Goal: Task Accomplishment & Management: Manage account settings

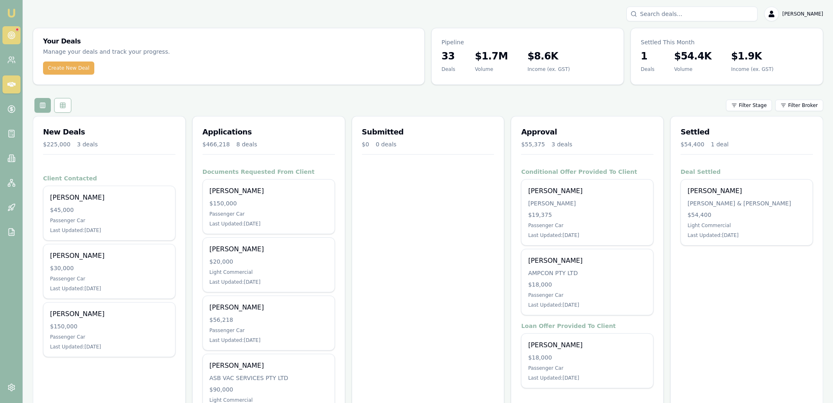
click at [9, 35] on icon at bounding box center [11, 35] width 8 height 8
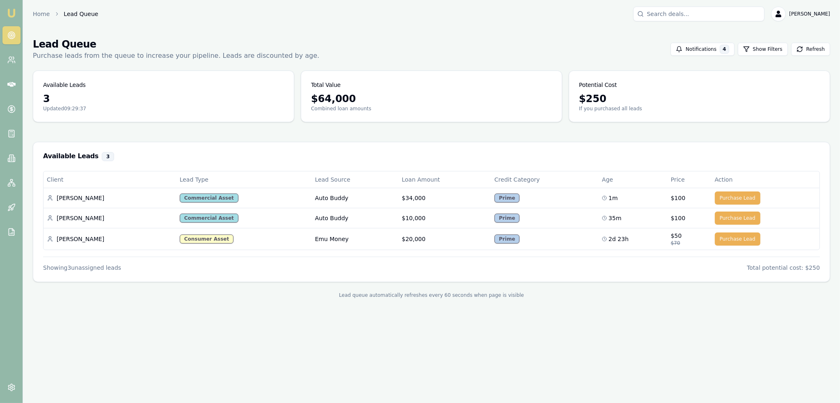
click at [15, 15] on img at bounding box center [12, 13] width 10 height 10
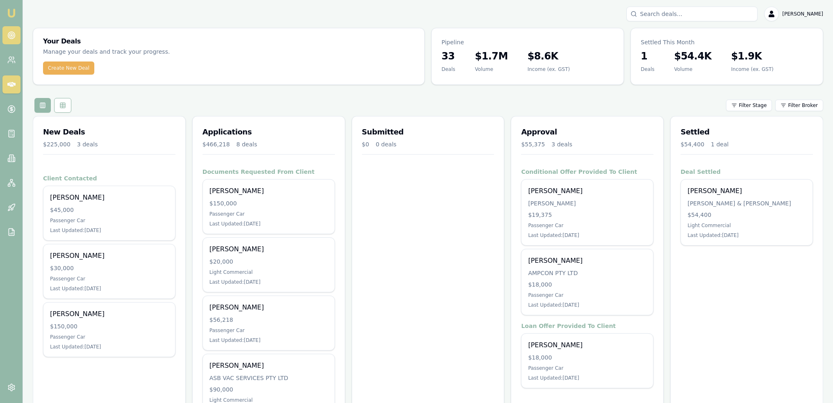
click at [14, 32] on icon at bounding box center [11, 35] width 8 height 8
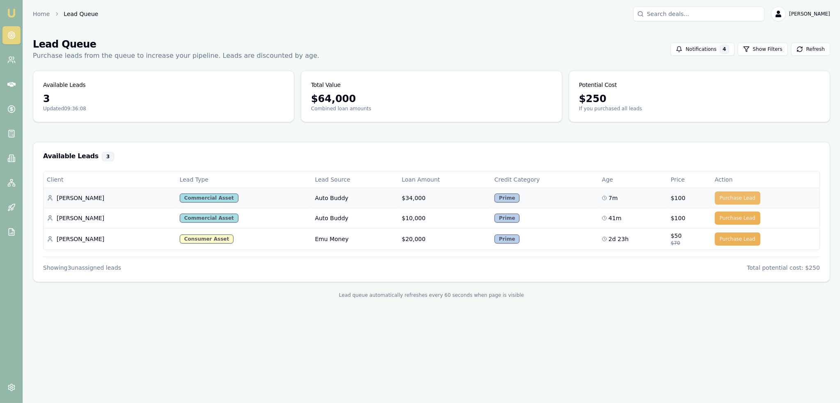
click at [733, 198] on button "Purchase Lead" at bounding box center [737, 198] width 46 height 13
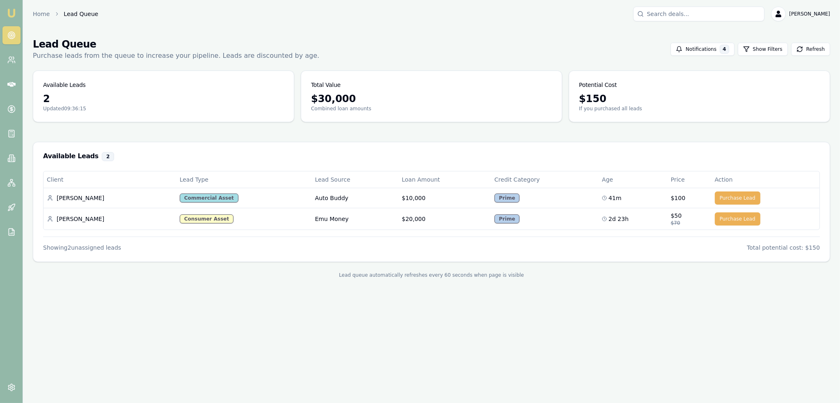
click at [8, 10] on img at bounding box center [12, 13] width 10 height 10
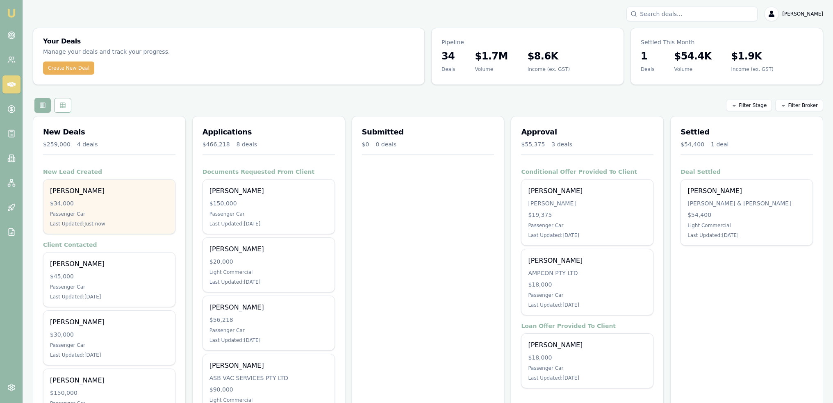
click at [88, 189] on div "[PERSON_NAME]" at bounding box center [109, 191] width 119 height 10
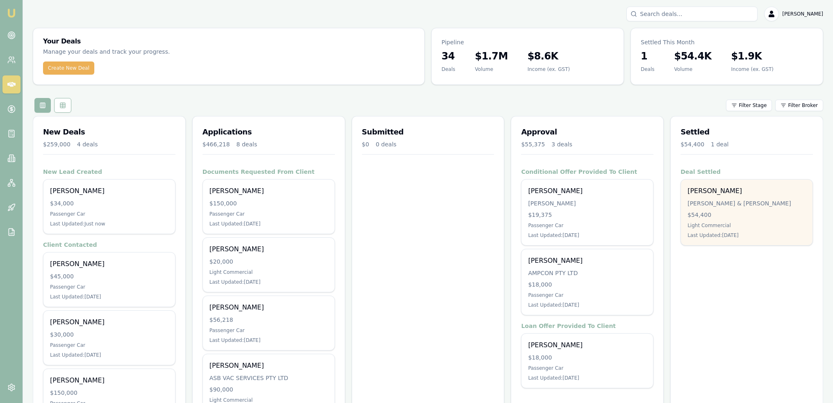
click at [787, 215] on div "$54,400" at bounding box center [747, 215] width 119 height 8
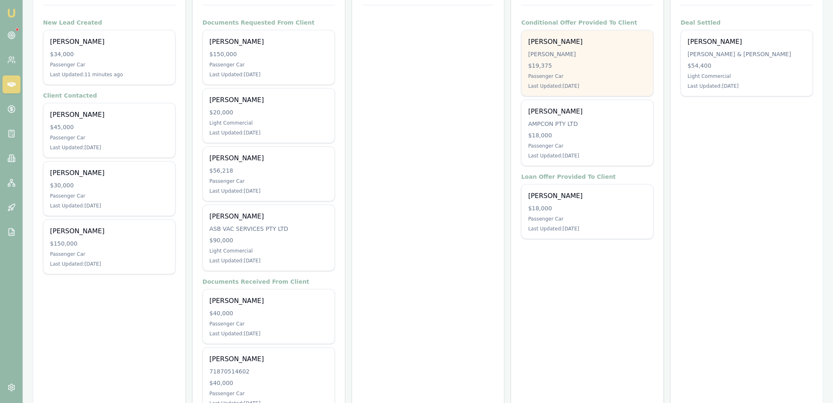
scroll to position [164, 0]
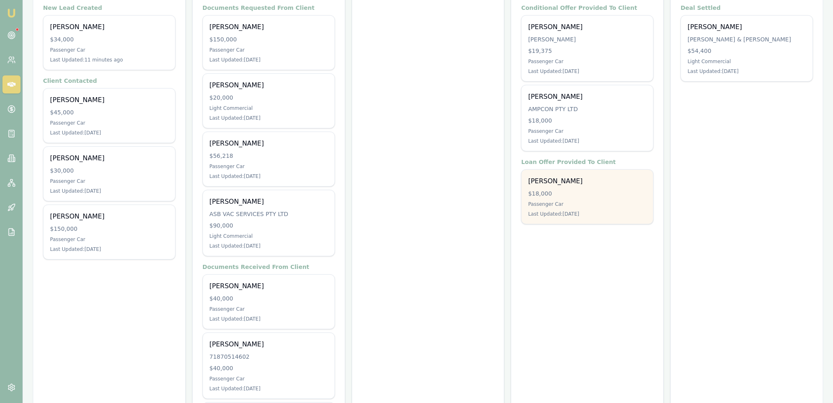
click at [571, 196] on div "$18,000" at bounding box center [587, 193] width 119 height 8
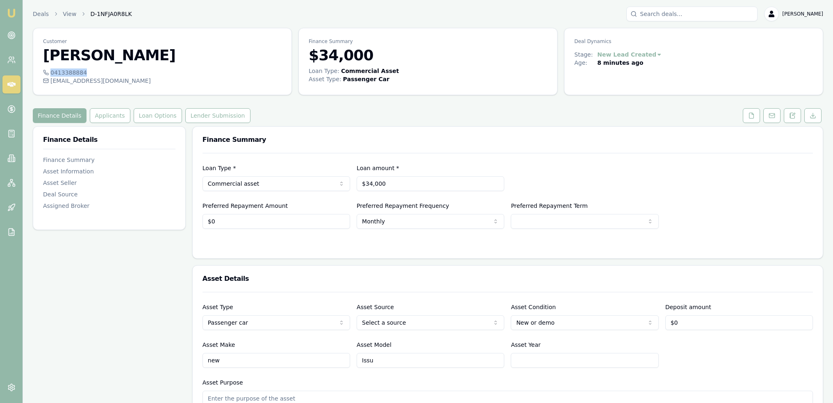
drag, startPoint x: 51, startPoint y: 72, endPoint x: 80, endPoint y: 73, distance: 29.5
click at [80, 73] on div "0413388884" at bounding box center [162, 72] width 239 height 8
copy div "0413388884"
drag, startPoint x: 107, startPoint y: 118, endPoint x: 112, endPoint y: 126, distance: 9.5
click at [107, 118] on button "Applicants" at bounding box center [110, 115] width 41 height 15
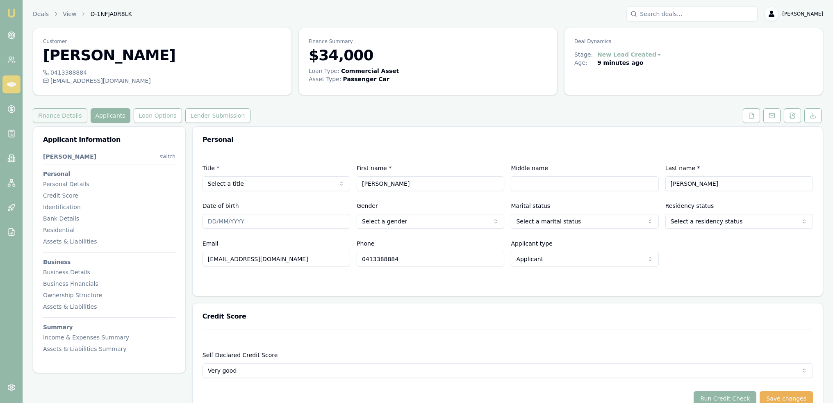
click at [56, 121] on button "Finance Details" at bounding box center [60, 115] width 55 height 15
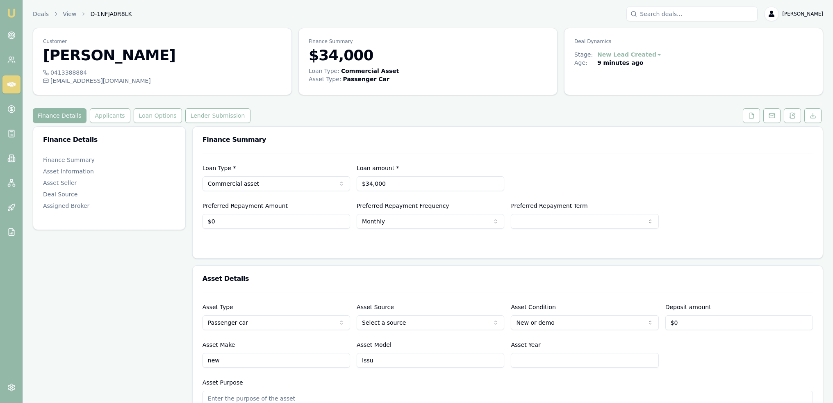
click at [50, 112] on button "Finance Details" at bounding box center [60, 115] width 54 height 15
click at [111, 118] on button "Applicants" at bounding box center [110, 115] width 41 height 15
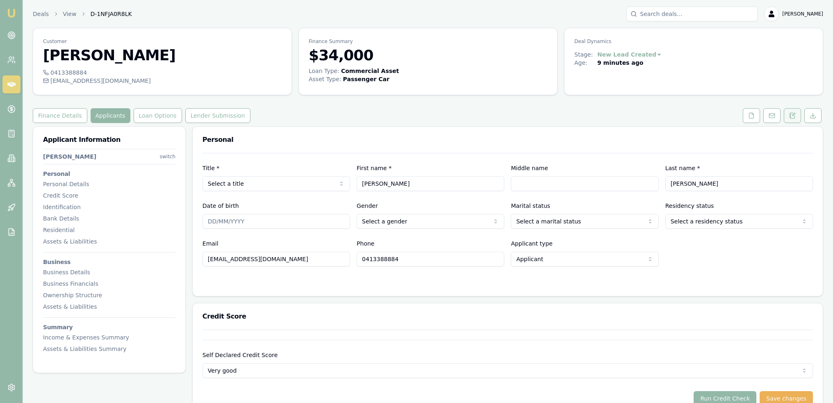
click at [796, 112] on button at bounding box center [792, 115] width 17 height 15
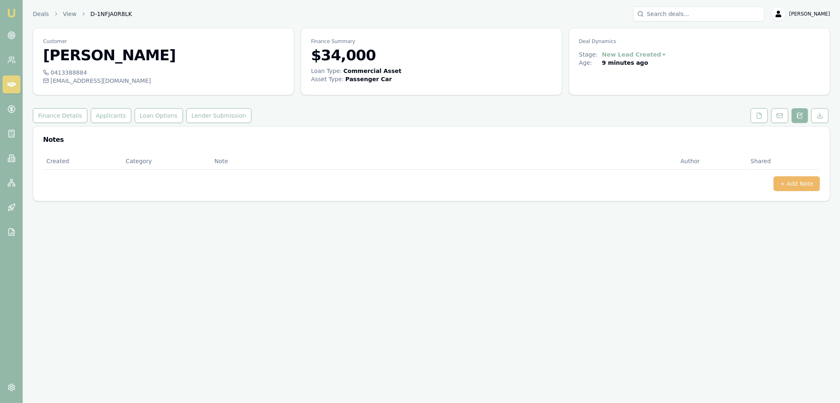
click at [791, 181] on button "+ Add Note" at bounding box center [796, 183] width 46 height 15
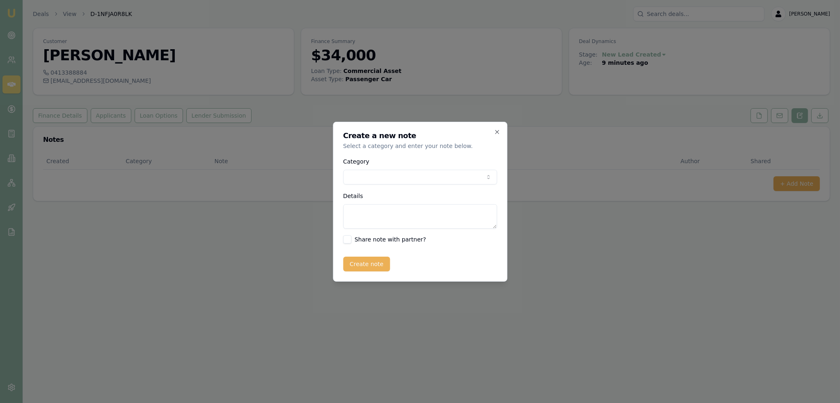
click at [418, 173] on body "Emu Broker Deals View D-1NFJA0R8LK Robyn Adams Toggle Menu Customer Matt Robins…" at bounding box center [420, 201] width 840 height 403
drag, startPoint x: 367, startPoint y: 211, endPoint x: 374, endPoint y: 206, distance: 8.2
click at [368, 211] on textarea "Details" at bounding box center [420, 216] width 154 height 25
type textarea "Autobuddy - new - NSW - commercial"
click at [349, 263] on button "Create note" at bounding box center [366, 264] width 47 height 15
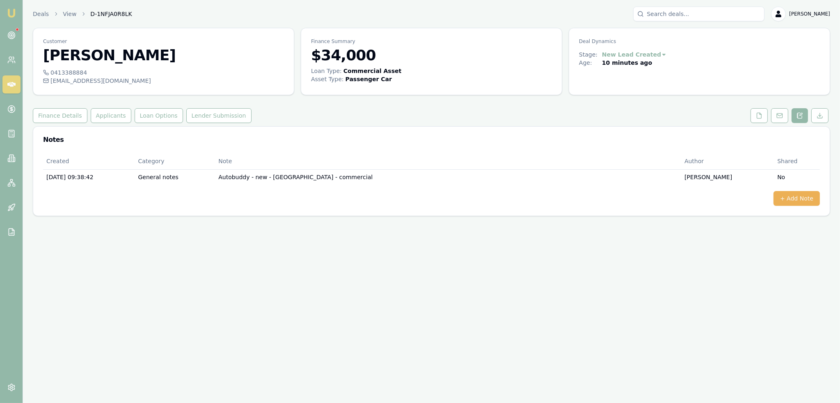
click at [705, 326] on div "Emu Broker Deals View D-1NFJA0R8LK Robyn Adams Toggle Menu Customer Matt Robins…" at bounding box center [420, 201] width 840 height 403
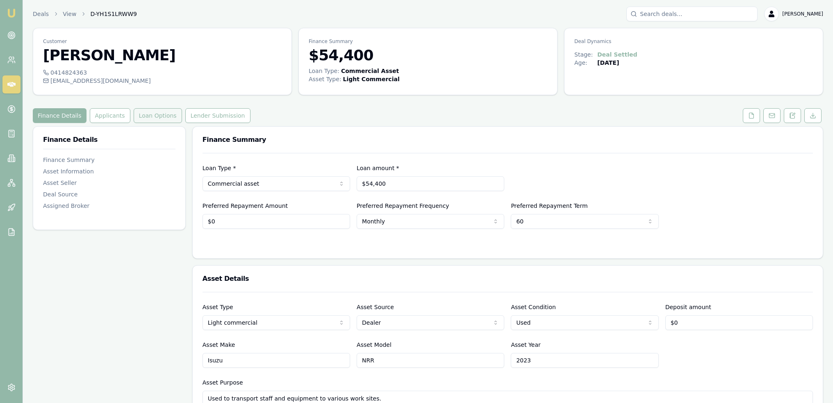
click at [146, 114] on button "Loan Options" at bounding box center [158, 115] width 48 height 15
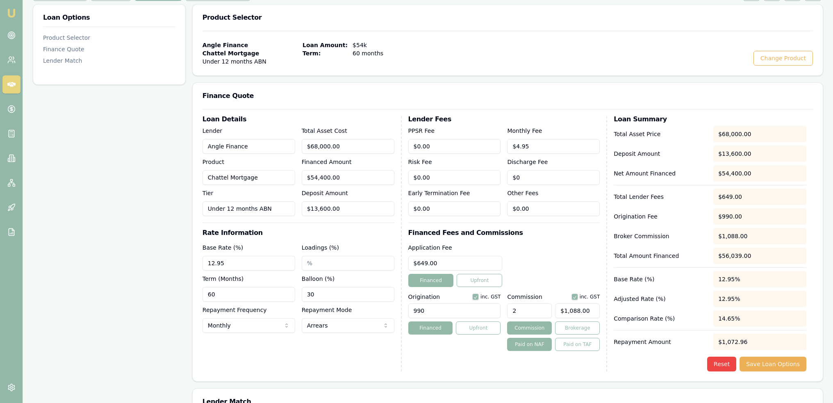
scroll to position [123, 0]
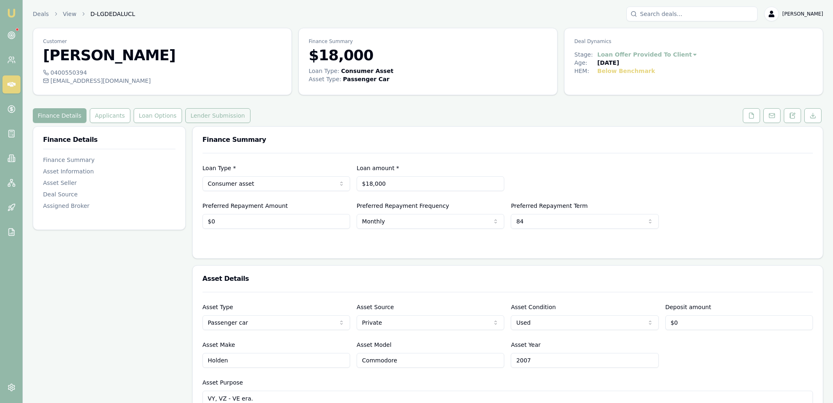
click at [228, 116] on button "Lender Submission" at bounding box center [217, 115] width 65 height 15
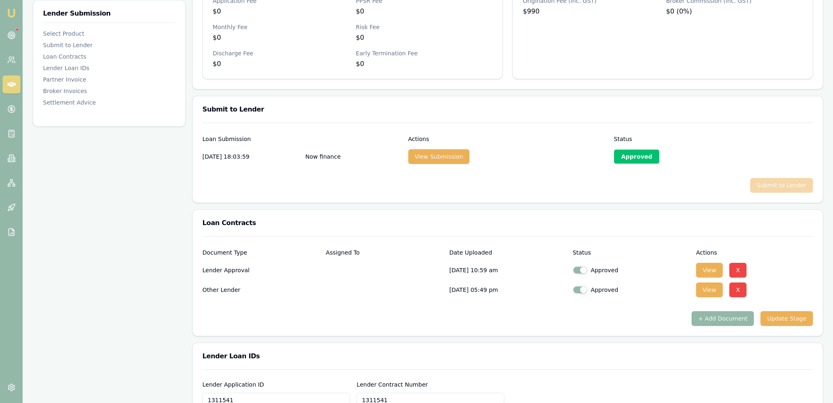
scroll to position [328, 0]
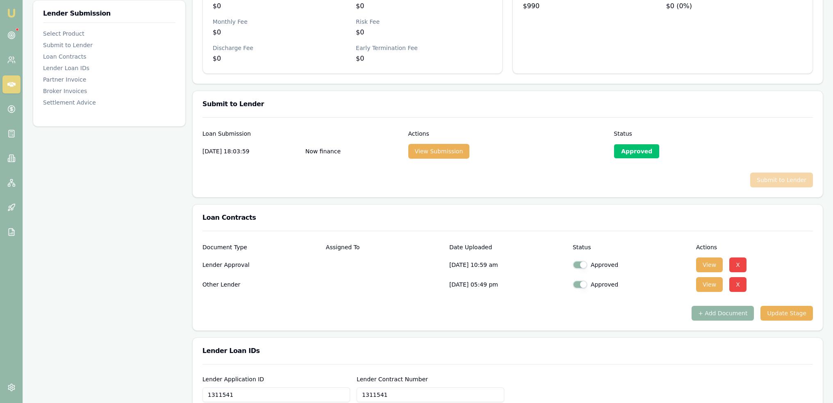
click at [635, 153] on div "Approved" at bounding box center [637, 151] width 46 height 15
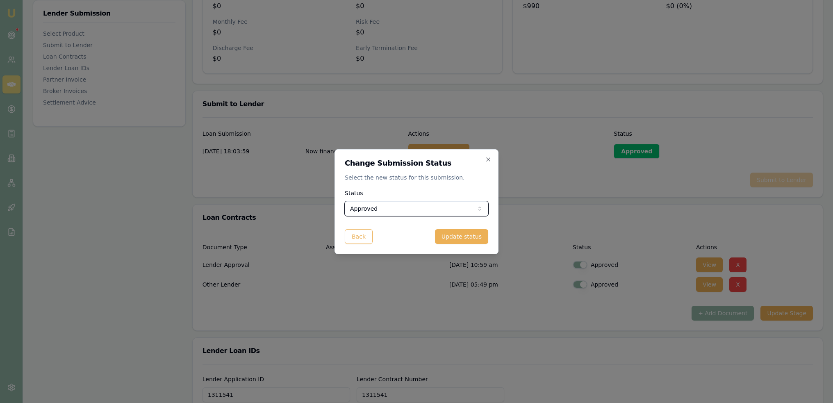
click at [551, 167] on div at bounding box center [416, 201] width 833 height 403
click at [370, 236] on button "Back" at bounding box center [359, 236] width 28 height 15
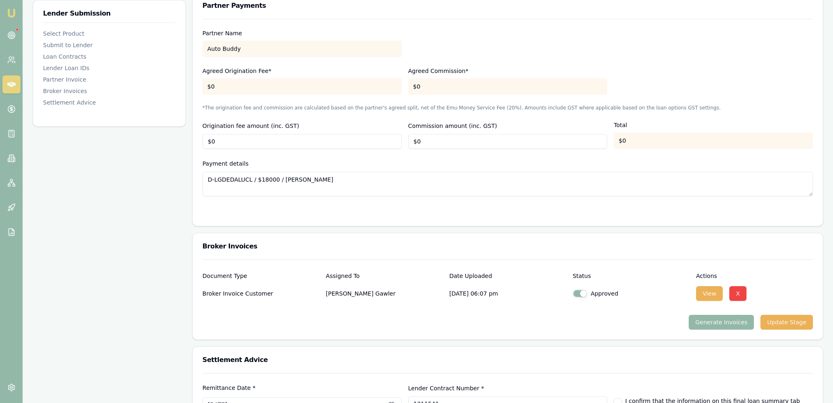
scroll to position [833, 0]
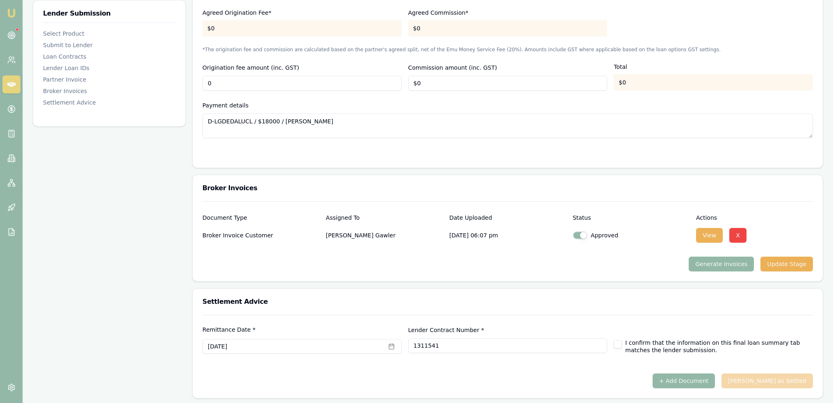
drag, startPoint x: 181, startPoint y: 80, endPoint x: 177, endPoint y: 81, distance: 4.1
type input "$990"
type input "$0"
drag, startPoint x: 471, startPoint y: 100, endPoint x: 465, endPoint y: 130, distance: 29.7
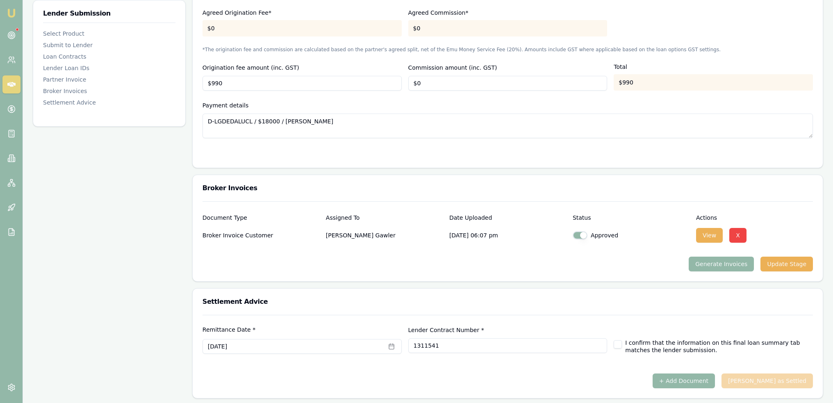
click at [471, 100] on div "Payment details D-LGDEDALUCL / $18000 / Stephen Gawler" at bounding box center [508, 119] width 611 height 38
click at [785, 260] on button "Update Stage" at bounding box center [787, 264] width 52 height 15
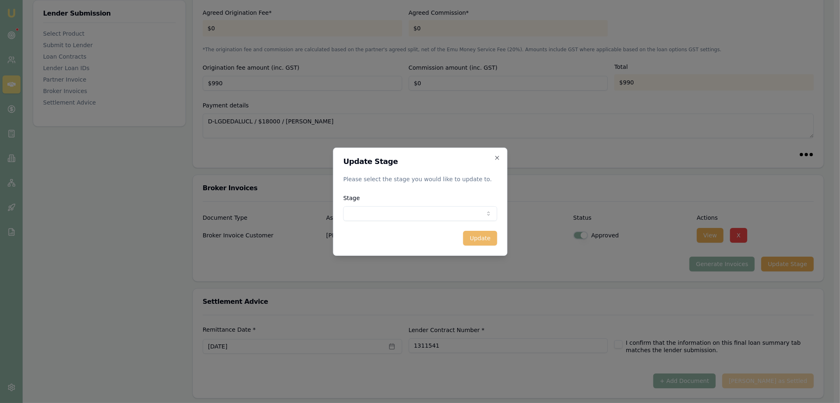
type input "$0"
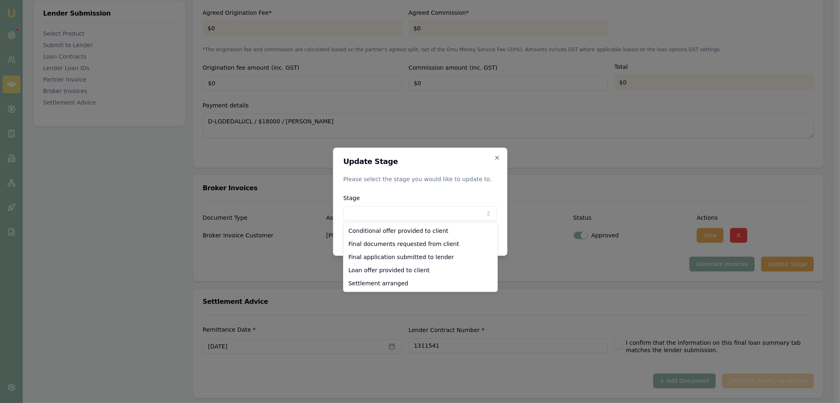
select select "SETTLEMENT_ARRANGED"
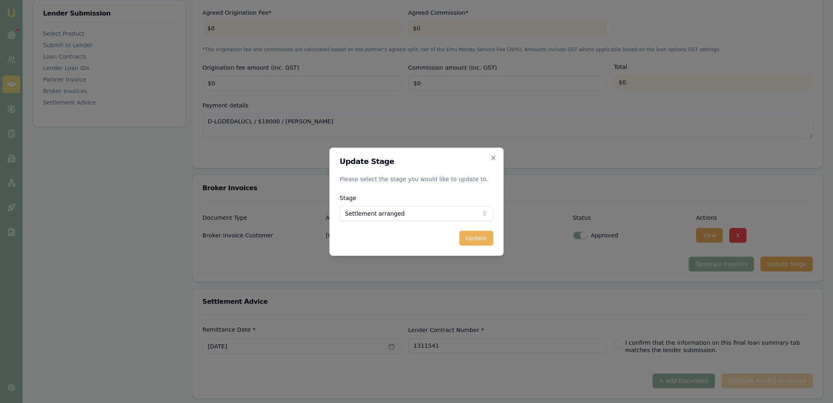
click at [486, 240] on button "Update" at bounding box center [477, 238] width 34 height 15
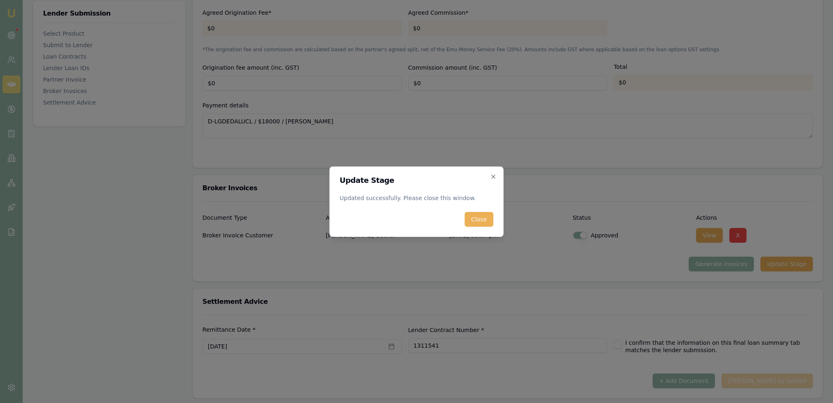
click at [478, 210] on form "Update Stage Updated successfully. Please close this window. Close" at bounding box center [417, 202] width 154 height 50
click at [481, 218] on button "Close" at bounding box center [479, 219] width 29 height 15
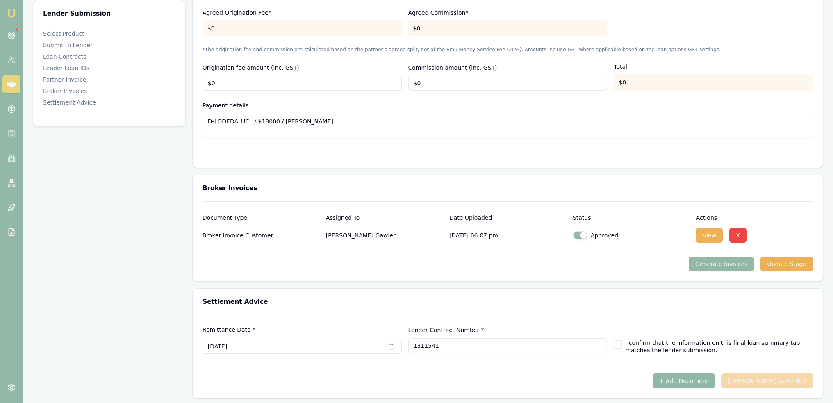
click at [714, 374] on button "+ Add Document" at bounding box center [684, 381] width 62 height 15
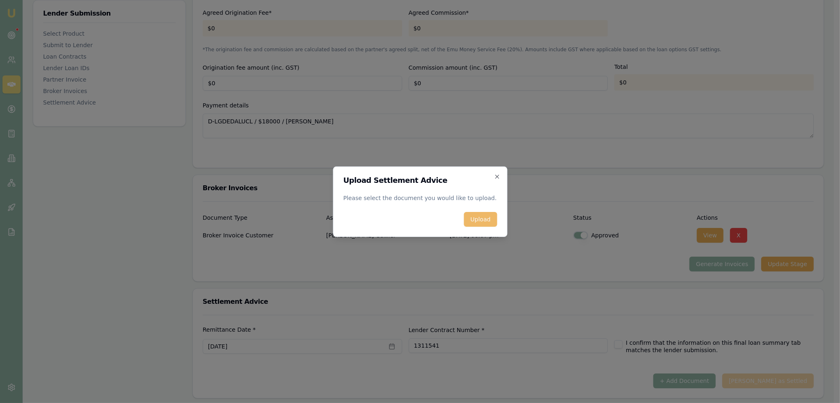
click at [485, 222] on button "Upload" at bounding box center [479, 219] width 33 height 15
click at [500, 176] on icon "button" at bounding box center [496, 176] width 7 height 7
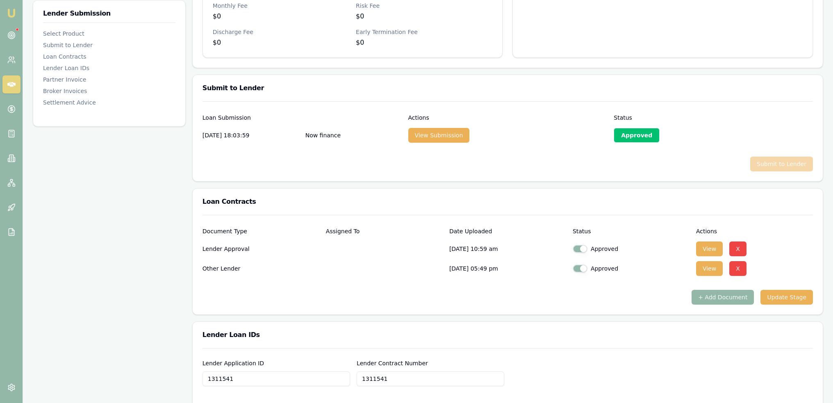
scroll to position [341, 0]
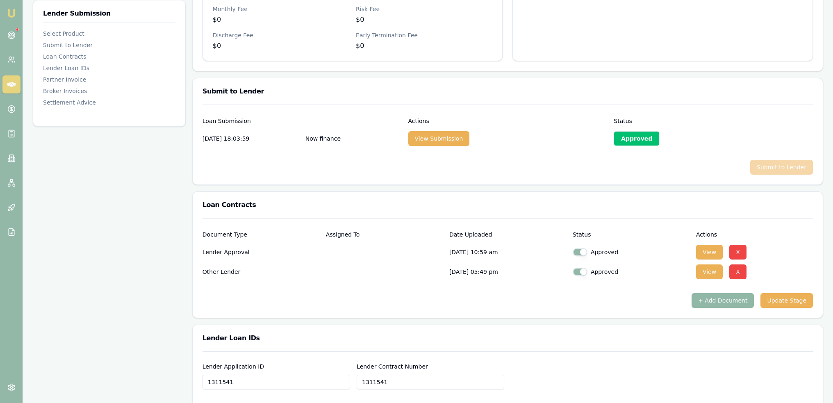
click at [743, 303] on button "+ Add Document" at bounding box center [723, 300] width 62 height 15
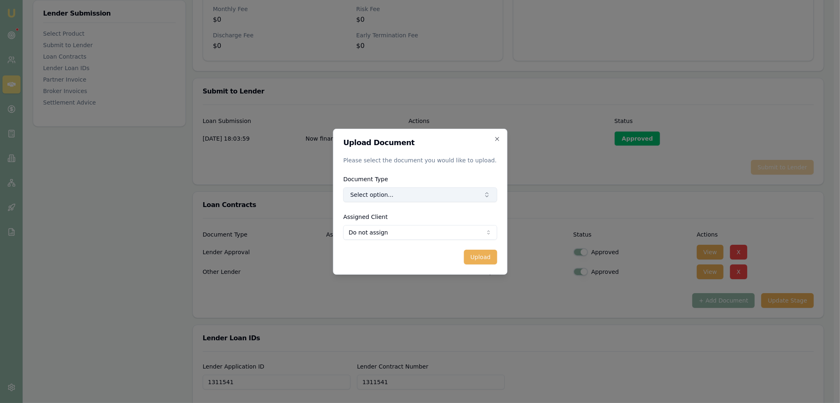
click at [444, 197] on button "Select option..." at bounding box center [420, 194] width 154 height 15
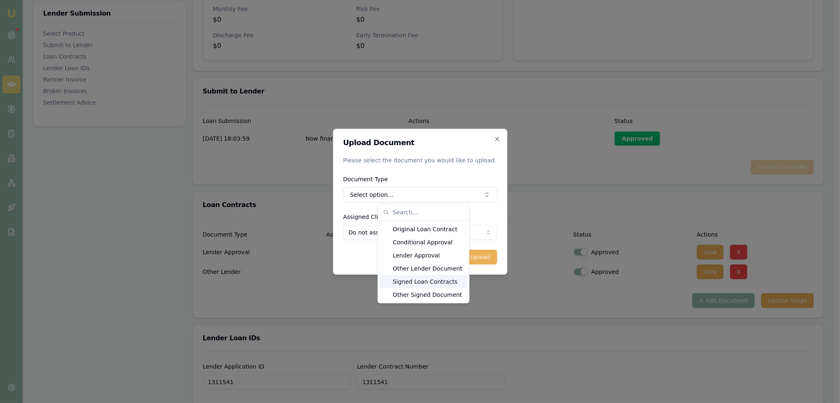
click at [433, 281] on div "Signed Loan Contracts" at bounding box center [423, 281] width 88 height 13
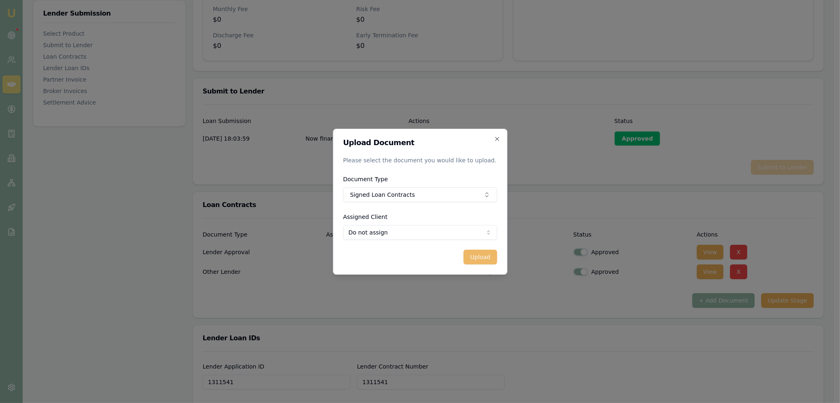
click at [477, 252] on button "Upload" at bounding box center [479, 257] width 33 height 15
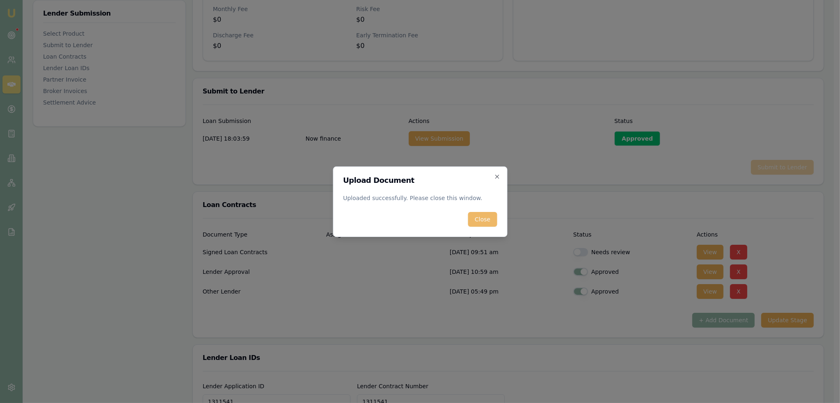
click at [479, 221] on button "Close" at bounding box center [482, 219] width 29 height 15
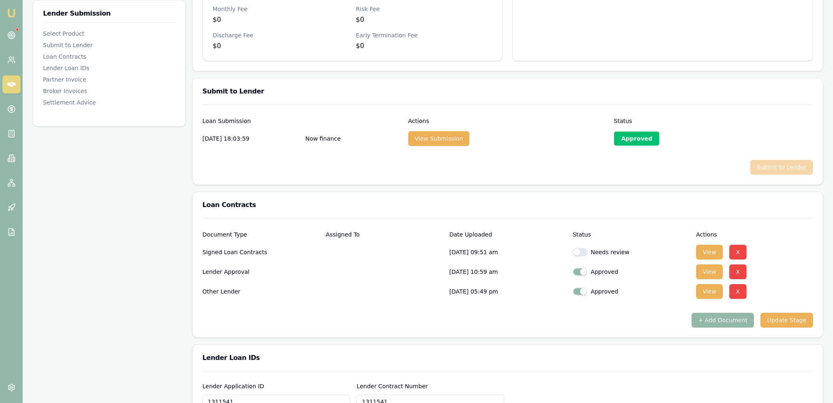
click at [583, 251] on button "button" at bounding box center [580, 252] width 15 height 8
checkbox input "true"
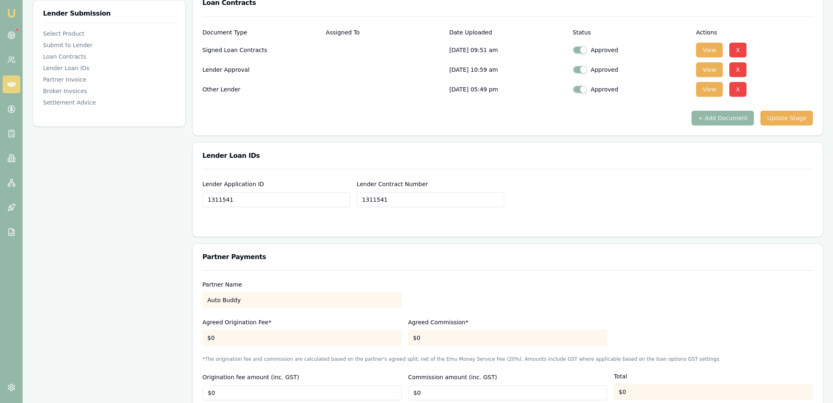
scroll to position [546, 0]
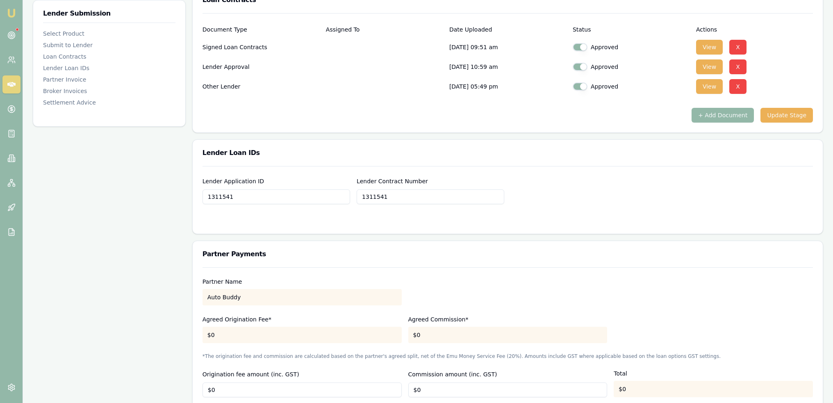
drag, startPoint x: 780, startPoint y: 211, endPoint x: 765, endPoint y: 211, distance: 15.2
click at [780, 211] on form "Lender Application ID 1311541 Lender Contract Number 1311541" at bounding box center [508, 195] width 611 height 58
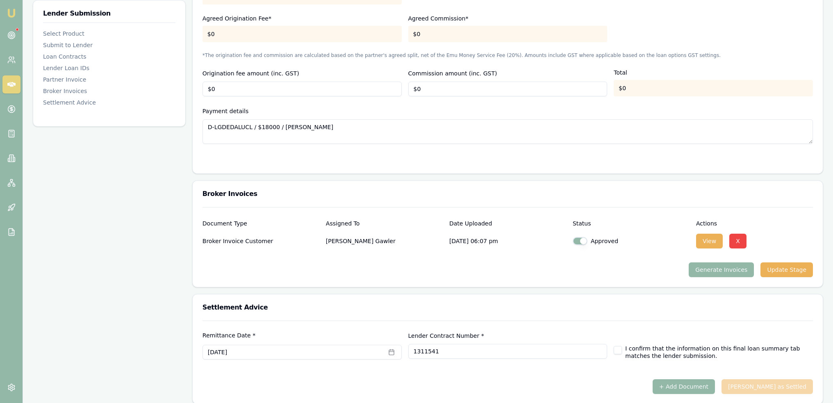
scroll to position [853, 0]
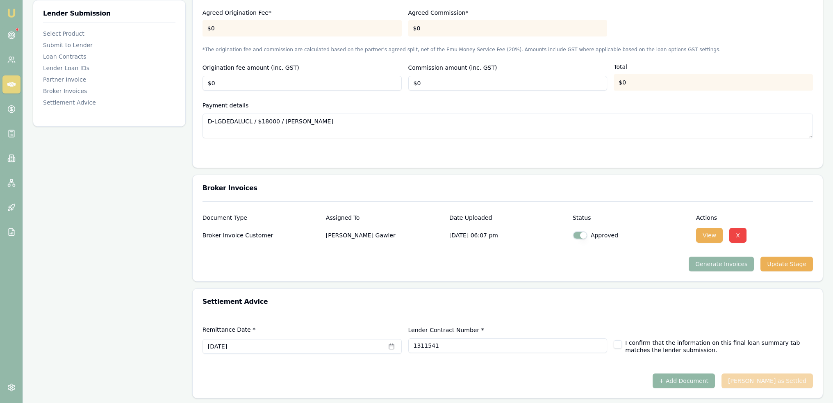
click at [707, 377] on button "+ Add Document" at bounding box center [684, 381] width 62 height 15
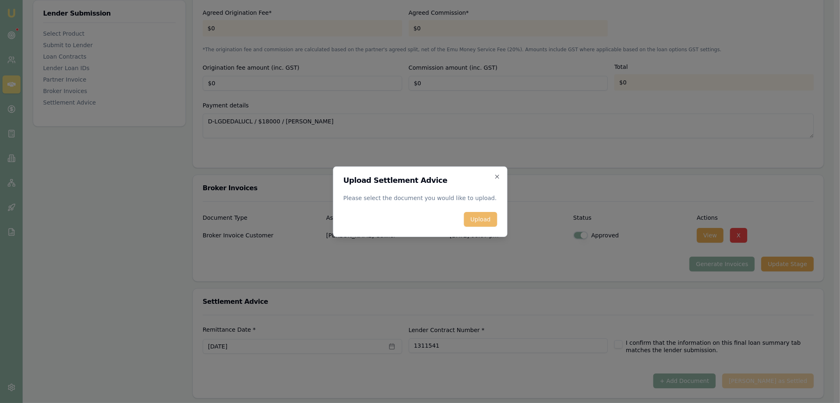
click at [489, 218] on button "Upload" at bounding box center [479, 219] width 33 height 15
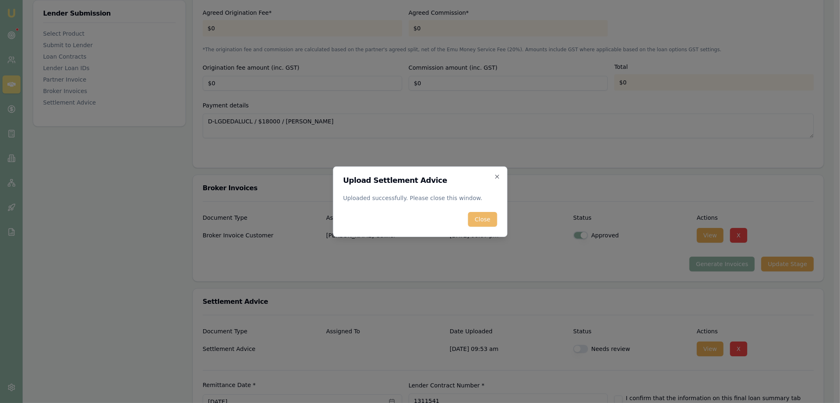
click at [487, 223] on button "Close" at bounding box center [482, 219] width 29 height 15
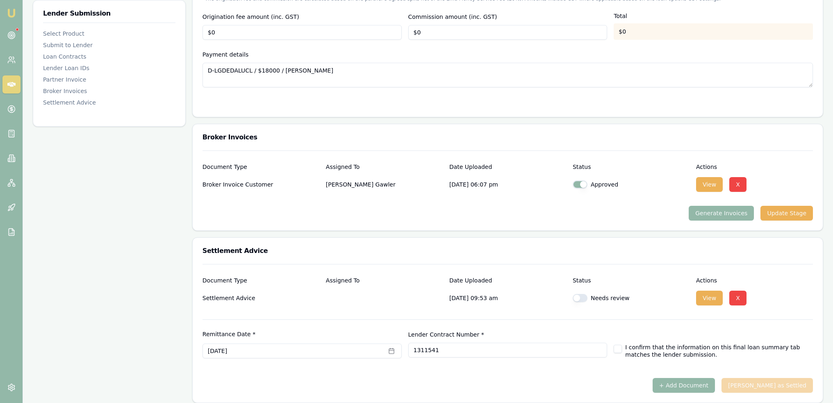
scroll to position [908, 0]
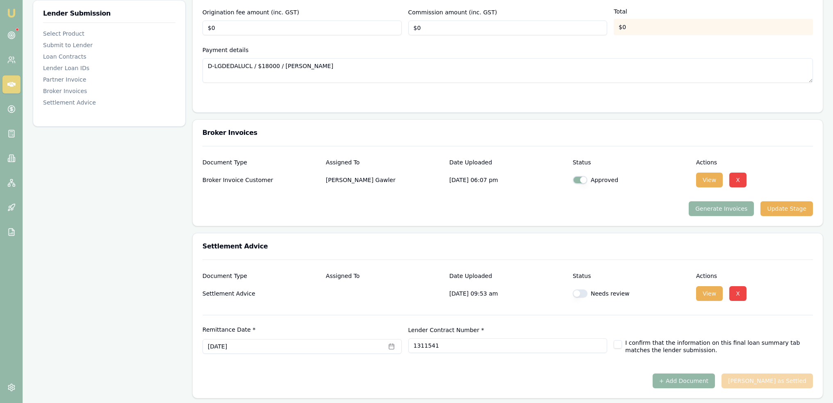
click at [583, 292] on button "button" at bounding box center [580, 294] width 15 height 8
checkbox input "true"
click at [616, 336] on div "I confirm that the information on this final loan summary tab matches the lende…" at bounding box center [713, 339] width 199 height 29
click at [617, 341] on button "button" at bounding box center [618, 344] width 8 height 8
checkbox input "true"
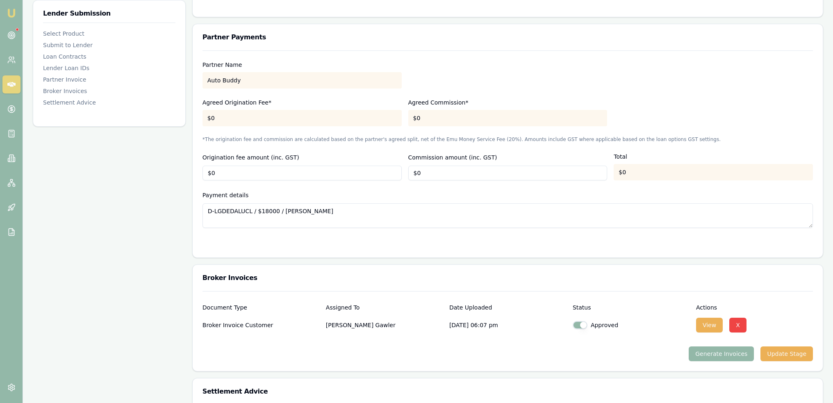
scroll to position [744, 0]
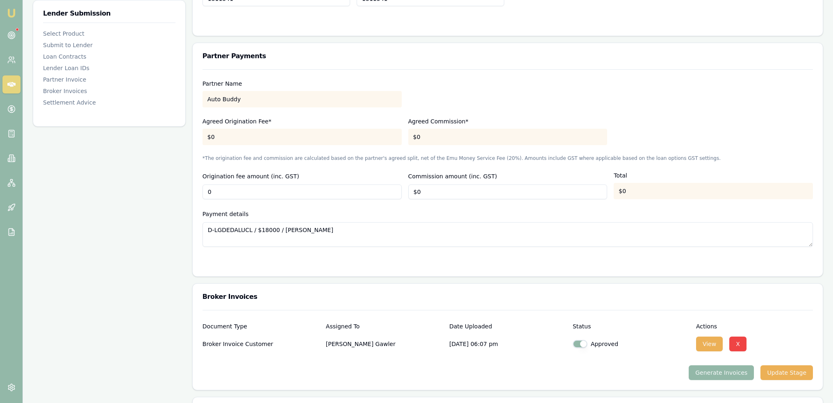
drag, startPoint x: 252, startPoint y: 188, endPoint x: 187, endPoint y: 188, distance: 65.2
type input "$990"
type input "$0"
click at [417, 260] on div at bounding box center [508, 263] width 611 height 7
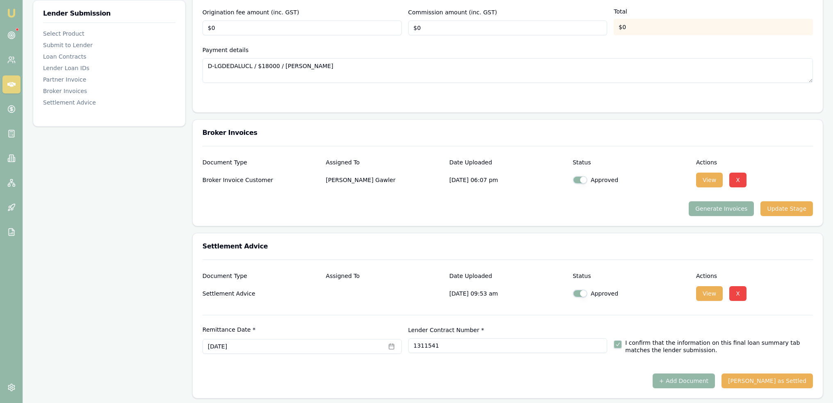
scroll to position [785, 0]
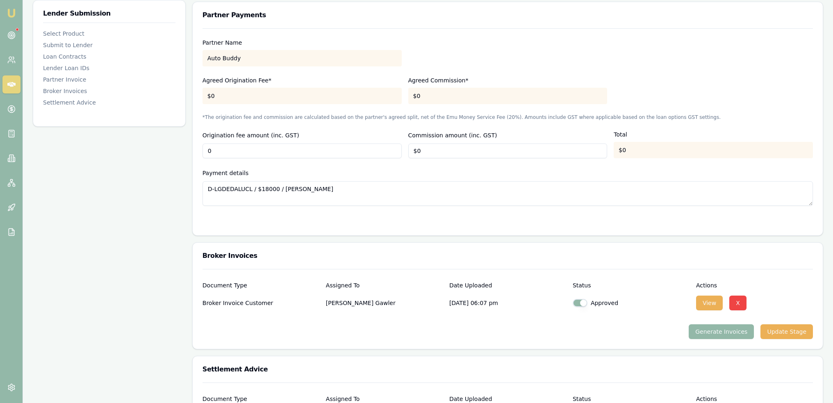
drag, startPoint x: 225, startPoint y: 147, endPoint x: 191, endPoint y: 146, distance: 34.1
type input "$99"
type input "0"
type input "99"
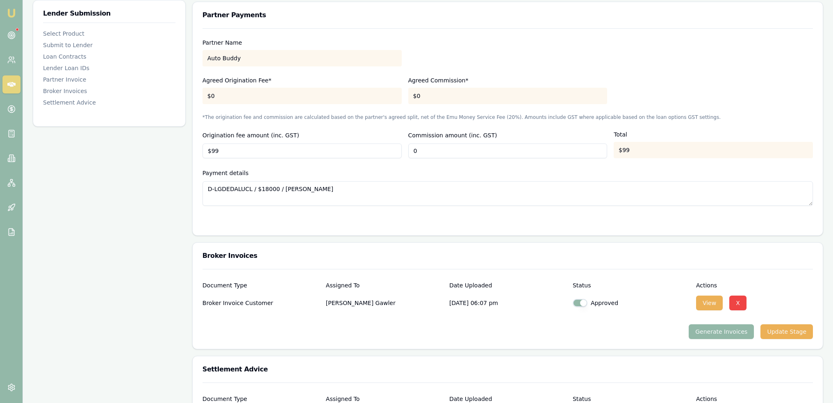
type input "$0"
click at [237, 147] on input "99" at bounding box center [302, 151] width 199 height 15
type input "$990"
type input "$0"
click at [293, 219] on div at bounding box center [508, 222] width 611 height 7
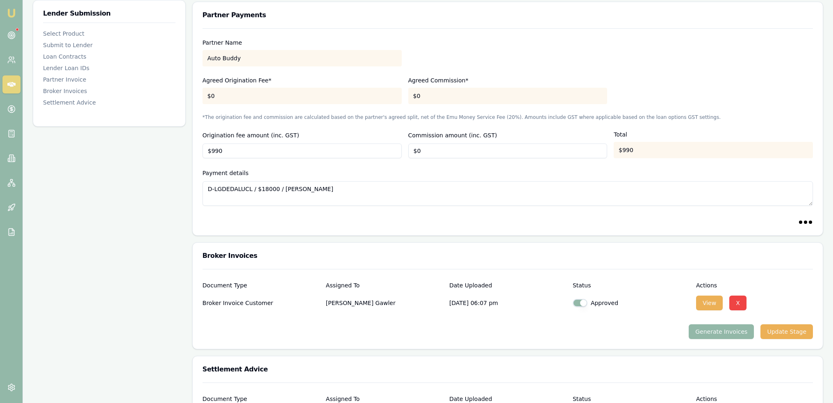
type input "$0"
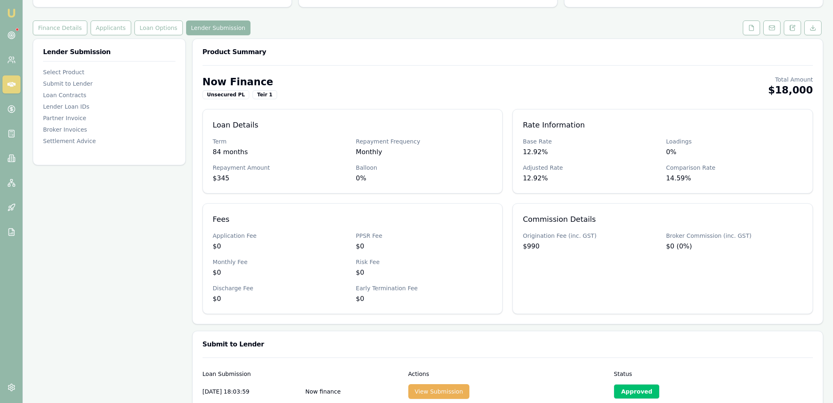
scroll to position [0, 0]
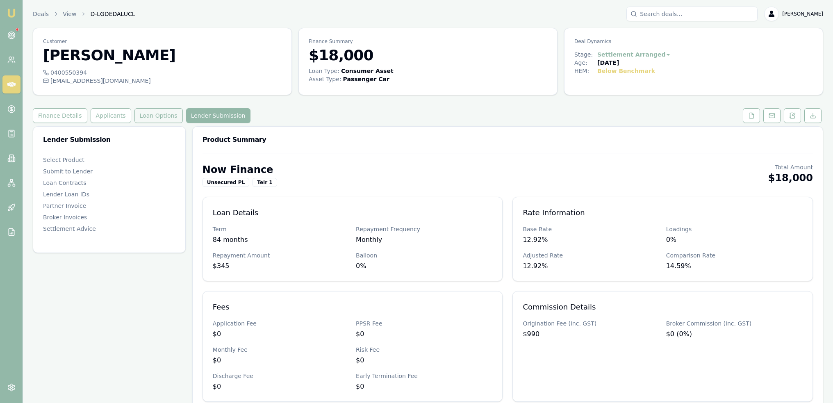
click at [150, 116] on button "Loan Options" at bounding box center [159, 115] width 48 height 15
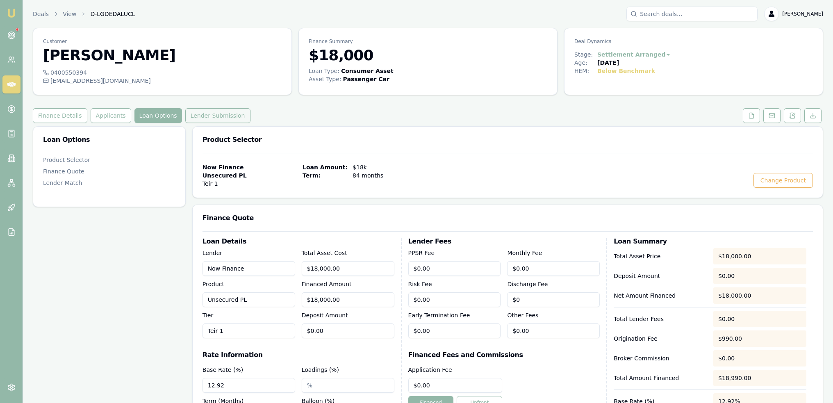
click at [189, 118] on button "Lender Submission" at bounding box center [217, 115] width 65 height 15
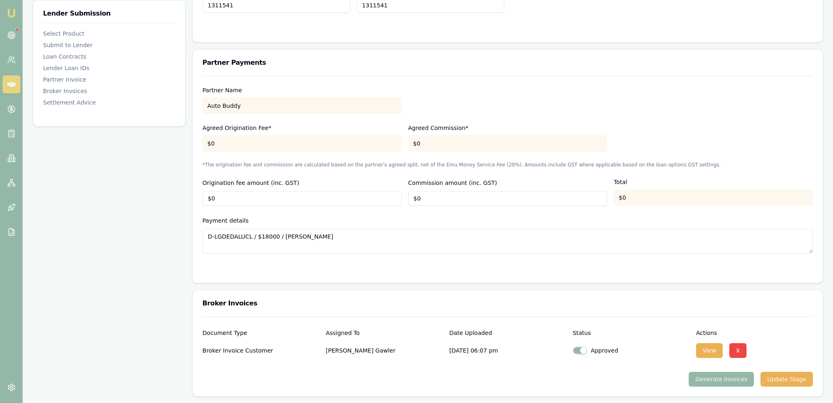
scroll to position [738, 0]
type input "0"
click at [243, 199] on input "0" at bounding box center [302, 197] width 199 height 15
click at [307, 216] on div "Payment details D-LGDEDALUCL / $18000 / Stephen Gawler" at bounding box center [508, 234] width 611 height 38
click at [311, 269] on div at bounding box center [508, 269] width 611 height 7
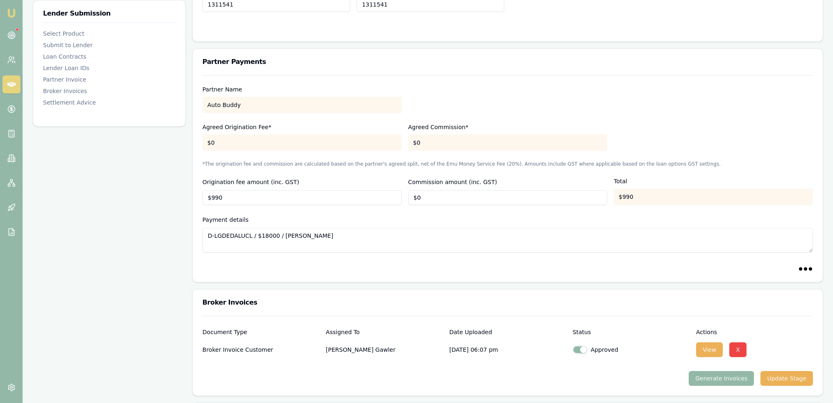
type input "$0"
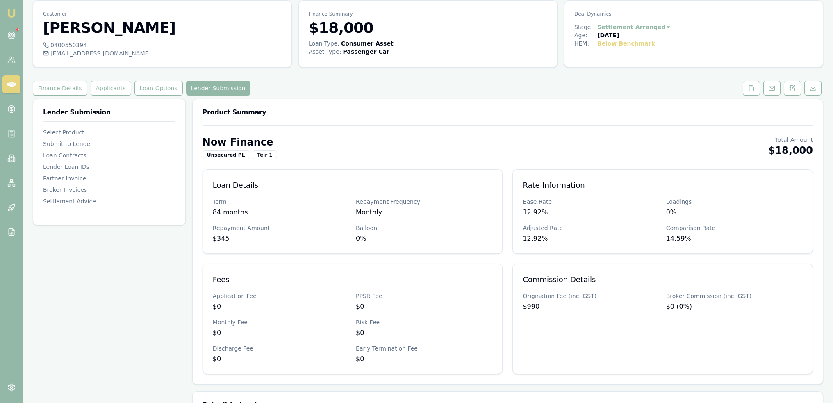
scroll to position [0, 0]
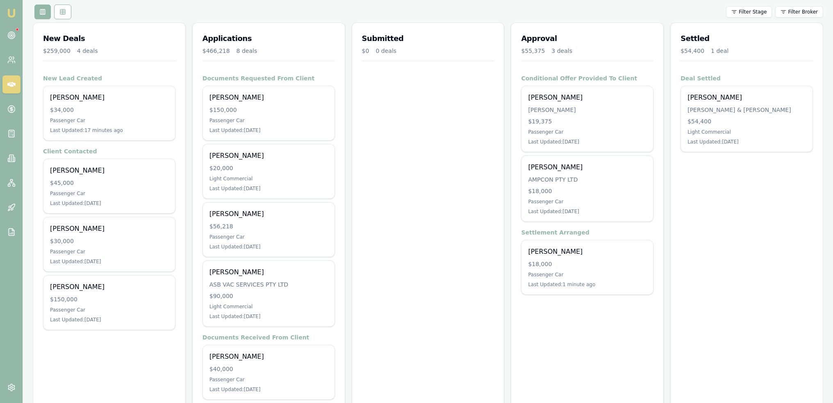
scroll to position [205, 0]
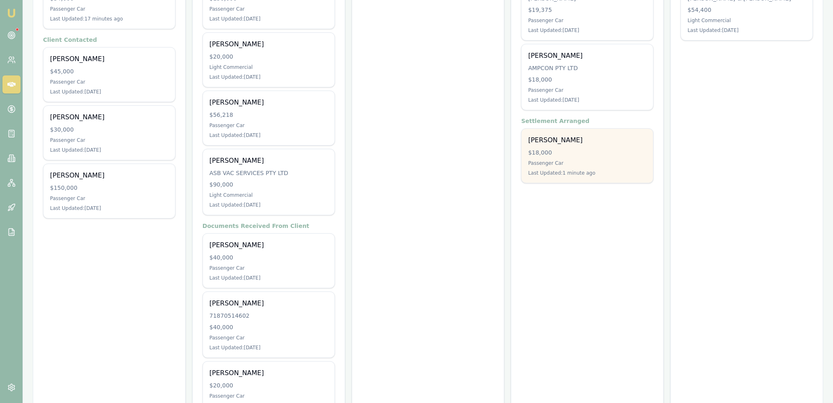
click at [596, 155] on div "$18,000" at bounding box center [587, 152] width 119 height 8
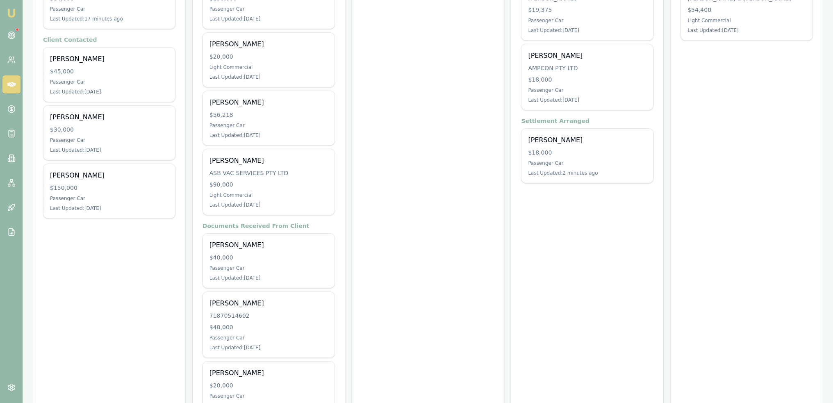
click at [11, 14] on img at bounding box center [12, 13] width 10 height 10
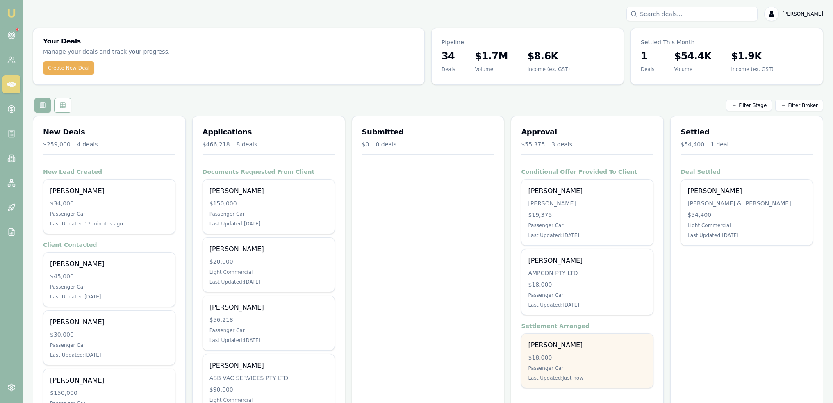
click at [564, 350] on div "Stephen Gawler $18,000 Passenger Car Last Updated: Just now" at bounding box center [588, 361] width 132 height 54
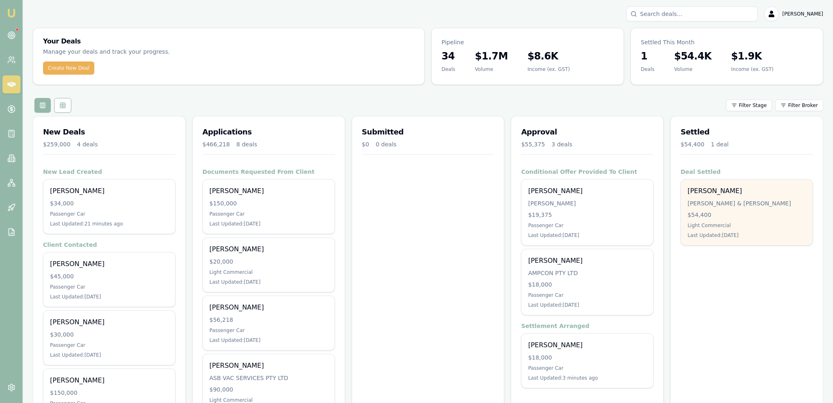
click at [747, 238] on div "Last Updated: 6 days ago" at bounding box center [747, 235] width 119 height 7
click at [709, 206] on div "H.P BELL & C.G WALTER" at bounding box center [747, 203] width 119 height 8
click at [697, 234] on div "Last Updated: 6 days ago" at bounding box center [747, 235] width 119 height 7
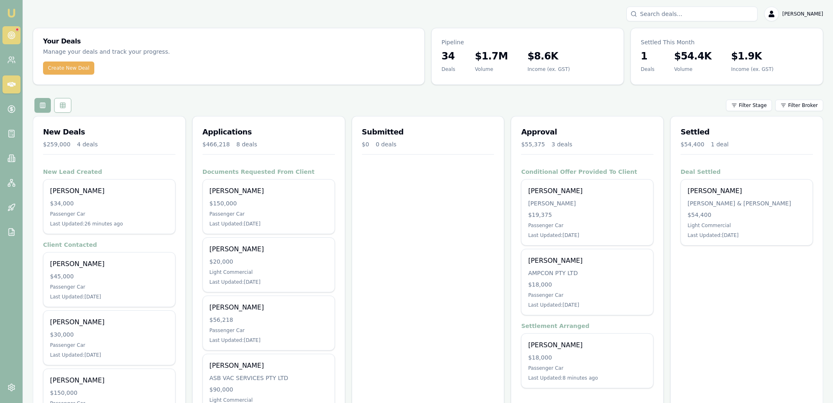
click at [13, 34] on circle at bounding box center [11, 35] width 4 height 4
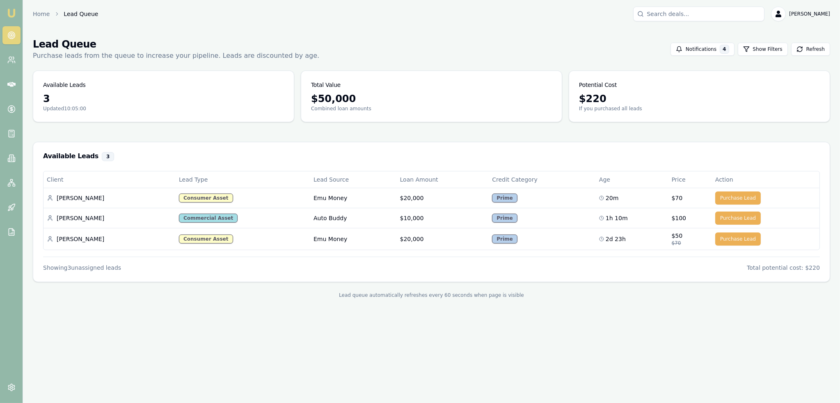
click at [8, 11] on img at bounding box center [12, 13] width 10 height 10
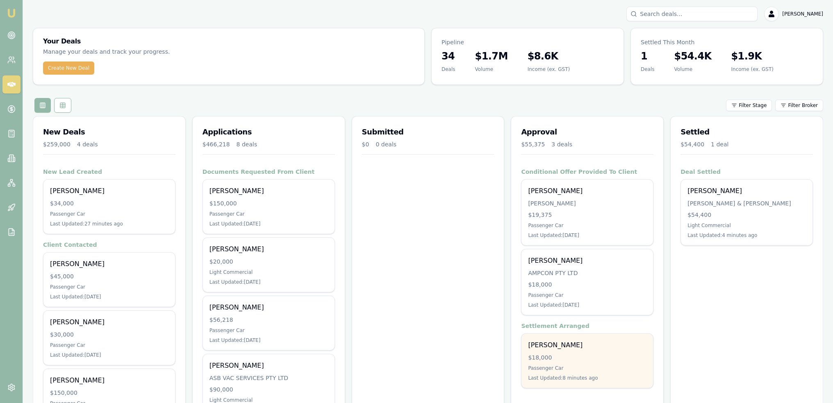
click at [568, 357] on div "$18,000" at bounding box center [587, 358] width 119 height 8
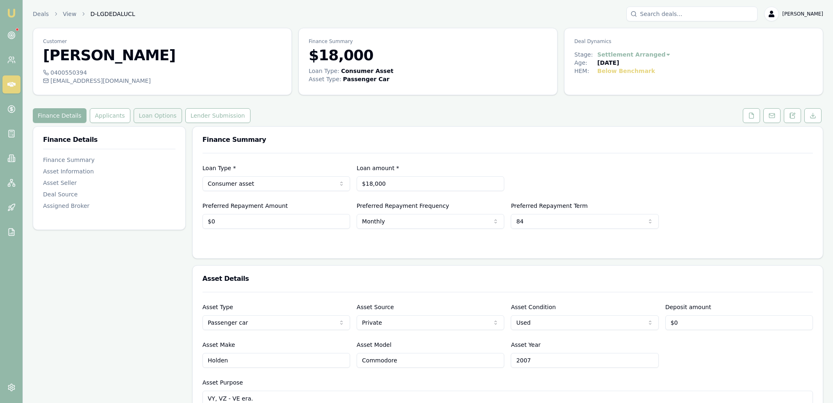
click at [150, 116] on button "Loan Options" at bounding box center [158, 115] width 48 height 15
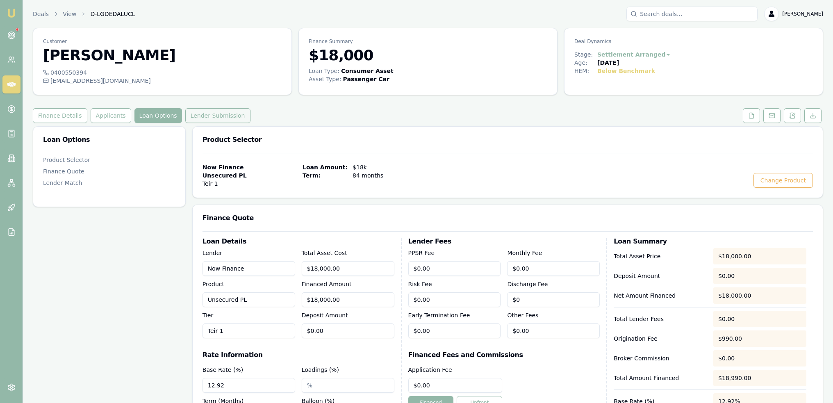
drag, startPoint x: 184, startPoint y: 122, endPoint x: 189, endPoint y: 113, distance: 10.5
click at [185, 121] on button "Lender Submission" at bounding box center [217, 115] width 65 height 15
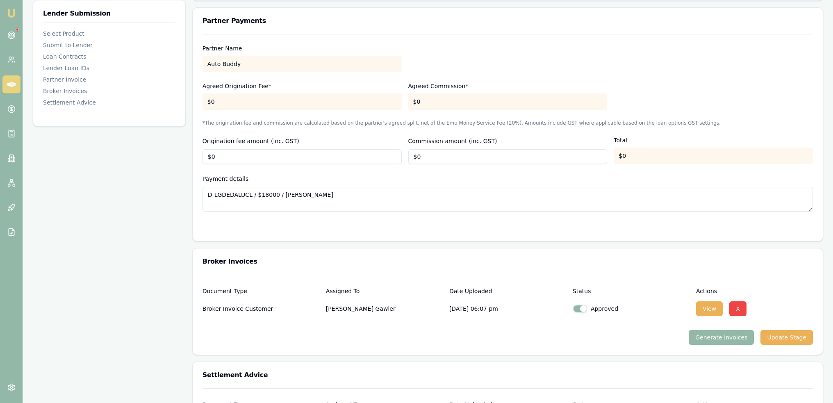
scroll to position [738, 0]
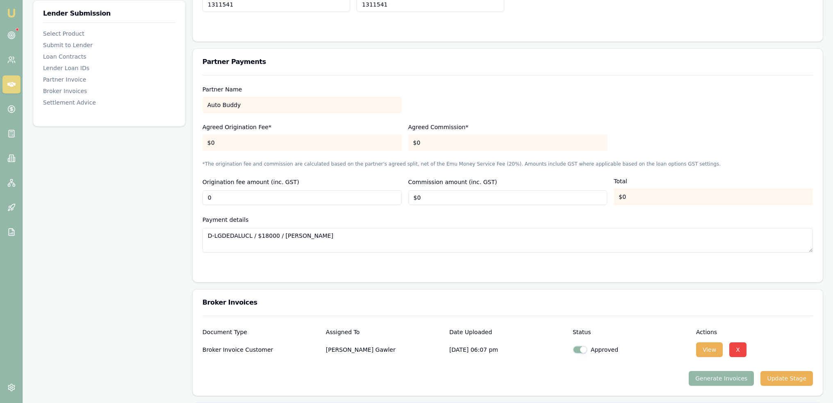
drag, startPoint x: 237, startPoint y: 194, endPoint x: 190, endPoint y: 192, distance: 46.8
type input "$990"
type input "$0"
click at [461, 223] on div "Payment details D-LGDEDALUCL / $18000 / [PERSON_NAME]" at bounding box center [508, 234] width 611 height 38
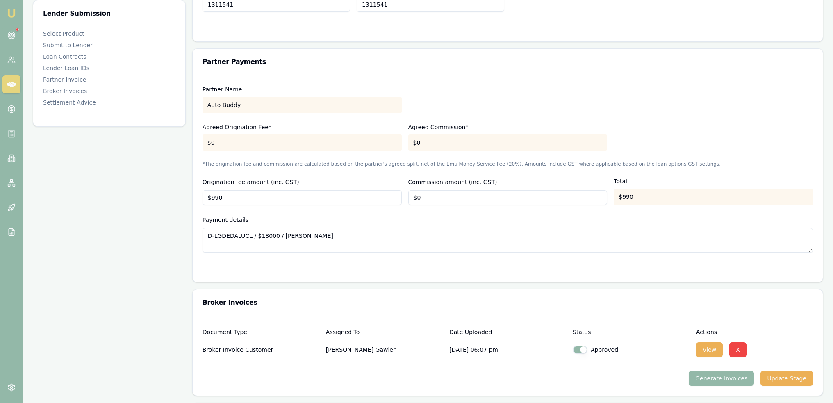
click at [484, 241] on textarea "D-LGDEDALUCL / $18000 / [PERSON_NAME]" at bounding box center [508, 240] width 611 height 25
click at [406, 263] on form "Partner Name Auto Buddy Agreed Origination Fee* $0 Agreed Commission* $0 *The o…" at bounding box center [508, 173] width 611 height 197
type input "$0"
click at [405, 263] on form "Partner Name Auto Buddy Agreed Origination Fee* $0 Agreed Commission* $0 *The o…" at bounding box center [508, 173] width 611 height 197
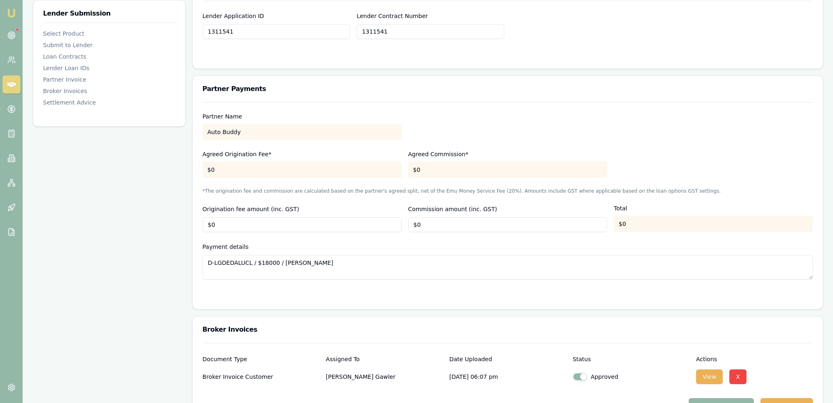
scroll to position [621, 0]
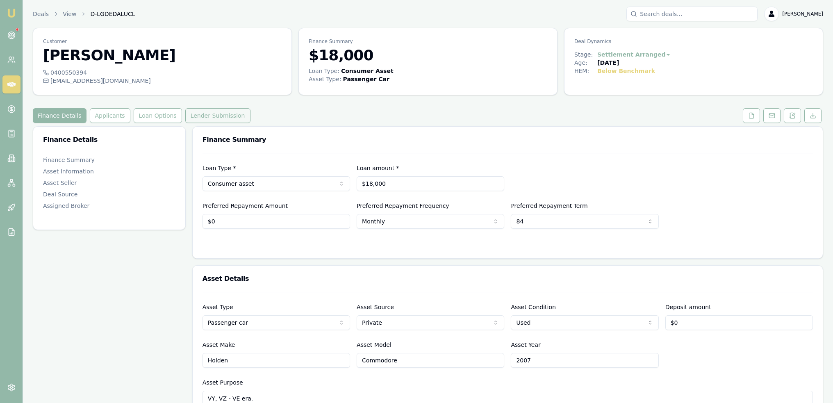
click at [202, 119] on button "Lender Submission" at bounding box center [217, 115] width 65 height 15
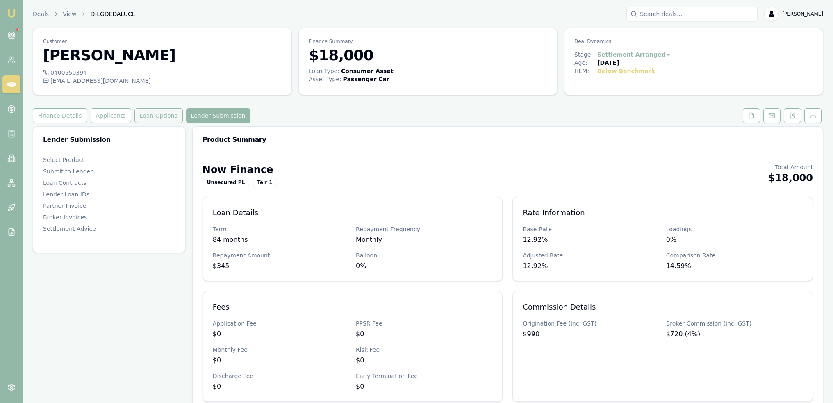
click at [151, 116] on button "Loan Options" at bounding box center [159, 115] width 48 height 15
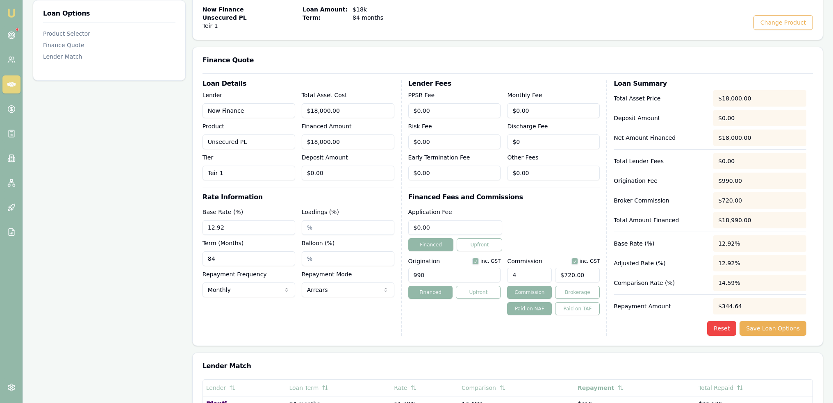
scroll to position [164, 0]
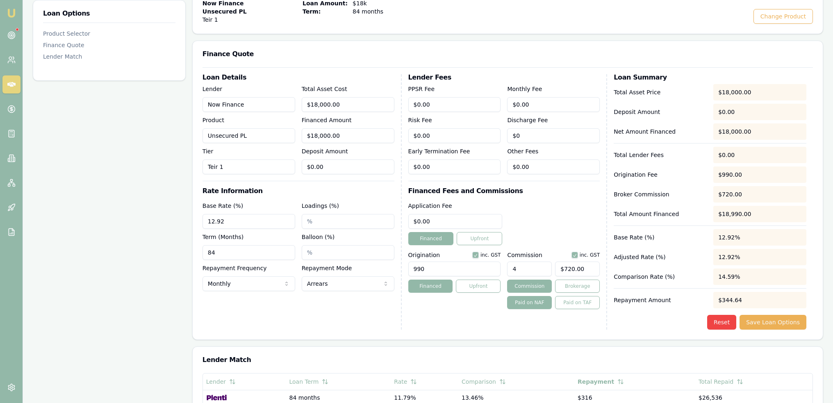
click at [538, 266] on input "4" at bounding box center [529, 269] width 45 height 15
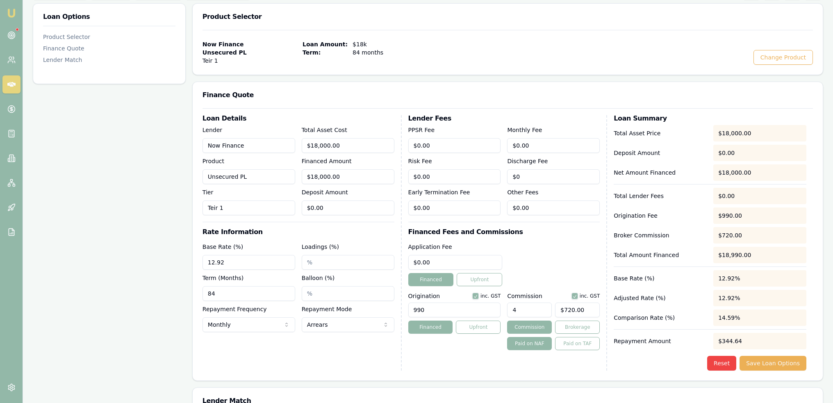
scroll to position [0, 0]
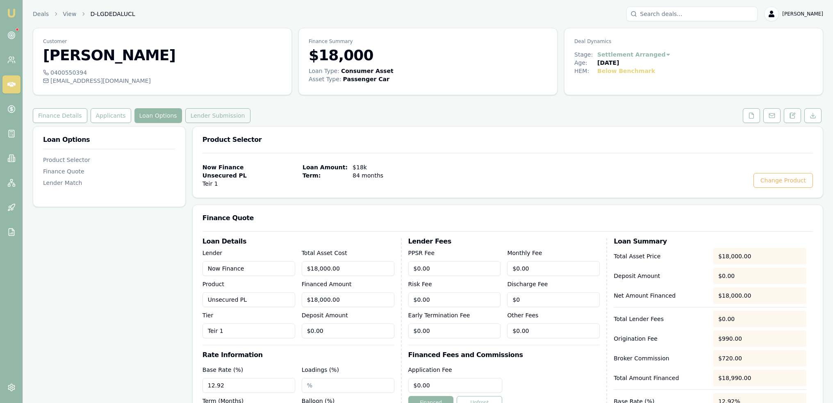
type input "4.00%"
click at [200, 114] on button "Lender Submission" at bounding box center [217, 115] width 65 height 15
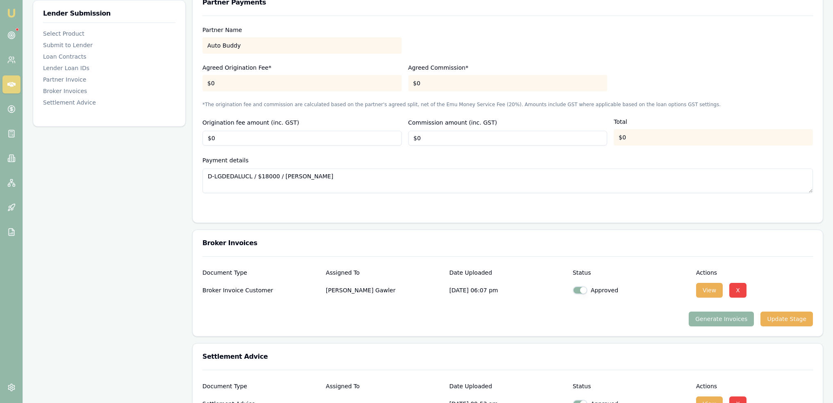
scroll to position [779, 0]
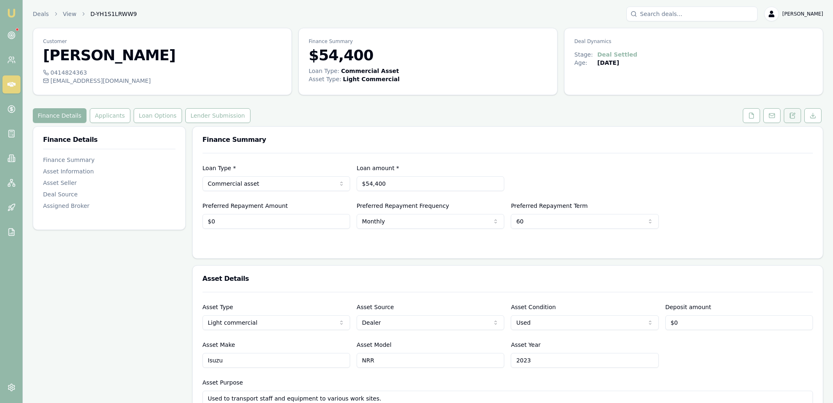
click at [791, 119] on button at bounding box center [792, 115] width 17 height 15
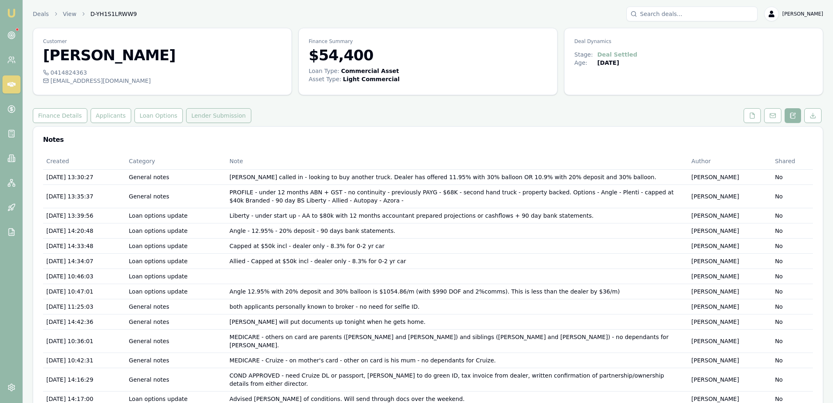
click at [208, 114] on button "Lender Submission" at bounding box center [218, 115] width 65 height 15
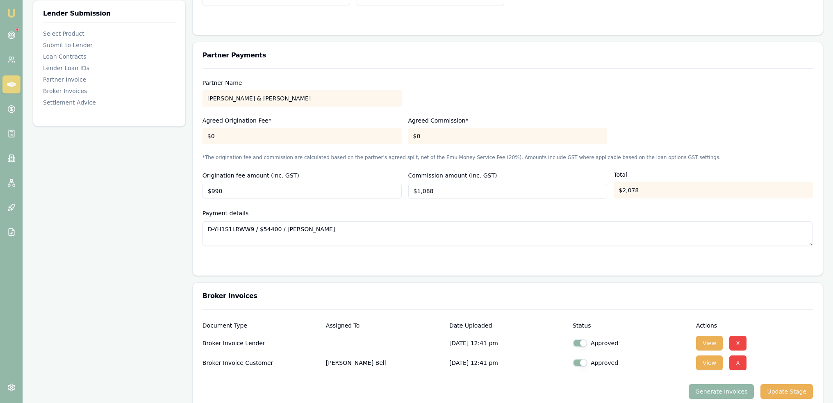
scroll to position [765, 0]
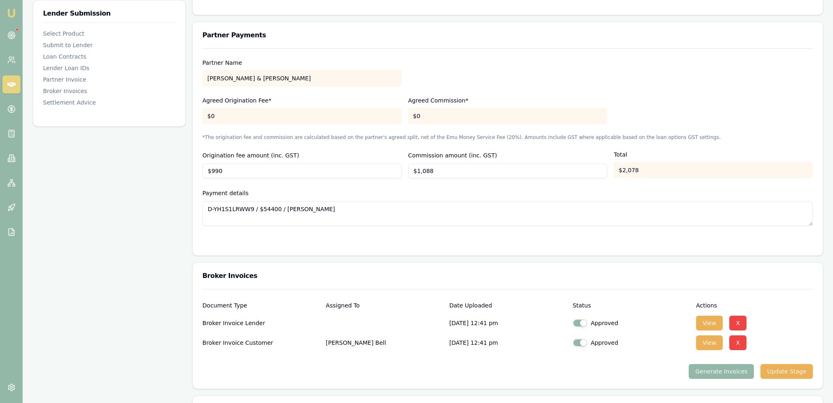
type input "990"
drag, startPoint x: 216, startPoint y: 169, endPoint x: 202, endPoint y: 168, distance: 14.0
click at [202, 168] on div "Partner Name [PERSON_NAME] & [PERSON_NAME] Origination Fee* $0 Agreed Commissio…" at bounding box center [508, 151] width 630 height 207
type input "1088"
drag, startPoint x: 479, startPoint y: 168, endPoint x: 384, endPoint y: 170, distance: 95.6
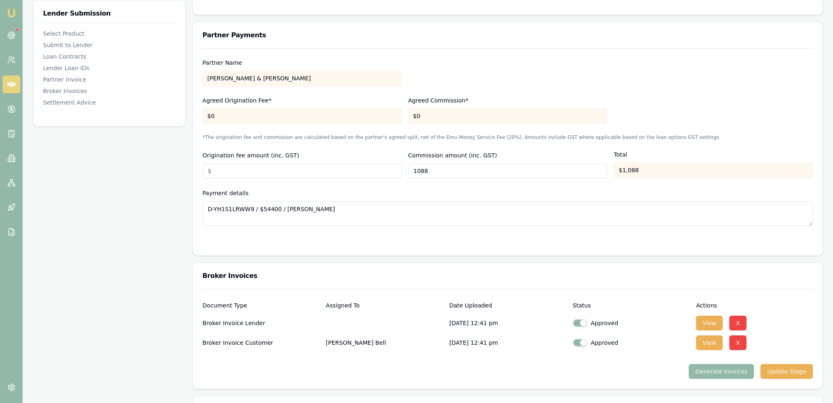
click at [384, 170] on div "Origination fee amount (inc. GST) Commission amount (inc. GST) 1088 Total $1,088" at bounding box center [508, 165] width 611 height 28
click at [482, 188] on div "Payment details D-YH1S1LRWW9 / $54400 / [PERSON_NAME]" at bounding box center [508, 207] width 611 height 38
click at [469, 242] on div at bounding box center [508, 242] width 611 height 7
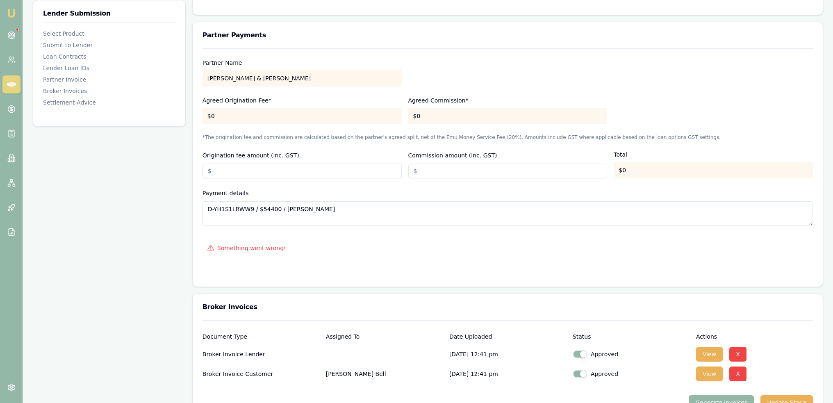
type input "$990"
type input "$1,088"
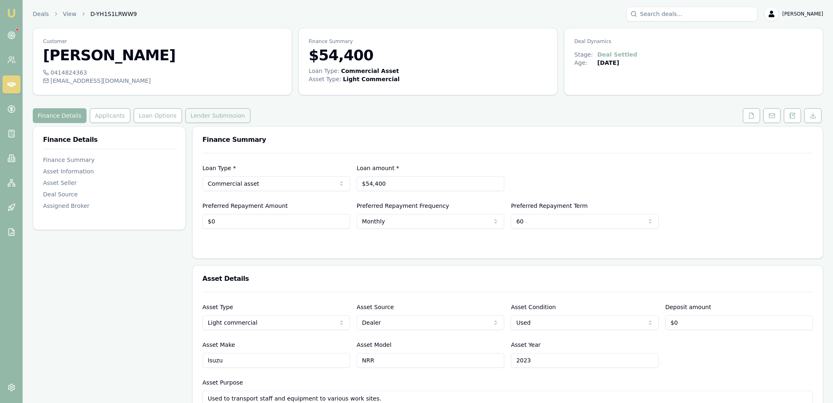
click at [203, 119] on button "Lender Submission" at bounding box center [217, 115] width 65 height 15
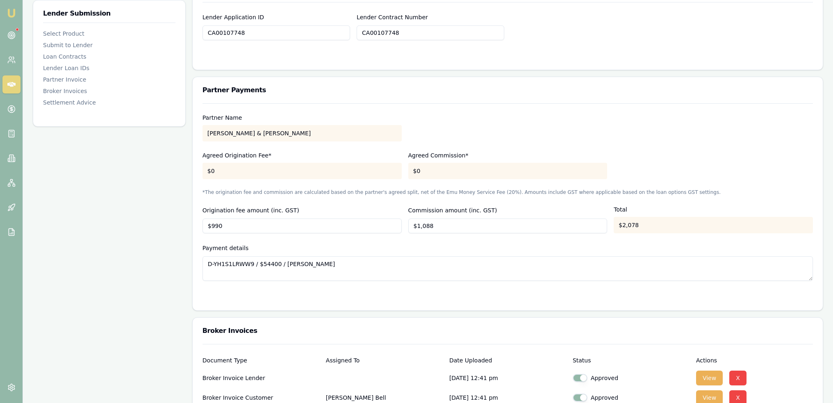
scroll to position [779, 0]
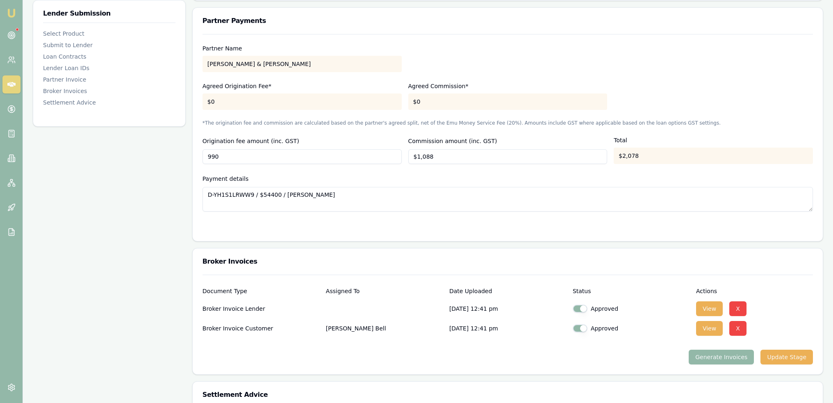
drag, startPoint x: 186, startPoint y: 151, endPoint x: 157, endPoint y: 152, distance: 28.7
type input "$0"
drag, startPoint x: 446, startPoint y: 154, endPoint x: 381, endPoint y: 157, distance: 65.7
click at [382, 157] on div "Origination fee amount (inc. GST) $0 Commission amount (inc. GST) 1088 Total $1…" at bounding box center [508, 150] width 611 height 28
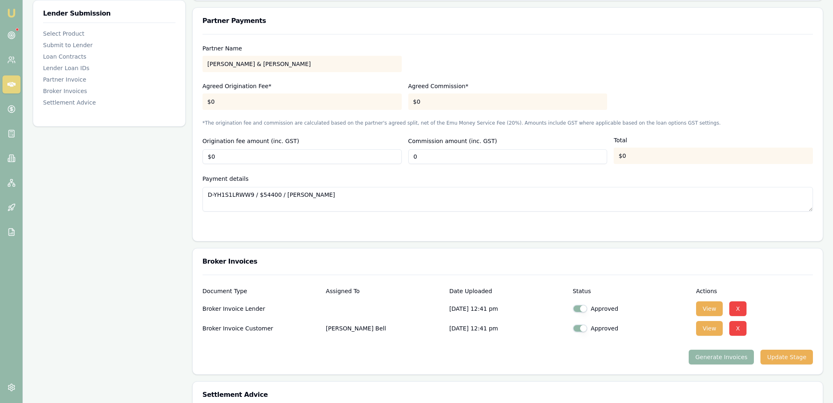
type input "$0"
click at [454, 225] on div at bounding box center [508, 228] width 611 height 7
click at [435, 228] on div at bounding box center [508, 228] width 611 height 7
click at [430, 229] on div at bounding box center [508, 228] width 611 height 7
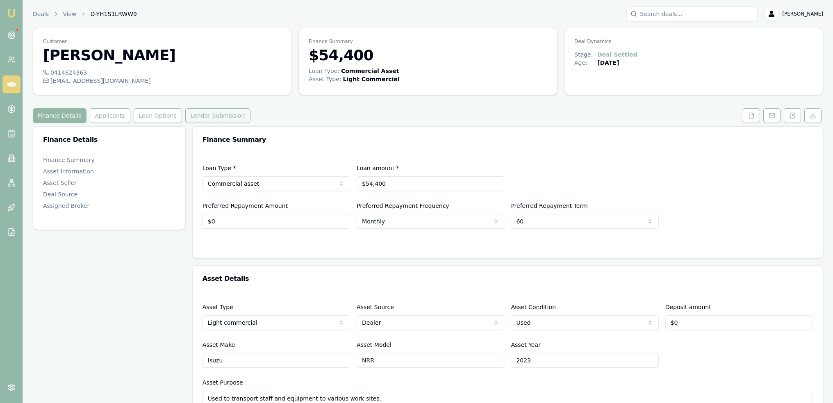
click at [205, 116] on button "Lender Submission" at bounding box center [217, 115] width 65 height 15
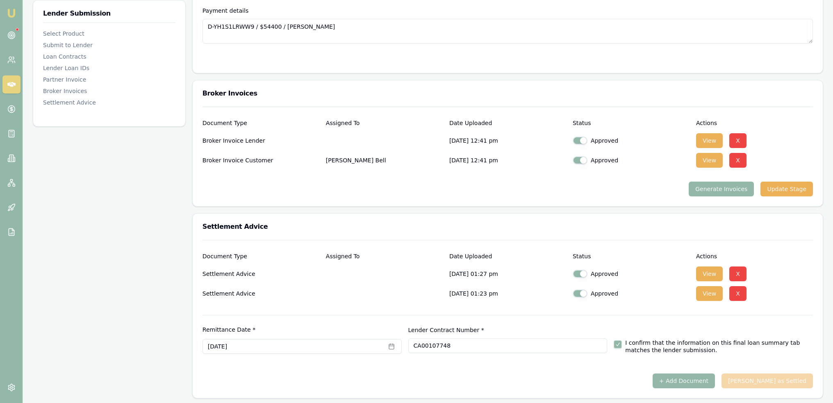
scroll to position [906, 0]
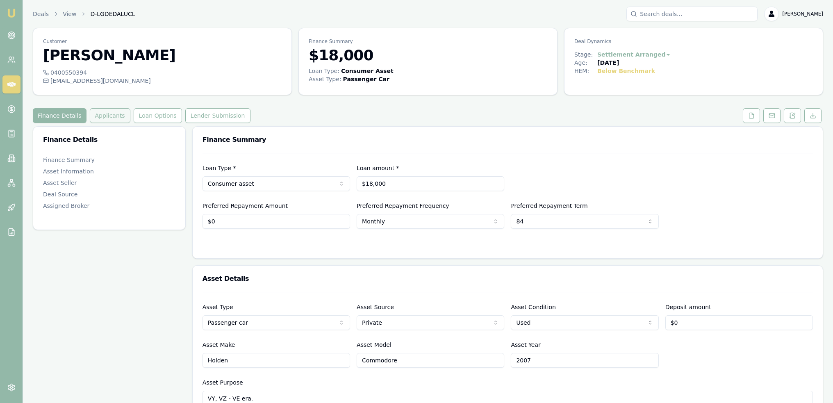
click at [108, 114] on button "Applicants" at bounding box center [110, 115] width 41 height 15
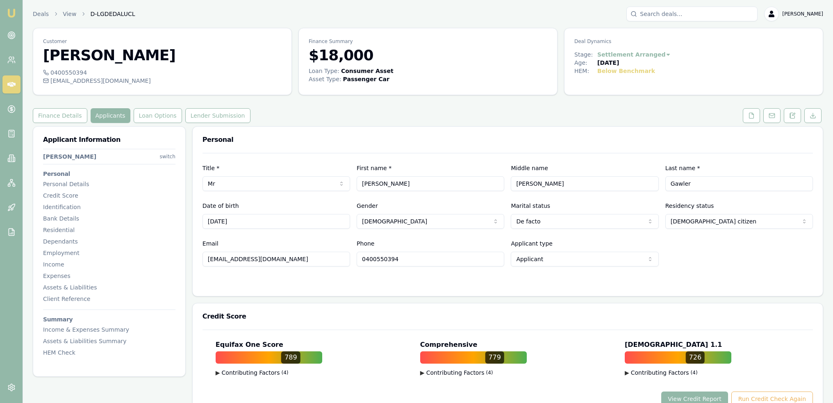
click at [171, 158] on html "Emu Broker Deals View D-LGDEDALUCL [PERSON_NAME] Toggle Menu Customer [PERSON_N…" at bounding box center [416, 201] width 833 height 403
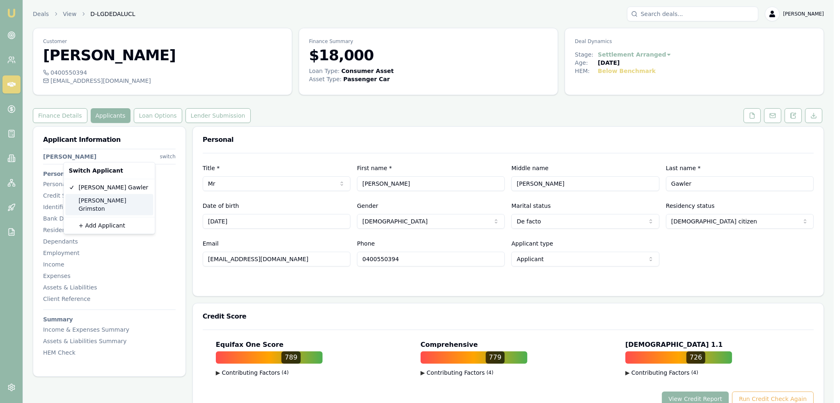
click at [88, 200] on div "[PERSON_NAME]" at bounding box center [109, 204] width 88 height 21
select select "Mrs"
select select "[DEMOGRAPHIC_DATA]"
type input "[PERSON_NAME]"
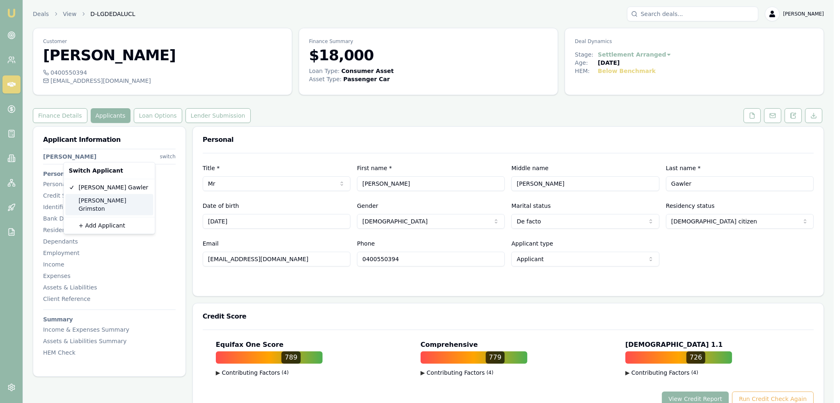
type input "Grimston"
type input "[DATE]"
type input "[EMAIL_ADDRESS][DOMAIN_NAME]"
type input "0428810474"
type input "4174DX"
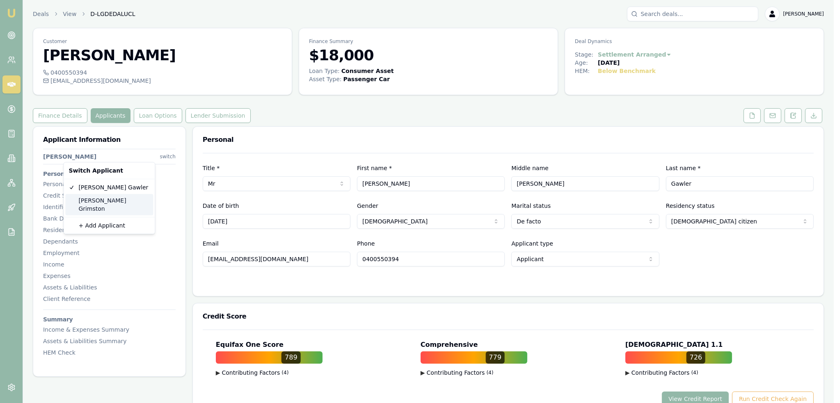
type input "[DATE]"
type input "2060917883"
type input "2405072132"
type input "09/2030"
type input "2"
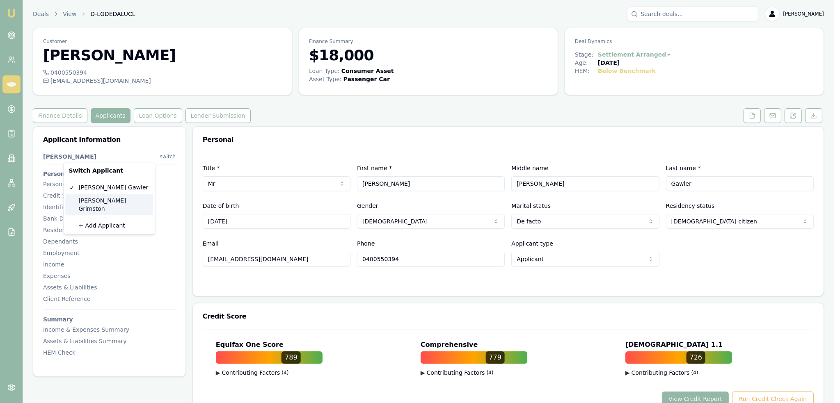
type input "M"
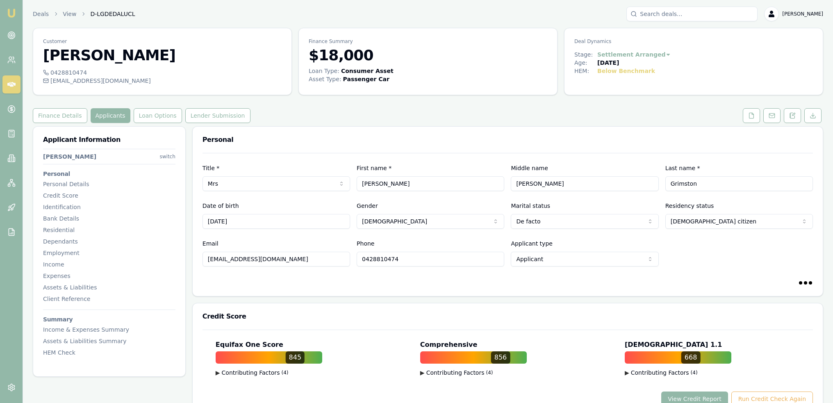
drag, startPoint x: 191, startPoint y: 256, endPoint x: 186, endPoint y: 254, distance: 5.1
drag, startPoint x: 798, startPoint y: 114, endPoint x: 767, endPoint y: 141, distance: 40.8
click at [798, 114] on button at bounding box center [792, 115] width 17 height 15
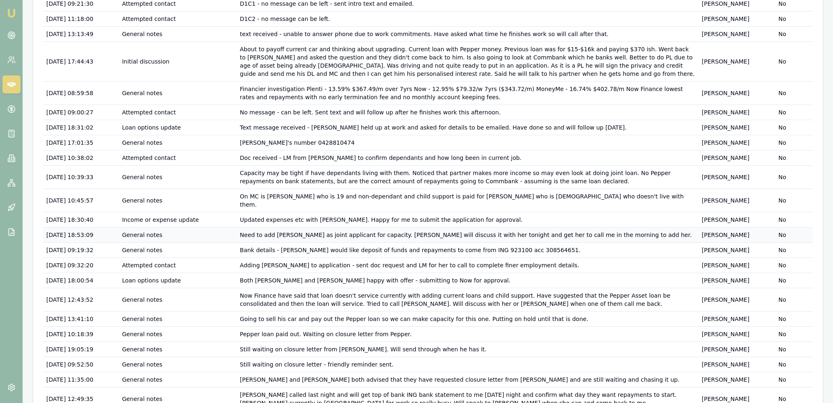
scroll to position [208, 0]
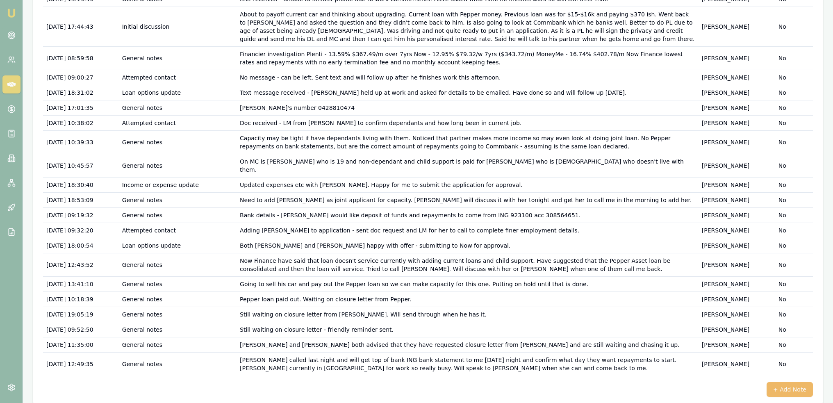
click at [790, 382] on button "+ Add Note" at bounding box center [790, 389] width 46 height 15
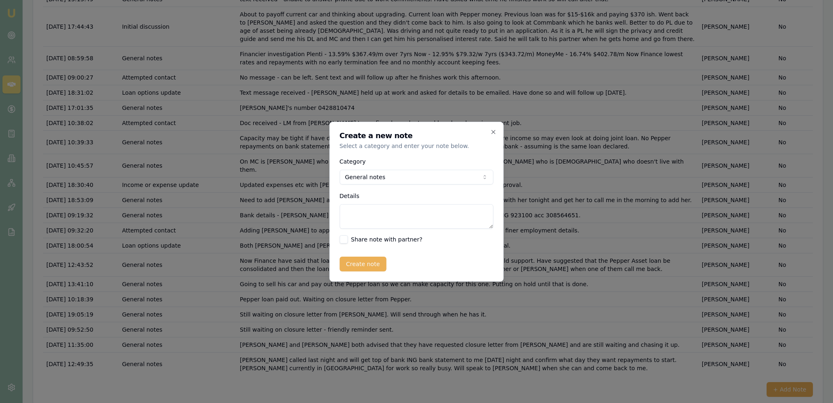
click at [404, 216] on textarea "Details" at bounding box center [417, 216] width 154 height 25
click at [456, 213] on textarea "SETTLED - settlement advice sent -" at bounding box center [417, 216] width 154 height 25
type textarea "SETTLED - settlement advice sent - called both applicants to advise."
click at [361, 265] on button "Create note" at bounding box center [363, 264] width 47 height 15
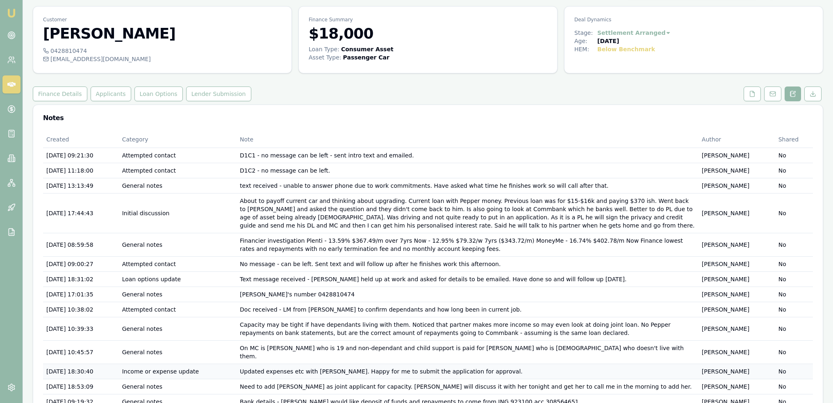
scroll to position [0, 0]
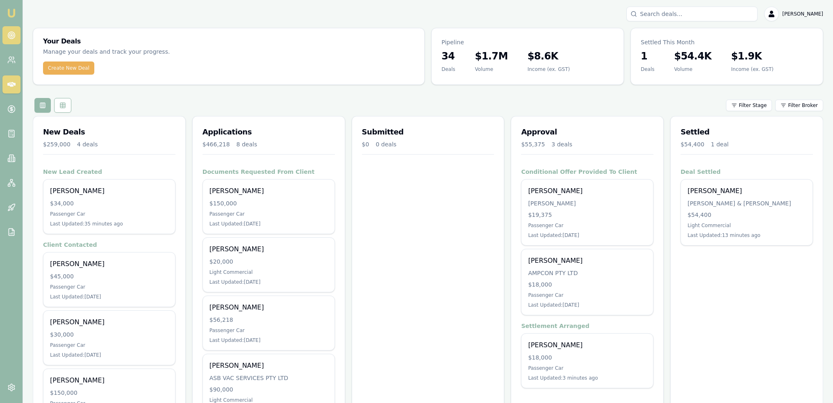
click at [13, 35] on circle at bounding box center [11, 35] width 4 height 4
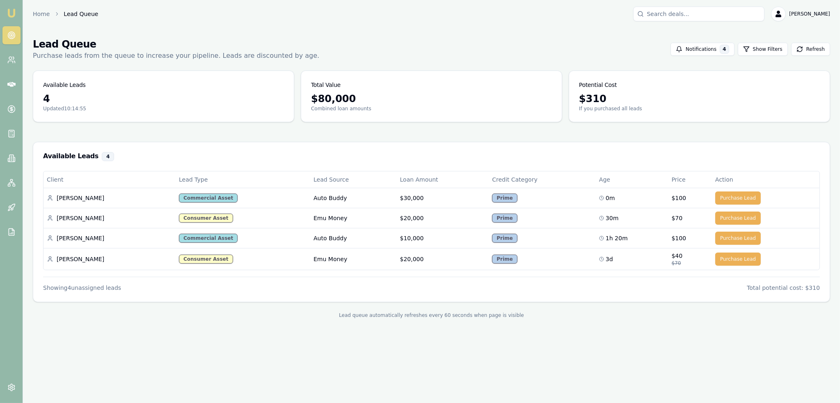
click at [11, 13] on img at bounding box center [12, 13] width 10 height 10
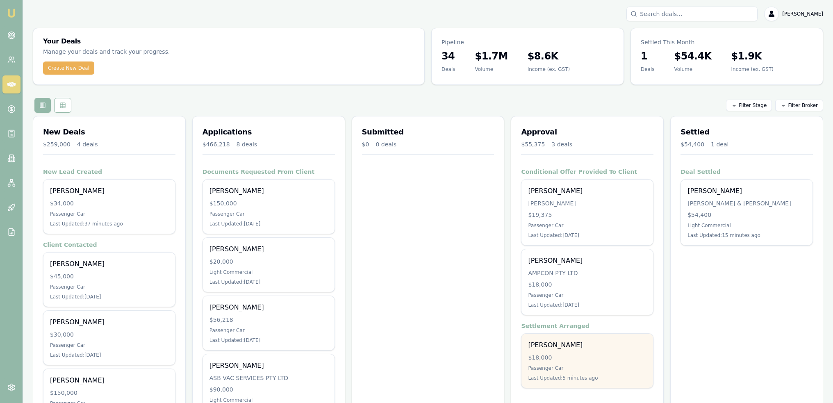
click at [575, 338] on div "[PERSON_NAME] $18,000 Passenger Car Last Updated: 5 minutes ago" at bounding box center [588, 361] width 132 height 54
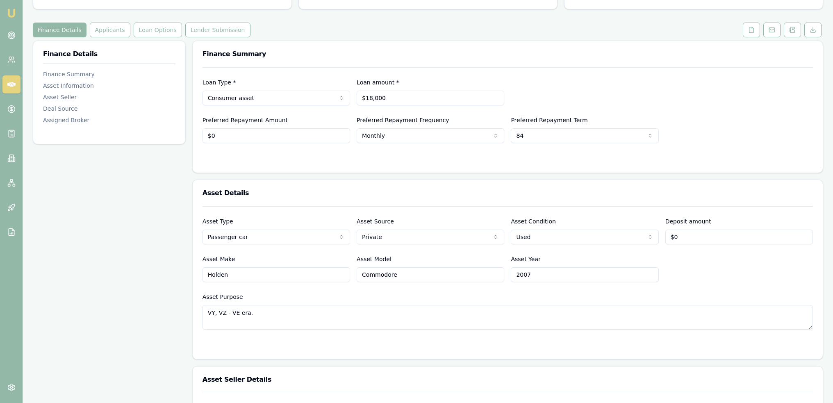
scroll to position [78, 0]
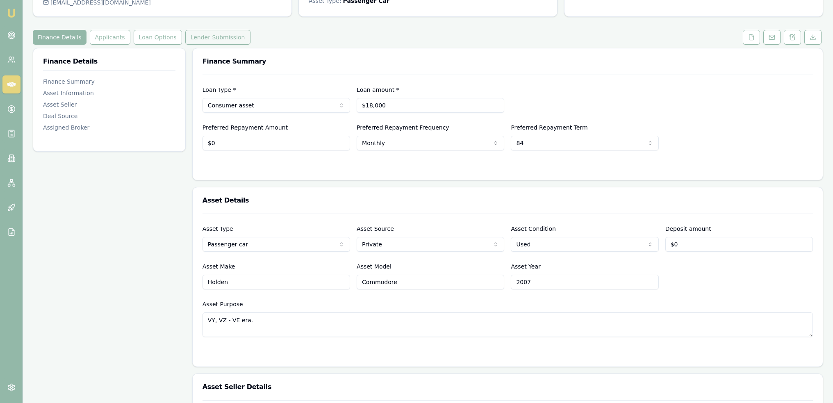
click at [208, 37] on button "Lender Submission" at bounding box center [217, 37] width 65 height 15
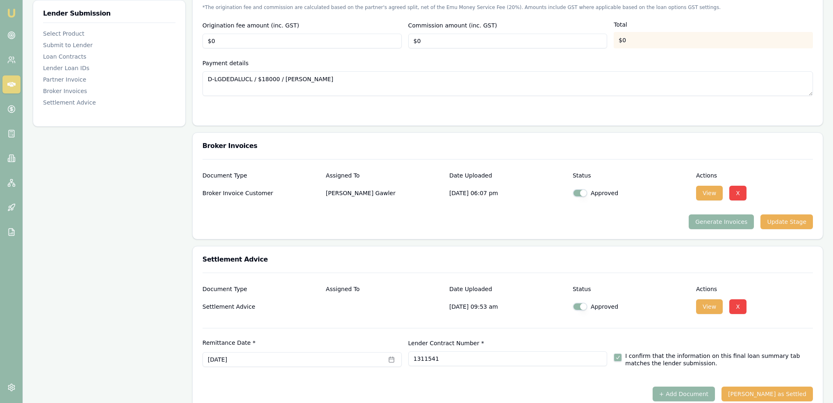
scroll to position [908, 0]
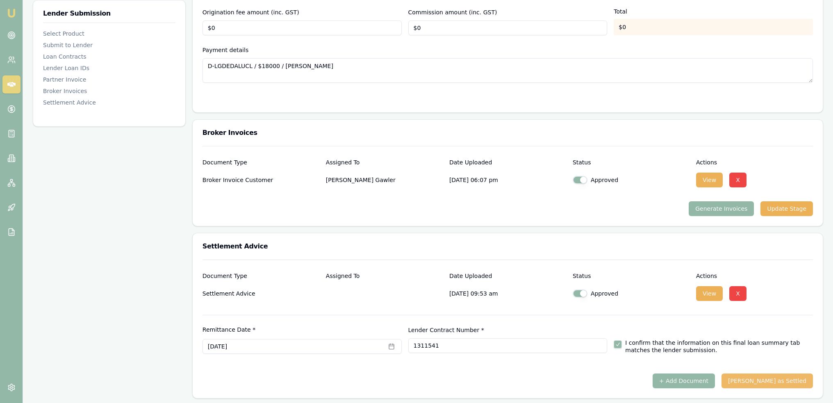
click at [792, 382] on button "Mark Deal as Settled" at bounding box center [767, 381] width 91 height 15
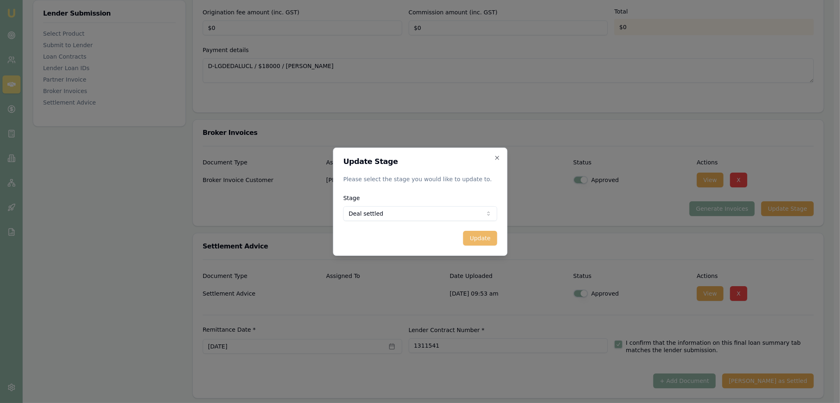
click at [478, 242] on button "Update" at bounding box center [480, 238] width 34 height 15
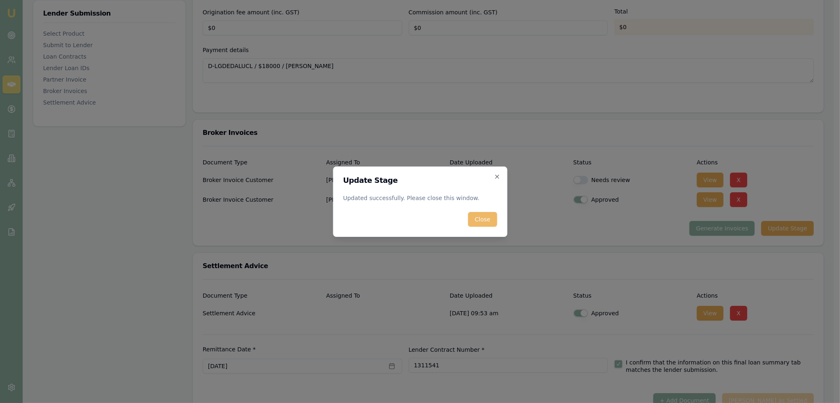
click at [484, 220] on button "Close" at bounding box center [482, 219] width 29 height 15
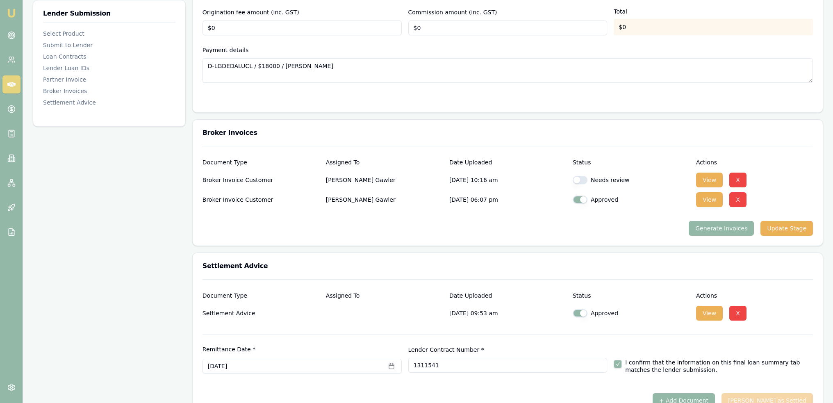
click at [581, 177] on button "button" at bounding box center [580, 180] width 15 height 8
checkbox input "true"
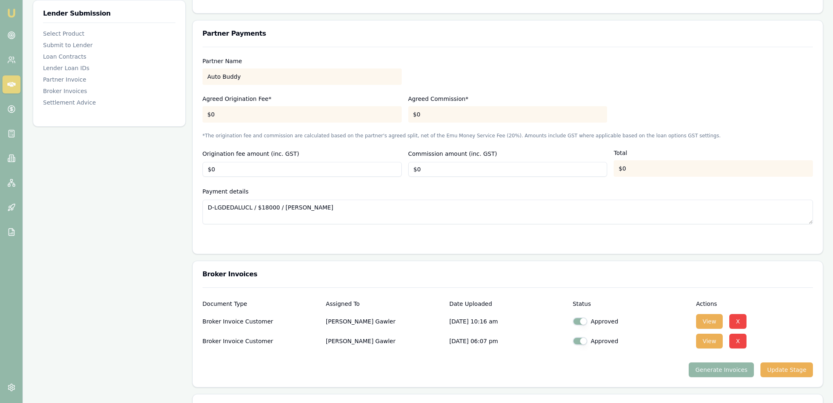
scroll to position [764, 0]
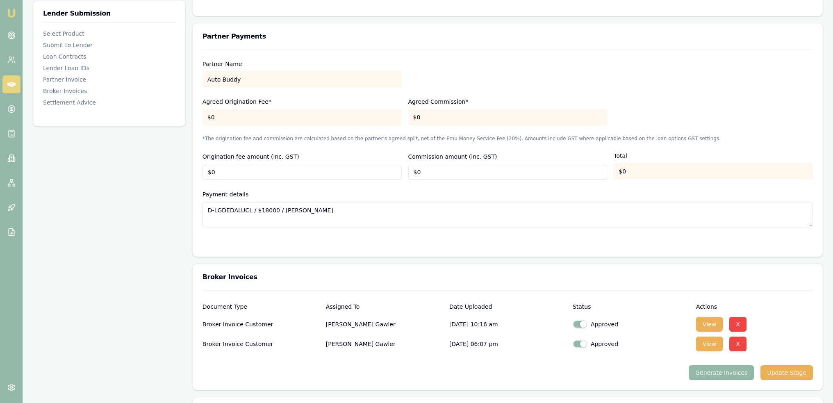
drag, startPoint x: 7, startPoint y: 12, endPoint x: 47, endPoint y: 1, distance: 41.2
click at [7, 12] on img at bounding box center [12, 13] width 10 height 10
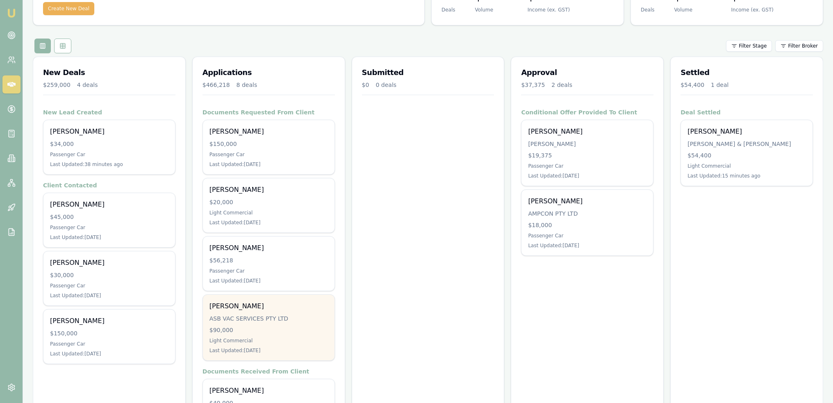
scroll to position [41, 0]
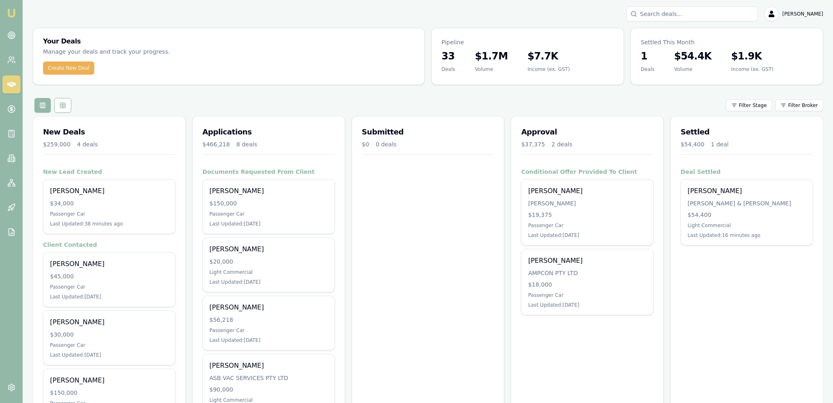
click at [694, 13] on input "Search deals" at bounding box center [692, 14] width 131 height 15
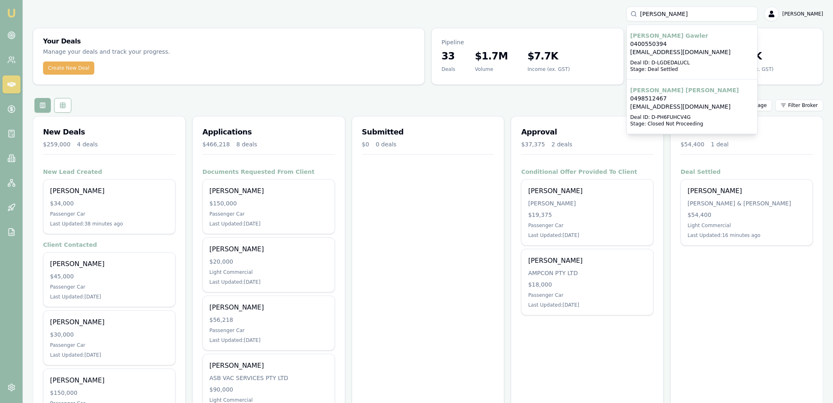
type input "[PERSON_NAME]"
click at [688, 52] on p "[EMAIL_ADDRESS][DOMAIN_NAME]" at bounding box center [692, 52] width 124 height 8
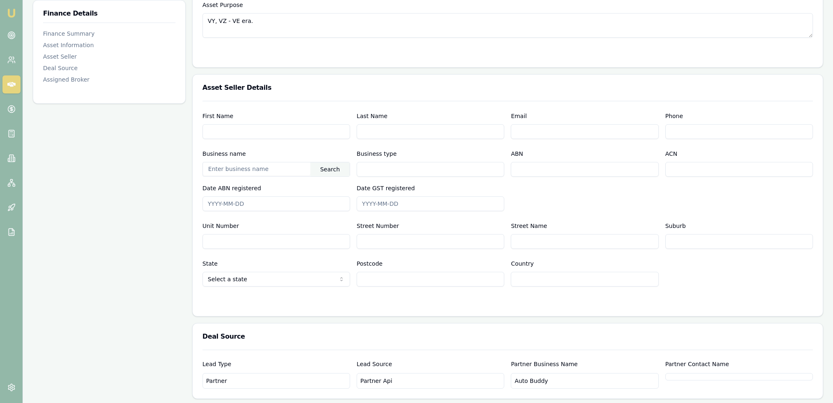
scroll to position [363, 0]
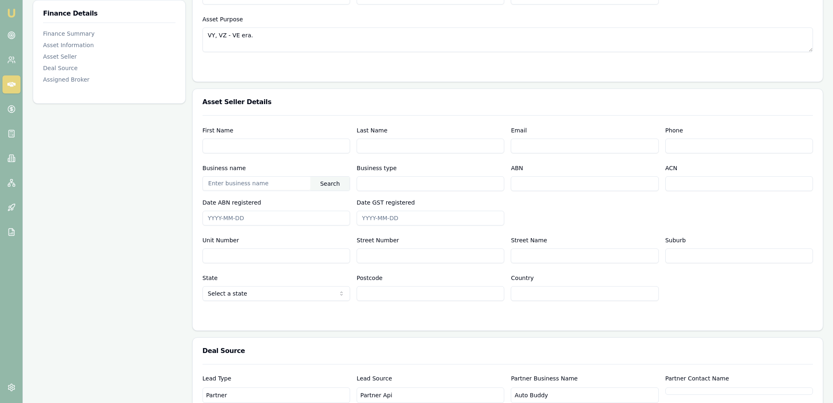
click at [9, 11] on img at bounding box center [12, 13] width 10 height 10
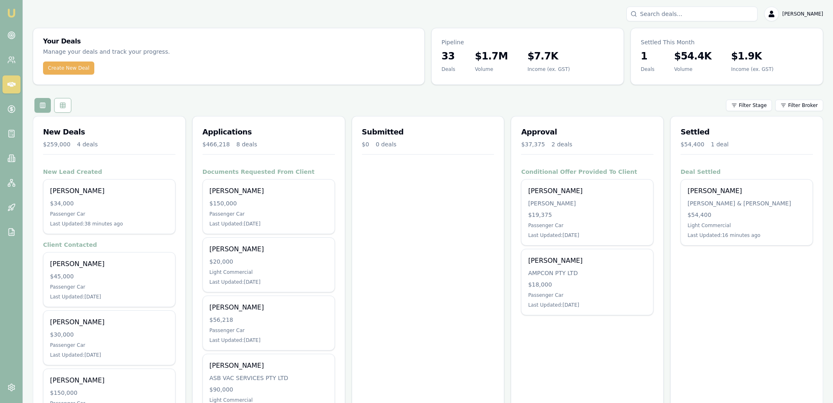
click at [5, 9] on link "Emu Broker" at bounding box center [11, 13] width 13 height 13
click at [704, 16] on input "Search deals" at bounding box center [692, 14] width 131 height 15
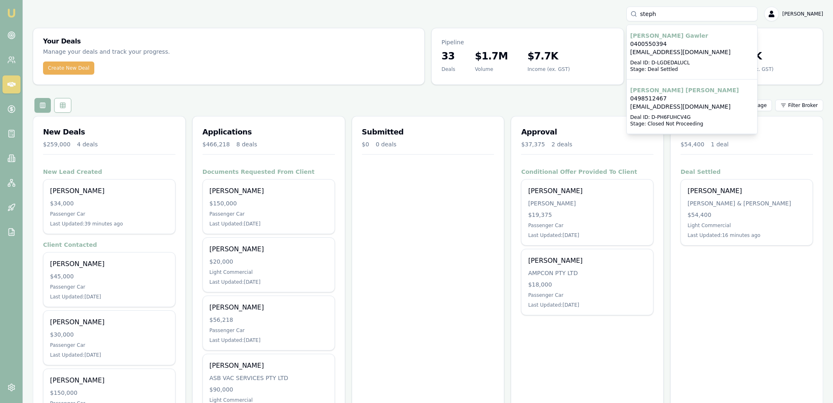
type input "steph"
click at [685, 36] on p "Stephen Gawler" at bounding box center [692, 36] width 124 height 8
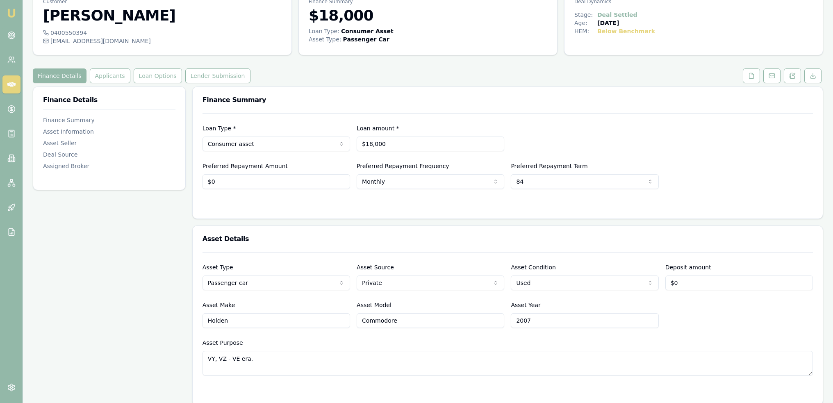
scroll to position [41, 0]
click at [195, 75] on button "Lender Submission" at bounding box center [217, 74] width 65 height 15
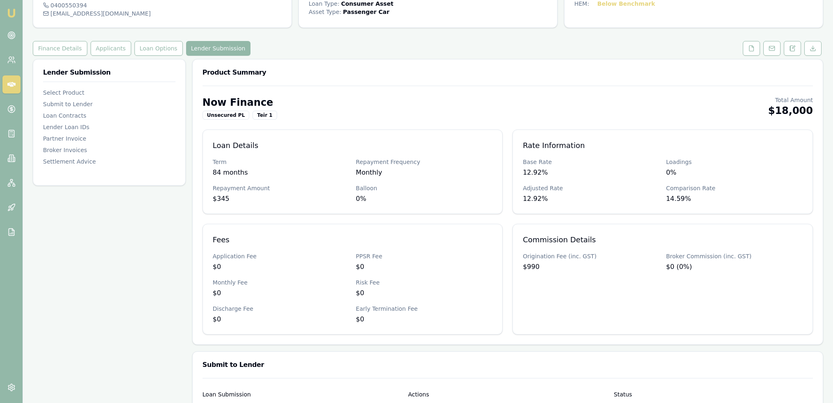
scroll to position [66, 0]
click at [8, 13] on img at bounding box center [12, 13] width 10 height 10
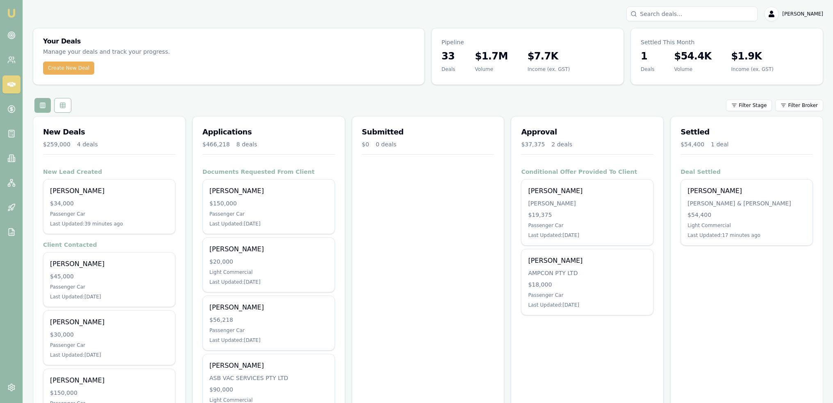
click at [687, 16] on input "Search deals" at bounding box center [692, 14] width 131 height 15
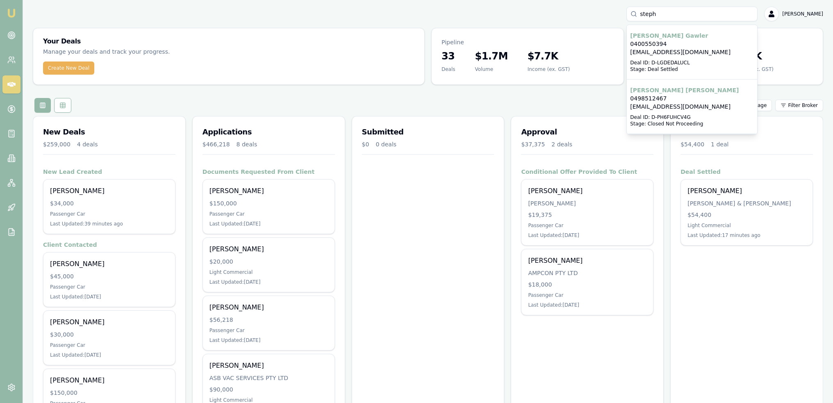
type input "steph"
click at [676, 55] on p "gawler1976@gmail.com" at bounding box center [692, 52] width 124 height 8
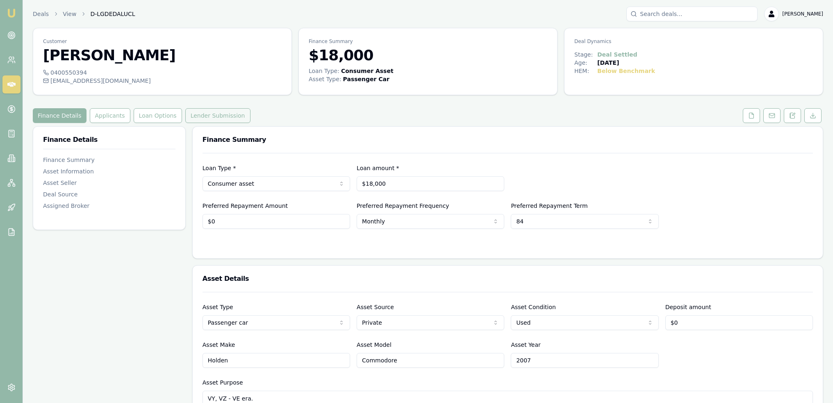
click at [203, 114] on button "Lender Submission" at bounding box center [217, 115] width 65 height 15
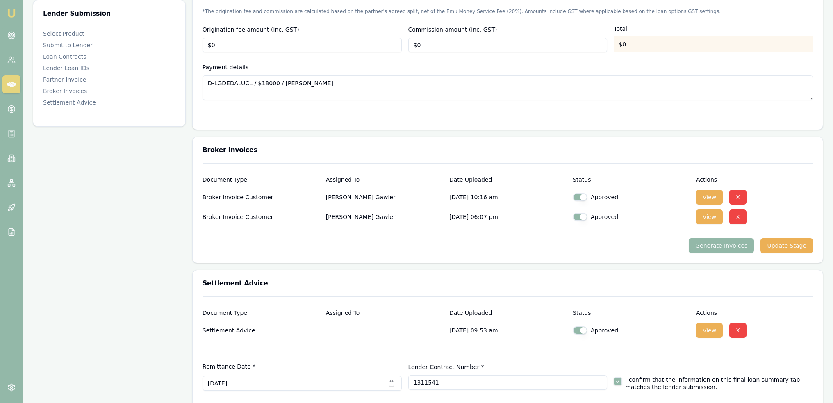
scroll to position [928, 0]
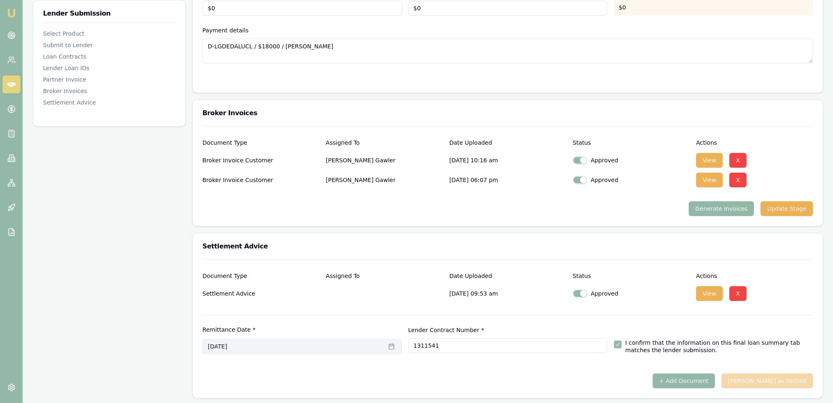
click at [390, 346] on icon "button" at bounding box center [391, 346] width 7 height 7
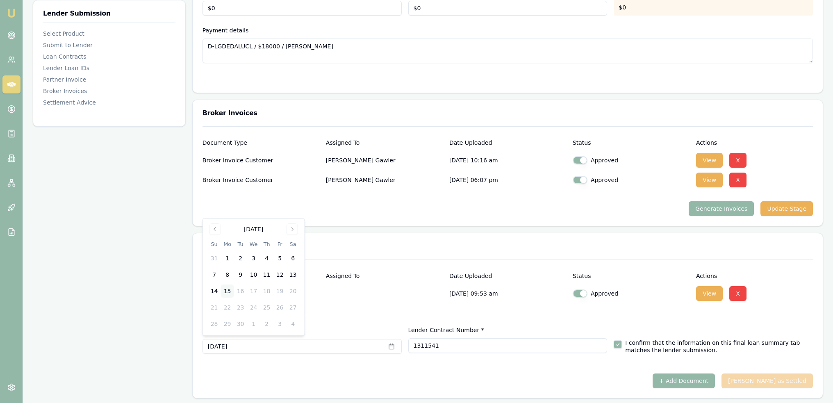
click at [225, 288] on button "15" at bounding box center [227, 291] width 13 height 13
click at [499, 367] on div at bounding box center [508, 370] width 611 height 7
drag, startPoint x: 11, startPoint y: 14, endPoint x: 17, endPoint y: 14, distance: 6.2
click at [11, 13] on img at bounding box center [12, 13] width 10 height 10
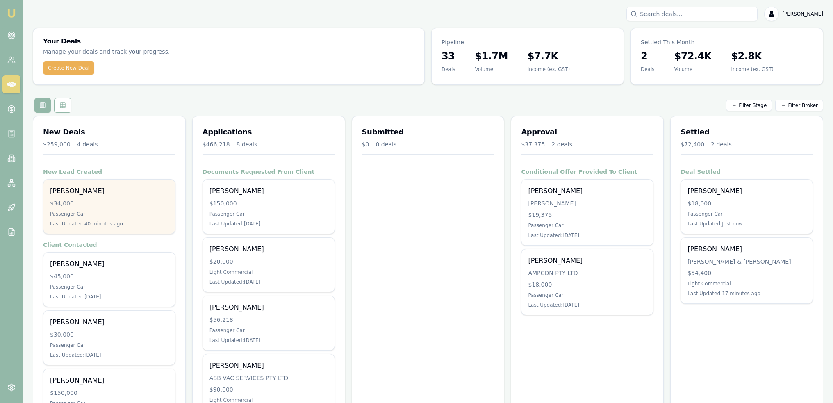
click at [114, 208] on div "Matt Robinson $34,000 Passenger Car Last Updated: 40 minutes ago" at bounding box center [109, 207] width 132 height 54
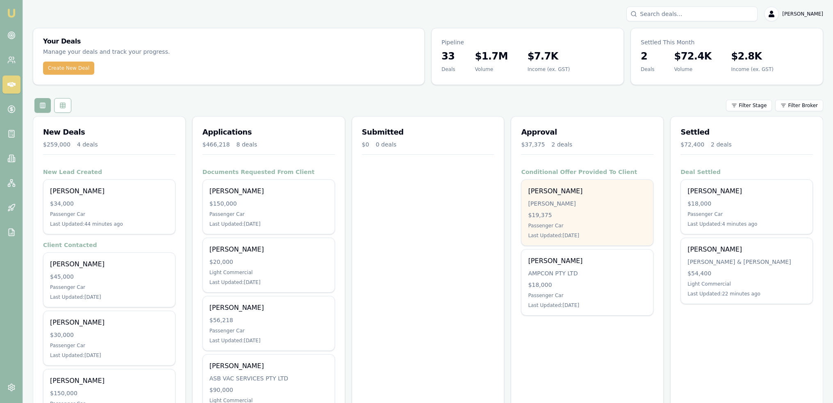
click at [575, 214] on div "$19,375" at bounding box center [587, 215] width 119 height 8
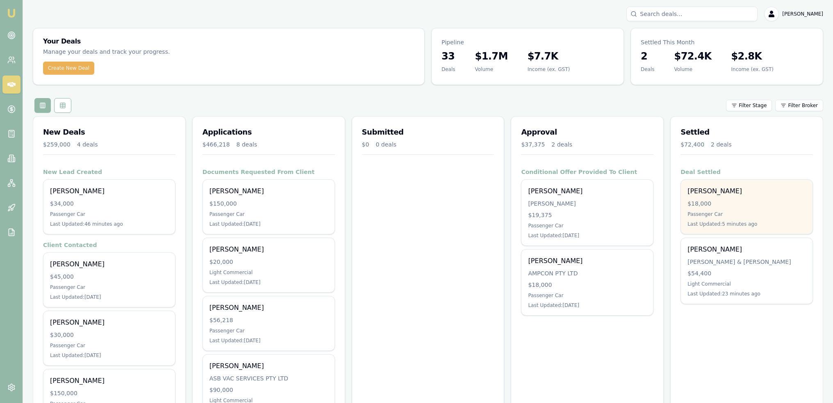
click at [749, 207] on div "Stephen Gawler $18,000 Passenger Car Last Updated: 5 minutes ago" at bounding box center [747, 207] width 132 height 54
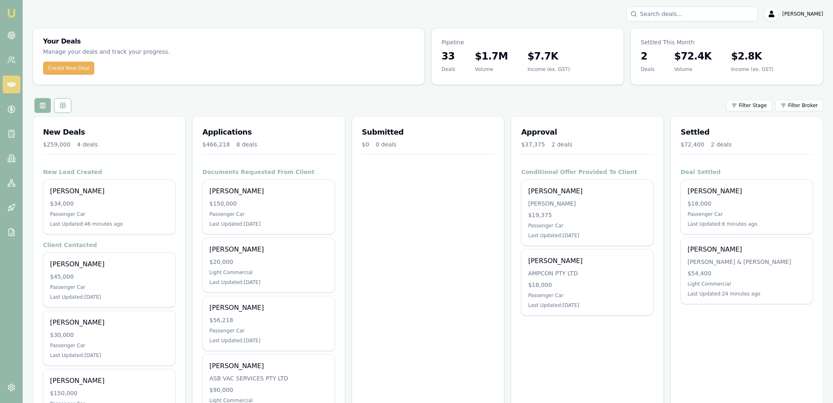
click at [9, 13] on img at bounding box center [12, 13] width 10 height 10
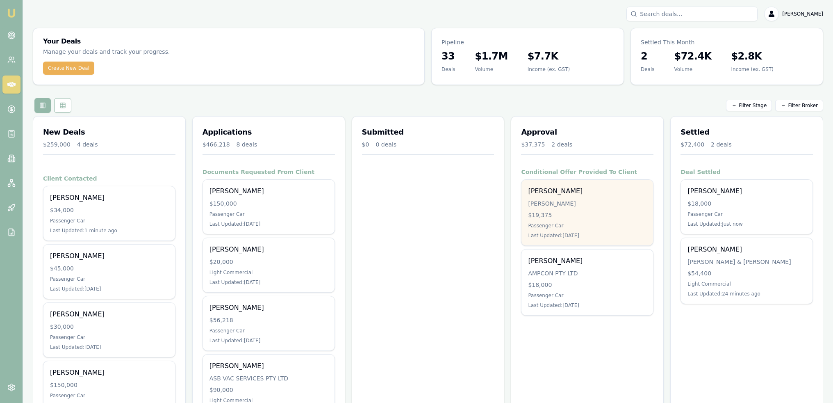
click at [612, 208] on div "Michael Galvin GALVIN, MICHAEL JAMES $19,375 Passenger Car Last Updated: 2 days…" at bounding box center [588, 213] width 132 height 66
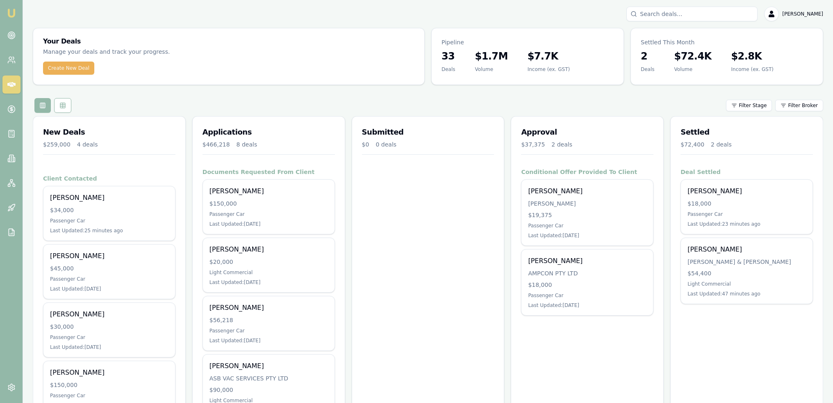
drag, startPoint x: 14, startPoint y: 14, endPoint x: 36, endPoint y: 44, distance: 36.4
click at [14, 14] on img at bounding box center [12, 13] width 10 height 10
click at [11, 35] on icon at bounding box center [11, 35] width 8 height 8
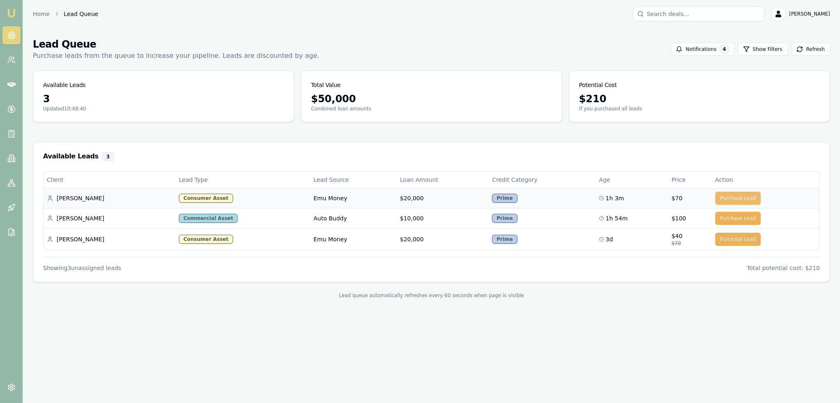
click at [739, 196] on button "Purchase Lead" at bounding box center [738, 198] width 46 height 13
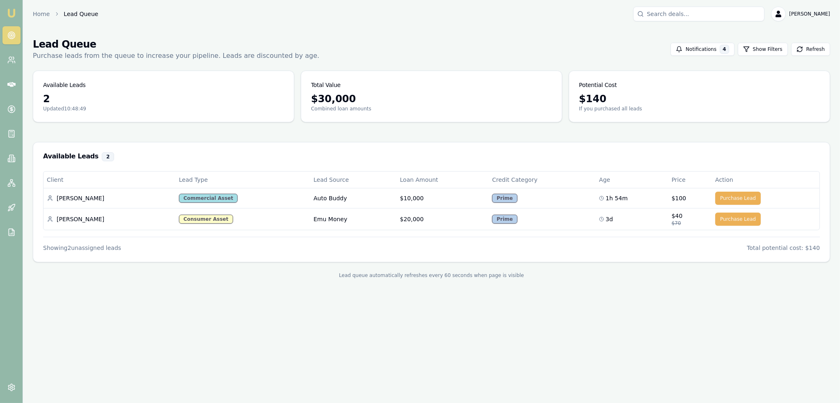
click at [13, 11] on img at bounding box center [12, 13] width 10 height 10
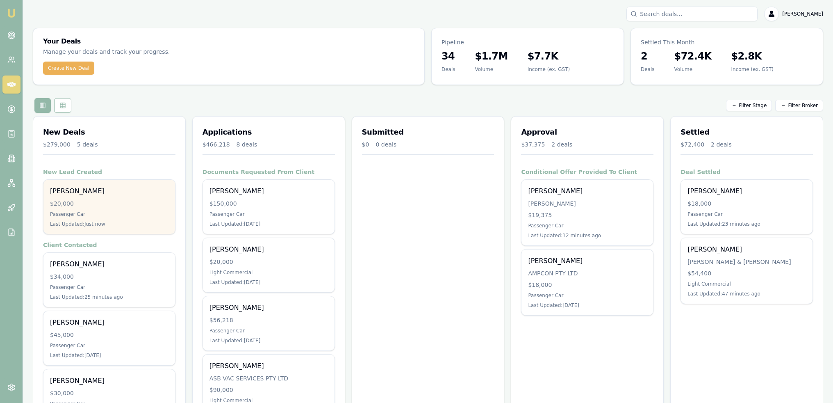
click at [107, 192] on div "Alice Isho" at bounding box center [109, 191] width 119 height 10
click at [72, 193] on div "Alice Isho" at bounding box center [109, 191] width 119 height 10
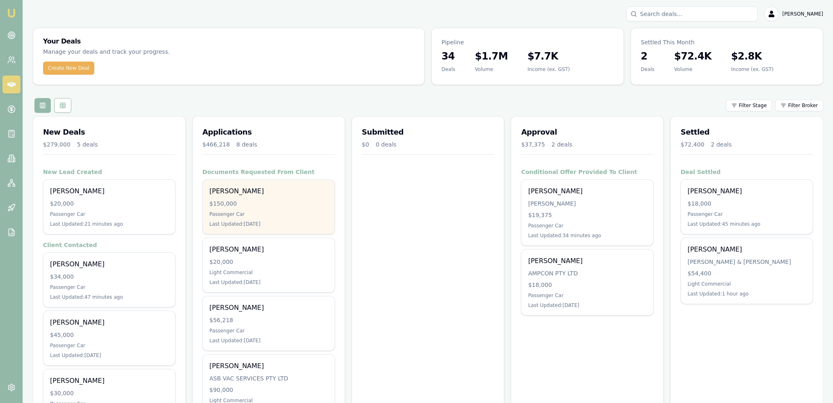
click at [254, 198] on div "Jammi Smith $150,000 Passenger Car Last Updated: 2 days ago" at bounding box center [269, 207] width 132 height 54
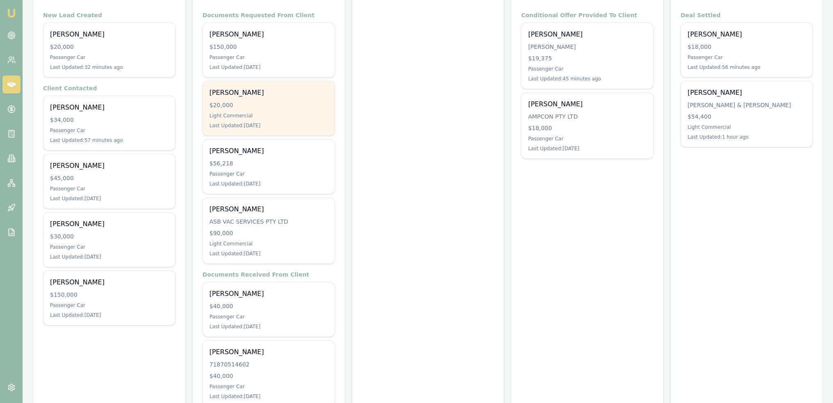
scroll to position [164, 0]
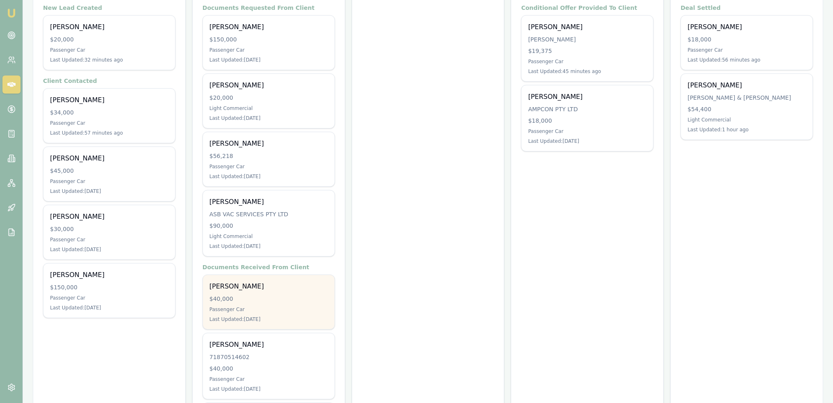
click at [273, 310] on div "Passenger Car" at bounding box center [269, 309] width 119 height 7
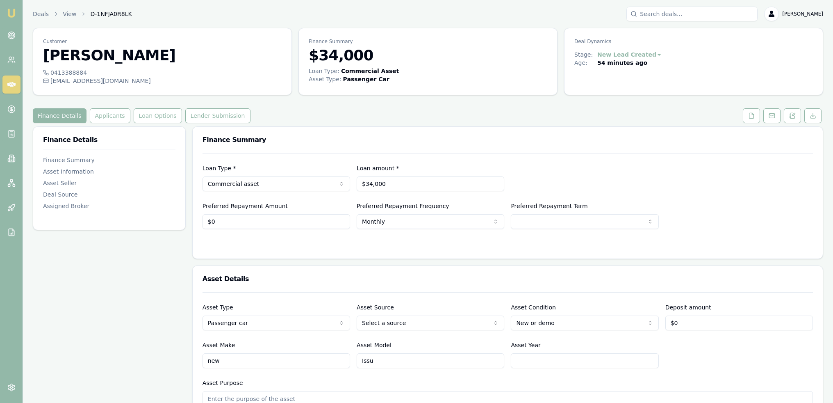
drag, startPoint x: 751, startPoint y: 114, endPoint x: 737, endPoint y: 128, distance: 20.0
click at [751, 114] on icon at bounding box center [752, 115] width 7 height 7
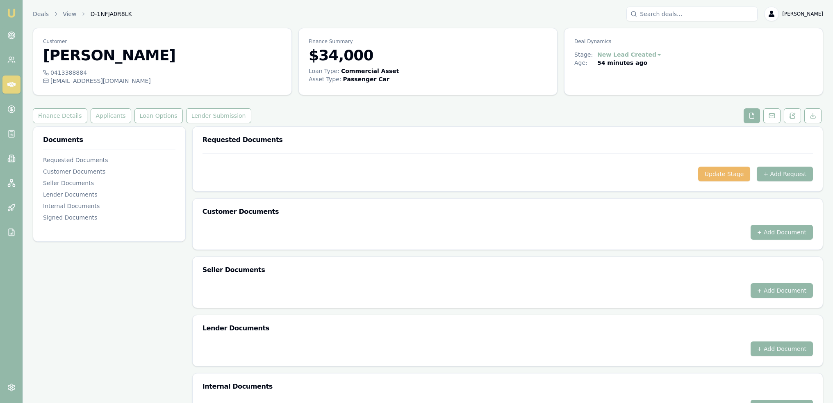
click at [737, 171] on button "Update Stage" at bounding box center [724, 174] width 52 height 15
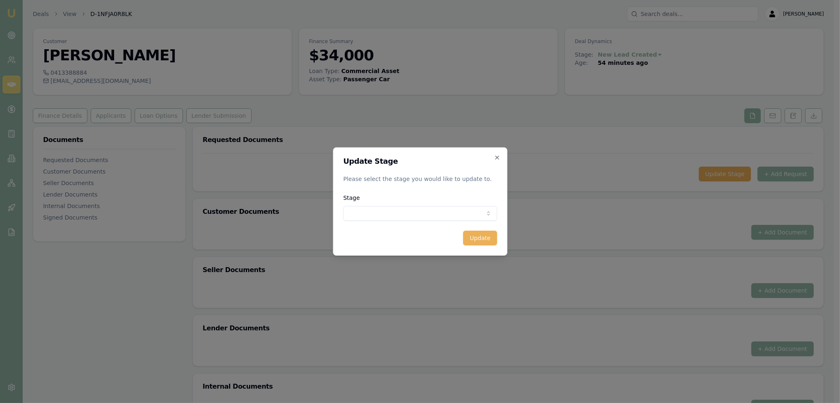
click at [424, 215] on body "Emu Broker Deals View D-1NFJA0R8LK [PERSON_NAME] Toggle Menu Customer [PERSON_N…" at bounding box center [416, 201] width 833 height 403
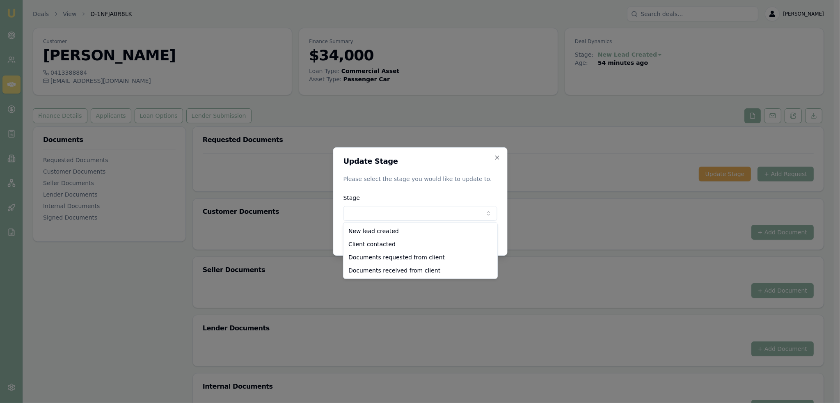
select select "CLIENT_CONTACTED"
drag, startPoint x: 395, startPoint y: 246, endPoint x: 445, endPoint y: 254, distance: 50.6
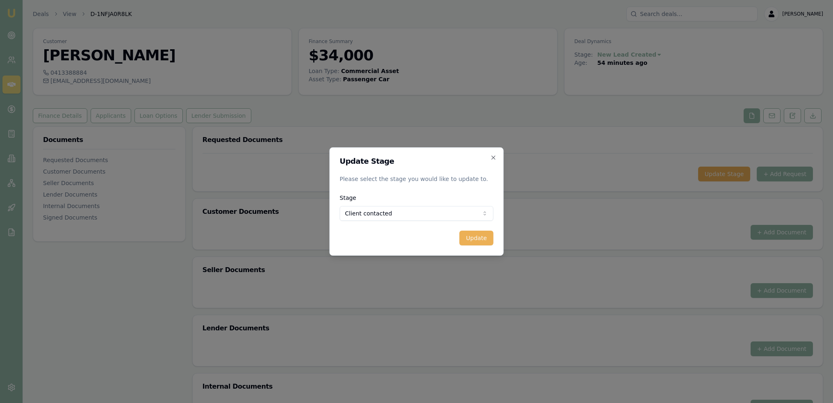
click at [472, 231] on form "Update Stage Please select the stage you would like to update to. Stage Client …" at bounding box center [417, 201] width 154 height 88
click at [466, 238] on button "Update" at bounding box center [477, 238] width 34 height 15
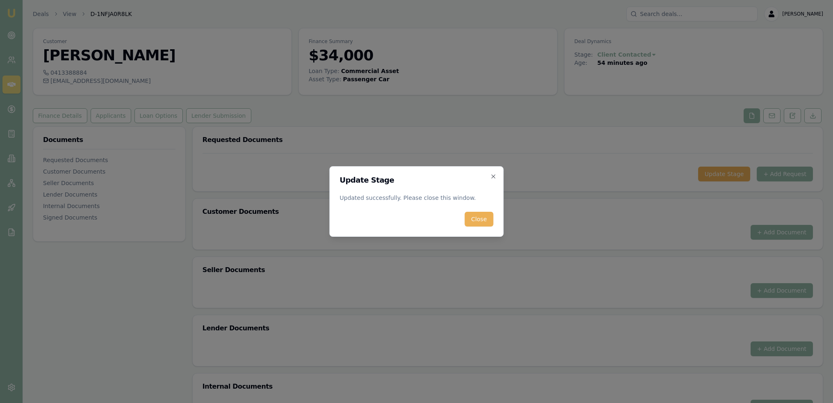
drag, startPoint x: 472, startPoint y: 219, endPoint x: 480, endPoint y: 215, distance: 9.0
click at [474, 218] on button "Close" at bounding box center [479, 219] width 29 height 15
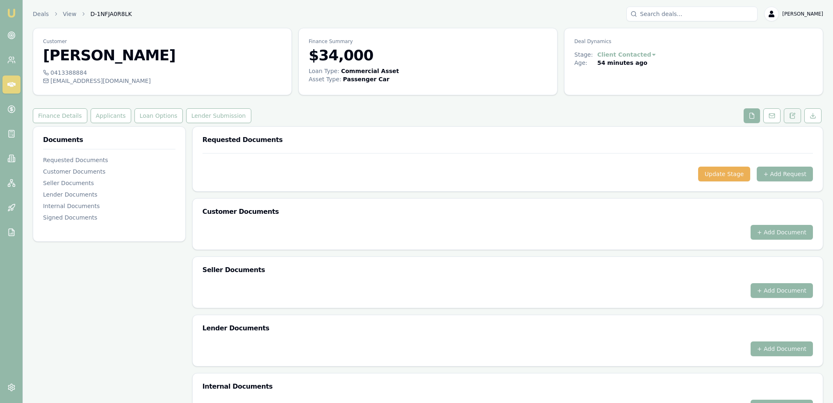
drag, startPoint x: 794, startPoint y: 110, endPoint x: 786, endPoint y: 112, distance: 8.1
click at [794, 110] on button at bounding box center [792, 115] width 17 height 15
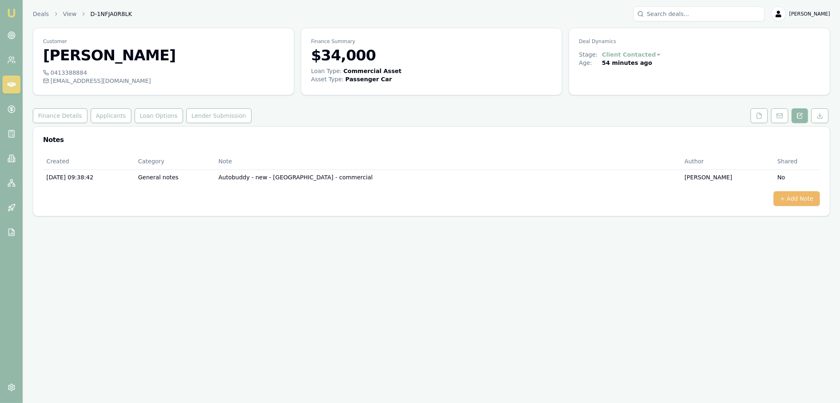
click at [807, 197] on button "+ Add Note" at bounding box center [796, 198] width 46 height 15
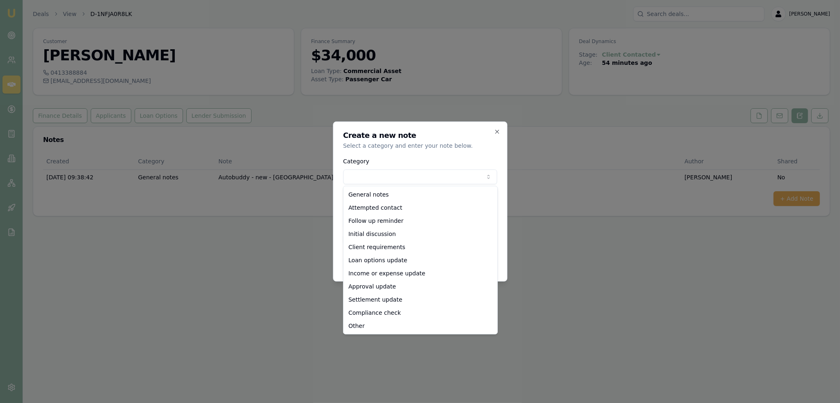
click at [418, 178] on body "Emu Broker Deals View D-1NFJA0R8LK Robyn Adams Toggle Menu Customer Matt Robins…" at bounding box center [420, 201] width 840 height 403
select select "ATTEMPTED_CONTACT"
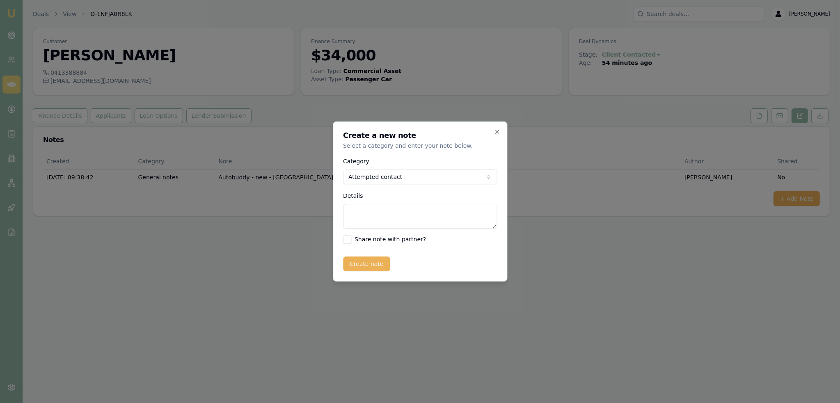
click at [382, 216] on textarea "Details" at bounding box center [420, 216] width 154 height 25
type textarea "d"
type textarea "D1C1 - 9.39am - VM - LM - sent text and emailed."
click at [375, 260] on button "Create note" at bounding box center [366, 263] width 47 height 15
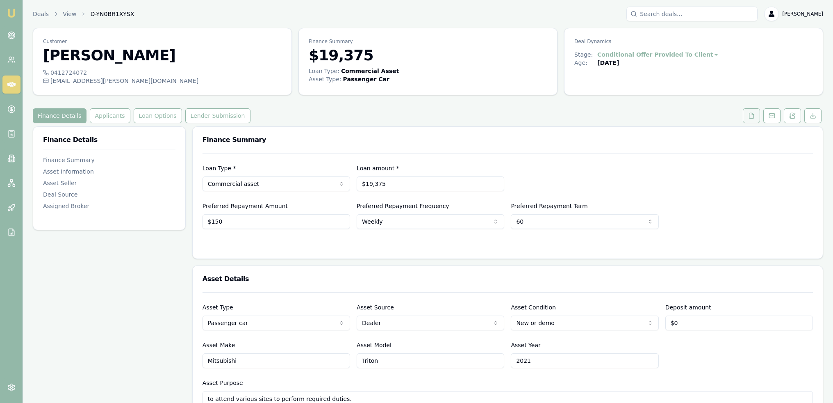
click at [753, 116] on icon at bounding box center [752, 115] width 7 height 7
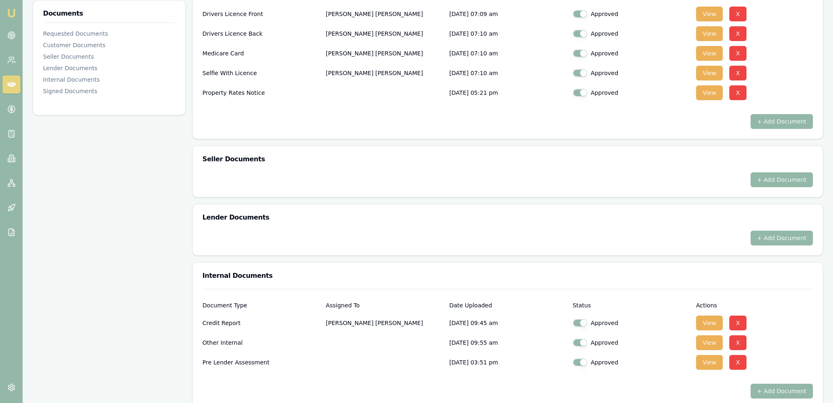
scroll to position [328, 0]
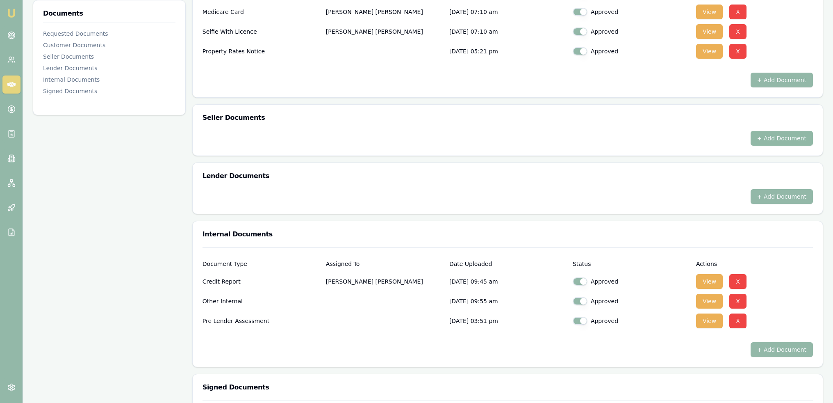
click at [809, 137] on button "+ Add Document" at bounding box center [782, 138] width 62 height 15
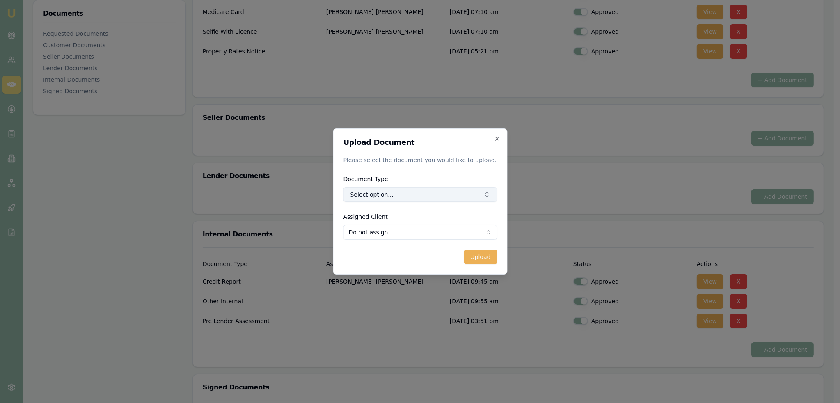
click at [407, 193] on button "Select option..." at bounding box center [420, 194] width 154 height 15
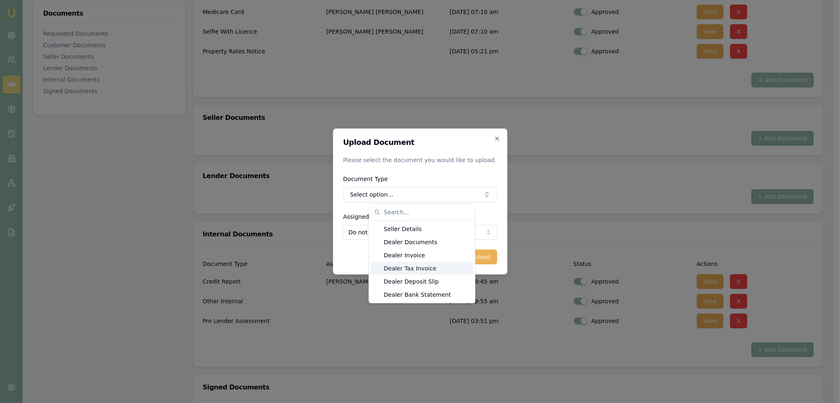
click at [415, 265] on div "Dealer Tax Invoice" at bounding box center [421, 268] width 103 height 13
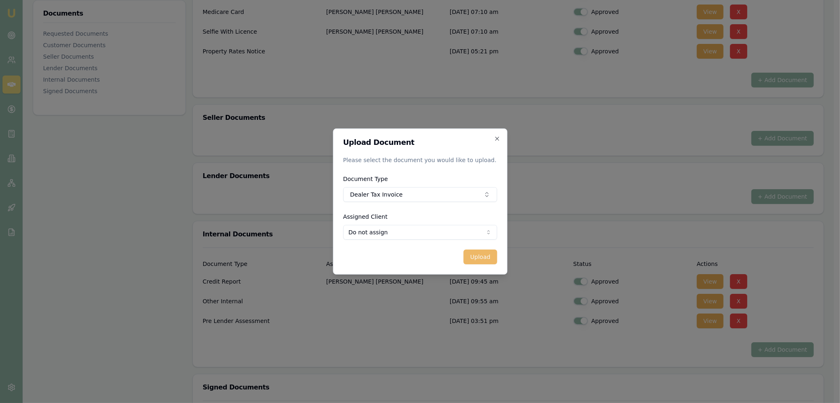
click at [479, 256] on button "Upload" at bounding box center [479, 256] width 33 height 15
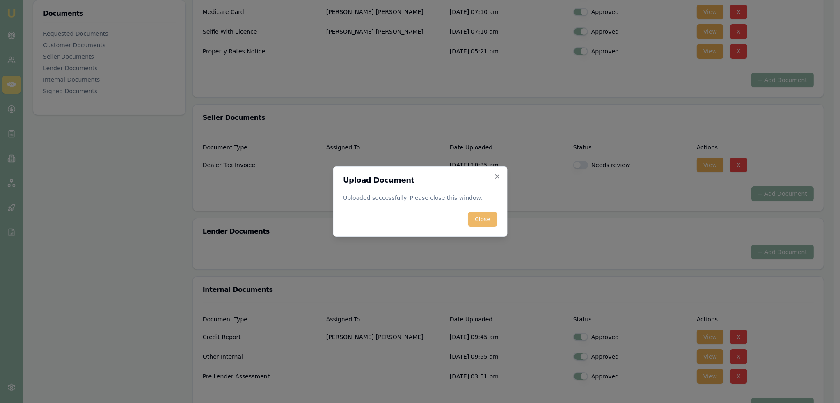
click at [487, 213] on button "Close" at bounding box center [482, 219] width 29 height 15
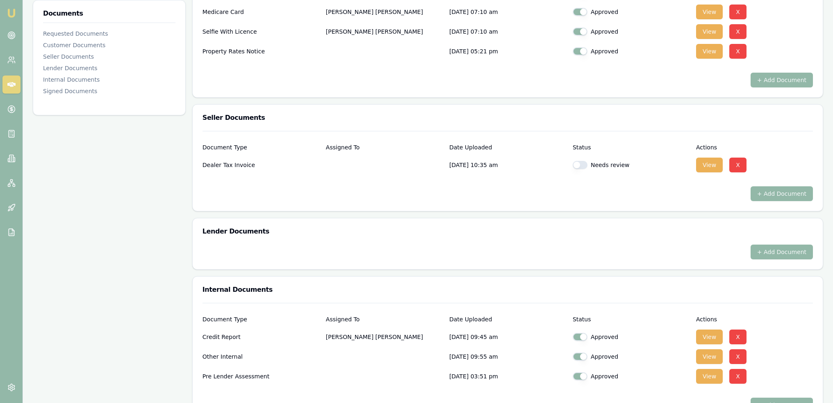
drag, startPoint x: 583, startPoint y: 162, endPoint x: 568, endPoint y: 195, distance: 36.2
click at [582, 162] on button "button" at bounding box center [580, 165] width 15 height 8
checkbox input "true"
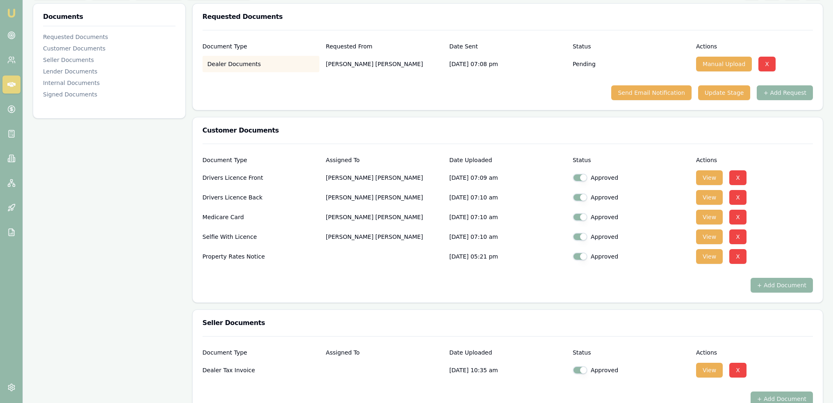
scroll to position [0, 0]
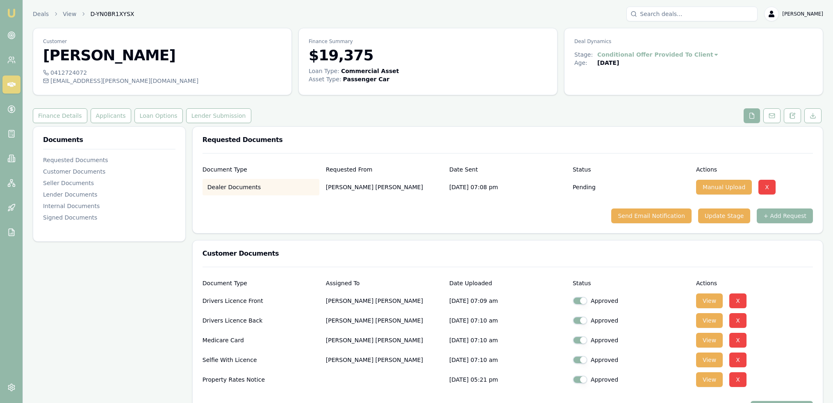
click at [802, 115] on link at bounding box center [793, 115] width 21 height 15
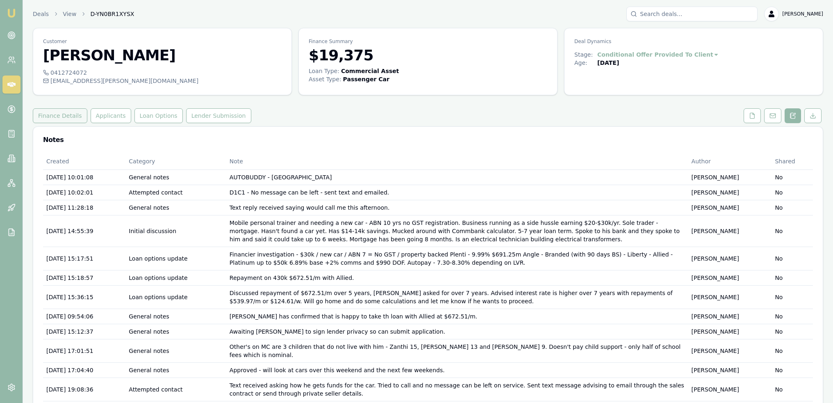
click at [56, 119] on button "Finance Details" at bounding box center [60, 115] width 55 height 15
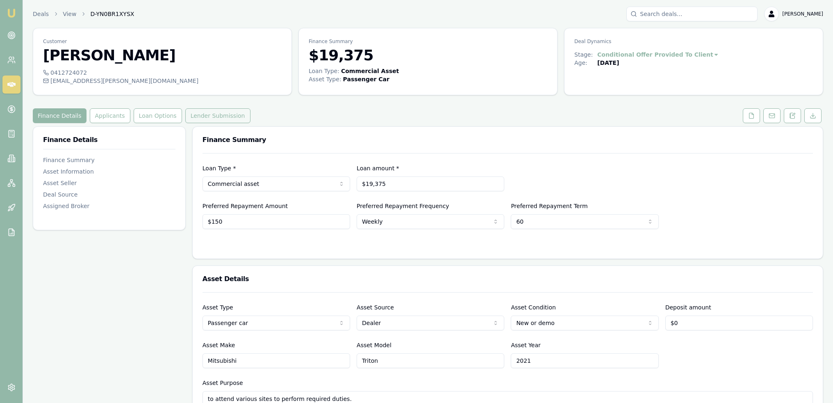
click at [202, 112] on button "Lender Submission" at bounding box center [217, 115] width 65 height 15
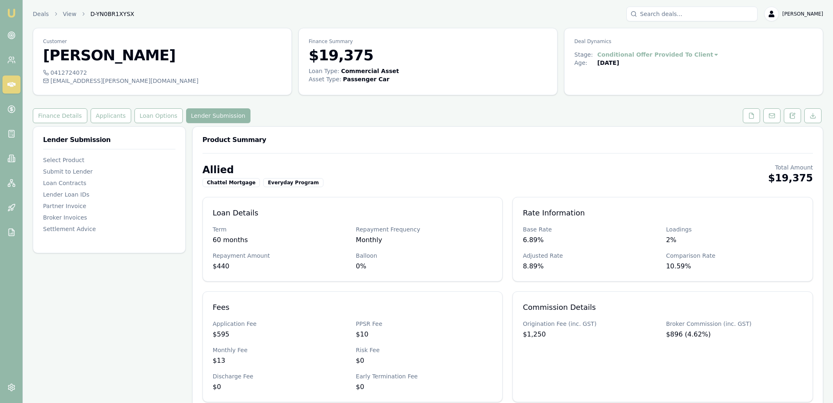
drag, startPoint x: 794, startPoint y: 112, endPoint x: 766, endPoint y: 133, distance: 34.5
click at [794, 112] on icon at bounding box center [793, 115] width 7 height 7
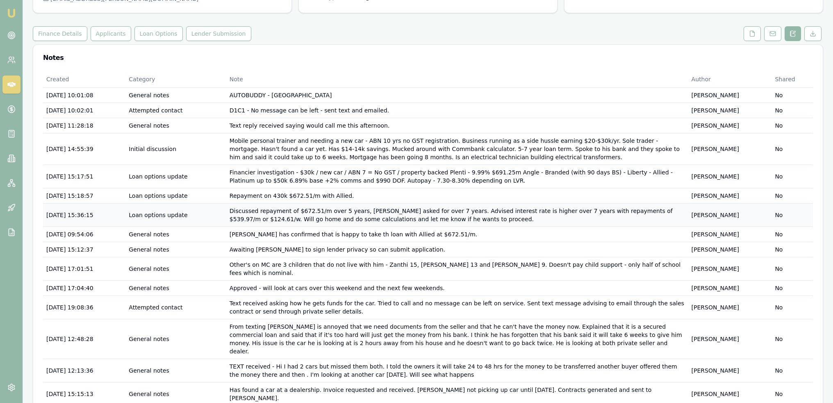
scroll to position [96, 0]
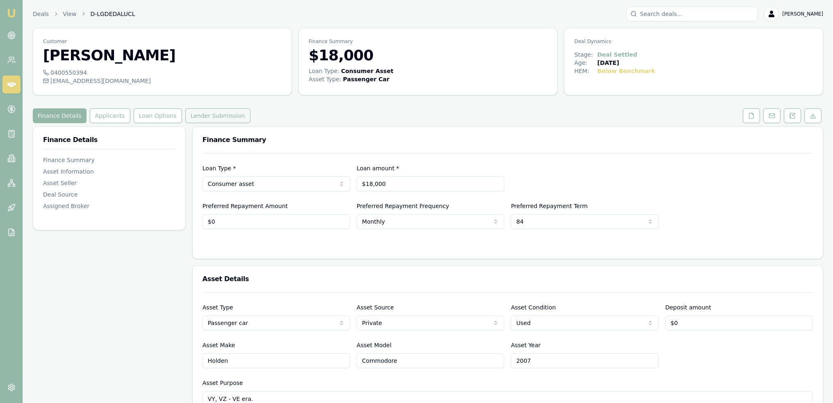
drag, startPoint x: 205, startPoint y: 117, endPoint x: 210, endPoint y: 120, distance: 5.9
click at [205, 117] on button "Lender Submission" at bounding box center [217, 115] width 65 height 15
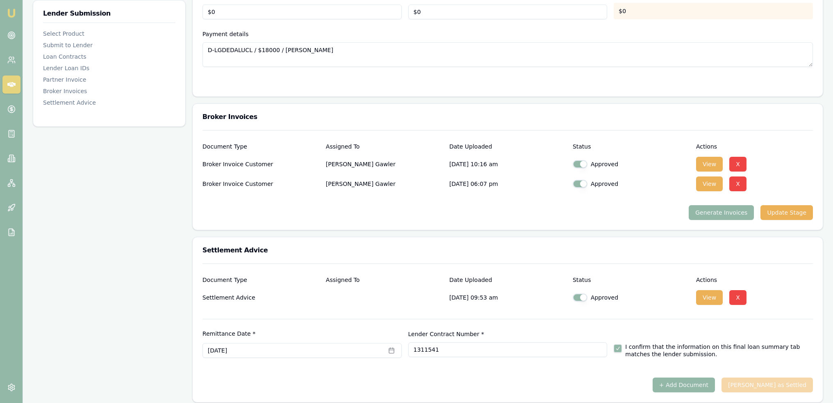
scroll to position [929, 0]
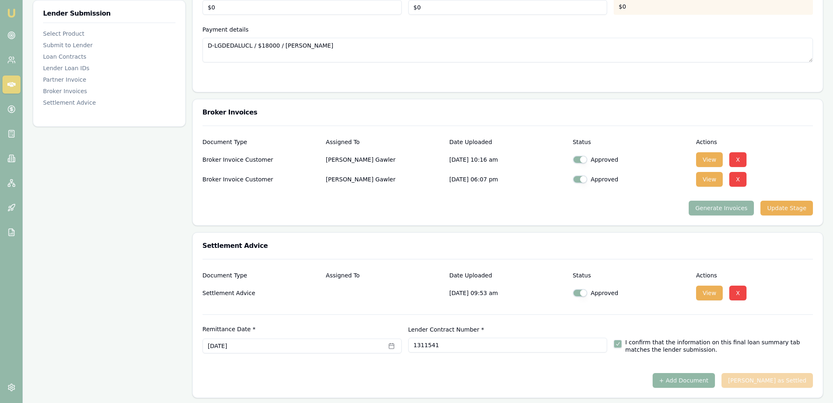
click at [712, 380] on button "+ Add Document" at bounding box center [684, 380] width 62 height 15
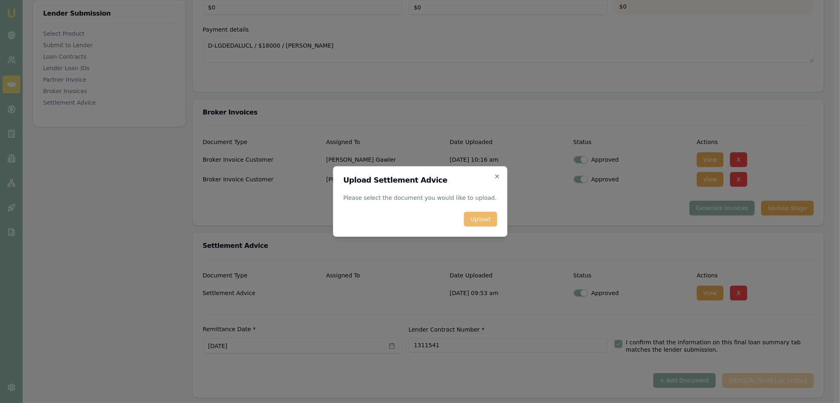
click at [482, 218] on button "Upload" at bounding box center [479, 219] width 33 height 15
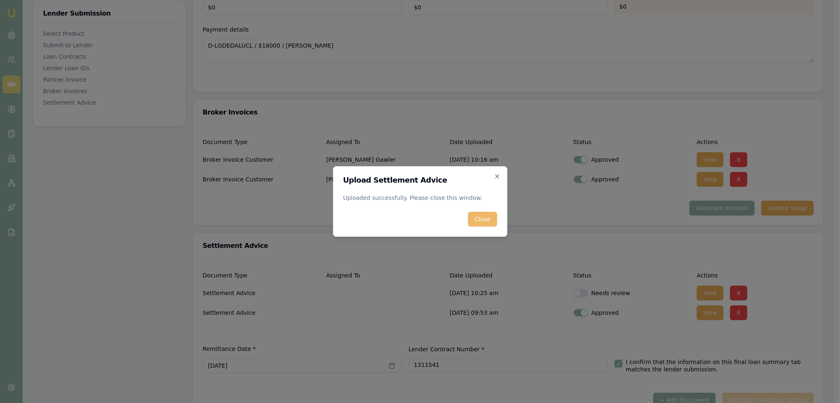
click at [475, 216] on button "Close" at bounding box center [482, 219] width 29 height 15
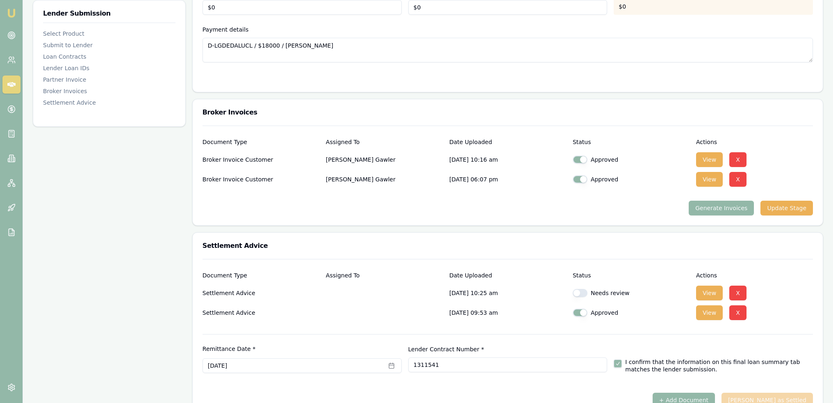
click at [580, 291] on button "button" at bounding box center [580, 293] width 15 height 8
checkbox input "true"
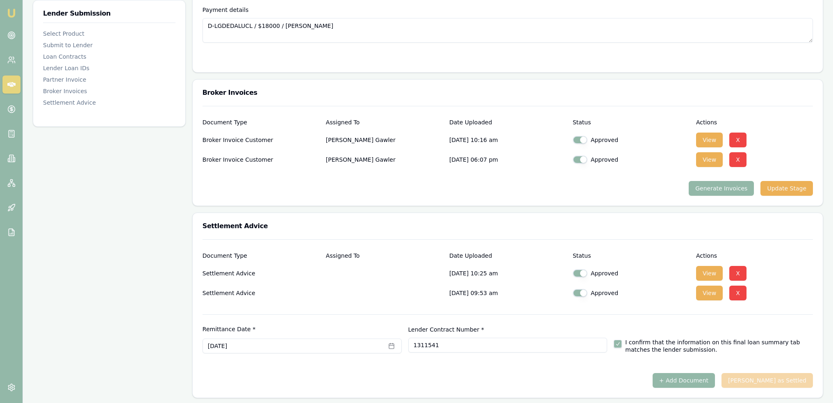
scroll to position [866, 0]
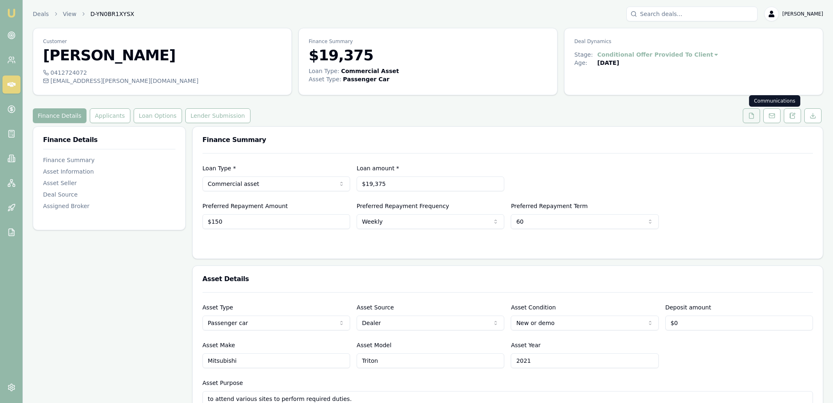
click at [751, 120] on button at bounding box center [751, 115] width 17 height 15
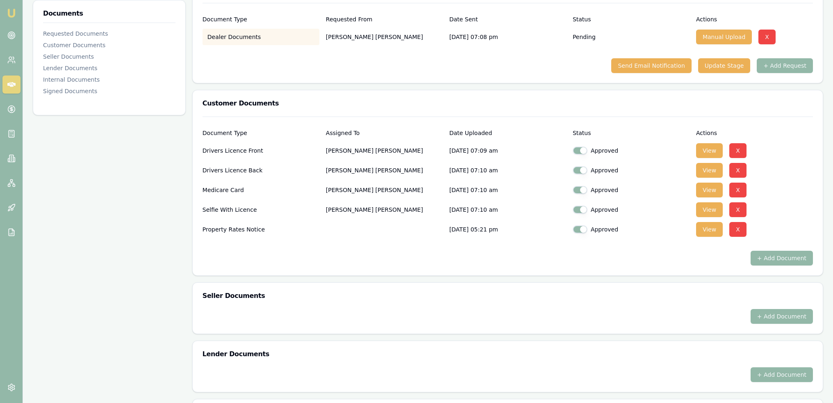
scroll to position [164, 0]
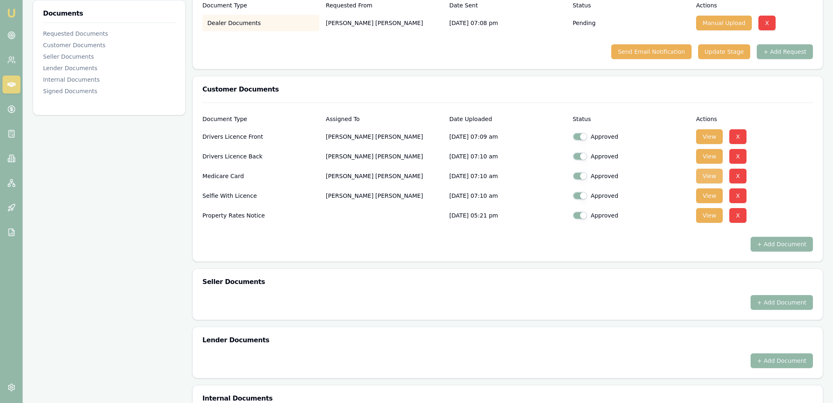
click at [710, 176] on button "View" at bounding box center [709, 176] width 27 height 15
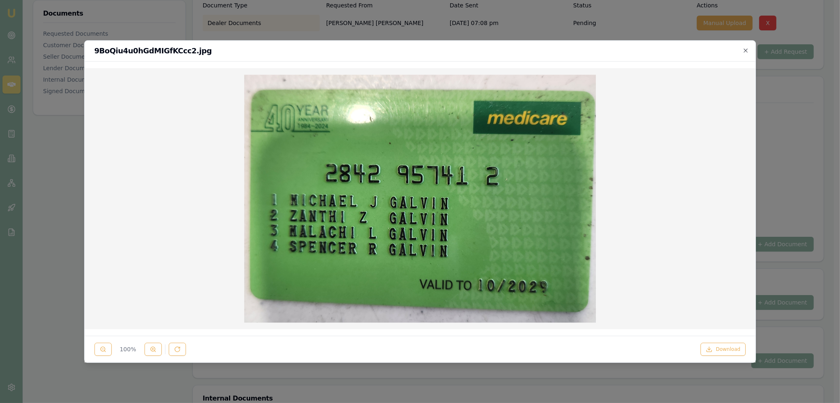
click at [742, 50] on h2 "9BoQiu4u0hGdMIGfKCcc2.jpg" at bounding box center [419, 50] width 651 height 7
click at [746, 51] on icon "button" at bounding box center [746, 50] width 4 height 4
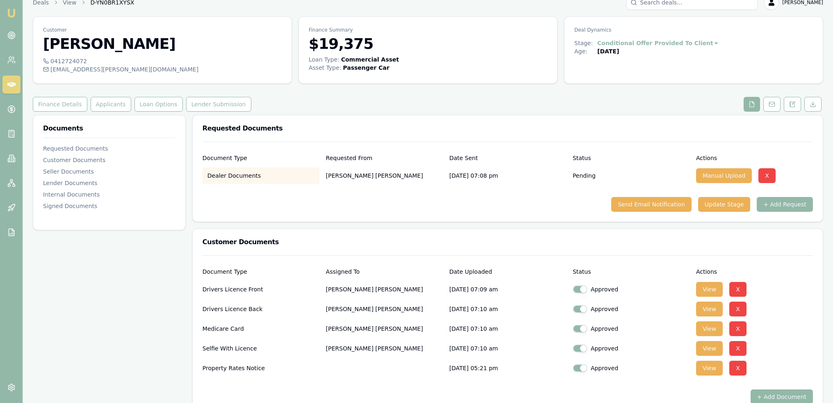
scroll to position [0, 0]
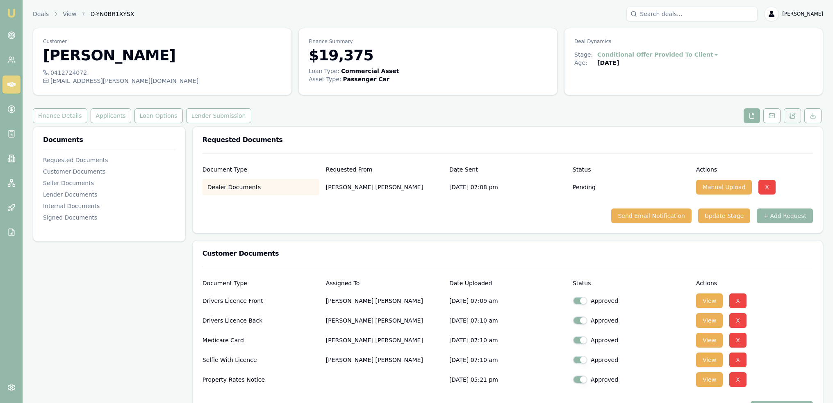
click at [792, 115] on icon at bounding box center [793, 115] width 7 height 7
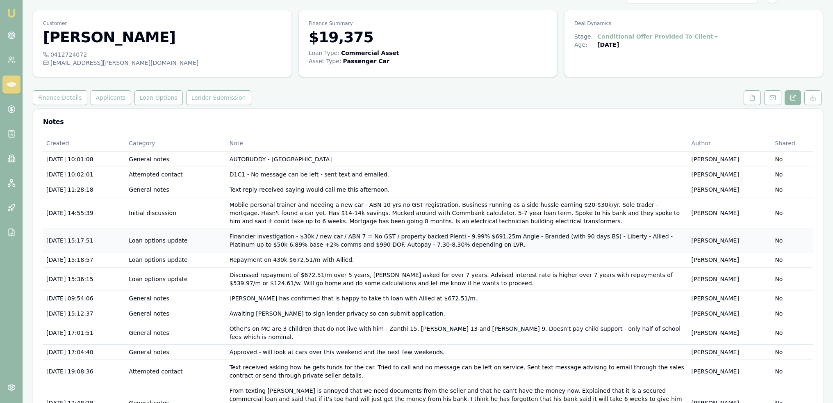
scroll to position [96, 0]
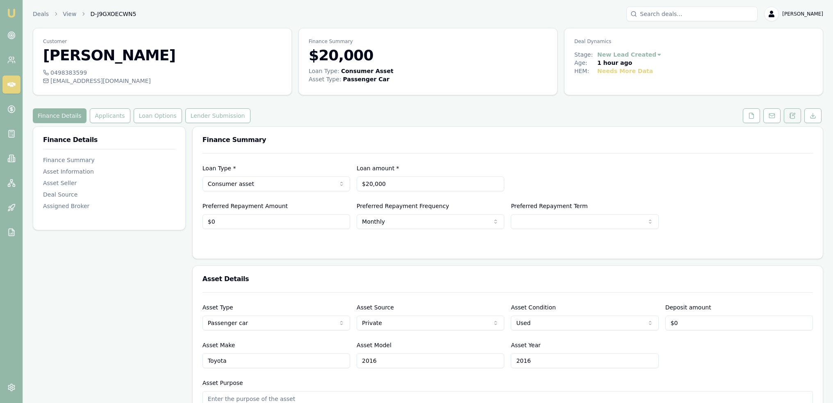
click at [789, 116] on button at bounding box center [792, 115] width 17 height 15
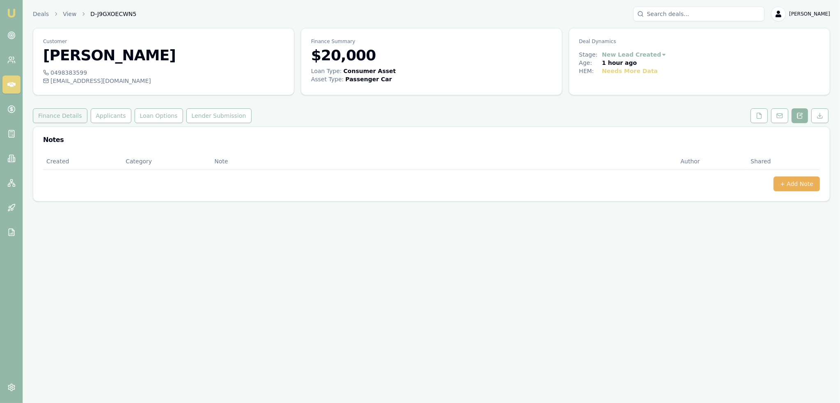
click at [56, 116] on button "Finance Details" at bounding box center [60, 115] width 55 height 15
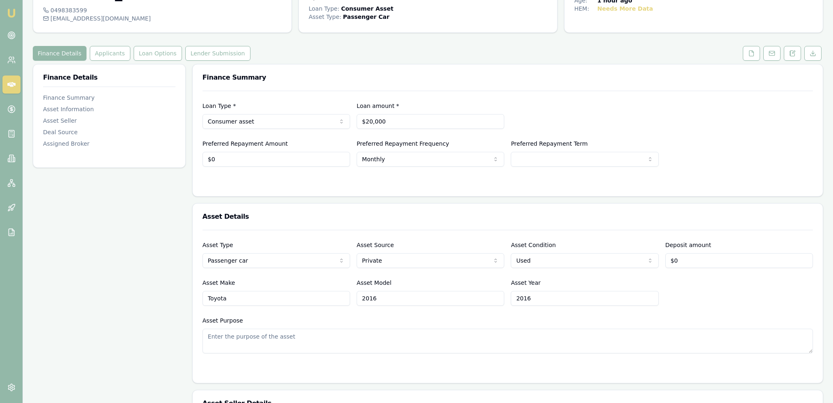
scroll to position [82, 0]
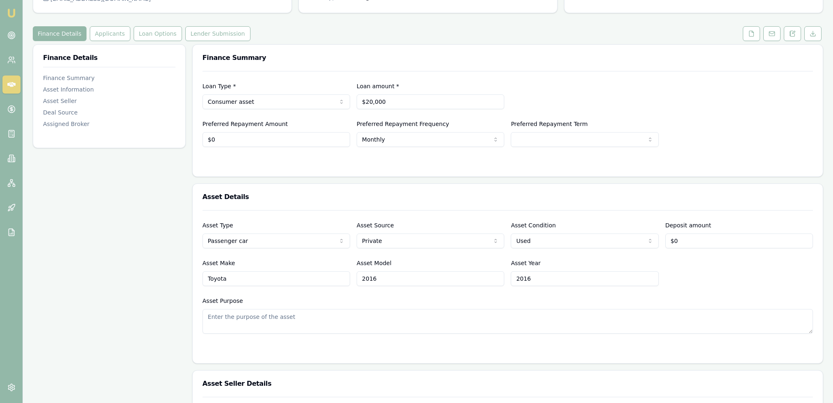
click at [618, 134] on html "Emu Broker Deals View D-J9GXOECWN5 [PERSON_NAME] Toggle Menu Customer [PERSON_N…" at bounding box center [416, 119] width 833 height 403
select select "36"
type input "0"
click at [320, 139] on input "0" at bounding box center [277, 139] width 148 height 15
type input "$200"
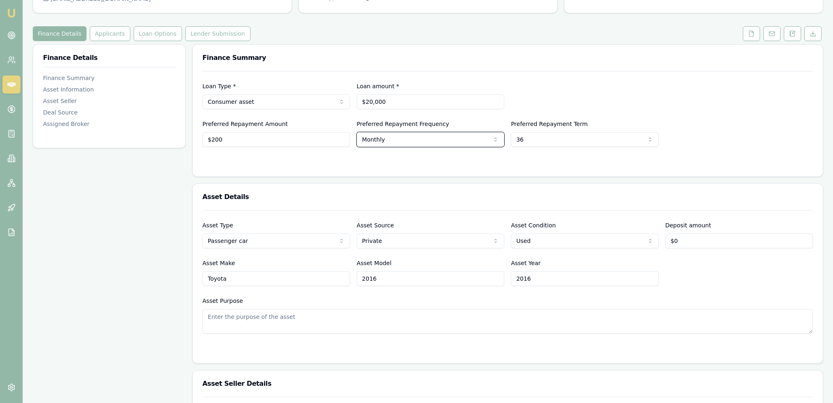
select select "WEEKLY"
click at [338, 298] on div "Asset Purpose" at bounding box center [508, 315] width 611 height 38
drag, startPoint x: 395, startPoint y: 282, endPoint x: 292, endPoint y: 282, distance: 103.8
click at [292, 282] on div "Asset Make Toyota Asset Model 2016 Asset Year [DATE]" at bounding box center [508, 272] width 611 height 28
type input "RAV4"
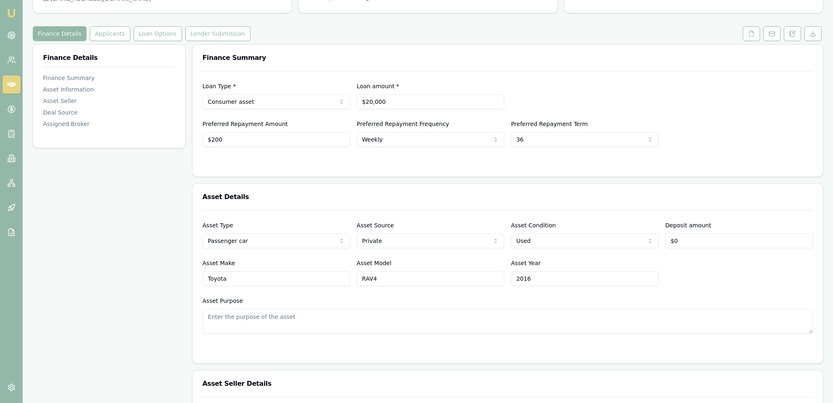
click at [292, 317] on textarea "Asset Purpose" at bounding box center [508, 321] width 611 height 25
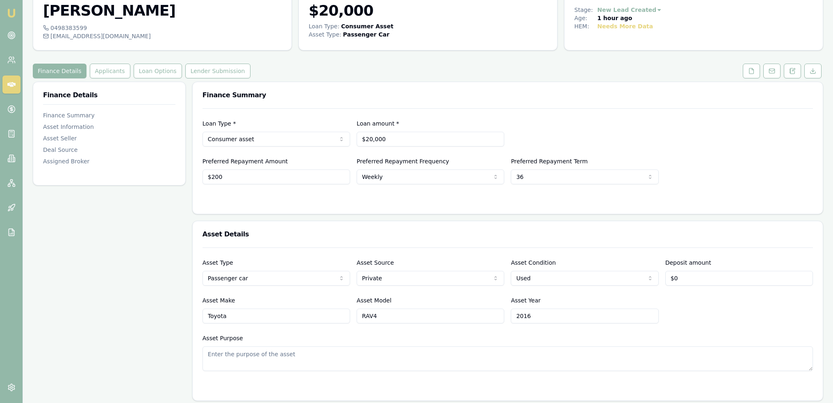
scroll to position [0, 0]
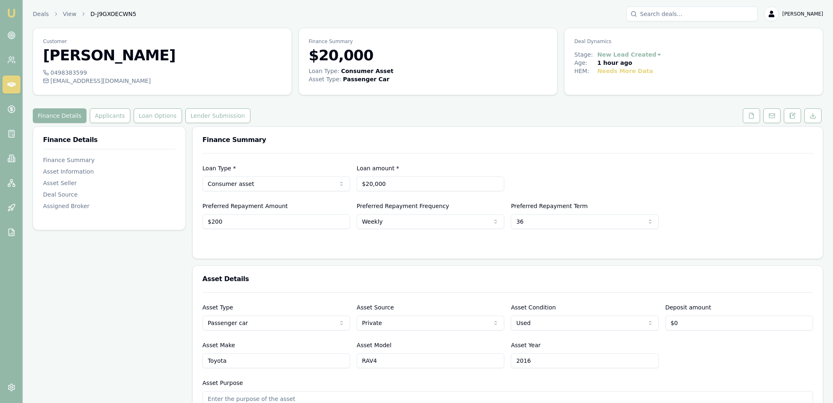
drag, startPoint x: 105, startPoint y: 115, endPoint x: 113, endPoint y: 120, distance: 9.4
click at [105, 115] on button "Applicants" at bounding box center [110, 115] width 41 height 15
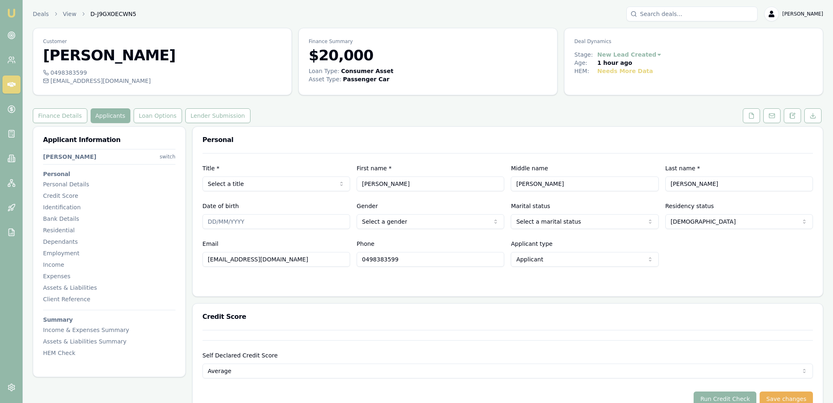
click at [266, 183] on html "Emu Broker Deals View D-J9GXOECWN5 [PERSON_NAME] Toggle Menu Customer [PERSON_N…" at bounding box center [416, 201] width 833 height 403
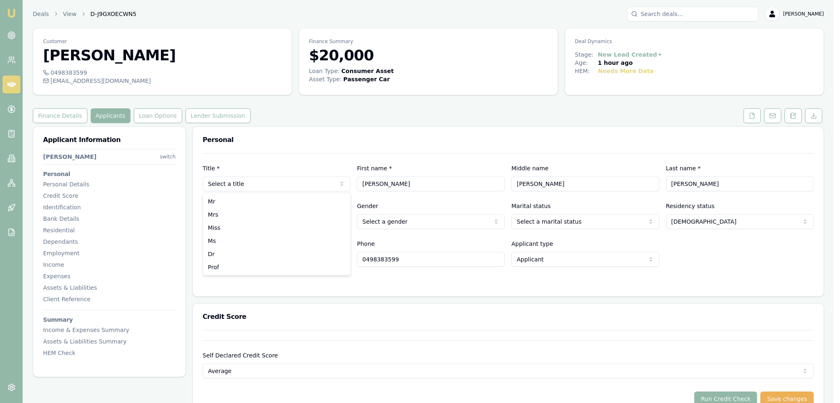
select select "Mrs"
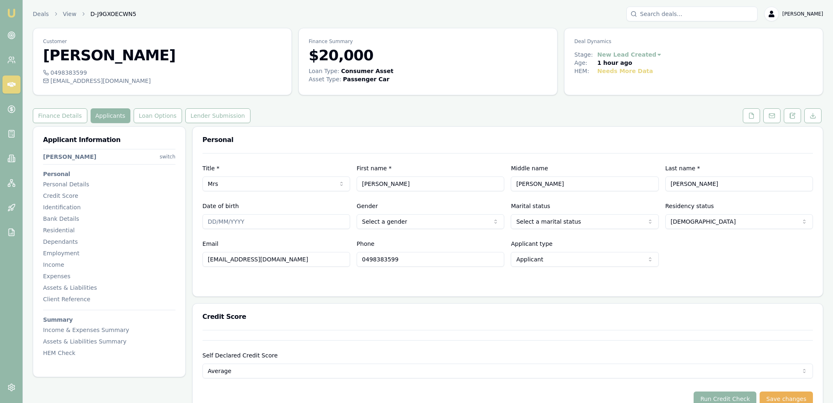
click at [547, 222] on html "Emu Broker Deals View D-J9GXOECWN5 [PERSON_NAME] Toggle Menu Customer [PERSON_N…" at bounding box center [416, 201] width 833 height 403
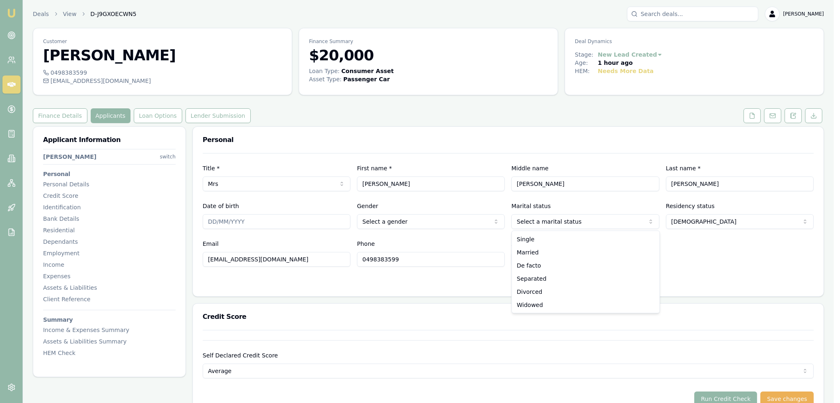
select select "MARRIED"
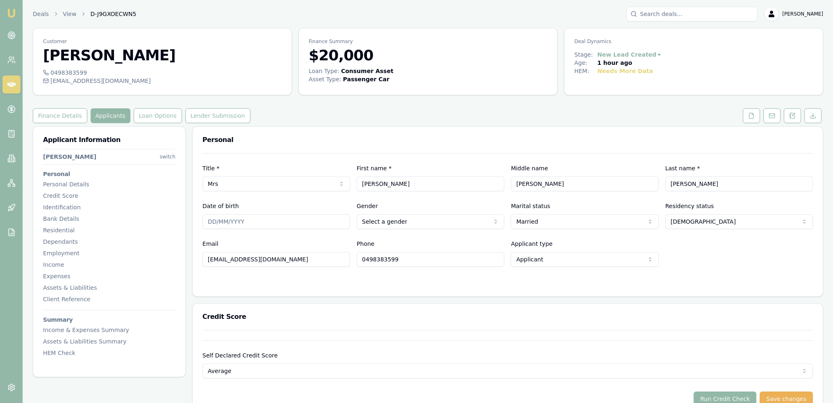
click at [208, 220] on input "Date of birth" at bounding box center [277, 221] width 148 height 15
drag, startPoint x: 218, startPoint y: 222, endPoint x: 199, endPoint y: 220, distance: 19.8
click at [199, 220] on div "Title * Mrs Mr Mrs Miss Ms Dr Prof First name * [PERSON_NAME] Middle name [PERS…" at bounding box center [508, 224] width 630 height 143
type input "[DATE]"
click at [440, 211] on div "Gender Select a gender [DEMOGRAPHIC_DATA] [DEMOGRAPHIC_DATA] Other Not disclosed" at bounding box center [431, 215] width 148 height 28
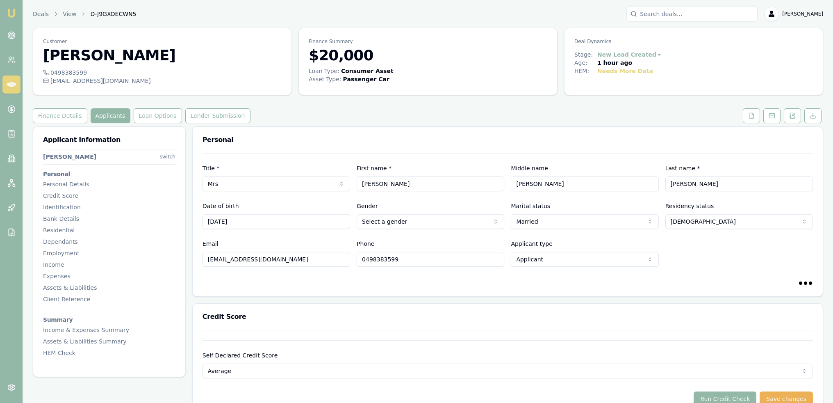
click at [424, 216] on html "Emu Broker Deals View D-J9GXOECWN5 [PERSON_NAME] Toggle Menu Customer [PERSON_N…" at bounding box center [416, 201] width 833 height 403
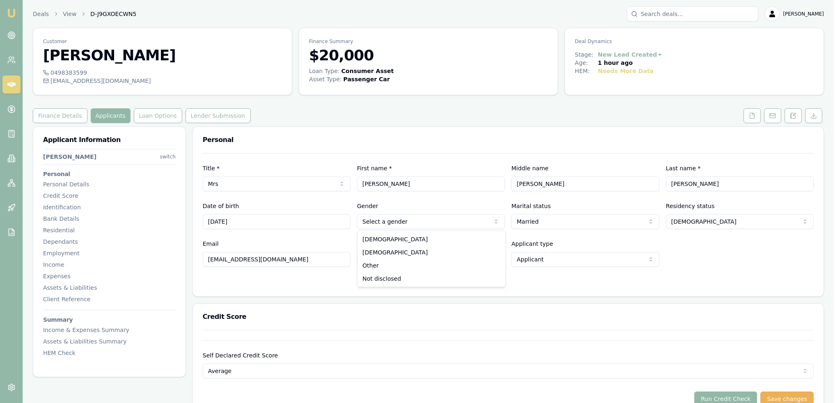
select select "[DEMOGRAPHIC_DATA]"
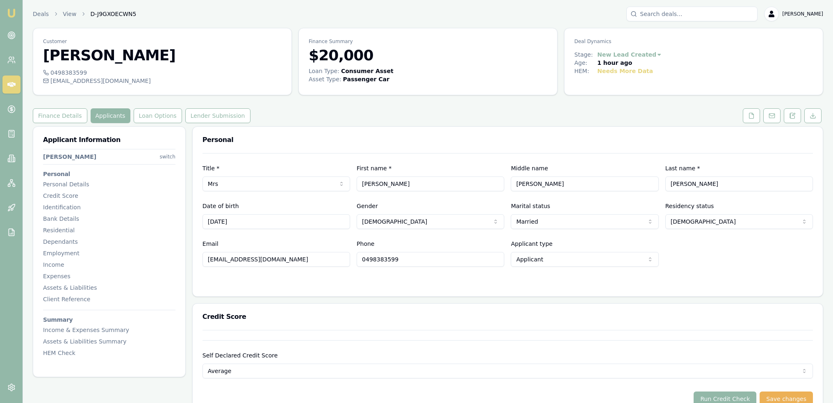
click at [338, 287] on div "Title * Mrs Mr Mrs Miss Ms Dr Prof First name * [PERSON_NAME] Middle name [PERS…" at bounding box center [508, 224] width 630 height 143
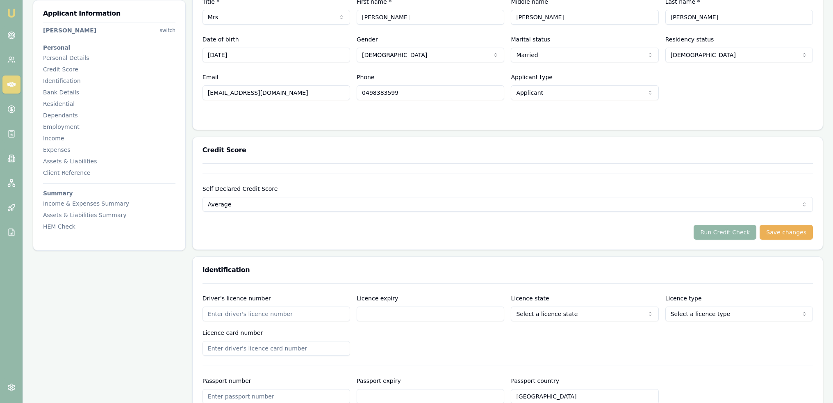
scroll to position [369, 0]
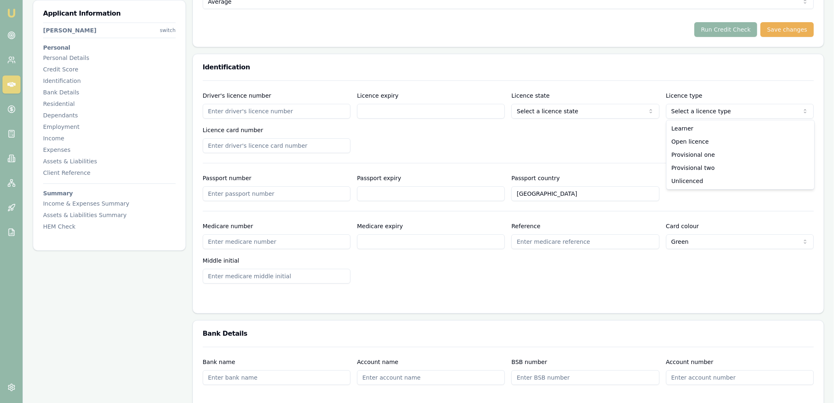
select select "OPEN_LICENCE"
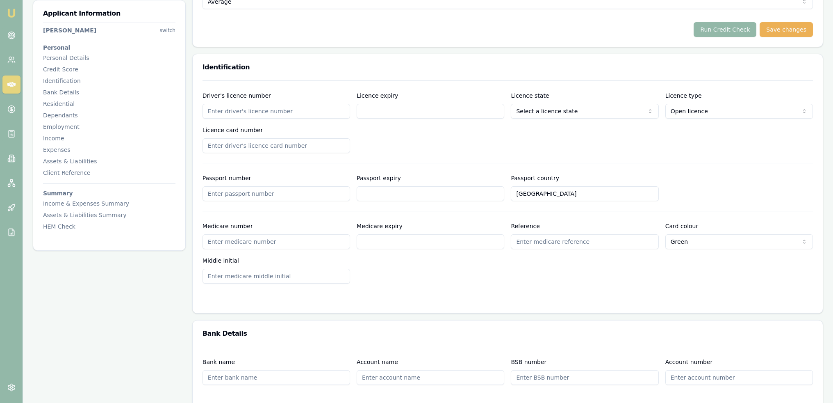
click at [545, 151] on div "Driver's licence number Licence expiry Licence state Select a licence state [GE…" at bounding box center [508, 122] width 611 height 62
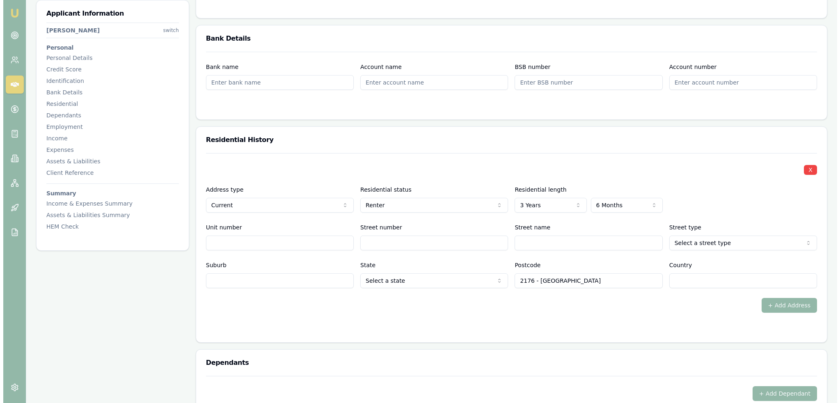
scroll to position [697, 0]
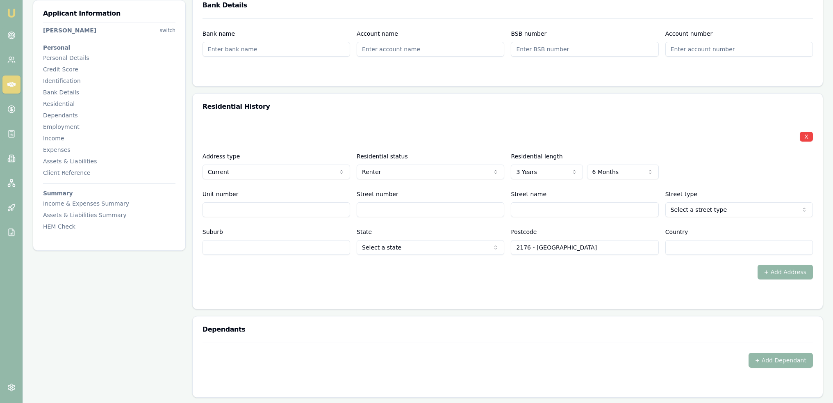
click at [406, 210] on input "Street number" at bounding box center [431, 209] width 148 height 15
type input "2"
type input "[PERSON_NAME]"
select select "Stairs"
type input "[GEOGRAPHIC_DATA]"
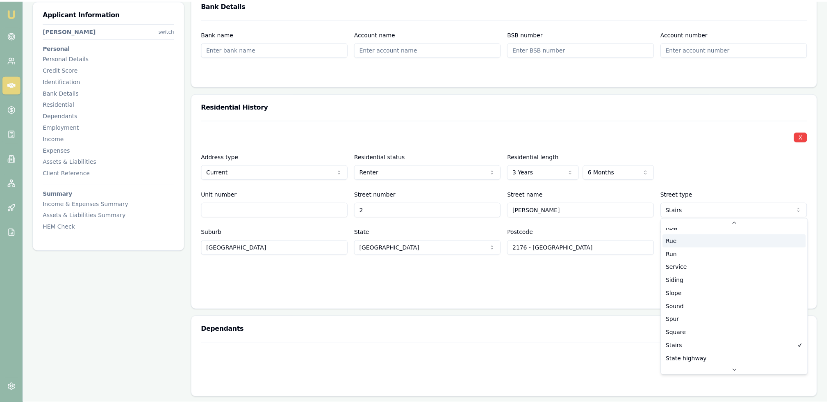
scroll to position [2177, 0]
select select "Street"
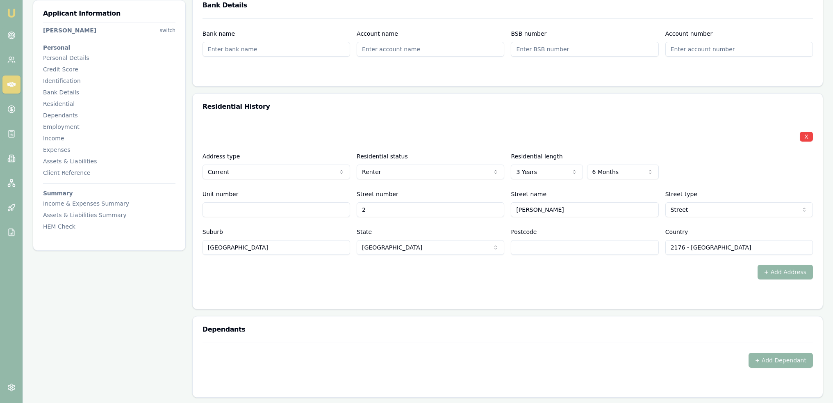
type input "2176 - [GEOGRAPHIC_DATA]"
click at [613, 249] on input "Postcode" at bounding box center [585, 247] width 148 height 15
type input "2176"
type input "AU"
click at [613, 265] on div "+ Add Address" at bounding box center [508, 272] width 611 height 15
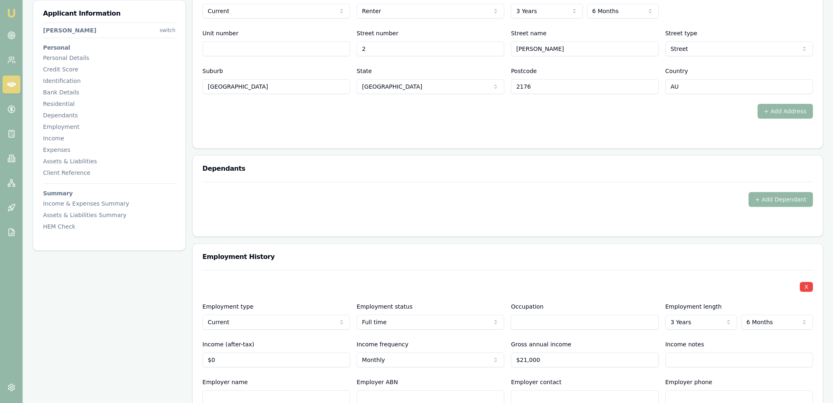
scroll to position [861, 0]
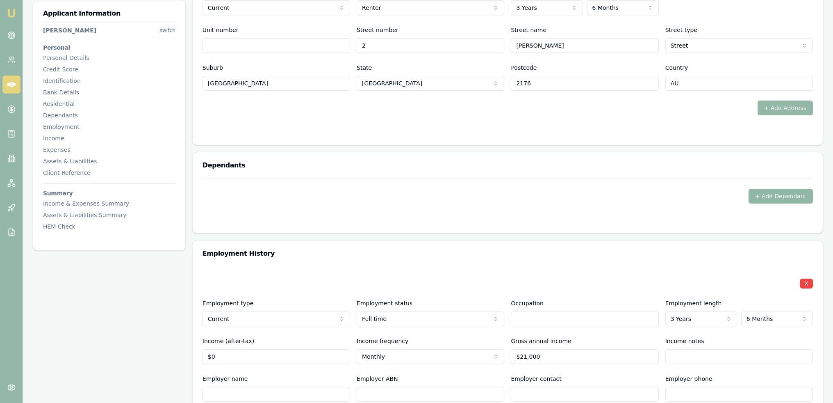
click at [785, 191] on button "+ Add Dependant" at bounding box center [781, 196] width 64 height 15
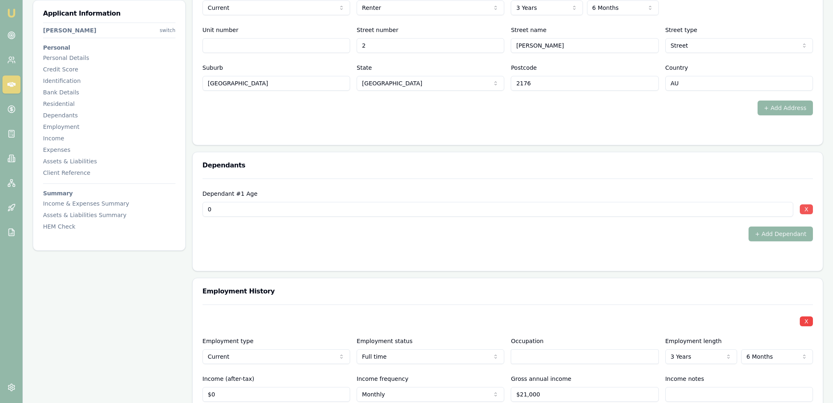
click at [808, 207] on button "X" at bounding box center [806, 209] width 13 height 10
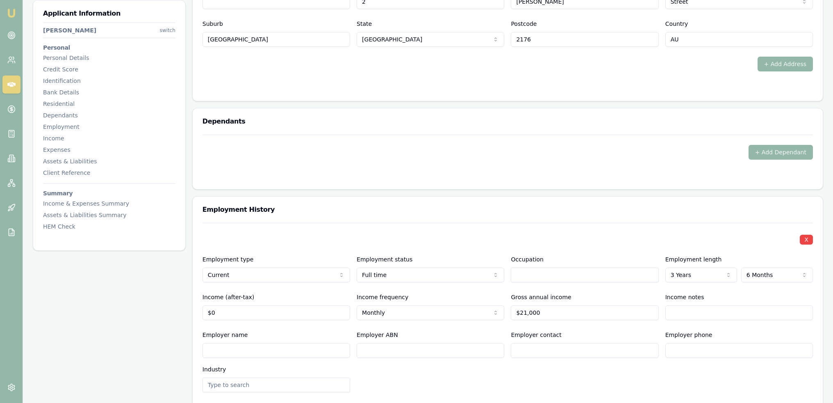
scroll to position [984, 0]
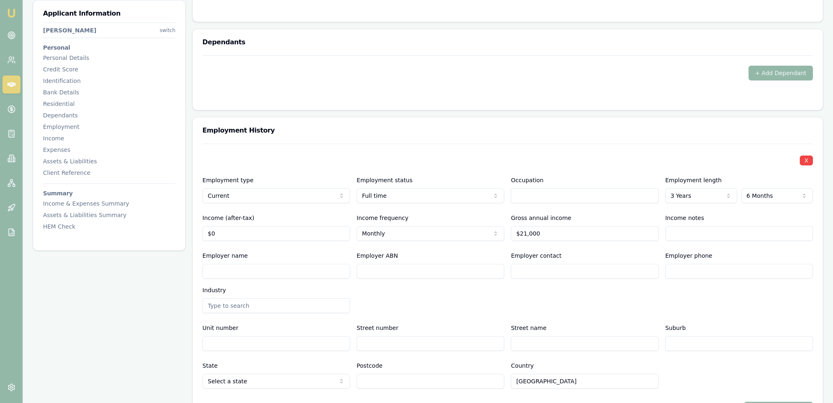
click at [535, 191] on input "text" at bounding box center [585, 195] width 148 height 15
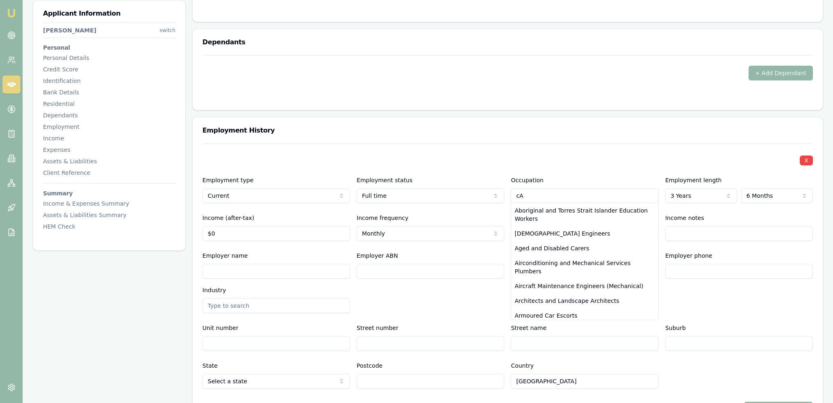
type input "c"
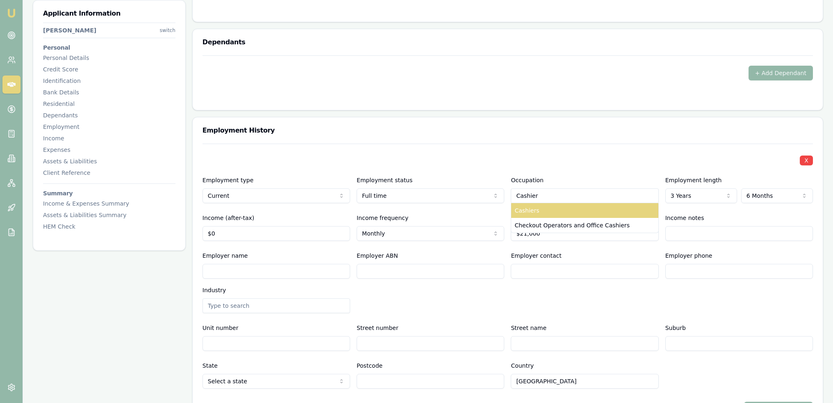
click at [536, 208] on div "Cashiers" at bounding box center [584, 210] width 147 height 15
type input "Cashiers"
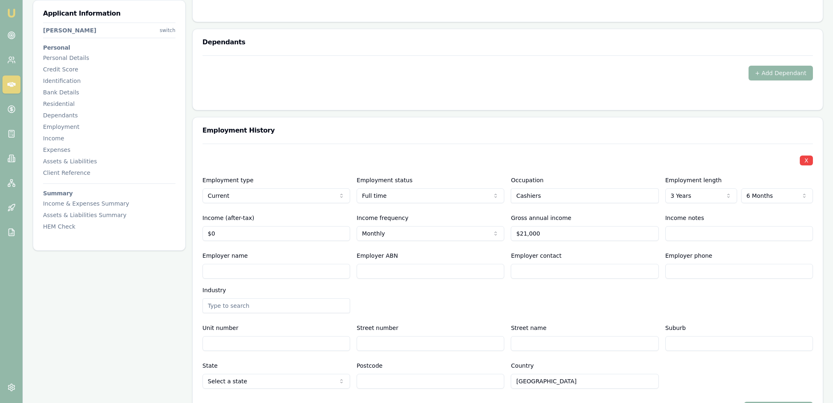
click at [263, 266] on input "Employer name" at bounding box center [277, 271] width 148 height 15
type input "Costco"
click at [272, 253] on div "Employer name [PERSON_NAME]" at bounding box center [277, 265] width 148 height 28
click at [266, 269] on input "Costco" at bounding box center [277, 271] width 148 height 15
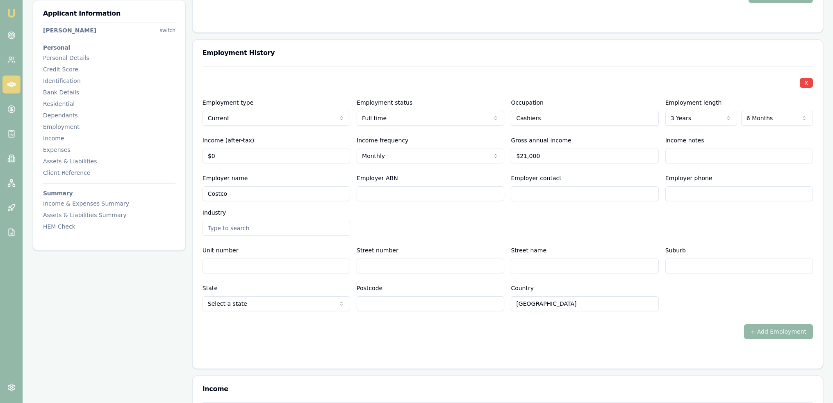
scroll to position [1066, 0]
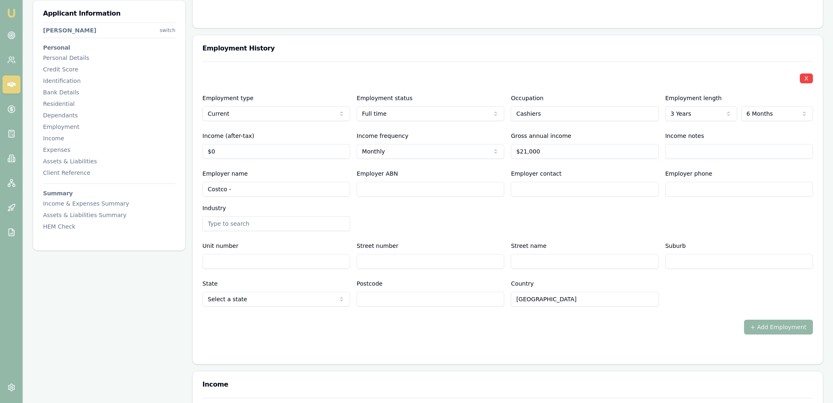
type input "Costco -"
click at [528, 215] on div "Employer name Costco - Employer ABN Employer contact Employer phone Industry" at bounding box center [508, 200] width 611 height 62
click at [279, 188] on input "Costco -" at bounding box center [277, 189] width 148 height 15
type input "Costco - Casula"
click at [419, 219] on div "Employer name Costco - Casula Employer ABN Employer contact Employer phone Indu…" at bounding box center [508, 200] width 611 height 62
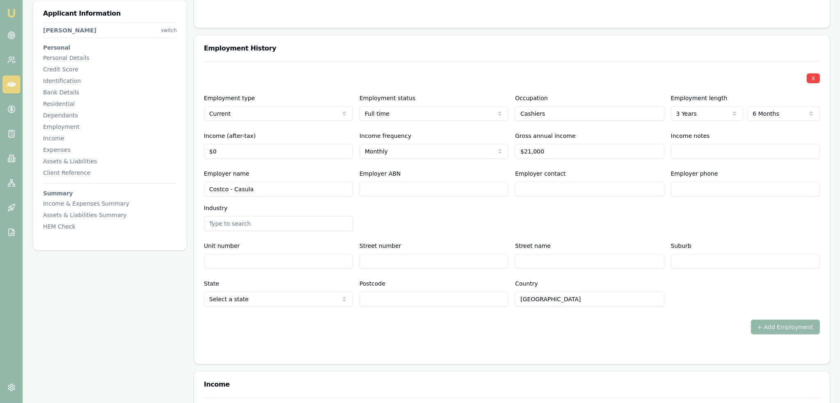
select select "0"
click at [789, 326] on button "+ Add Employment" at bounding box center [778, 327] width 69 height 15
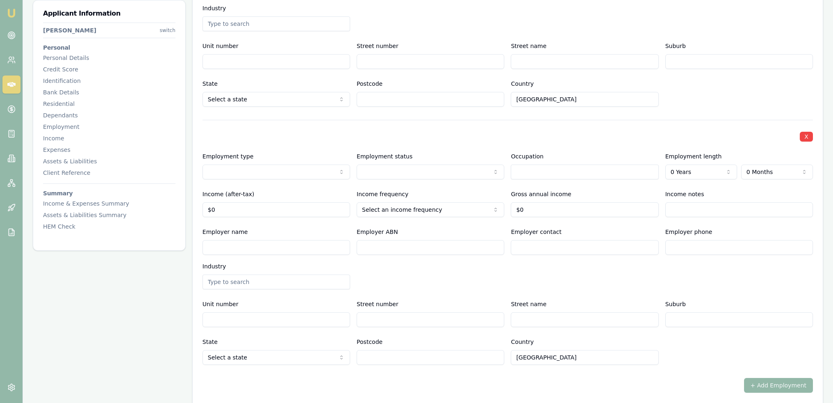
scroll to position [1271, 0]
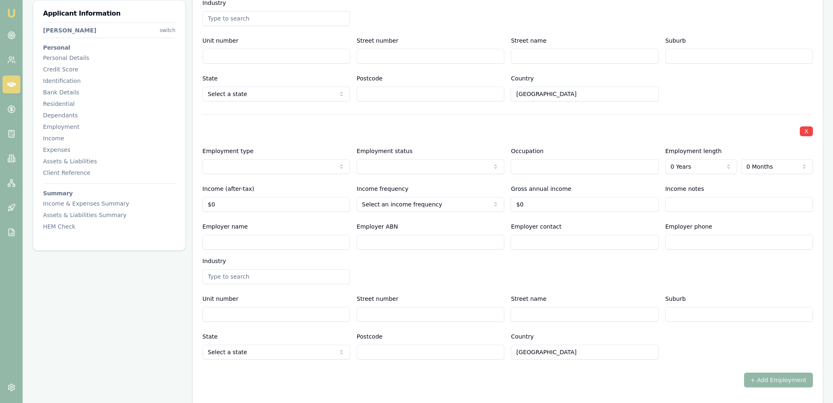
drag, startPoint x: 681, startPoint y: 210, endPoint x: 685, endPoint y: 213, distance: 4.9
click at [681, 224] on label "Employer phone" at bounding box center [689, 226] width 47 height 7
click at [681, 235] on input "Employer phone" at bounding box center [740, 242] width 148 height 15
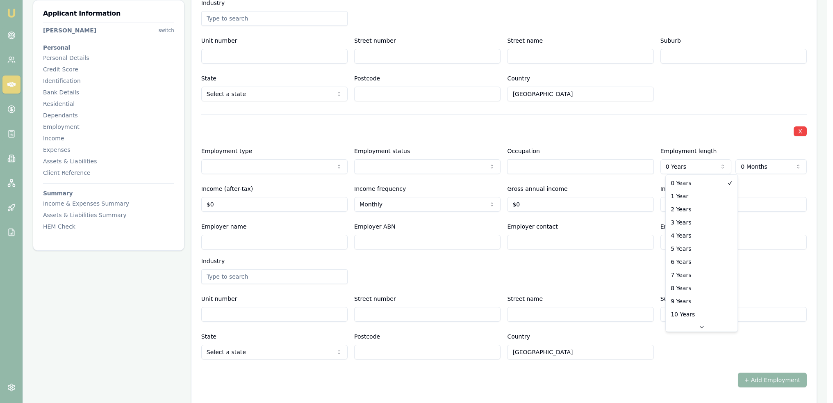
select select "3"
drag, startPoint x: 687, startPoint y: 220, endPoint x: 698, endPoint y: 208, distance: 16.3
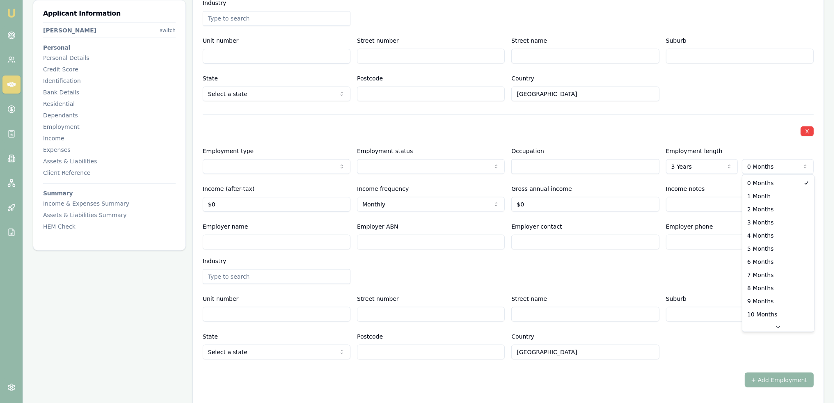
select select "6"
drag, startPoint x: 753, startPoint y: 258, endPoint x: 747, endPoint y: 251, distance: 9.3
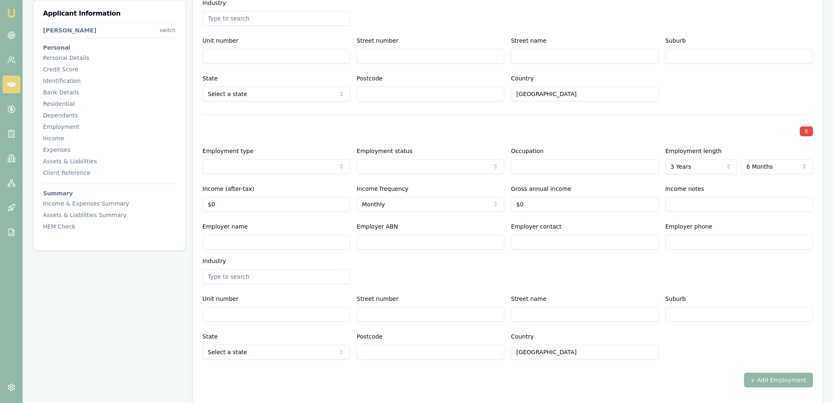
click at [626, 278] on div "Employer name Employer ABN Employer contact Employer phone Industry" at bounding box center [508, 252] width 611 height 62
select select "PREVIOUS"
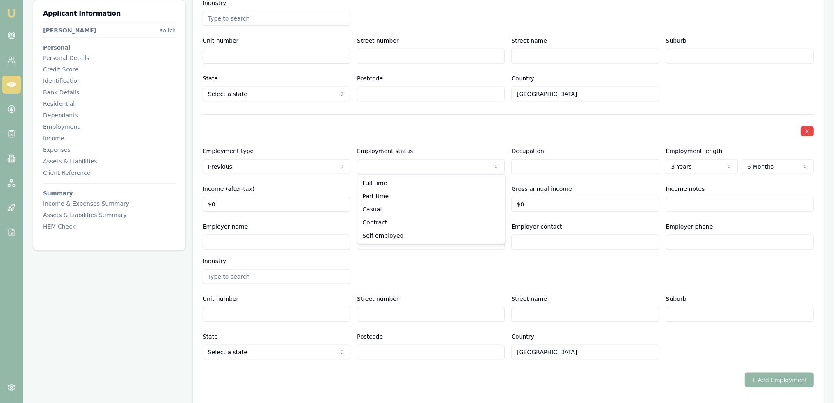
select select "CASUAL"
click at [536, 165] on input "text" at bounding box center [585, 166] width 148 height 15
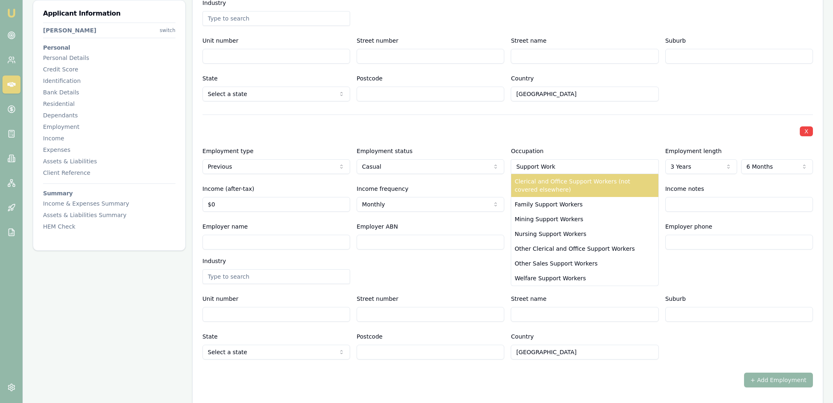
click at [540, 186] on div "Clerical and Office Support Workers (not covered elsewhere)" at bounding box center [584, 185] width 147 height 23
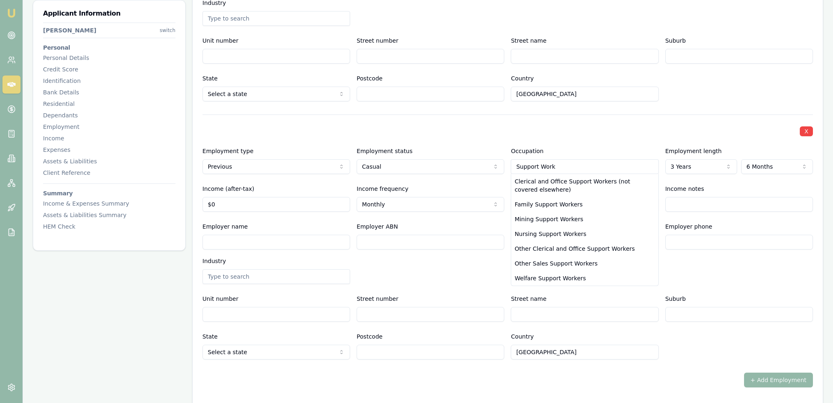
type input "Clerical and Office Support Workers (not covered elsewhere)"
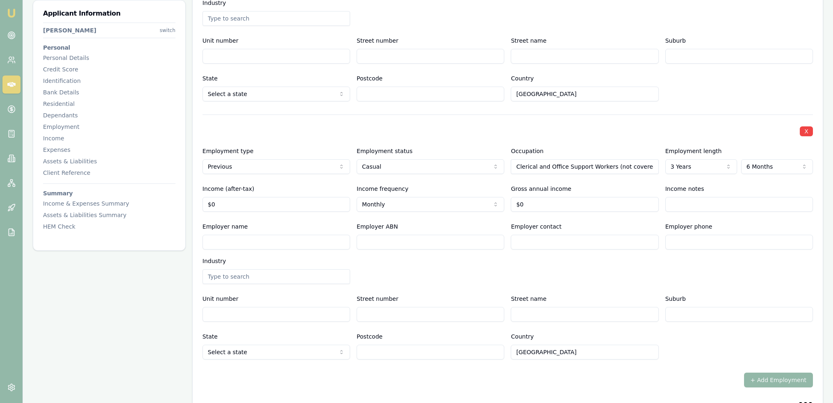
select select "SELF_EMPLOYED"
click at [330, 137] on div "X Employment type Previous Current Previous Employment status [DEMOGRAPHIC_DATA…" at bounding box center [508, 236] width 611 height 245
click at [704, 203] on input "Income notes" at bounding box center [740, 204] width 148 height 15
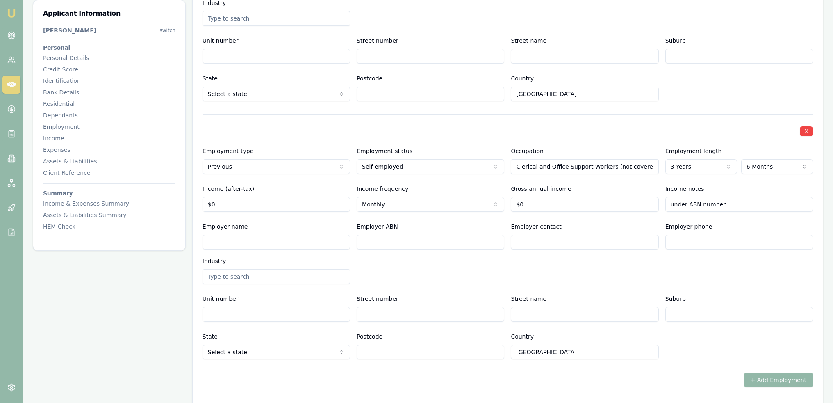
type input "under ABN number."
click at [631, 267] on div "Employer name Employer ABN Employer contact Employer phone Industry" at bounding box center [508, 252] width 611 height 62
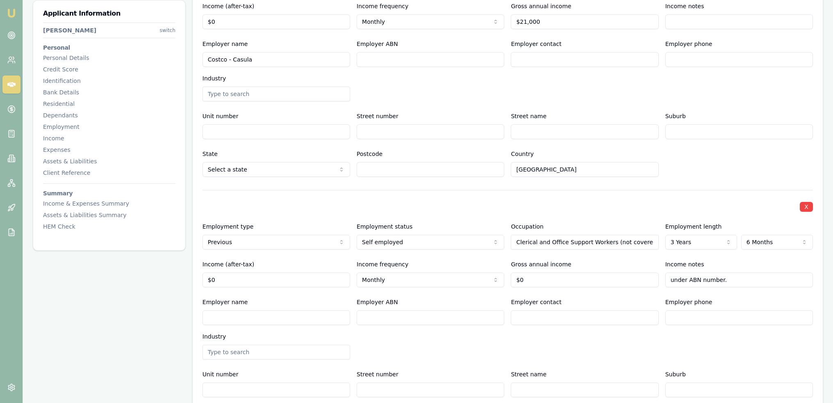
scroll to position [1107, 0]
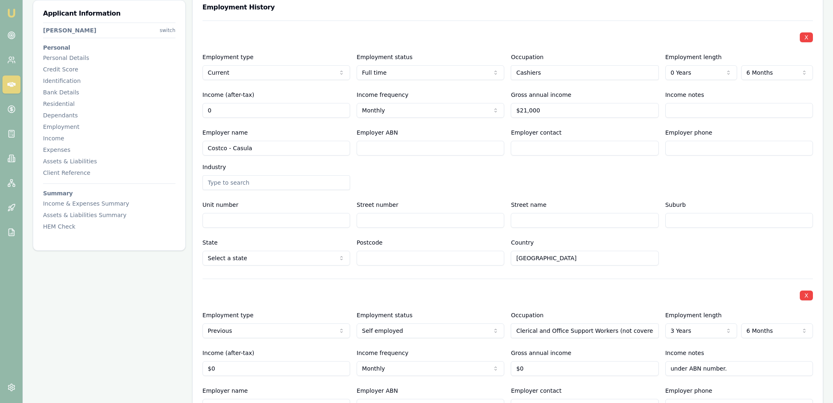
click at [243, 113] on input "0" at bounding box center [277, 110] width 148 height 15
type input "$0"
click at [670, 109] on input "Income notes" at bounding box center [740, 110] width 148 height 15
type input "Will be full time in the next week or 2."
click at [156, 110] on div "Applicant Information [PERSON_NAME] switch Personal Personal Details Credit Sco…" at bounding box center [428, 182] width 791 height 2326
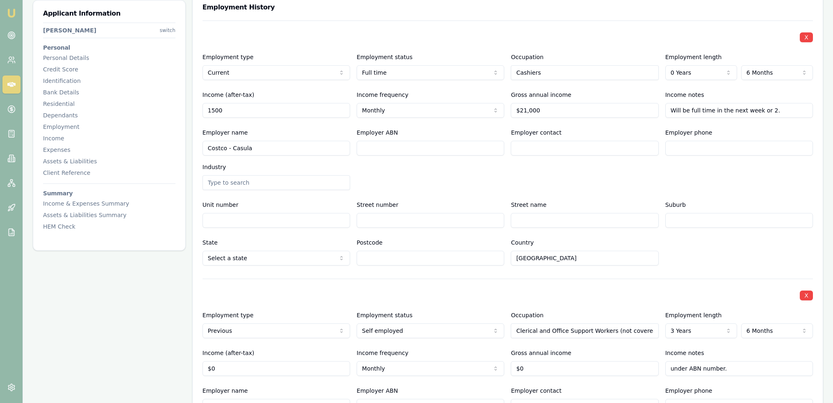
type input "$1,500"
click at [491, 128] on div "Employer ABN" at bounding box center [431, 142] width 148 height 28
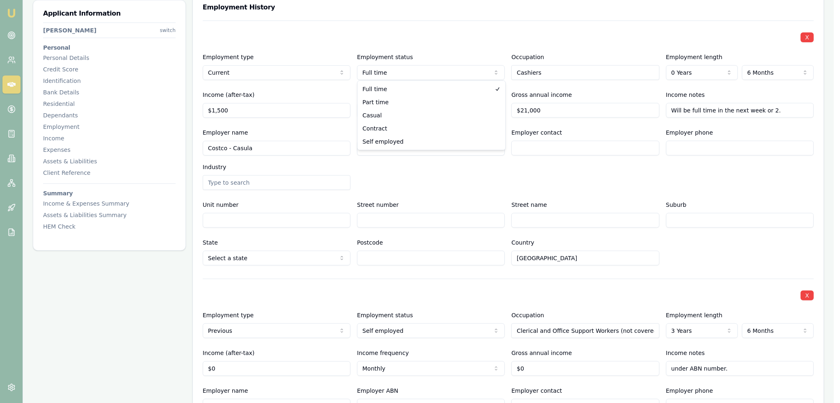
select select "PART_TIME"
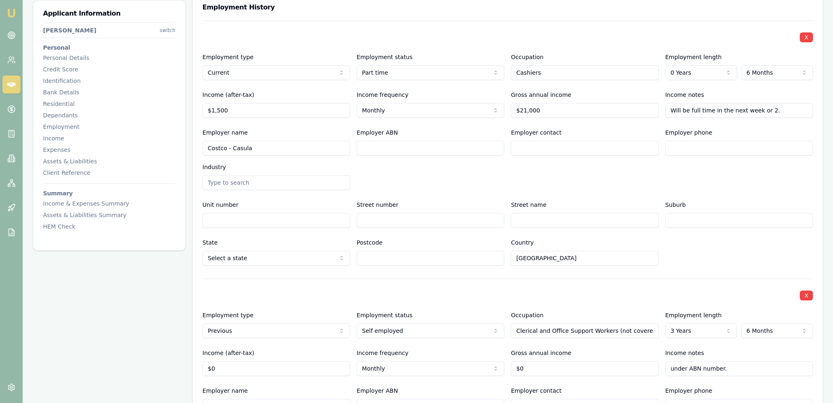
click at [587, 176] on div "Employer name Costco - Casula Employer ABN Employer contact Employer phone Indu…" at bounding box center [508, 159] width 611 height 62
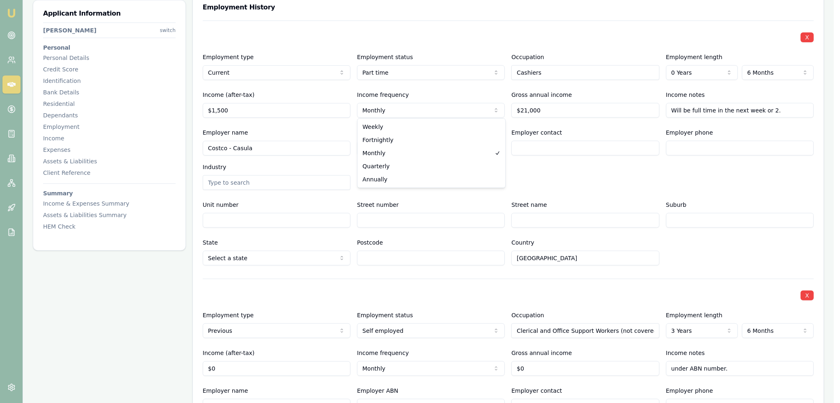
select select "WEEKLY"
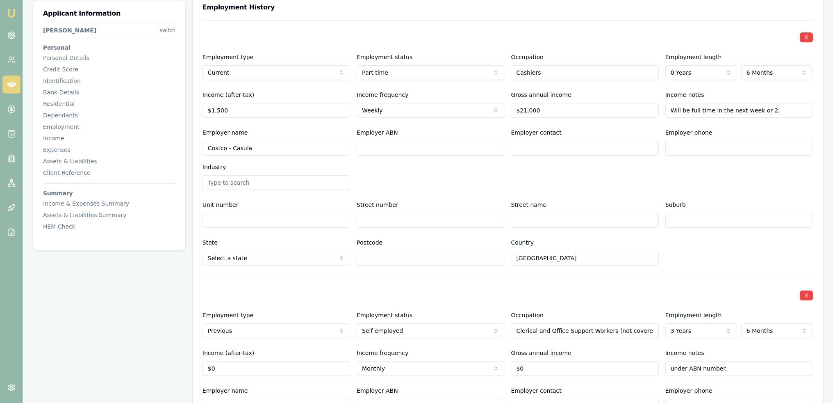
click at [514, 175] on div "Employer name Costco - Casula Employer ABN Employer contact Employer phone Indu…" at bounding box center [508, 159] width 611 height 62
click at [780, 108] on input "Will be full time in the next week or 2." at bounding box center [740, 110] width 148 height 15
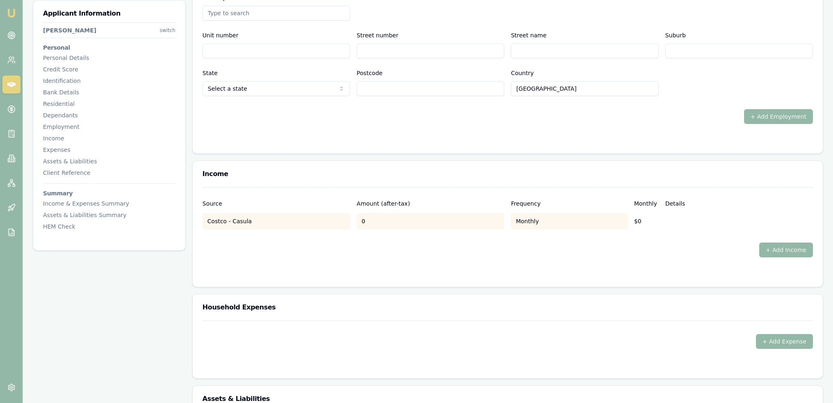
scroll to position [1518, 0]
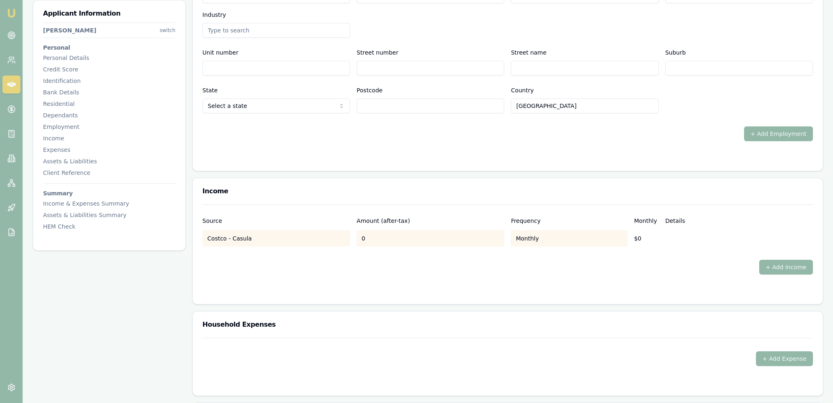
click at [523, 288] on div at bounding box center [508, 291] width 611 height 7
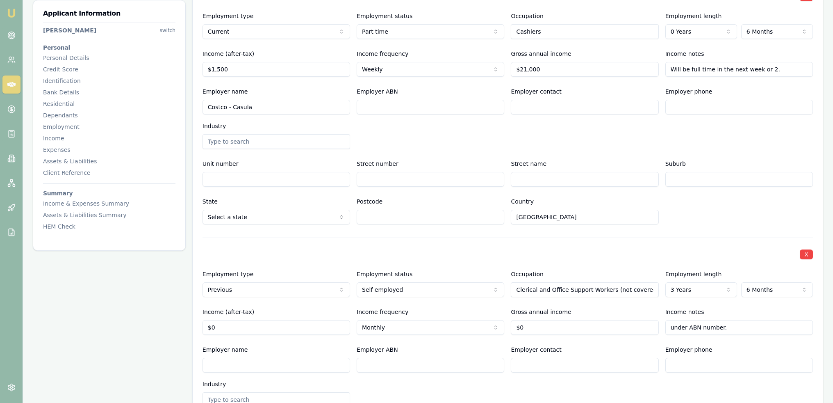
scroll to position [984, 0]
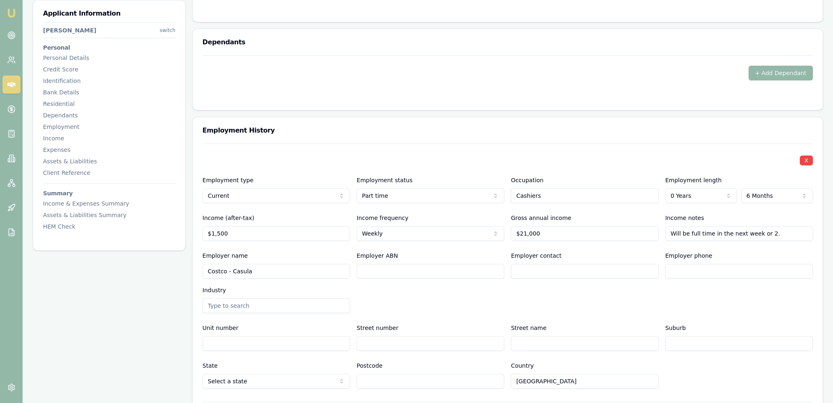
click at [424, 96] on div at bounding box center [508, 97] width 611 height 7
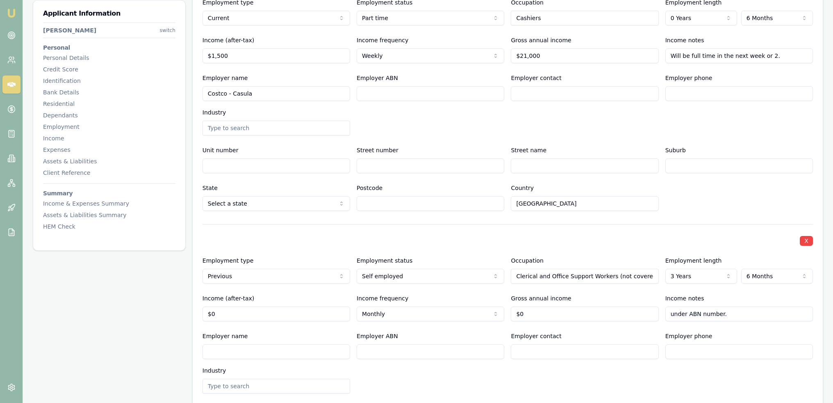
scroll to position [1189, 0]
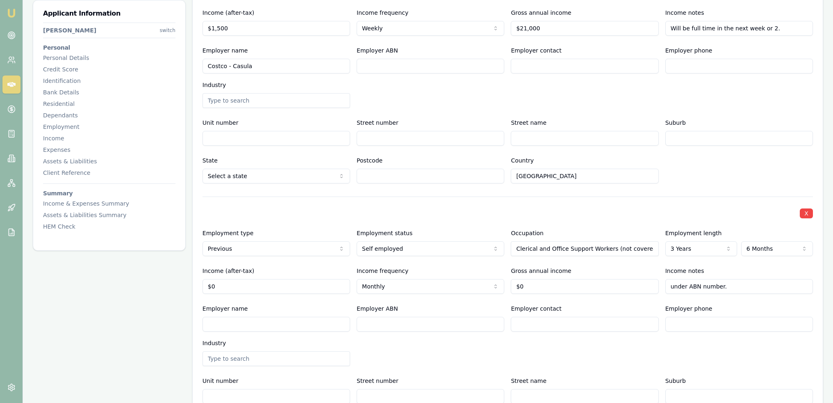
click at [512, 211] on div "X" at bounding box center [508, 212] width 611 height 11
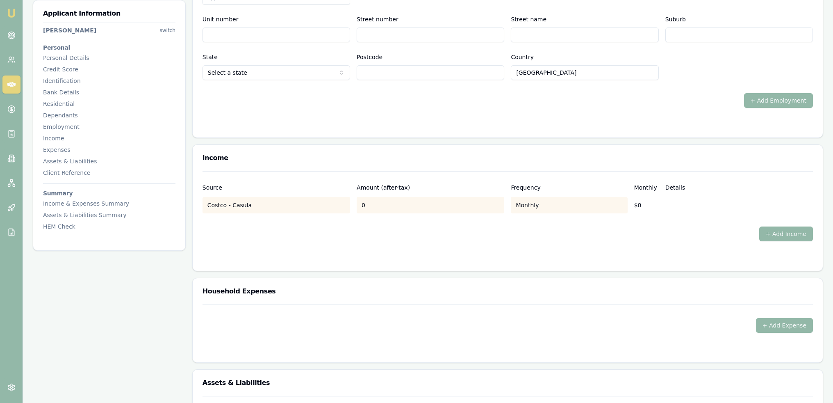
scroll to position [1600, 0]
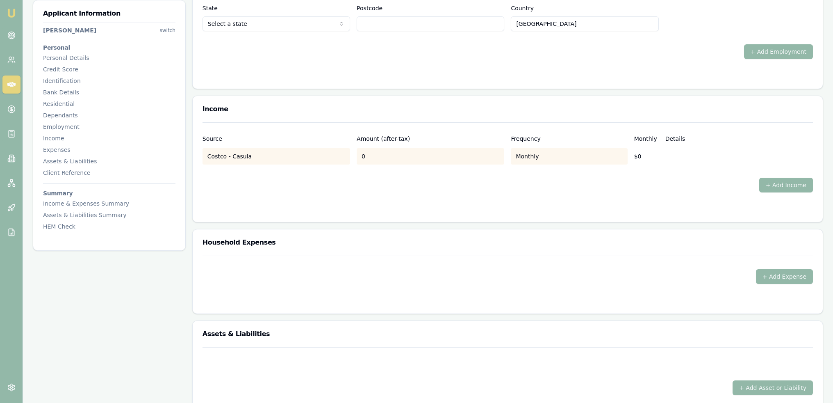
click at [390, 159] on div "0" at bounding box center [431, 156] width 148 height 16
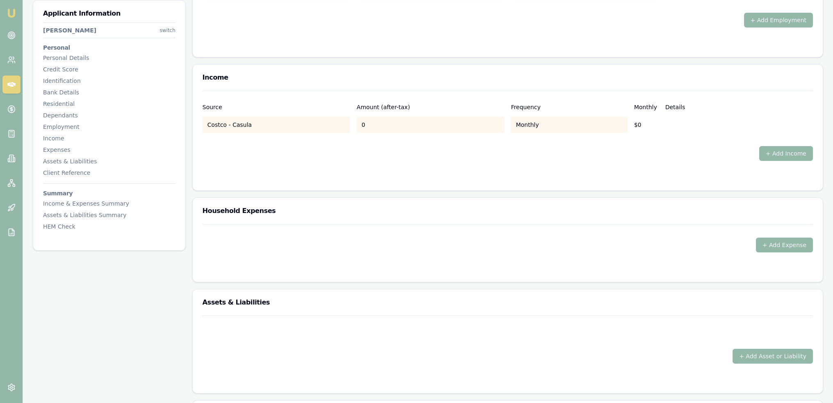
scroll to position [1682, 0]
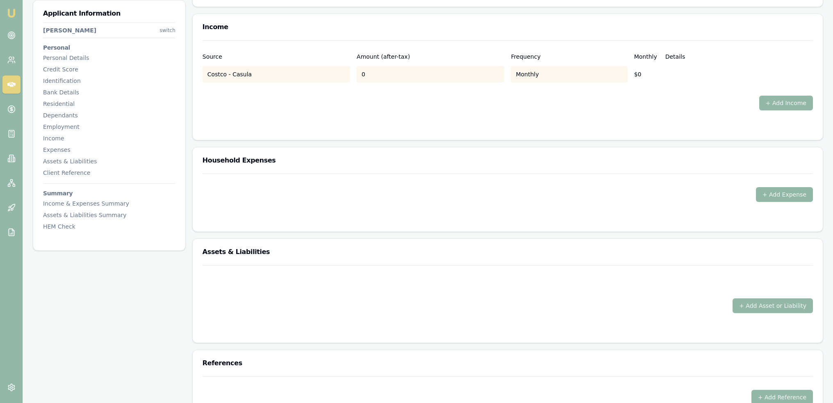
click at [777, 196] on button "+ Add Expense" at bounding box center [784, 194] width 57 height 15
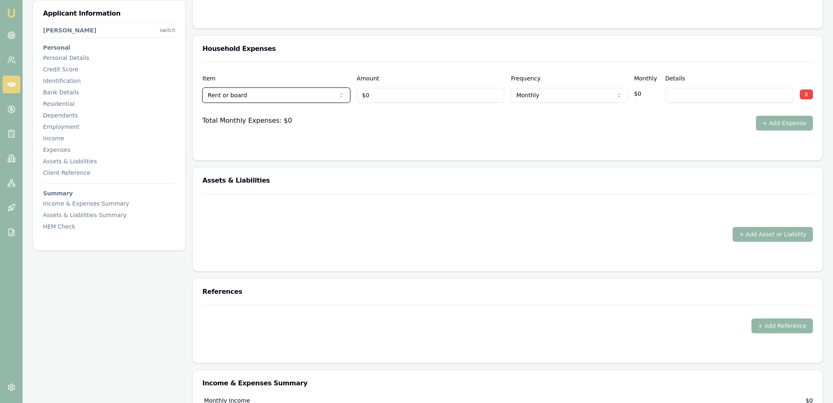
scroll to position [1805, 0]
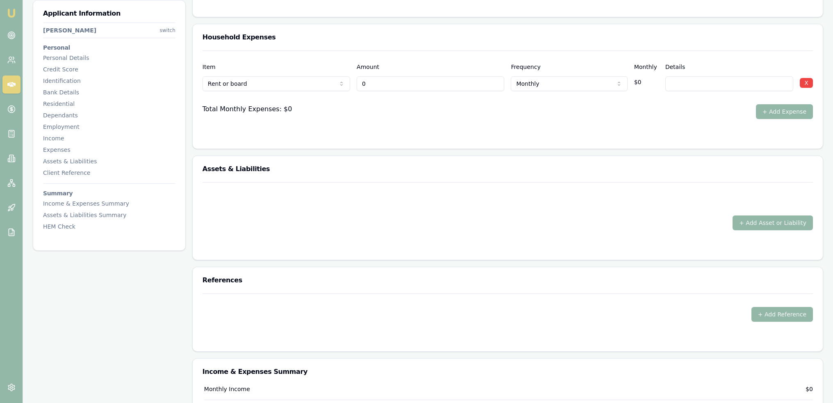
click at [392, 80] on input "0" at bounding box center [431, 83] width 148 height 15
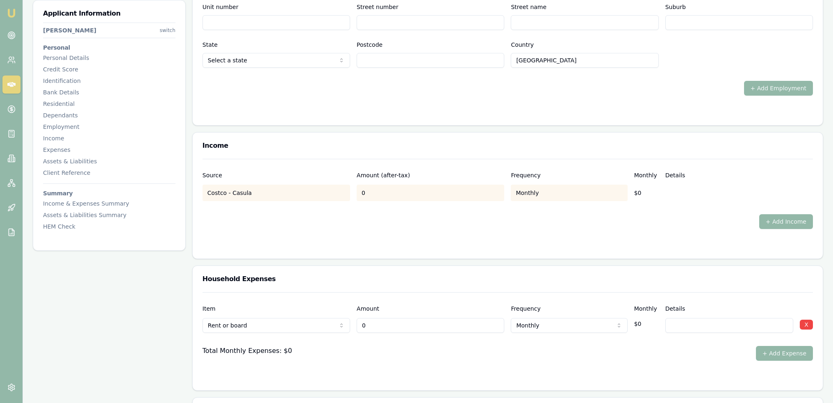
scroll to position [1641, 0]
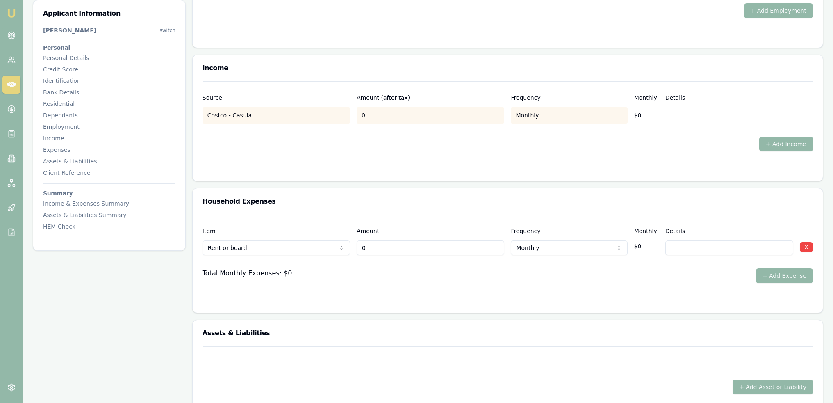
drag, startPoint x: 397, startPoint y: 247, endPoint x: 348, endPoint y: 251, distance: 49.4
click at [348, 251] on div "Rent or board Rent or board Food and groceries Utilities Insurance Transport He…" at bounding box center [508, 246] width 611 height 18
type input "$700"
select select "WEEKLY"
click at [689, 243] on input at bounding box center [730, 247] width 128 height 15
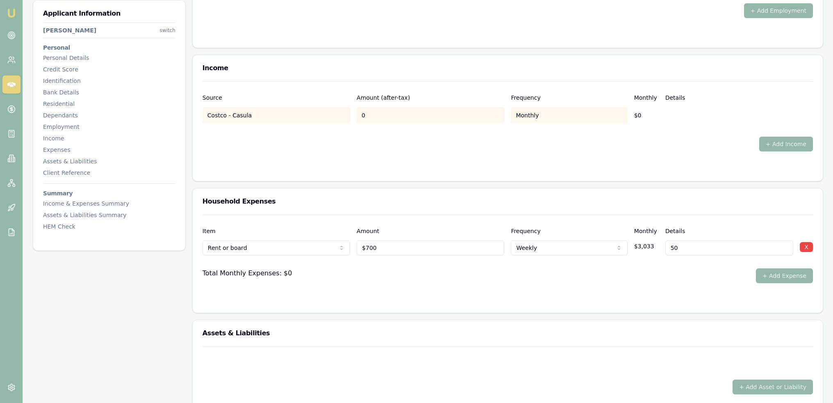
type input "5"
click at [703, 242] on input "2 i" at bounding box center [730, 247] width 128 height 15
type input "2 on lease agreement"
click at [682, 160] on form "Source Amount (after-tax) Frequency Monthly Details Costco - Casula 0 Monthly $…" at bounding box center [508, 126] width 611 height 90
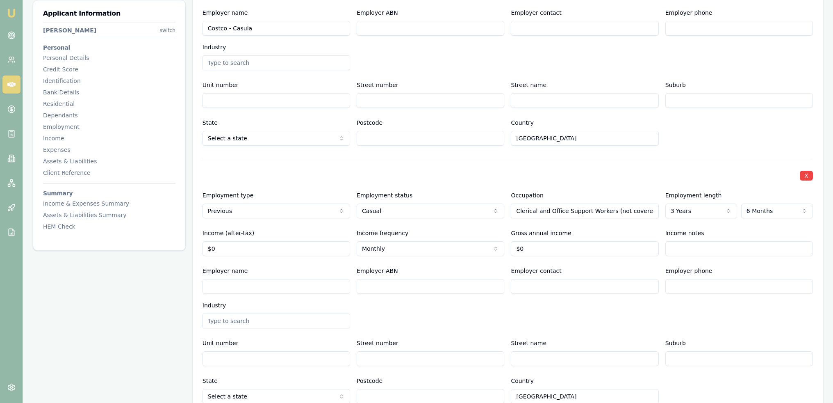
scroll to position [1107, 0]
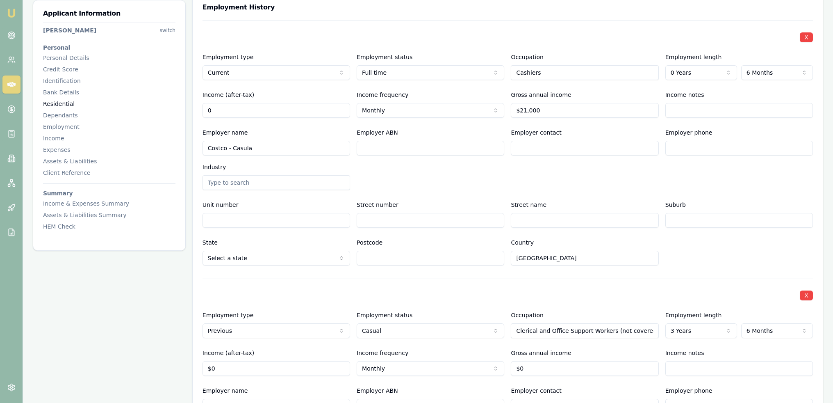
click at [172, 107] on div "Applicant Information [PERSON_NAME] switch Personal Personal Details Credit Sco…" at bounding box center [428, 202] width 791 height 2366
type input "$1,500"
select select "WEEKLY"
click at [488, 180] on div "Employer name Costco - Casula Employer ABN Employer contact Employer phone Indu…" at bounding box center [508, 159] width 611 height 62
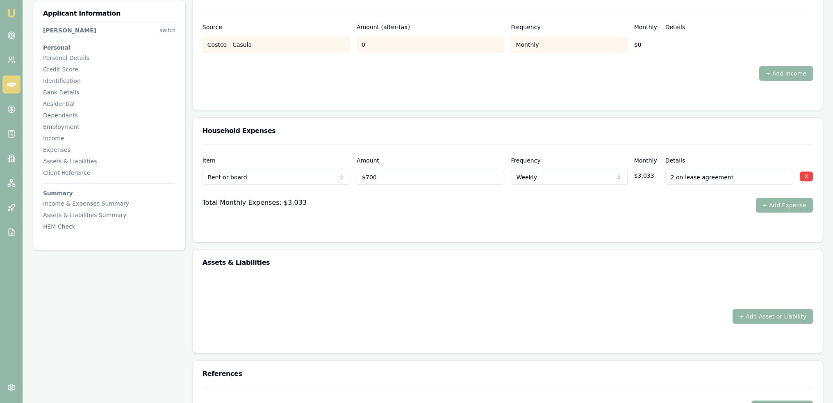
scroll to position [1764, 0]
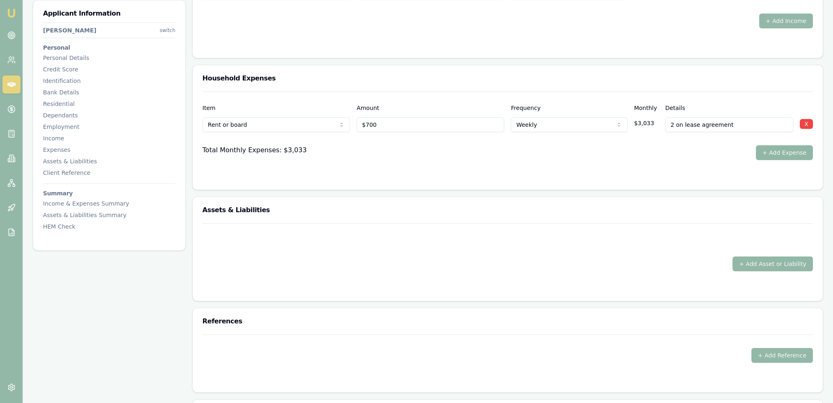
click at [781, 151] on button "+ Add Expense" at bounding box center [784, 152] width 57 height 15
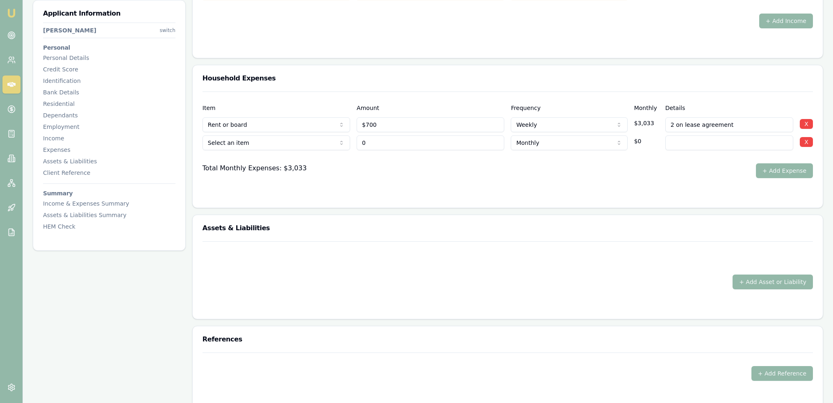
type input "$0"
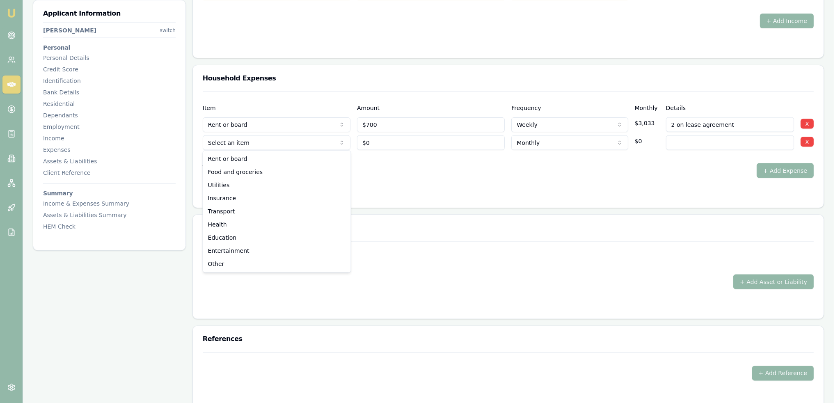
select select "FOOD_AND_GROCERIES"
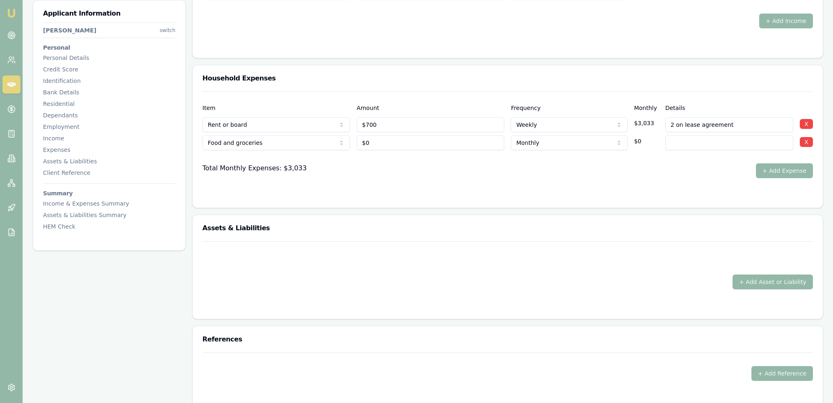
type input "0"
click at [381, 144] on input "0" at bounding box center [431, 142] width 148 height 15
type input "$50"
type input "has had gastric bad surgery and eats very little"
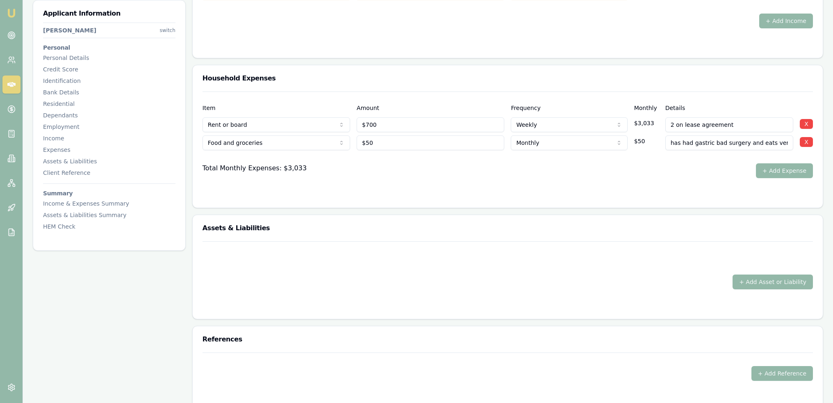
click at [415, 191] on div at bounding box center [508, 194] width 611 height 7
click at [776, 172] on button "+ Add Expense" at bounding box center [784, 170] width 57 height 15
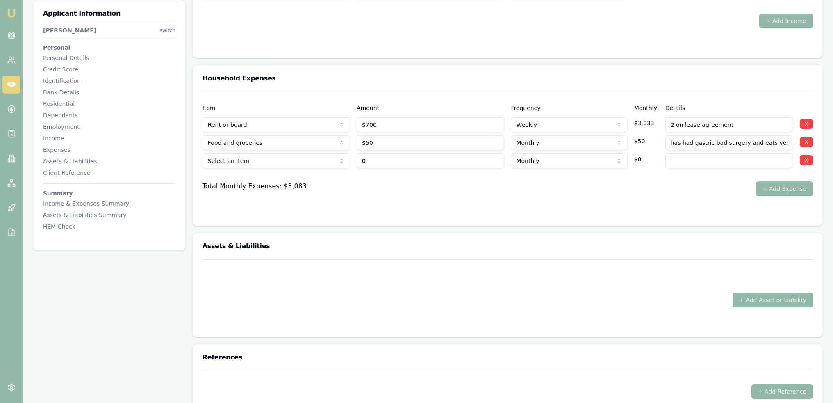
type input "$0"
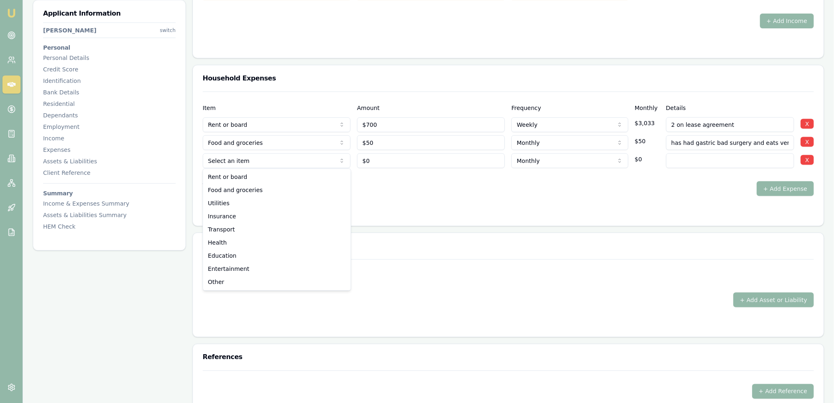
select select "FOOD_AND_GROCERIES"
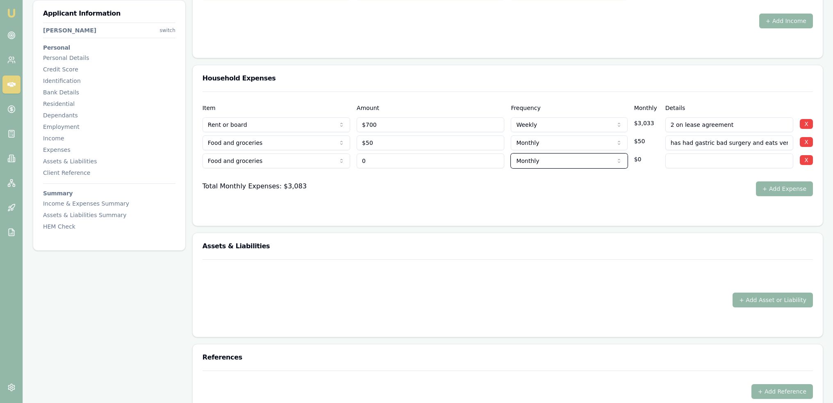
type input "$0"
click at [381, 185] on div "Total Monthly Expenses: $3,083 + Add Expense" at bounding box center [508, 188] width 611 height 15
click at [373, 160] on input "0" at bounding box center [431, 160] width 148 height 15
click at [377, 177] on div at bounding box center [508, 174] width 611 height 13
click at [380, 162] on input "0" at bounding box center [431, 160] width 148 height 15
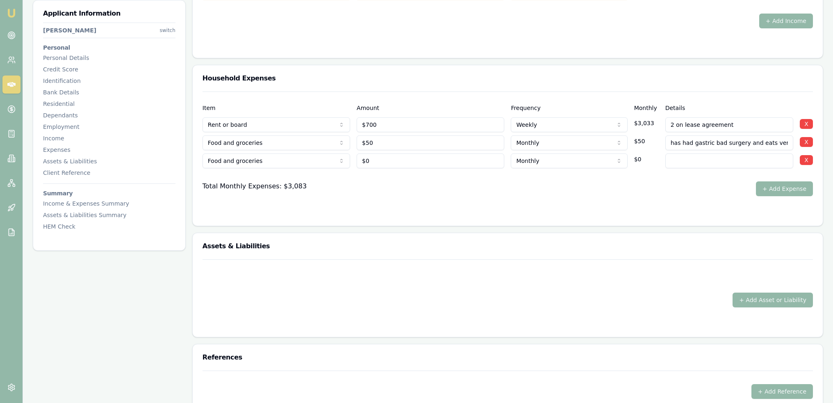
click at [380, 182] on div "Total Monthly Expenses: $3,083 + Add Expense" at bounding box center [508, 188] width 611 height 15
click at [383, 162] on input "0" at bounding box center [431, 160] width 148 height 15
type input "$0"
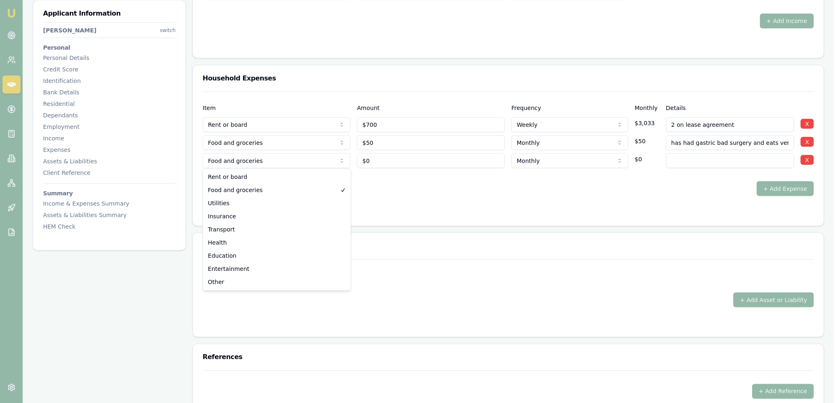
select select "UTILITIES"
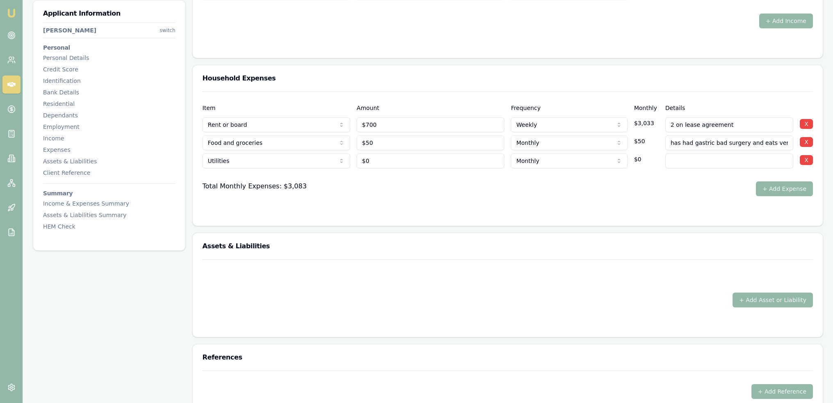
click at [332, 203] on form "Item Amount Frequency Monthly Details Rent or board Rent or board Food and groc…" at bounding box center [508, 153] width 611 height 124
click at [695, 159] on input at bounding box center [730, 160] width 128 height 15
type input "0"
click at [379, 160] on input "0" at bounding box center [431, 160] width 148 height 15
type input "$500"
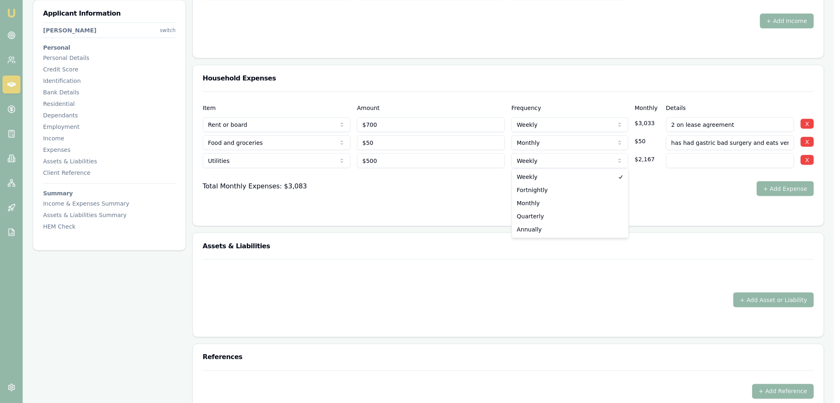
select select "QUARTERLY"
drag, startPoint x: 540, startPoint y: 215, endPoint x: 612, endPoint y: 189, distance: 76.6
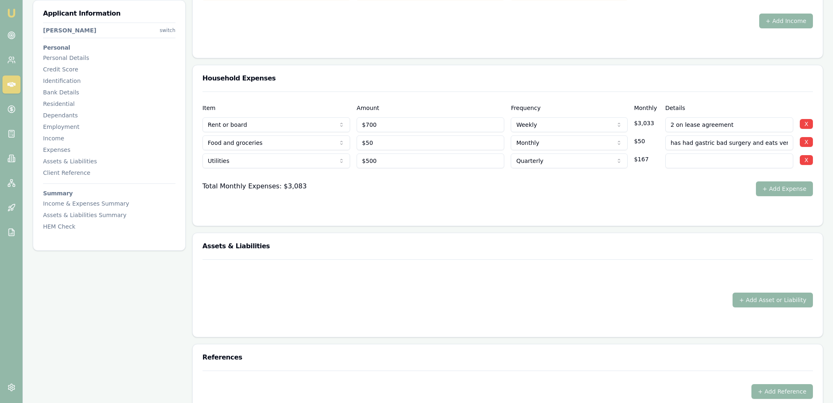
click at [682, 161] on input at bounding box center [730, 160] width 128 height 15
type input "Electricity"
click at [667, 193] on div "Total Monthly Expenses: $3,083 + Add Expense" at bounding box center [508, 188] width 611 height 15
click at [788, 187] on button "+ Add Expense" at bounding box center [784, 188] width 57 height 15
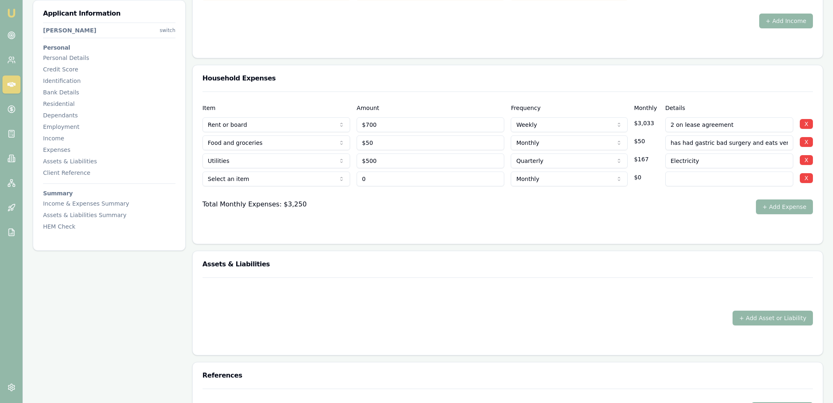
type input "$0"
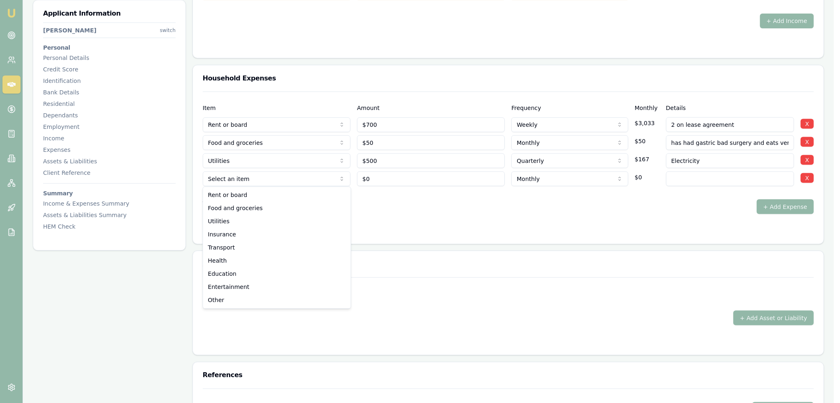
select select "UTILITIES"
drag, startPoint x: 228, startPoint y: 225, endPoint x: 290, endPoint y: 206, distance: 65.1
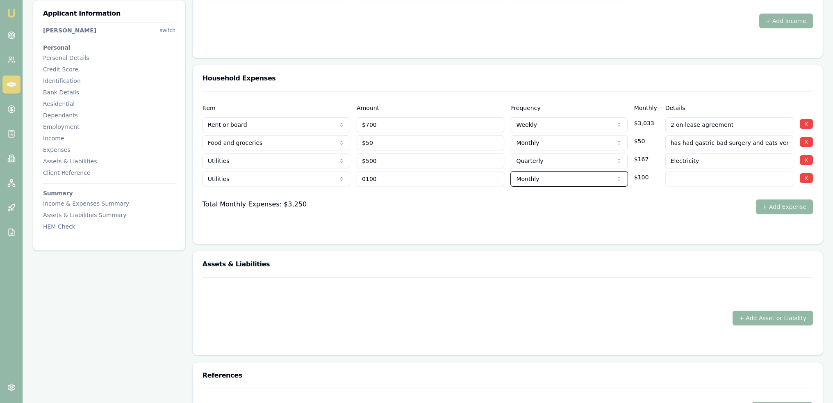
type input "$100"
type input "internet"
drag, startPoint x: 382, startPoint y: 213, endPoint x: 489, endPoint y: 215, distance: 106.7
click at [384, 211] on form "Item Amount Frequency Monthly Details Rent or board Rent or board Food and groc…" at bounding box center [508, 162] width 611 height 142
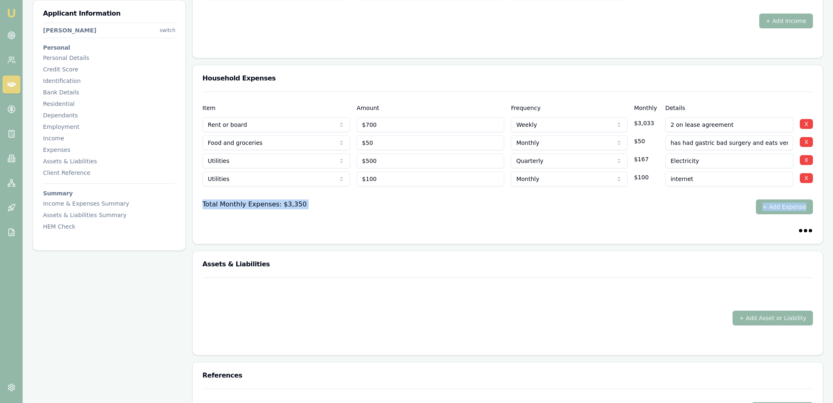
click at [550, 211] on div "Total Monthly Expenses: $3,350 + Add Expense" at bounding box center [508, 206] width 611 height 15
click at [776, 204] on button "+ Add Expense" at bounding box center [784, 206] width 57 height 15
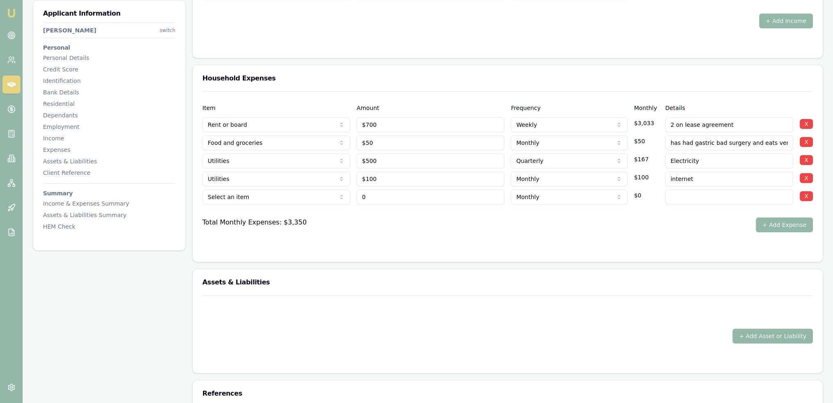
type input "$0"
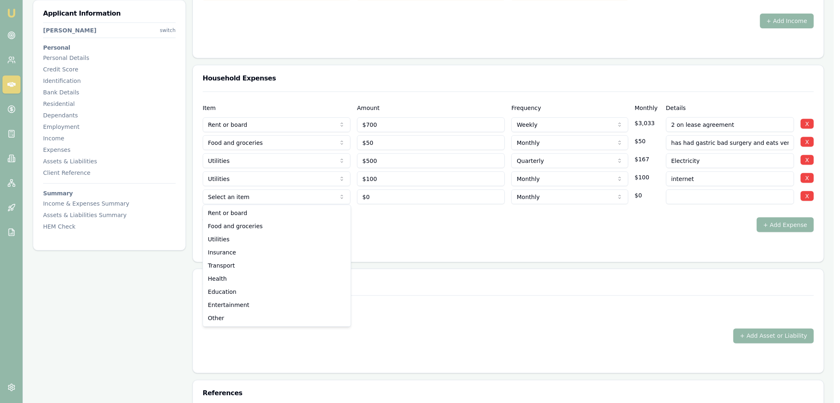
select select "UTILITIES"
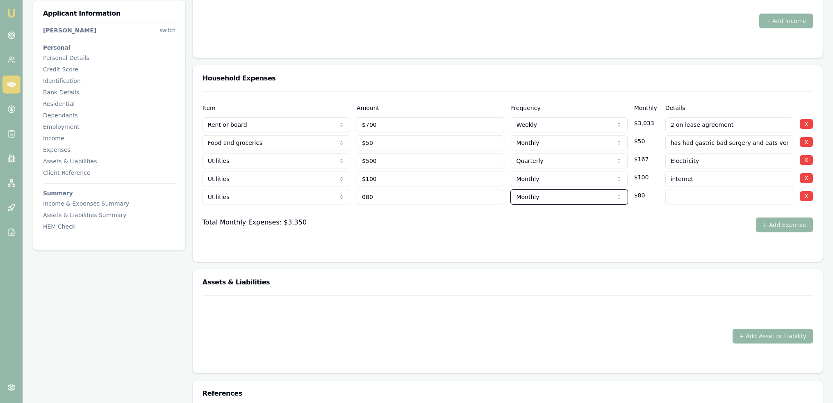
type input "$80"
type input "phones"
click at [684, 229] on div "Total Monthly Expenses: $3,350 + Add Expense" at bounding box center [508, 224] width 611 height 15
drag, startPoint x: 784, startPoint y: 219, endPoint x: 292, endPoint y: 225, distance: 491.4
click at [784, 219] on button "+ Add Expense" at bounding box center [784, 224] width 57 height 15
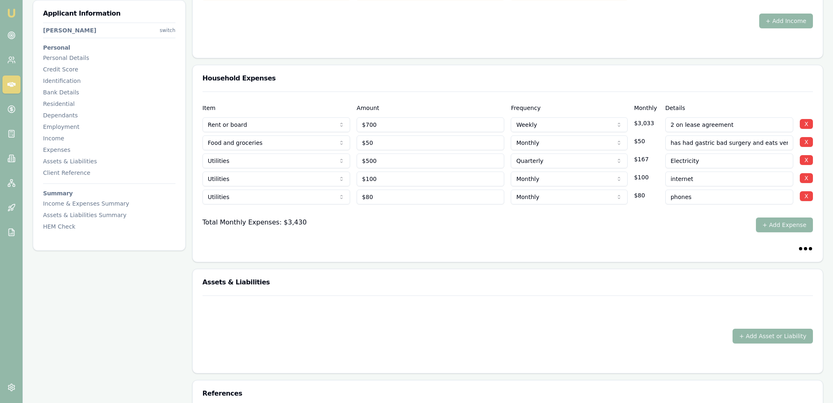
click at [272, 217] on div "Total Monthly Expenses: $3,430" at bounding box center [255, 224] width 104 height 15
drag, startPoint x: 787, startPoint y: 222, endPoint x: 576, endPoint y: 231, distance: 211.0
click at [787, 222] on button "+ Add Expense" at bounding box center [784, 224] width 57 height 15
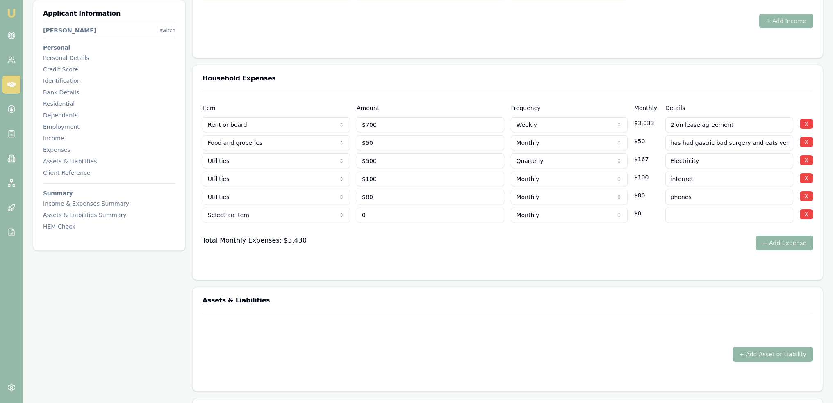
type input "$0"
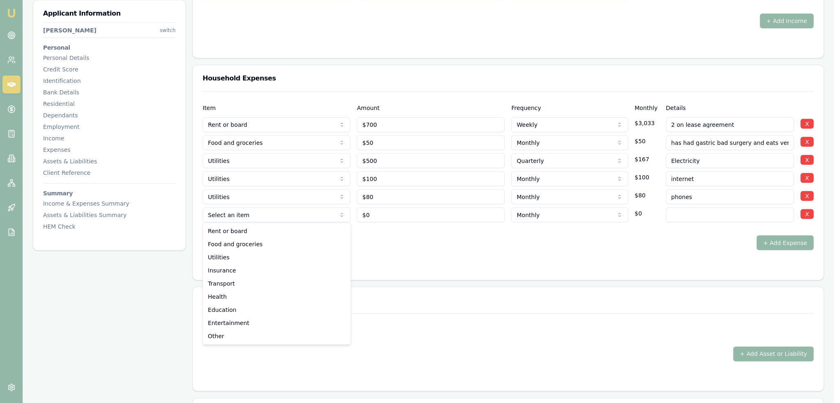
select select "INSURANCE"
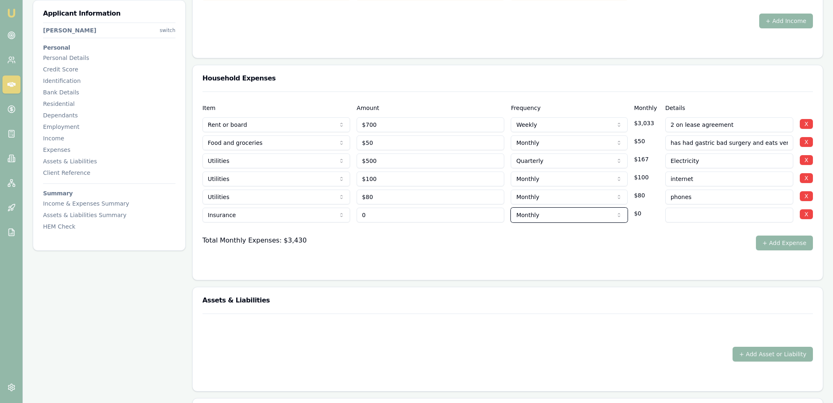
type input "$0"
type input "n"
type input "insurance"
click at [427, 208] on input "0" at bounding box center [431, 215] width 148 height 15
type input "$120"
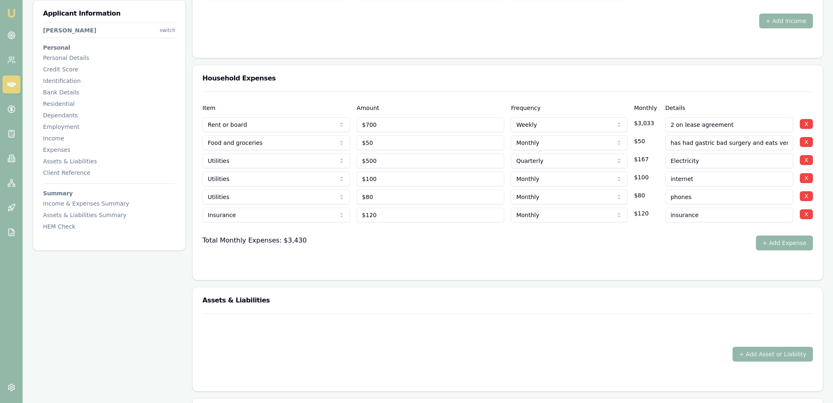
click at [663, 251] on form "Item Amount Frequency Monthly Details Rent or board Rent or board Food and groc…" at bounding box center [508, 180] width 611 height 178
click at [779, 237] on button "+ Add Expense" at bounding box center [784, 242] width 57 height 15
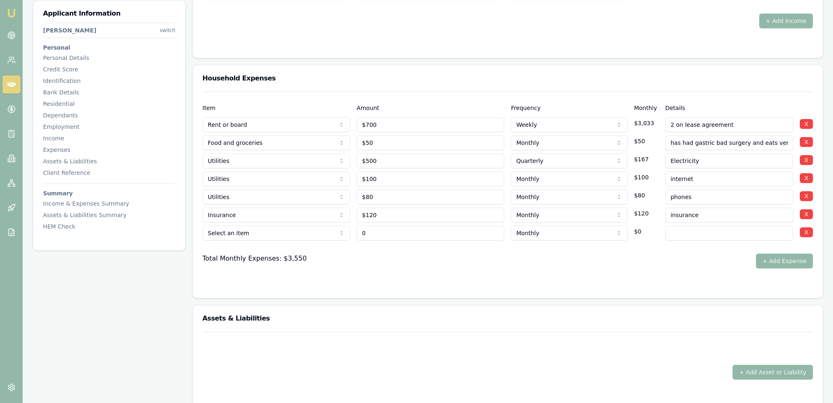
type input "$0"
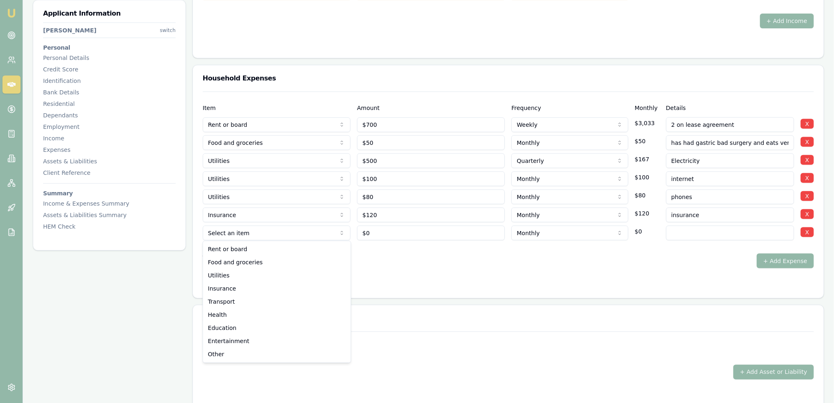
select select "TRANSPORT"
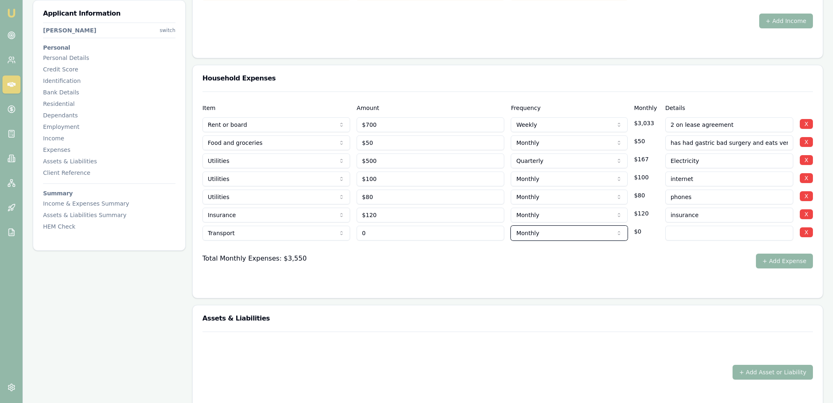
type input "$0"
type input "rego"
click at [409, 267] on form "Item Amount Frequency Monthly Details Rent or board Rent or board Food and groc…" at bounding box center [508, 189] width 611 height 196
click at [347, 232] on div "Transport Rent or board Food and groceries Utilities Insurance Transport Health…" at bounding box center [508, 231] width 611 height 18
type input "$800"
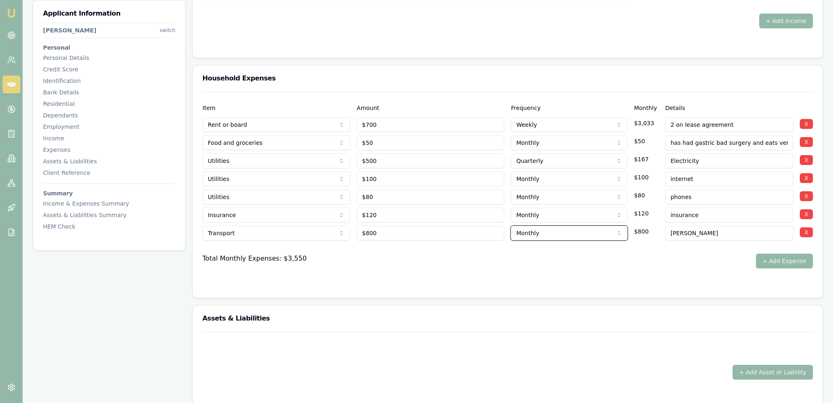
select select "ANNUALLY"
click at [391, 251] on div at bounding box center [508, 246] width 611 height 13
drag, startPoint x: 792, startPoint y: 257, endPoint x: 500, endPoint y: 277, distance: 293.5
click at [791, 257] on button "+ Add Expense" at bounding box center [784, 260] width 57 height 15
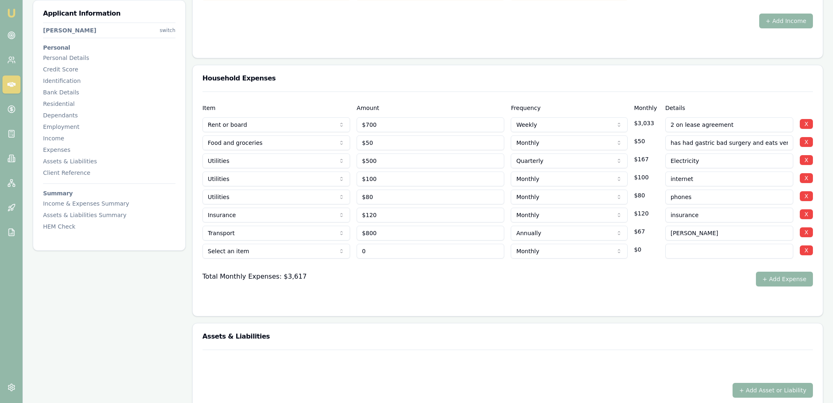
type input "$0"
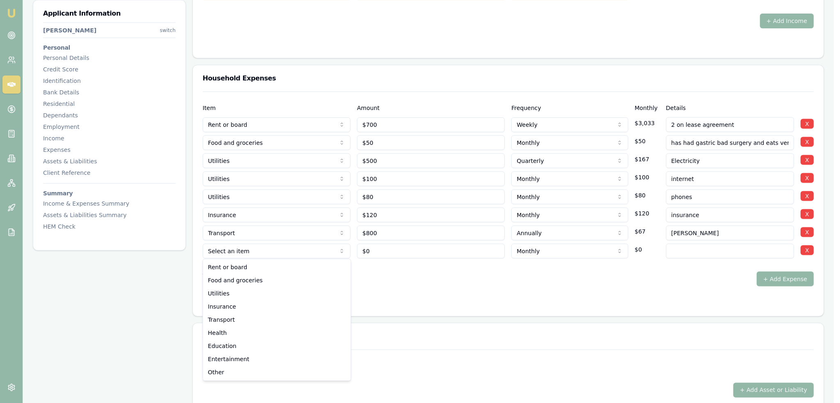
select select "TRANSPORT"
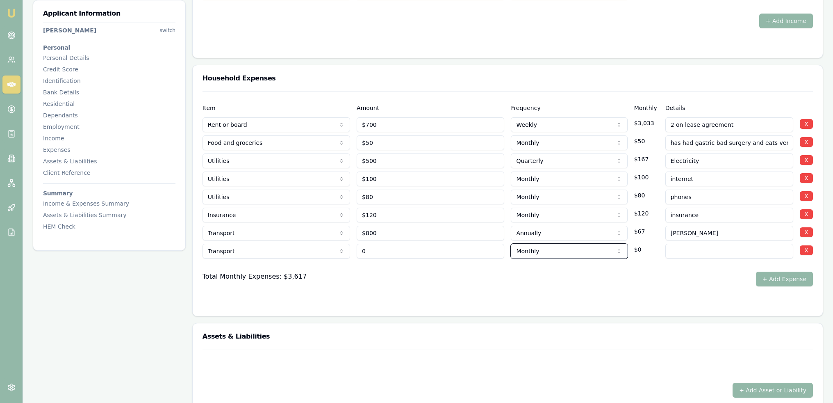
type input "$0"
type input "fuel"
click at [431, 289] on form "Item Amount Frequency Monthly Details Rent or board Rent or board Food and groc…" at bounding box center [508, 198] width 611 height 215
click at [705, 251] on input "fuel" at bounding box center [730, 251] width 128 height 15
type input "fuel - current car is hyrbrid"
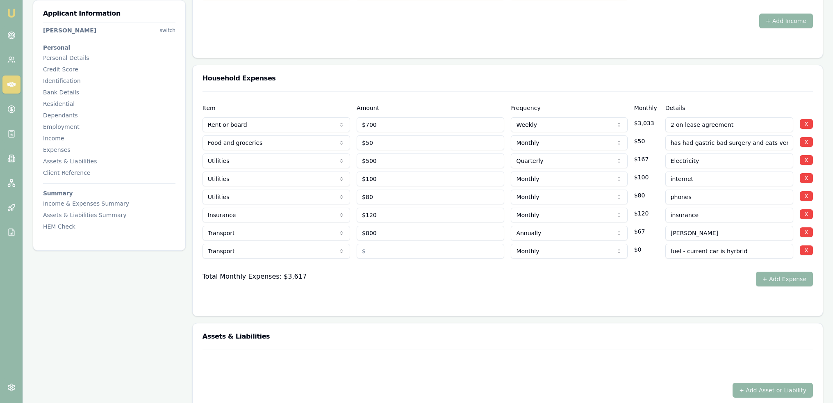
click at [684, 279] on div "Total Monthly Expenses: $3,617 + Add Expense" at bounding box center [508, 279] width 611 height 15
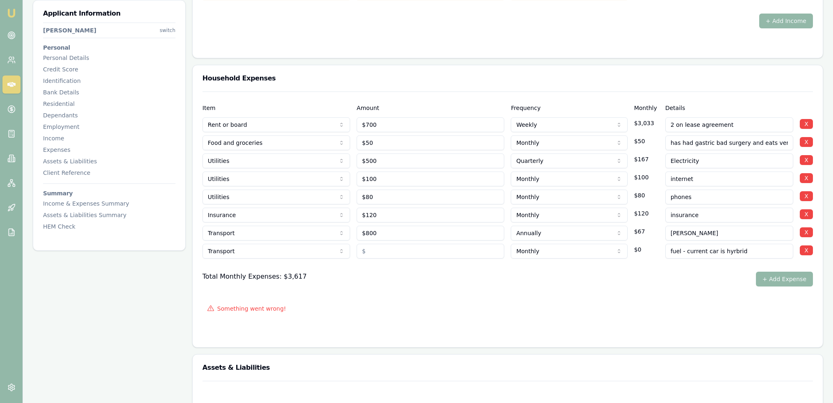
click at [382, 251] on input "text" at bounding box center [431, 251] width 148 height 15
type input "$60"
select select "FORTNIGHTLY"
click at [438, 303] on div "Something went wrong!" at bounding box center [508, 308] width 611 height 18
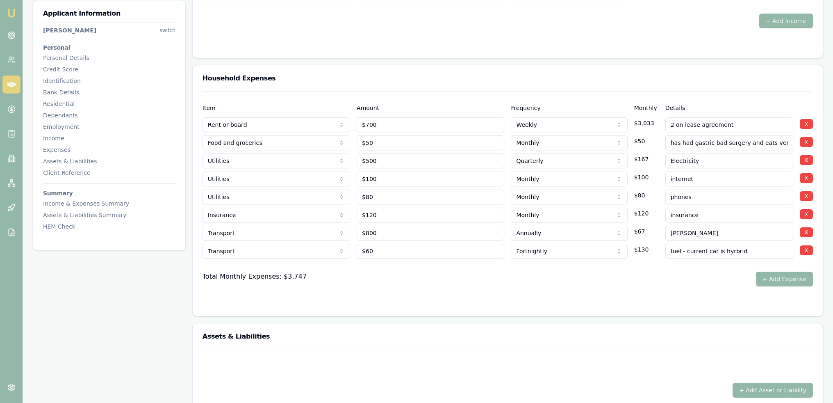
click at [791, 279] on button "+ Add Expense" at bounding box center [784, 279] width 57 height 15
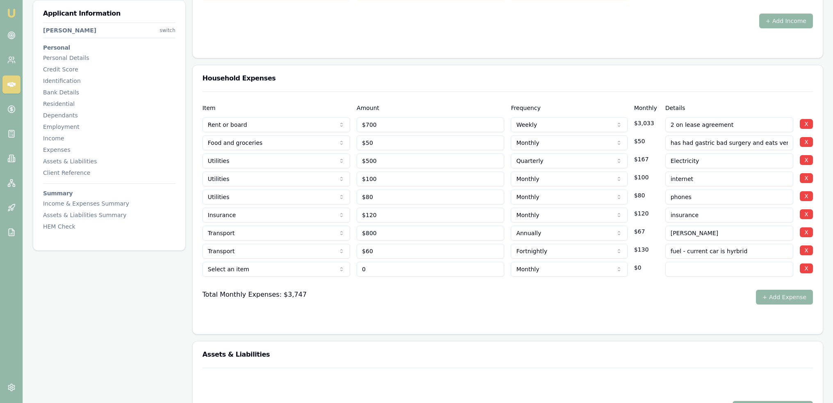
type input "$0"
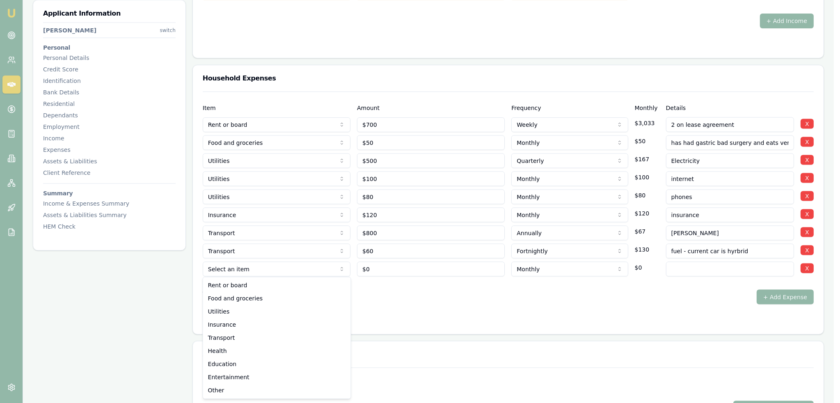
select select "ENTERTAINMENT"
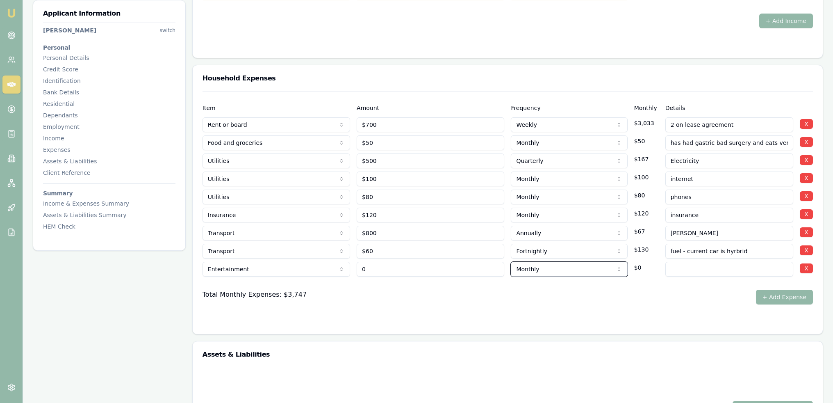
type input "$0"
click at [451, 296] on div "Total Monthly Expenses: $3,747 + Add Expense" at bounding box center [508, 297] width 611 height 15
click at [712, 267] on input at bounding box center [730, 269] width 128 height 15
type input "no hobbies or interests."
click at [569, 306] on form "Item Amount Frequency Monthly Details Rent or board Rent or board Food and groc…" at bounding box center [508, 207] width 611 height 233
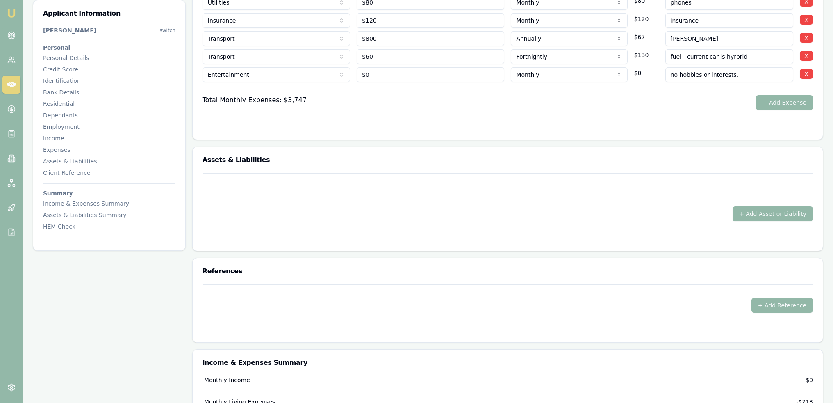
scroll to position [2010, 0]
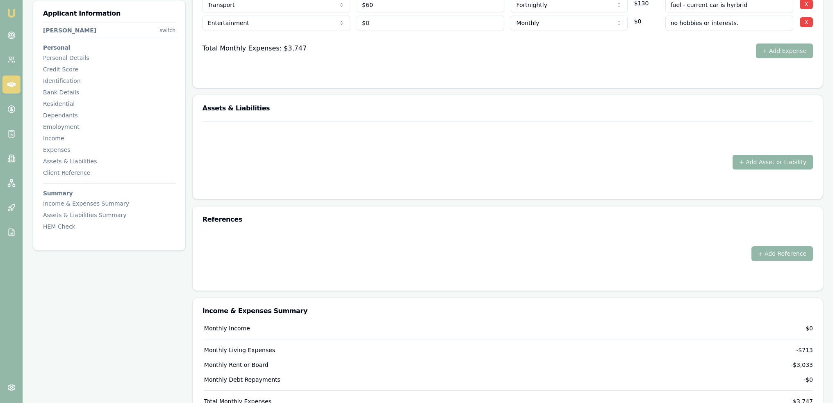
click at [778, 157] on button "+ Add Asset or Liability" at bounding box center [773, 162] width 80 height 15
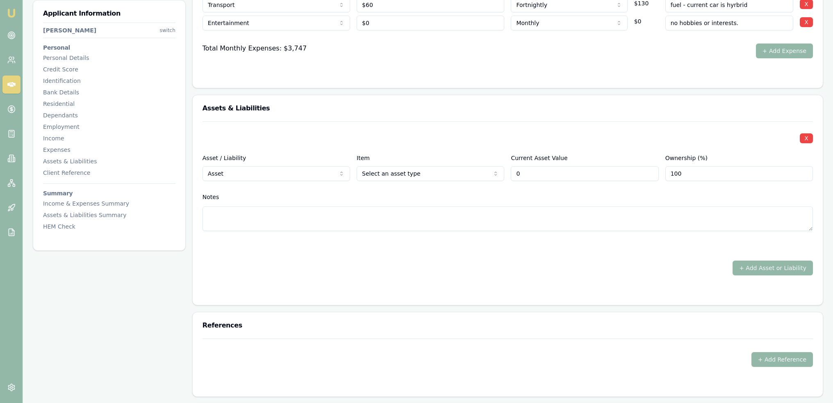
type input "$0"
select select "LIABILITY"
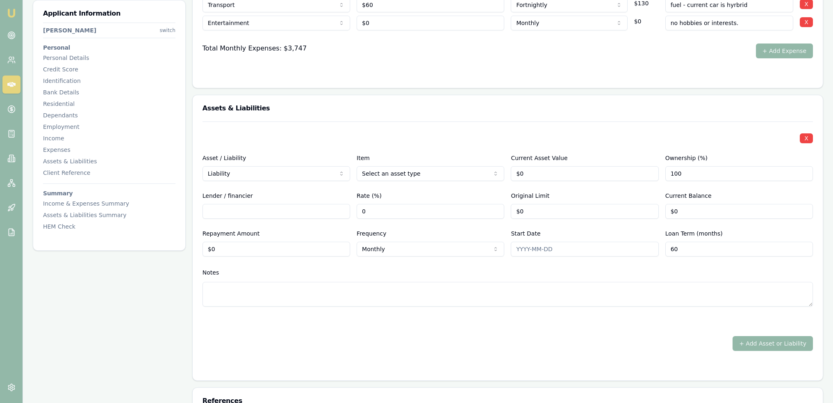
click at [430, 267] on div "Notes" at bounding box center [508, 272] width 611 height 12
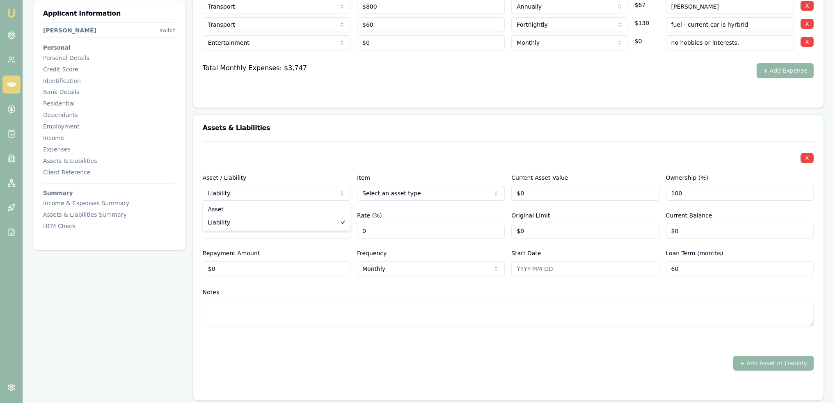
select select "ASSET"
drag, startPoint x: 248, startPoint y: 207, endPoint x: 441, endPoint y: 189, distance: 194.4
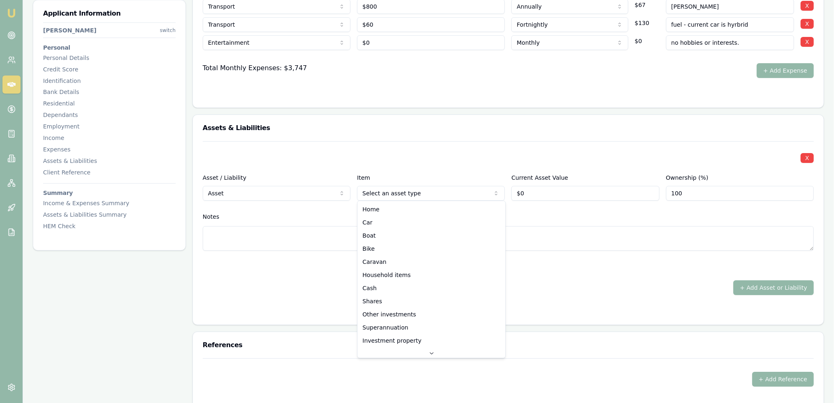
select select "CAR"
drag, startPoint x: 394, startPoint y: 225, endPoint x: 404, endPoint y: 219, distance: 11.6
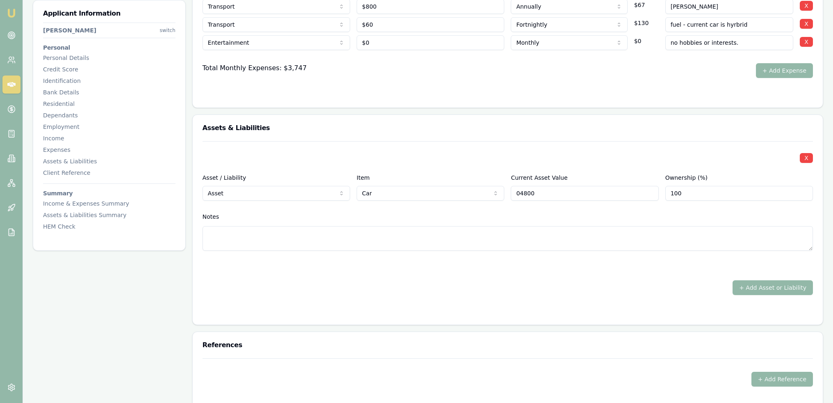
type input "$4,800"
type input "50"
type textarea "2024 Toyota Hybrid RAV4"
click at [502, 285] on div "+ Add Asset or Liability" at bounding box center [508, 287] width 611 height 15
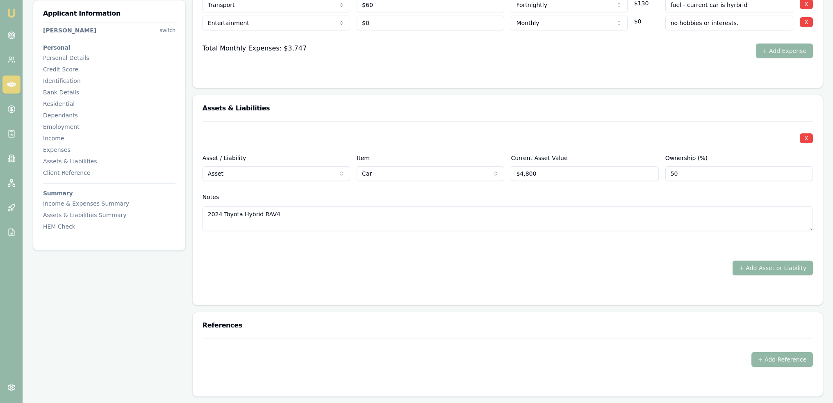
click at [776, 266] on button "+ Add Asset or Liability" at bounding box center [773, 267] width 80 height 15
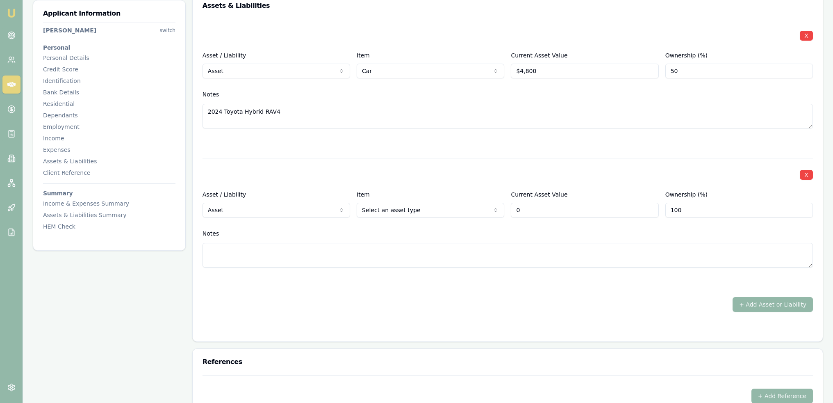
scroll to position [2133, 0]
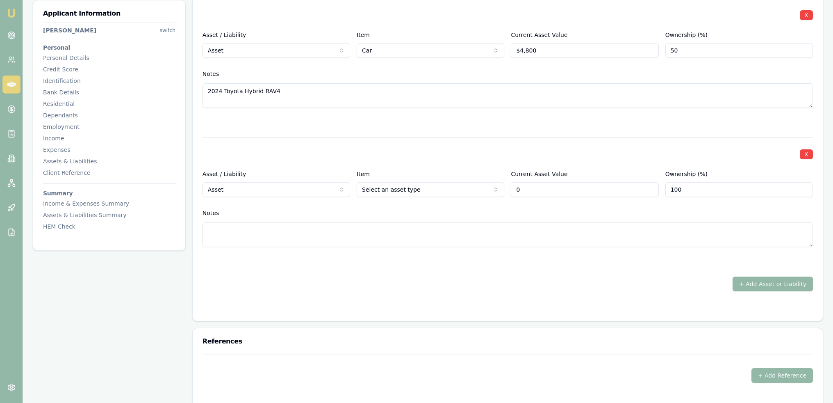
type input "$0"
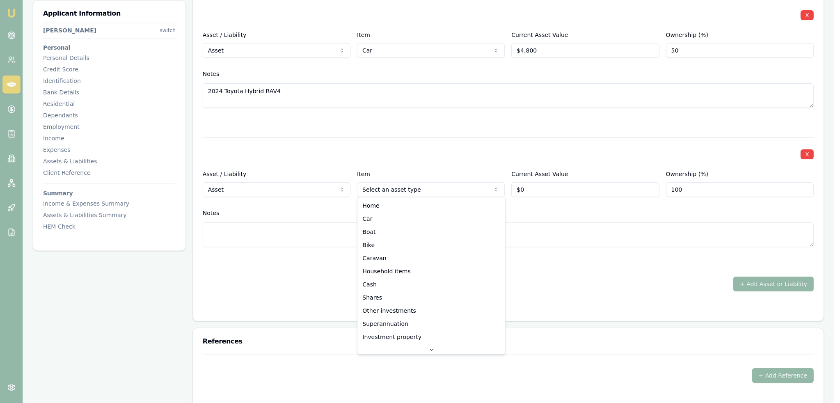
select select "HOUSEHOLD_ITEMS"
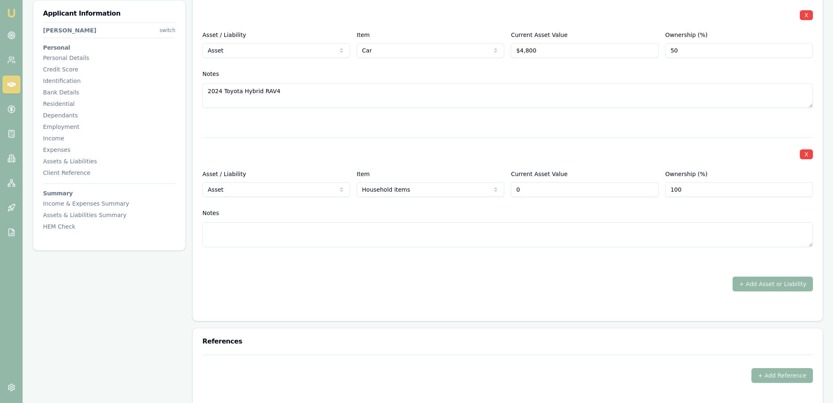
type input "$0"
click at [421, 274] on div "X Asset / Liability Asset Asset Liability Item Car Home Car Boat Bike Caravan H…" at bounding box center [508, 144] width 611 height 293
click at [530, 187] on input "0" at bounding box center [585, 189] width 148 height 15
drag, startPoint x: 509, startPoint y: 187, endPoint x: 500, endPoint y: 187, distance: 9.0
click at [500, 187] on div "Asset / Liability Asset Asset Liability Item Household items Home Car Boat Bike…" at bounding box center [508, 183] width 611 height 28
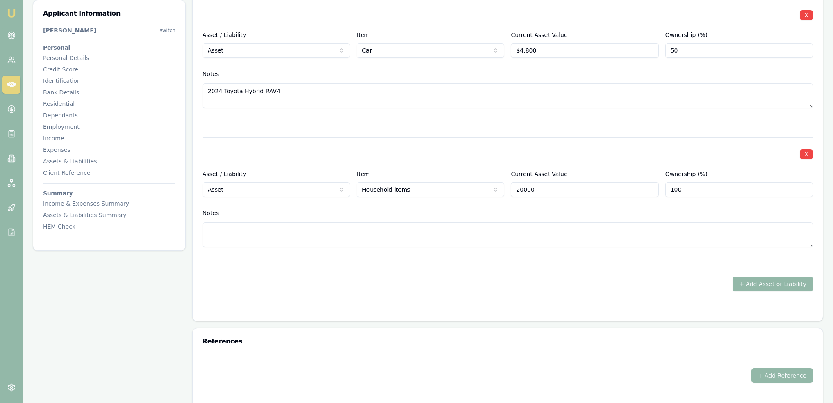
type input "$20,000"
click at [554, 201] on div "X Asset / Liability Asset Asset Liability Item Household items Home Car Boat Bi…" at bounding box center [508, 201] width 611 height 129
click at [472, 189] on div "Asset / Liability Asset Asset Liability Item Household items Home Car Boat Bike…" at bounding box center [508, 183] width 611 height 28
type input "$20,000"
click at [475, 231] on textarea at bounding box center [508, 234] width 611 height 25
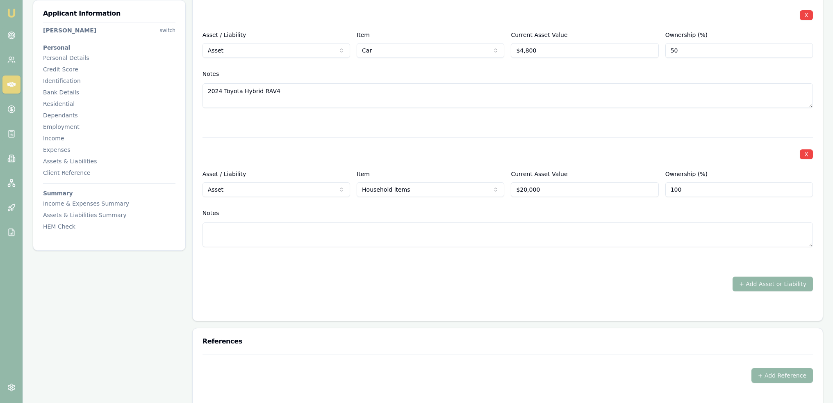
click at [609, 310] on div "X Asset / Liability Asset Asset Liability Item Car Home Car Boat Bike Caravan H…" at bounding box center [508, 159] width 630 height 322
click at [772, 285] on button "+ Add Asset or Liability" at bounding box center [773, 283] width 80 height 15
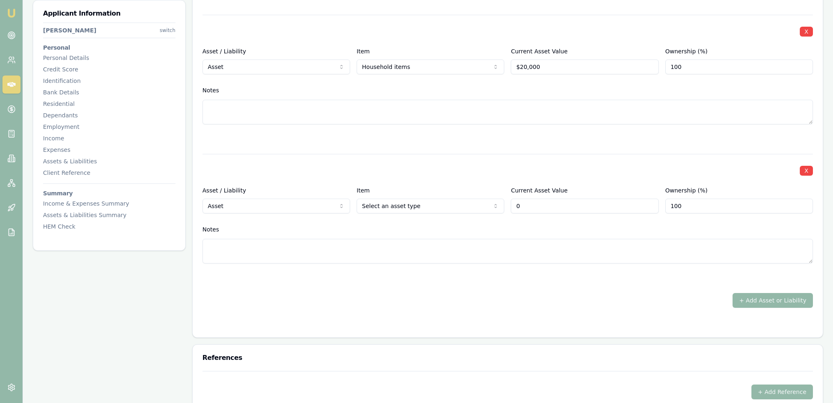
scroll to position [2256, 0]
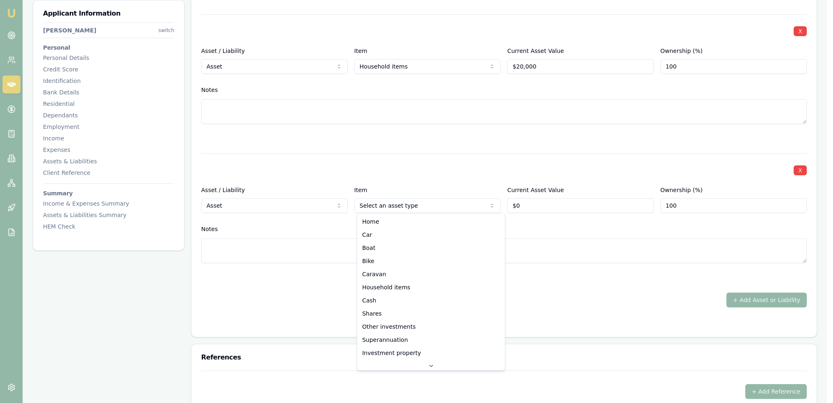
type input "$0"
select select "CASH"
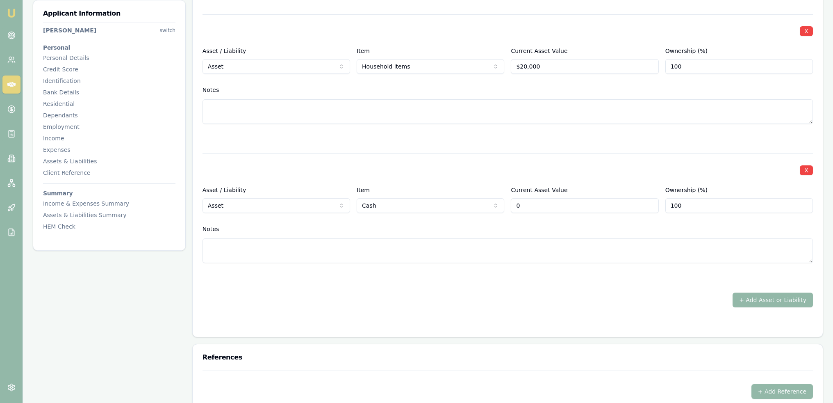
type input "$0"
click at [390, 257] on textarea at bounding box center [508, 250] width 611 height 25
type textarea "no savings"
click at [386, 270] on div "X Asset / Liability Asset Asset Liability Item Cash Home Car Boat Bike Caravan …" at bounding box center [508, 217] width 611 height 129
click at [774, 298] on button "+ Add Asset or Liability" at bounding box center [773, 299] width 80 height 15
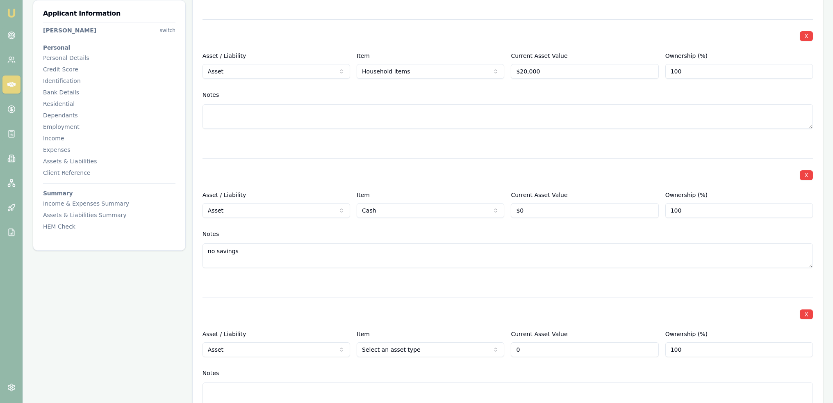
scroll to position [2338, 0]
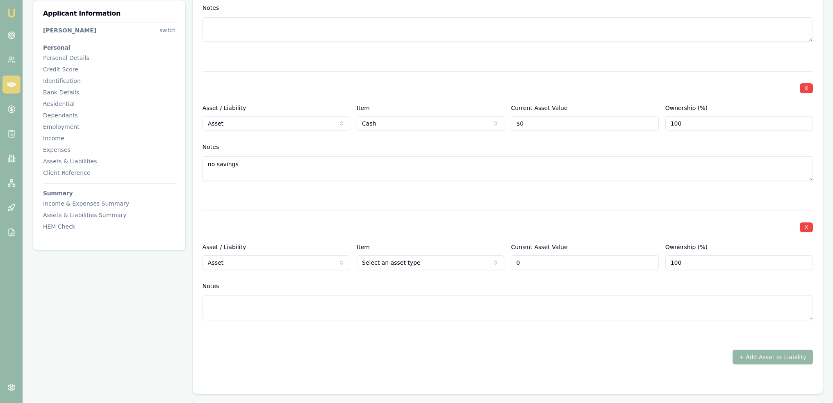
type input "$0"
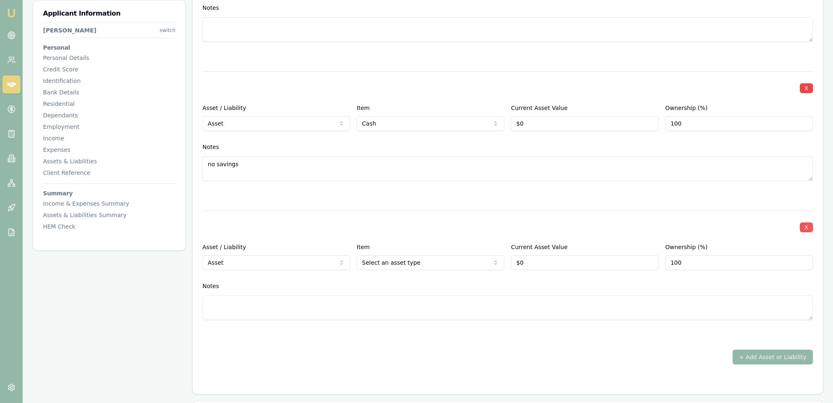
click at [809, 224] on button "X" at bounding box center [806, 227] width 13 height 10
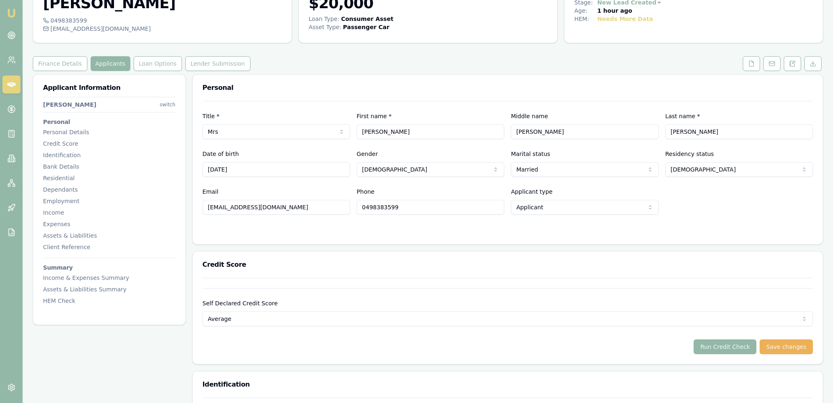
scroll to position [0, 0]
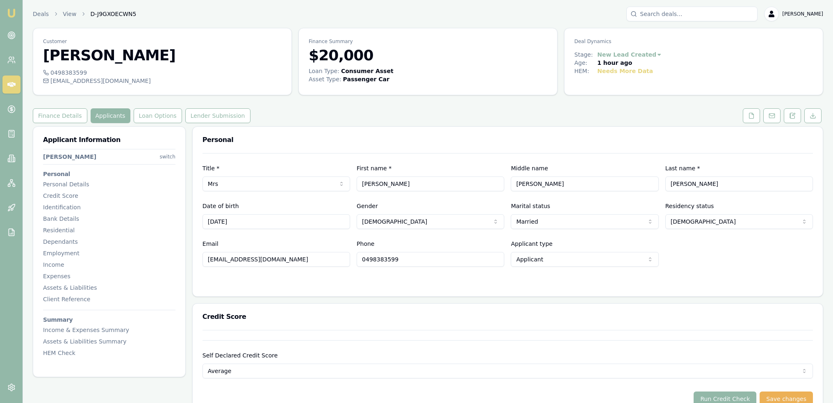
click at [753, 253] on div "Email aliceisho@yahoo.com Phone 0498383599 Applicant type Applicant Applicant N…" at bounding box center [508, 253] width 611 height 28
click at [749, 114] on icon at bounding box center [752, 115] width 7 height 7
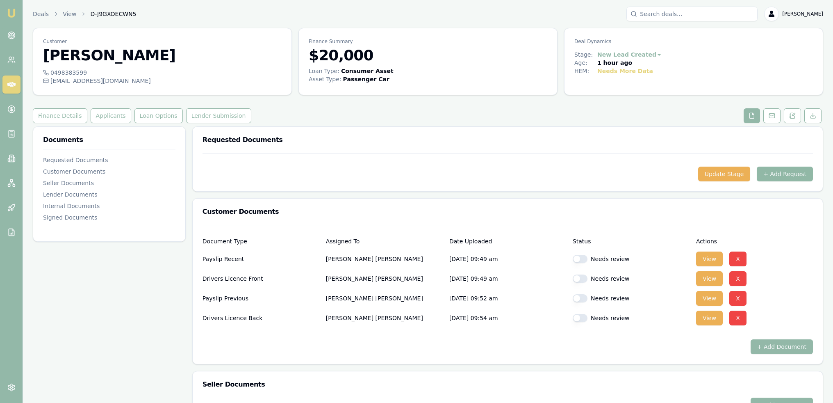
click at [781, 175] on button "+ Add Request" at bounding box center [785, 174] width 56 height 15
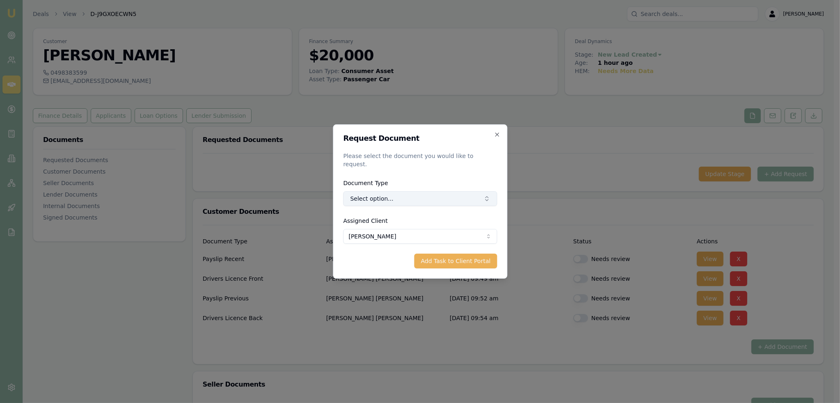
click at [395, 196] on button "Select option..." at bounding box center [420, 198] width 154 height 15
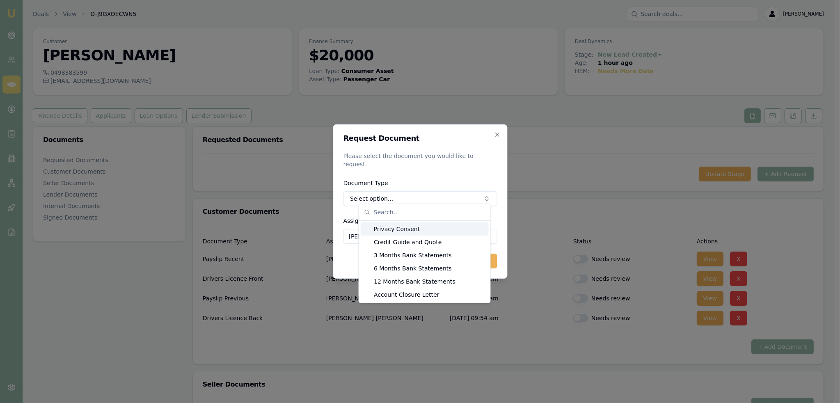
click at [397, 228] on div "Privacy Consent" at bounding box center [425, 228] width 128 height 13
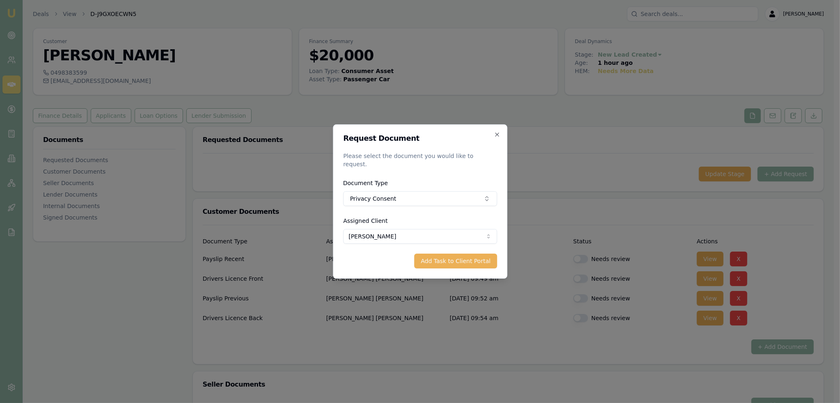
click at [460, 253] on button "Add Task to Client Portal" at bounding box center [455, 260] width 83 height 15
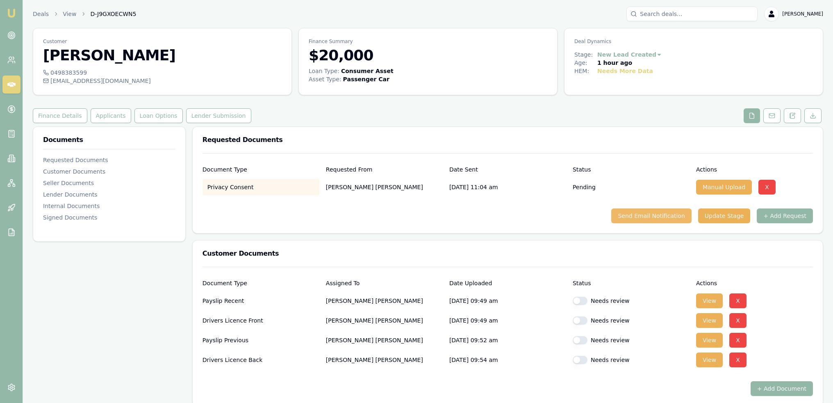
click at [664, 216] on button "Send Email Notification" at bounding box center [652, 215] width 80 height 15
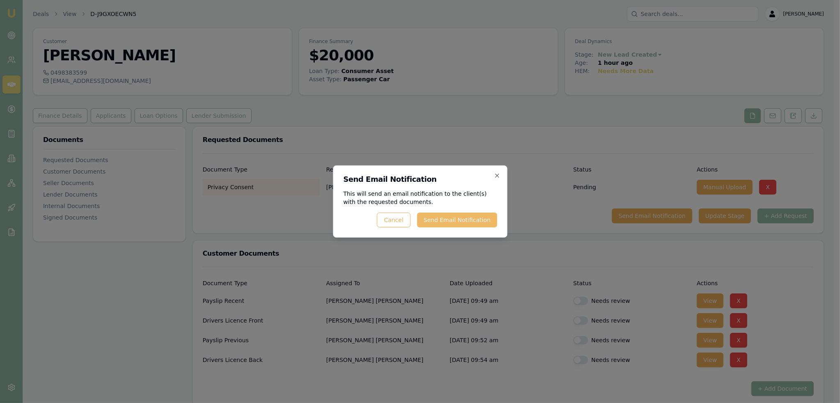
click at [451, 219] on button "Send Email Notification" at bounding box center [457, 219] width 80 height 15
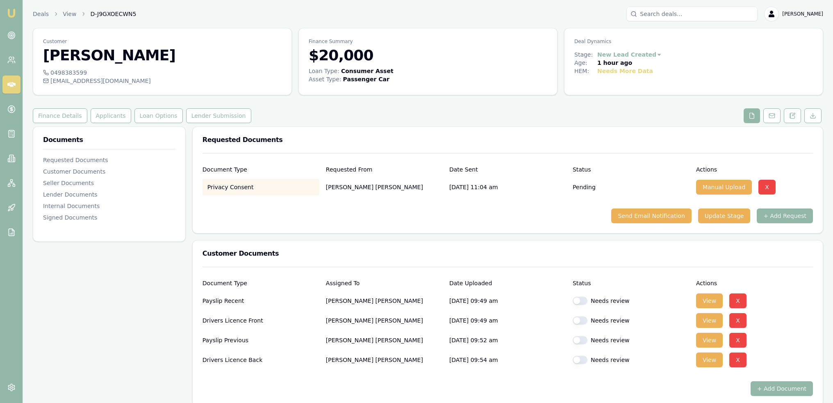
click at [785, 219] on button "+ Add Request" at bounding box center [785, 215] width 56 height 15
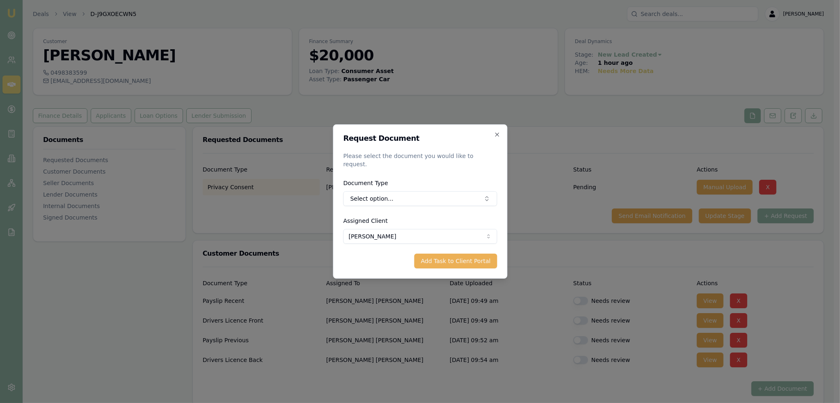
drag, startPoint x: 425, startPoint y: 203, endPoint x: 420, endPoint y: 203, distance: 5.3
click at [422, 203] on form "Request Document Please select the document you would like to request. Document…" at bounding box center [420, 202] width 154 height 134
click at [418, 196] on button "Select option..." at bounding box center [420, 198] width 154 height 15
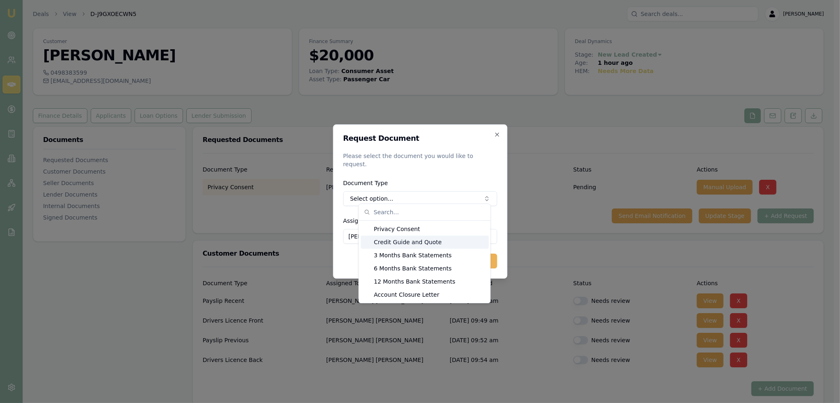
click at [420, 239] on div "Credit Guide and Quote" at bounding box center [425, 241] width 128 height 13
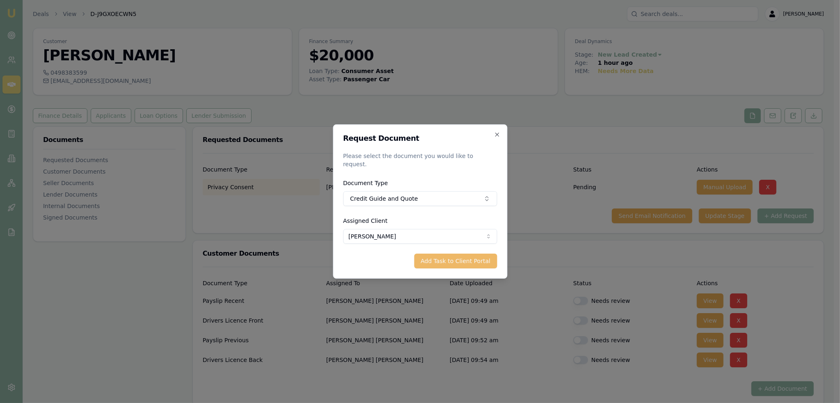
click at [460, 259] on button "Add Task to Client Portal" at bounding box center [455, 260] width 83 height 15
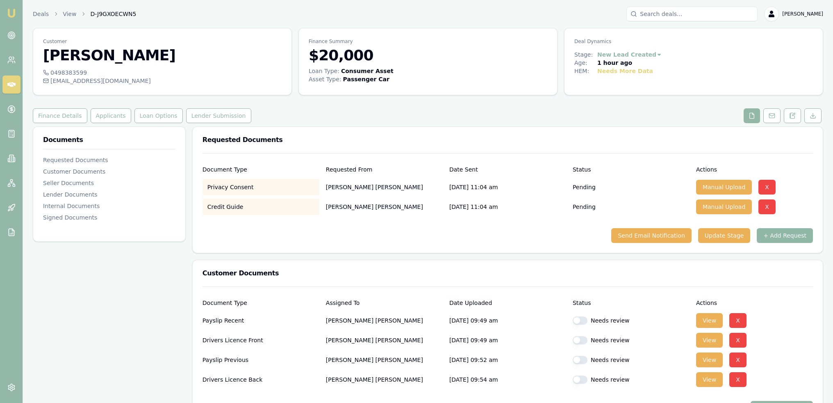
click at [802, 236] on button "+ Add Request" at bounding box center [785, 235] width 56 height 15
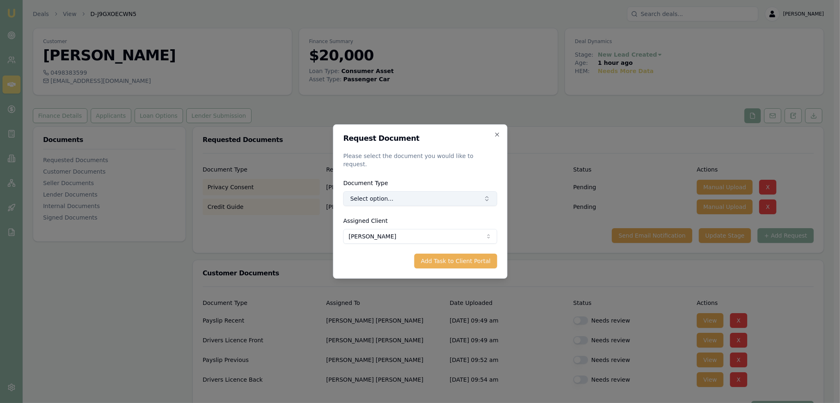
click at [394, 194] on button "Select option..." at bounding box center [420, 198] width 154 height 15
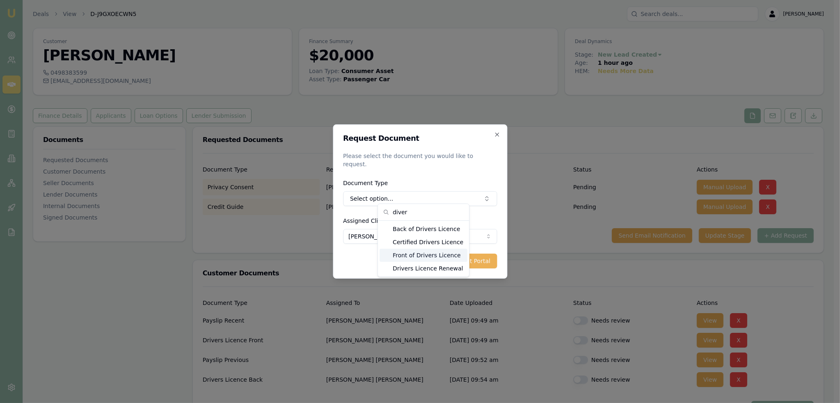
type input "diver"
click at [408, 256] on div "Front of Drivers Licence" at bounding box center [423, 255] width 88 height 13
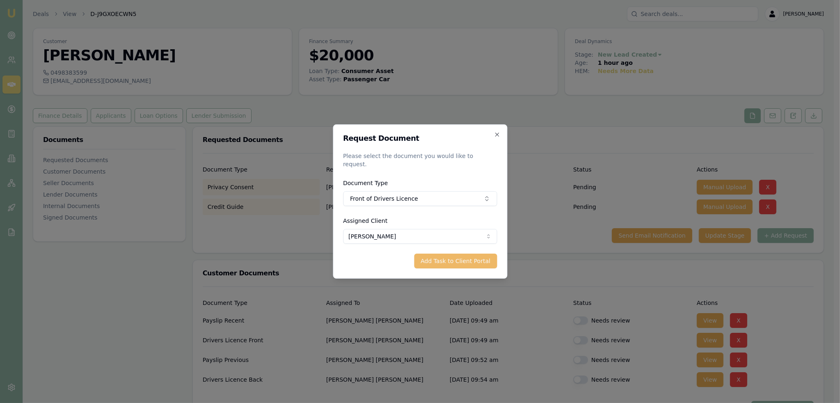
click at [464, 258] on button "Add Task to Client Portal" at bounding box center [455, 260] width 83 height 15
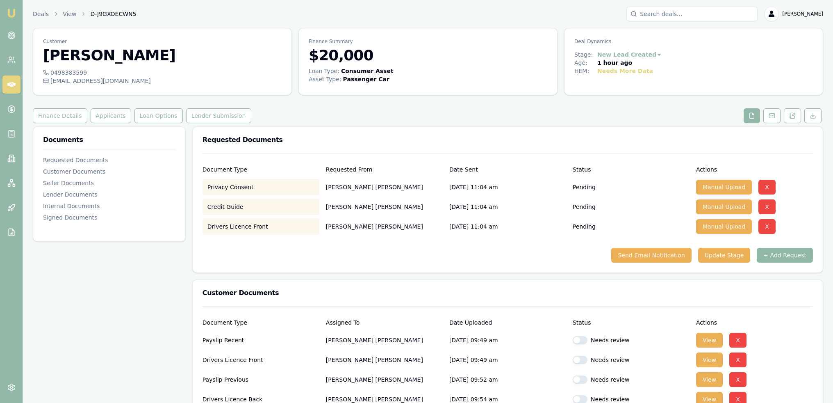
click at [781, 252] on button "+ Add Request" at bounding box center [785, 255] width 56 height 15
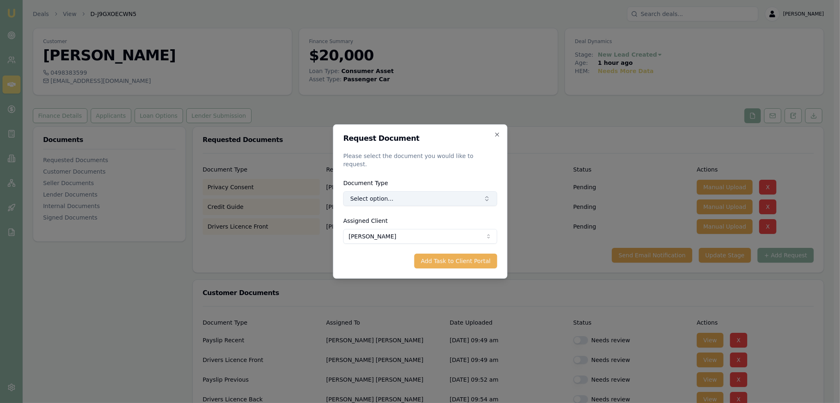
click at [400, 192] on button "Select option..." at bounding box center [420, 198] width 154 height 15
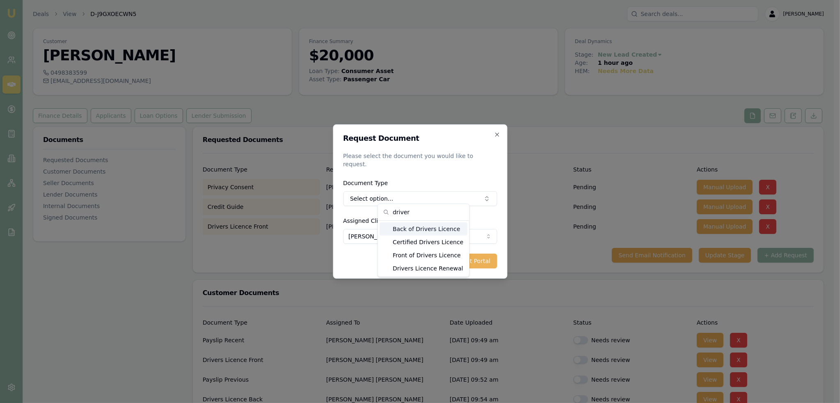
type input "driver"
drag, startPoint x: 427, startPoint y: 228, endPoint x: 450, endPoint y: 237, distance: 24.6
click at [427, 228] on div "Back of Drivers Licence" at bounding box center [423, 228] width 88 height 13
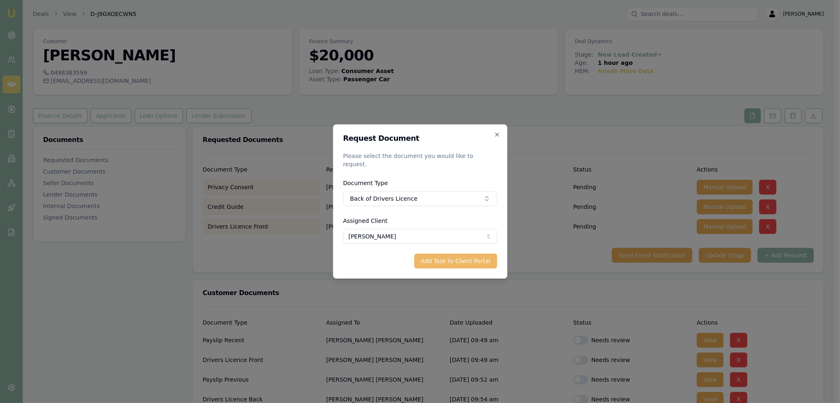
click at [479, 261] on button "Add Task to Client Portal" at bounding box center [455, 260] width 83 height 15
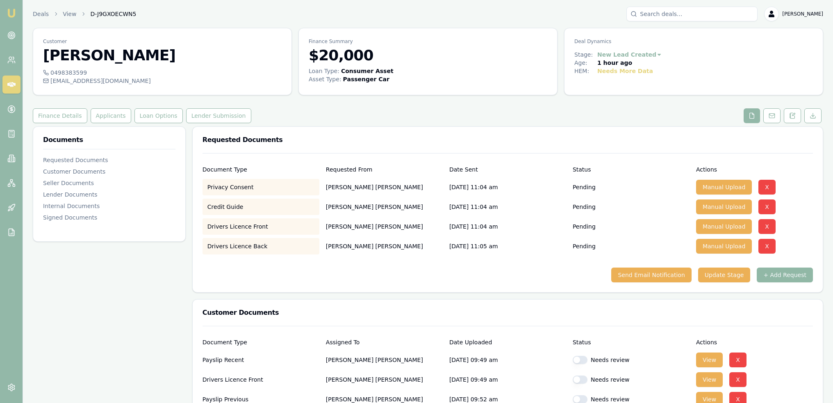
click at [803, 274] on button "+ Add Request" at bounding box center [785, 274] width 56 height 15
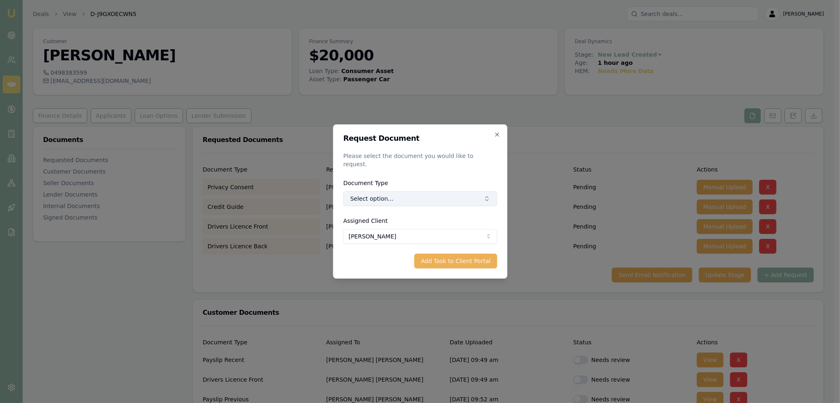
click at [424, 193] on button "Select option..." at bounding box center [420, 198] width 154 height 15
type input "medic"
click at [423, 229] on div "Medicare Card" at bounding box center [423, 228] width 88 height 13
click at [465, 257] on button "Add Task to Client Portal" at bounding box center [455, 260] width 83 height 15
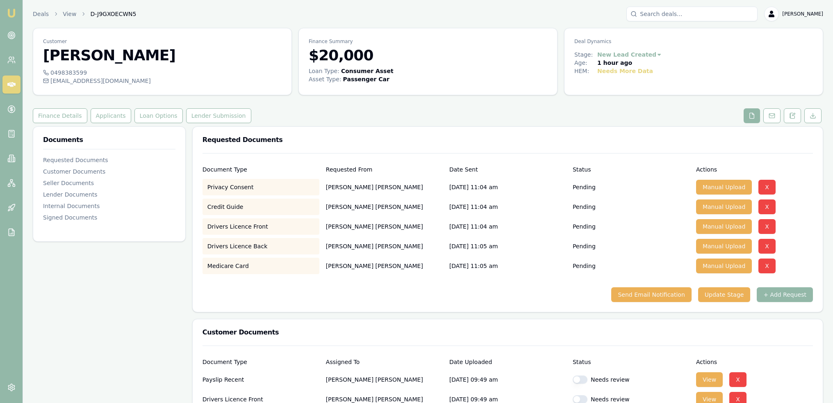
scroll to position [41, 0]
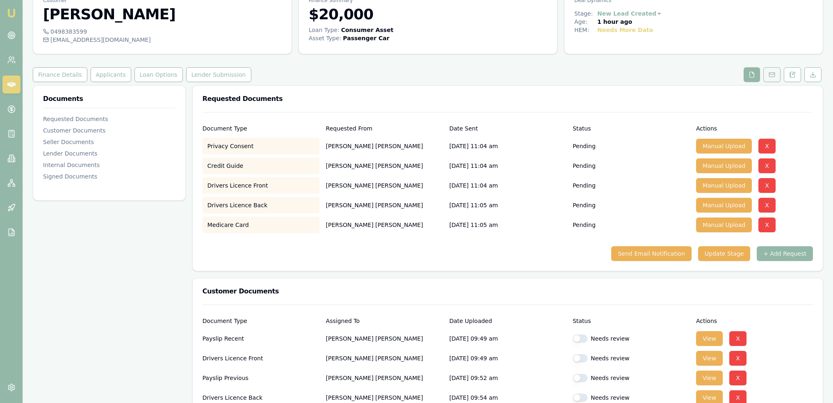
click at [774, 74] on icon at bounding box center [772, 74] width 7 height 7
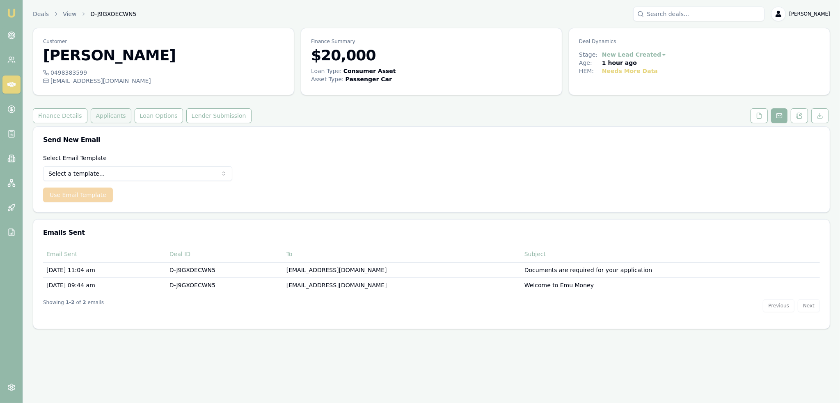
click at [107, 119] on button "Applicants" at bounding box center [111, 115] width 41 height 15
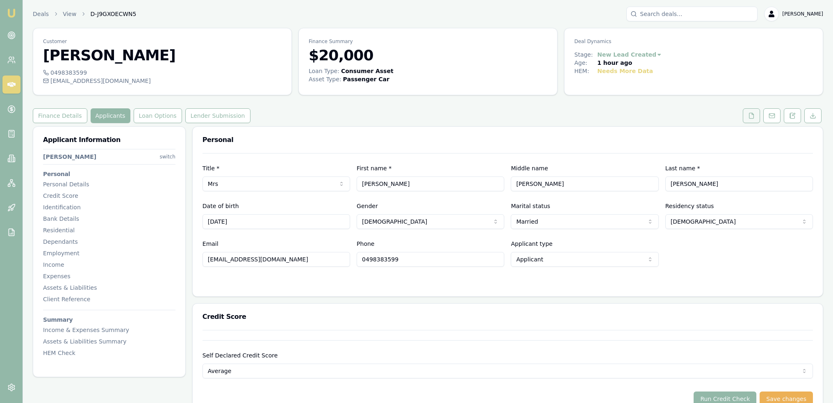
click at [753, 114] on polyline at bounding box center [753, 114] width 2 height 2
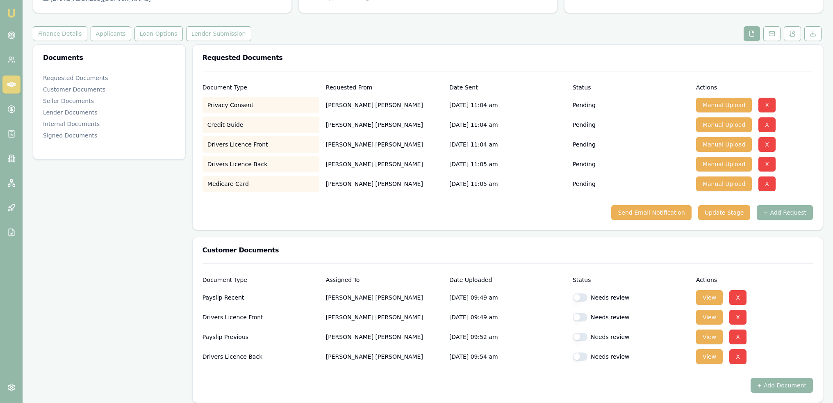
scroll to position [41, 0]
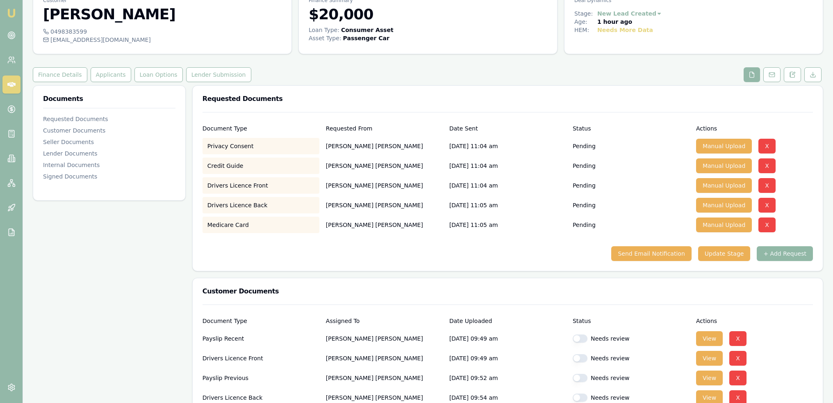
click at [784, 249] on button "+ Add Request" at bounding box center [785, 253] width 56 height 15
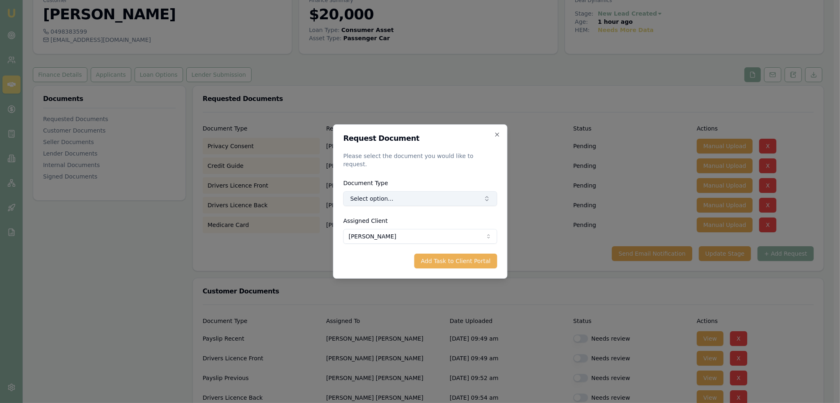
click at [427, 193] on button "Select option..." at bounding box center [420, 198] width 154 height 15
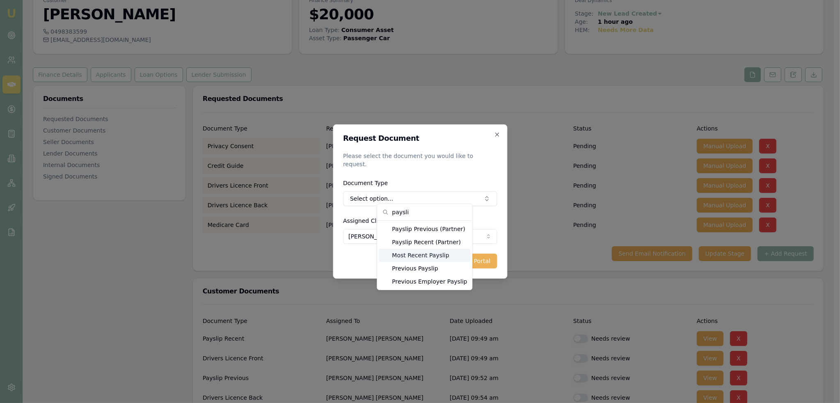
type input "paysli"
click at [419, 256] on div "Most Recent Payslip" at bounding box center [424, 255] width 91 height 13
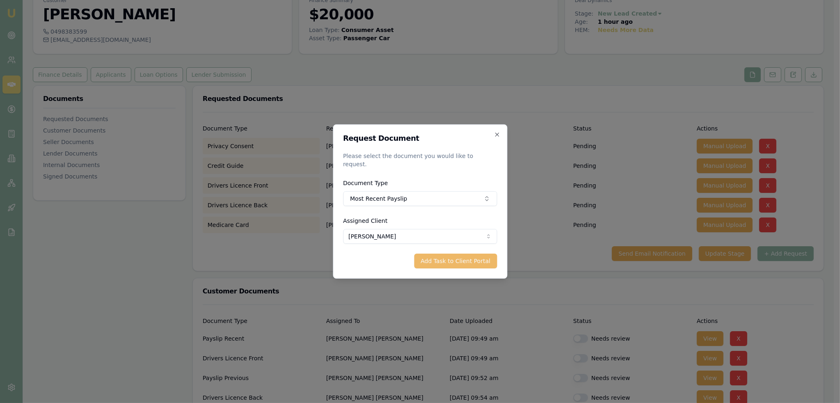
click at [429, 256] on button "Add Task to Client Portal" at bounding box center [455, 260] width 83 height 15
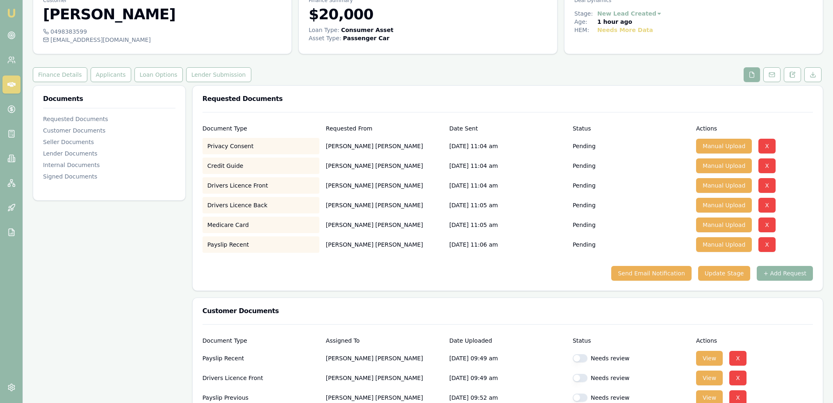
click at [801, 276] on button "+ Add Request" at bounding box center [785, 273] width 56 height 15
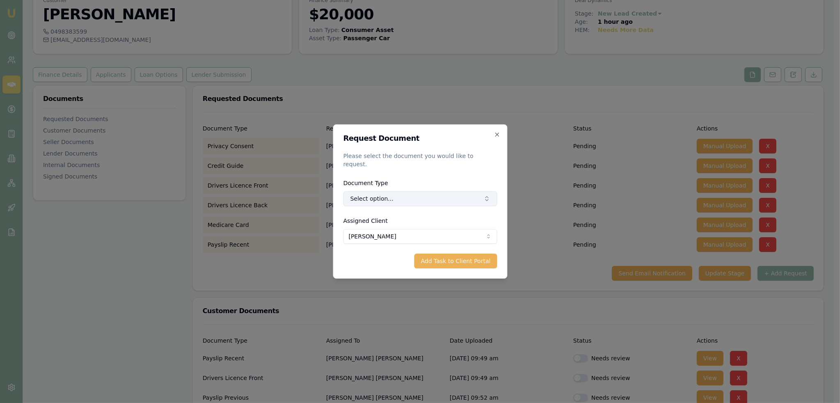
click at [427, 191] on button "Select option..." at bounding box center [420, 198] width 154 height 15
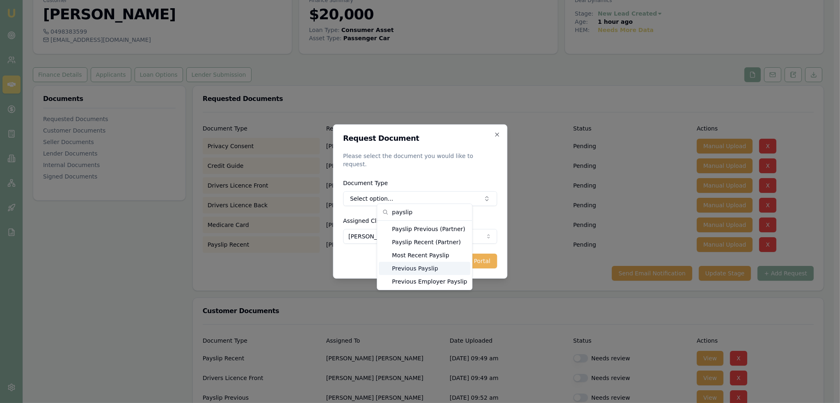
type input "payslip"
click at [422, 267] on div "Previous Payslip" at bounding box center [424, 268] width 91 height 13
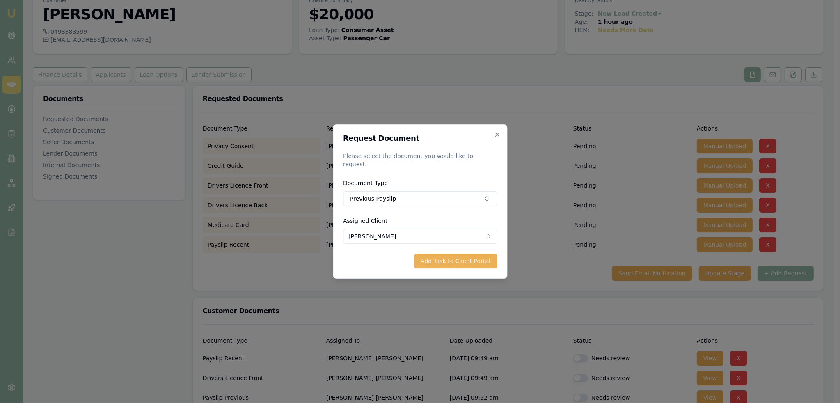
drag, startPoint x: 478, startPoint y: 258, endPoint x: 473, endPoint y: 258, distance: 5.3
click at [478, 258] on button "Add Task to Client Portal" at bounding box center [455, 260] width 83 height 15
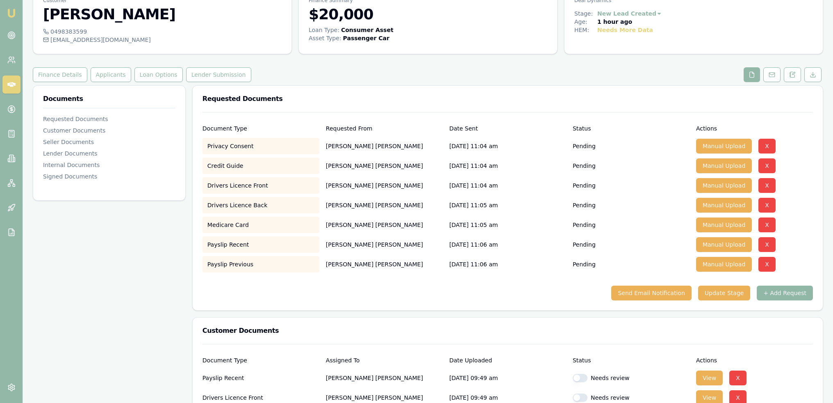
click at [771, 294] on button "+ Add Request" at bounding box center [785, 292] width 56 height 15
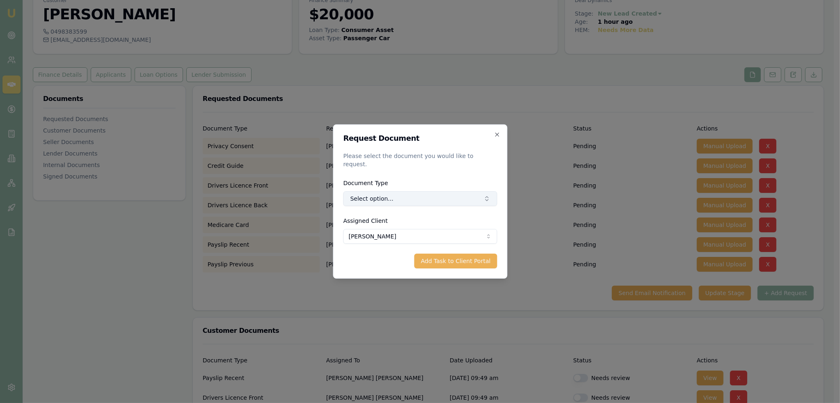
click at [412, 193] on button "Select option..." at bounding box center [420, 198] width 154 height 15
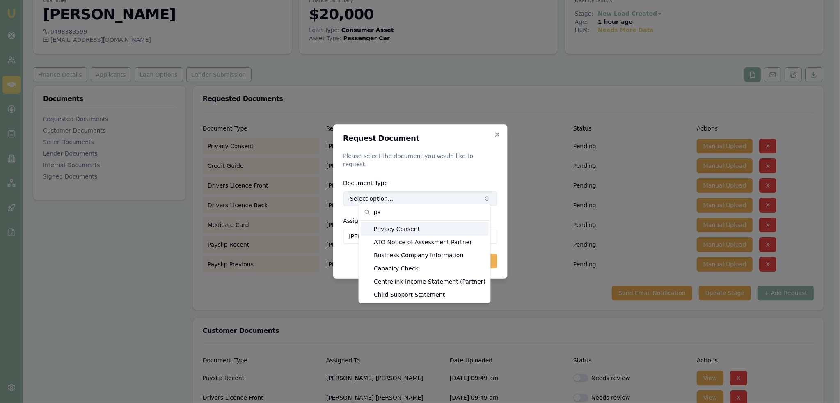
type input "p"
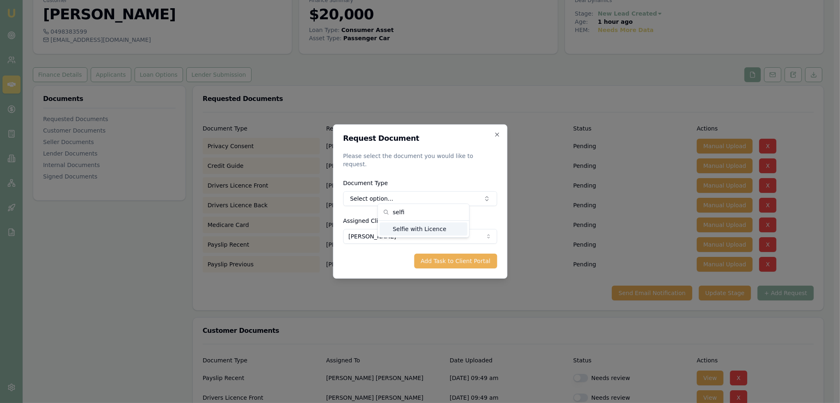
type input "selfi"
drag, startPoint x: 406, startPoint y: 228, endPoint x: 440, endPoint y: 236, distance: 34.1
click at [407, 228] on div "Selfie with Licence" at bounding box center [423, 228] width 88 height 13
click at [451, 258] on button "Add Task to Client Portal" at bounding box center [455, 260] width 83 height 15
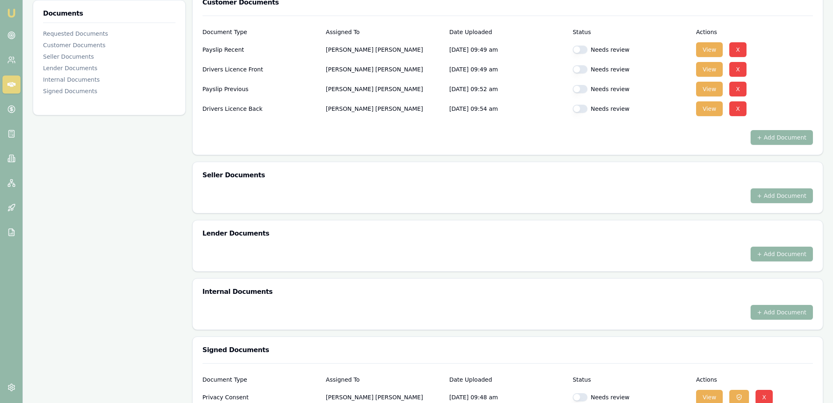
scroll to position [454, 0]
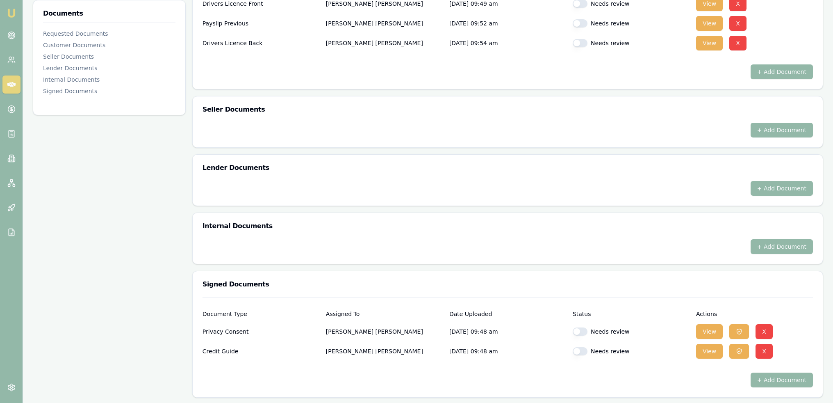
click at [576, 333] on button "button" at bounding box center [580, 331] width 15 height 8
checkbox input "true"
click at [577, 347] on button "button" at bounding box center [580, 351] width 15 height 8
checkbox input "true"
click at [705, 328] on button "View" at bounding box center [709, 331] width 27 height 15
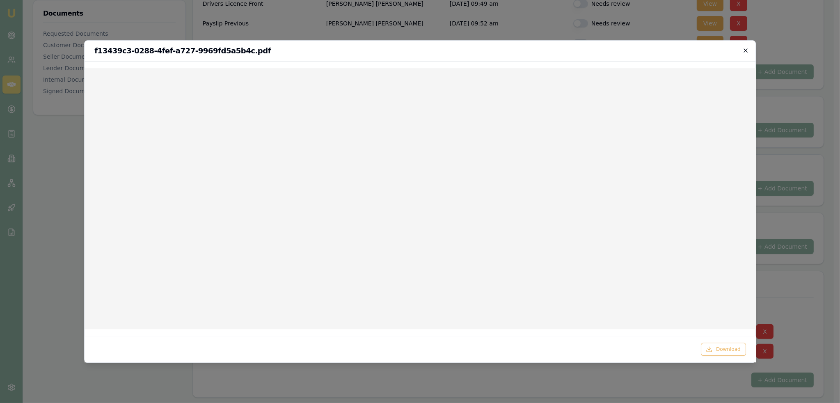
click at [744, 50] on icon "button" at bounding box center [745, 50] width 7 height 7
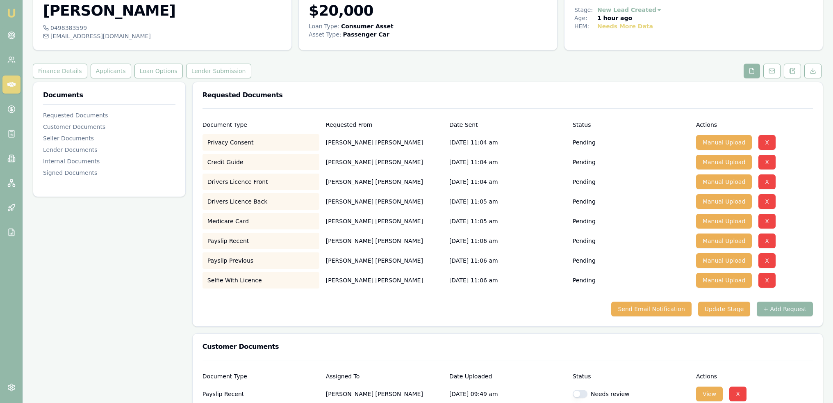
scroll to position [44, 0]
click at [767, 141] on button "X" at bounding box center [767, 142] width 17 height 15
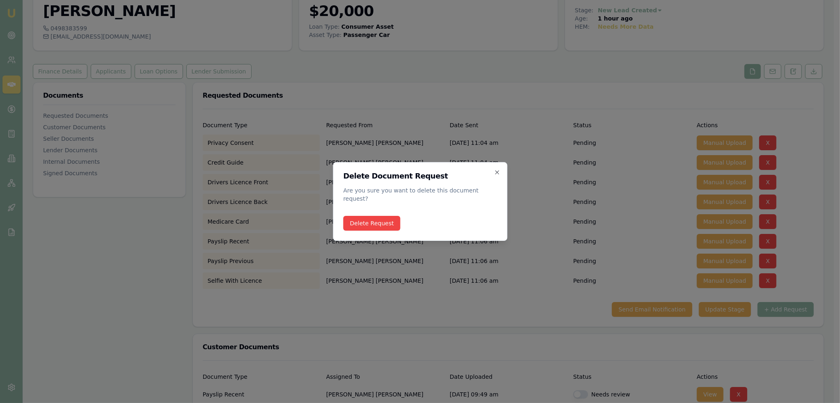
drag, startPoint x: 373, startPoint y: 219, endPoint x: 509, endPoint y: 222, distance: 135.8
click at [374, 219] on button "Delete Request" at bounding box center [371, 223] width 57 height 15
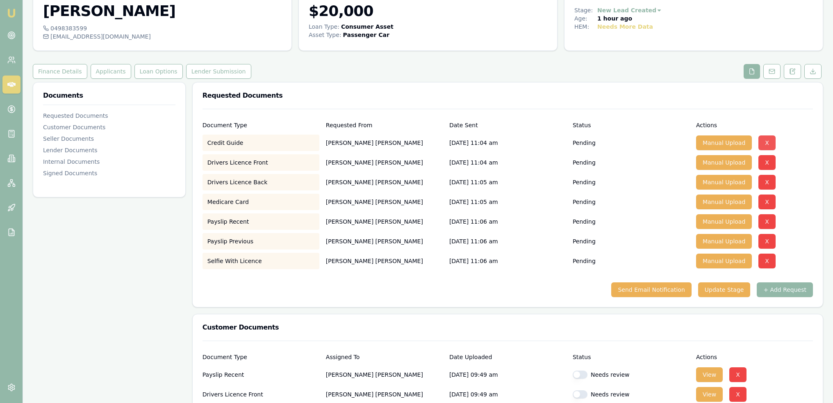
click at [765, 145] on button "X" at bounding box center [767, 142] width 17 height 15
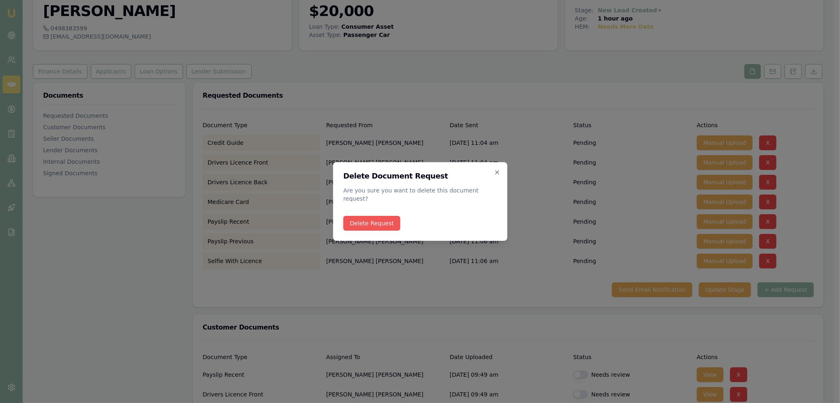
click at [382, 221] on button "Delete Request" at bounding box center [371, 223] width 57 height 15
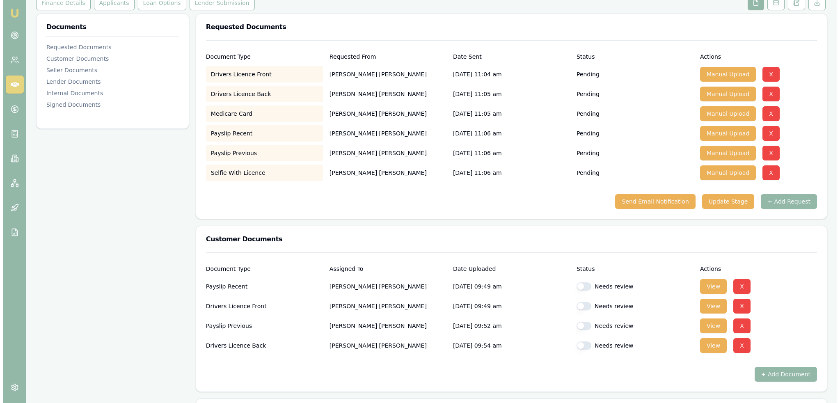
scroll to position [126, 0]
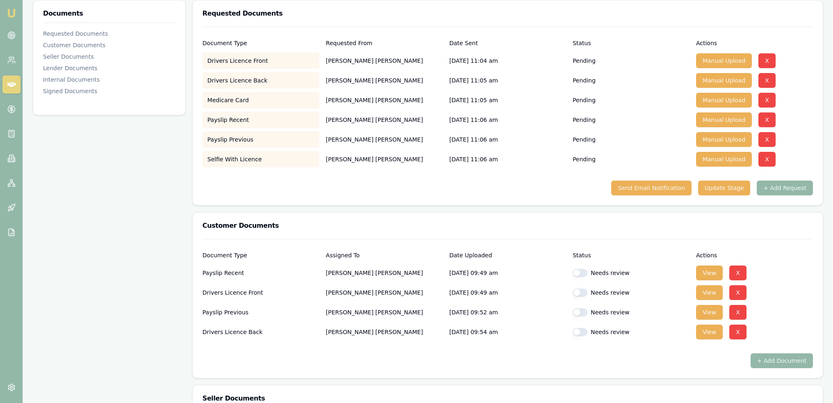
click at [571, 292] on div "Drivers Licence Front Alice Isho 15/09/2025, 09:49 am Needs review View X" at bounding box center [508, 292] width 611 height 16
click at [579, 290] on button "button" at bounding box center [580, 292] width 15 height 8
checkbox input "true"
click at [579, 324] on div "Needs review" at bounding box center [631, 332] width 117 height 16
click at [582, 333] on button "button" at bounding box center [580, 332] width 15 height 8
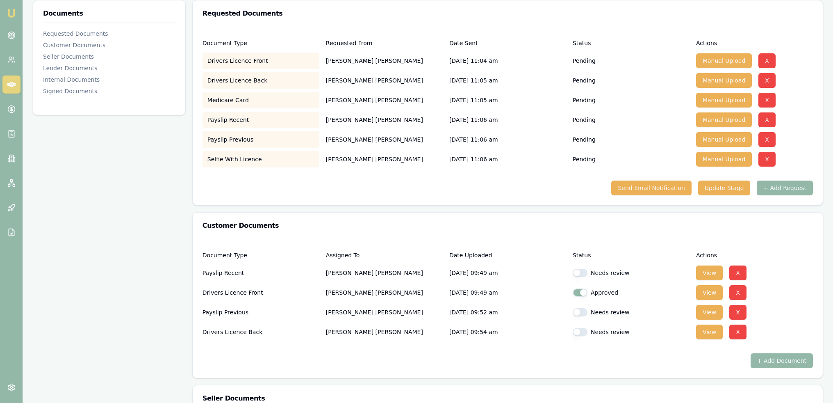
checkbox input "true"
click at [765, 58] on button "X" at bounding box center [767, 60] width 17 height 15
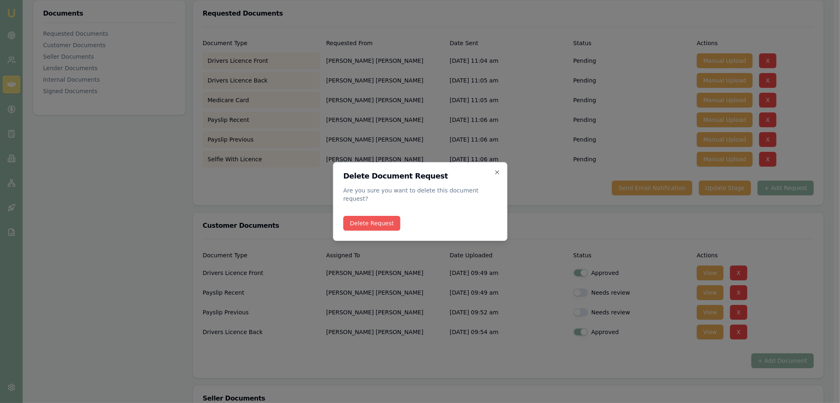
click at [385, 216] on button "Delete Request" at bounding box center [371, 223] width 57 height 15
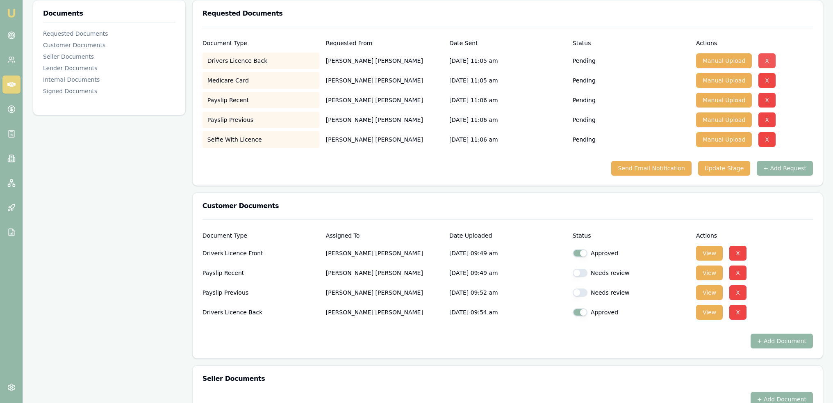
click at [765, 57] on button "X" at bounding box center [767, 60] width 17 height 15
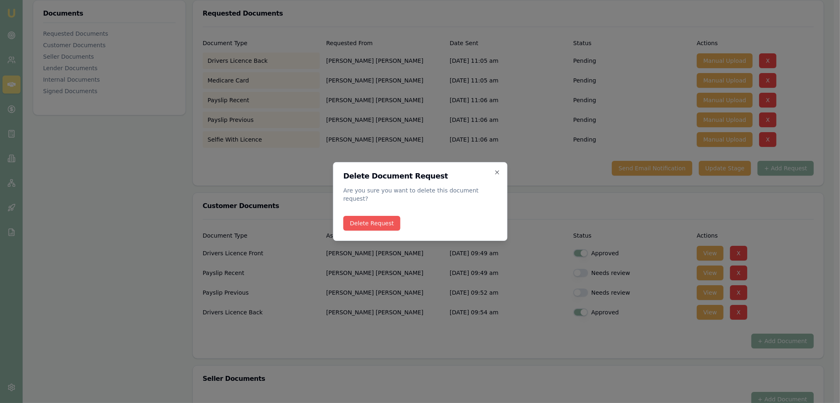
click at [378, 226] on button "Delete Request" at bounding box center [371, 223] width 57 height 15
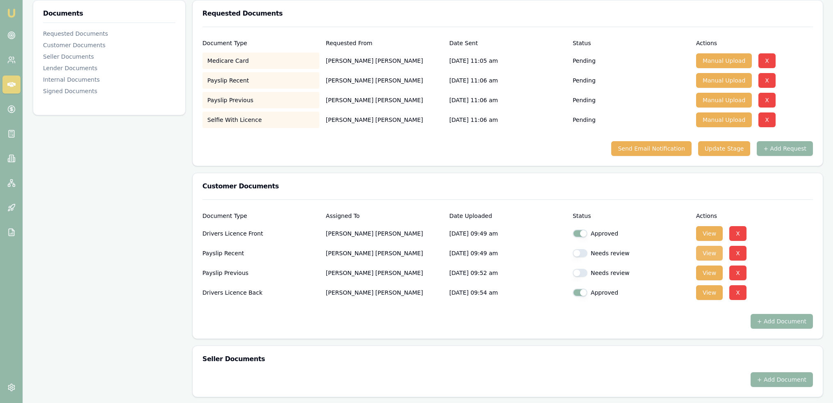
click at [708, 251] on button "View" at bounding box center [709, 253] width 27 height 15
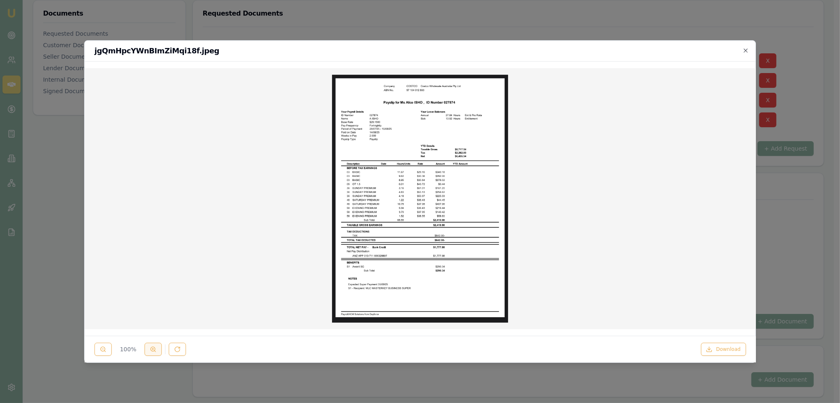
click at [151, 351] on icon at bounding box center [153, 349] width 7 height 7
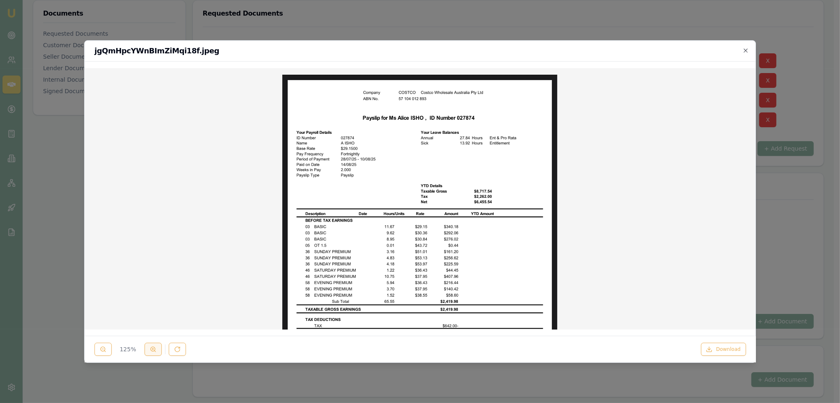
click at [151, 351] on icon at bounding box center [153, 349] width 7 height 7
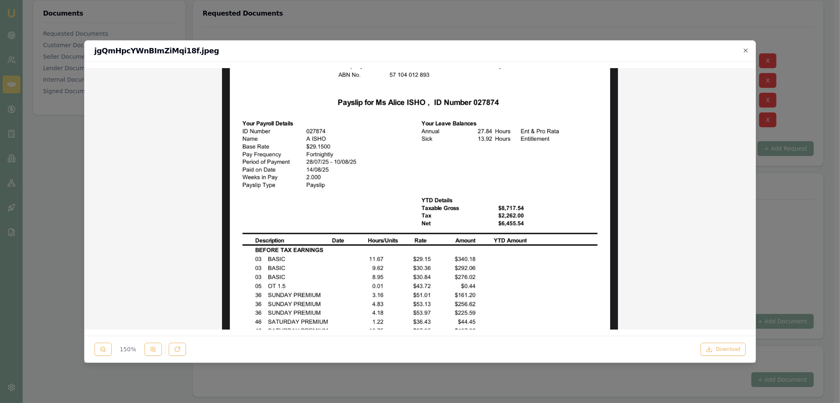
scroll to position [0, 0]
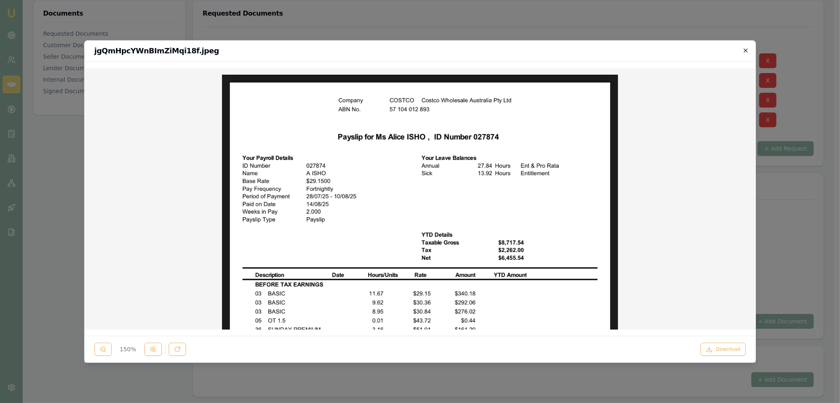
click at [743, 49] on icon "button" at bounding box center [745, 50] width 7 height 7
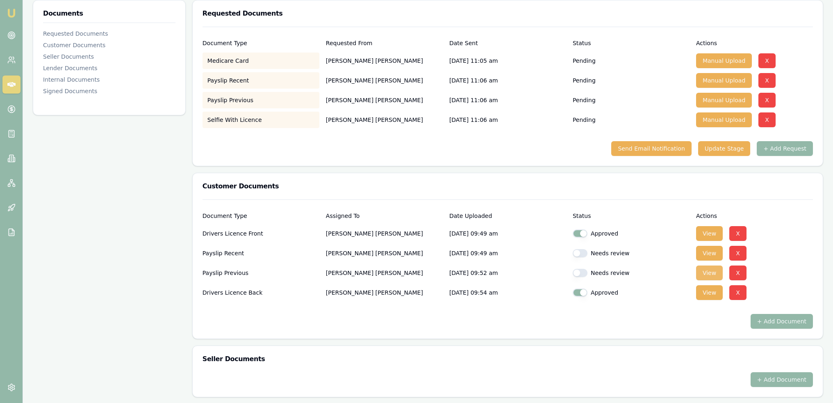
click at [719, 274] on button "View" at bounding box center [709, 272] width 27 height 15
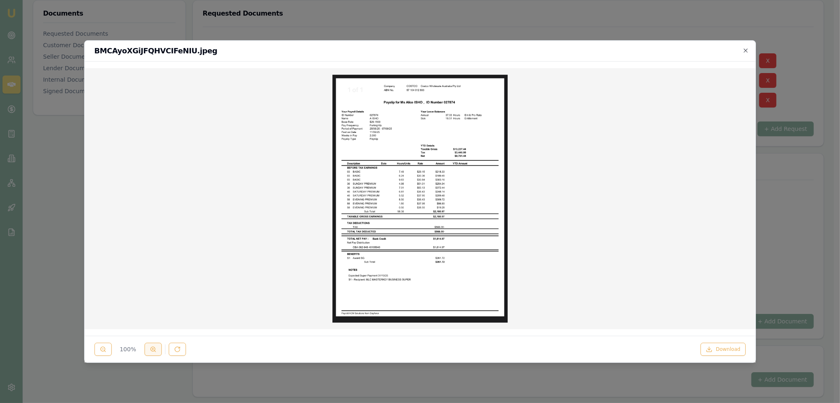
click at [151, 348] on icon at bounding box center [153, 349] width 7 height 7
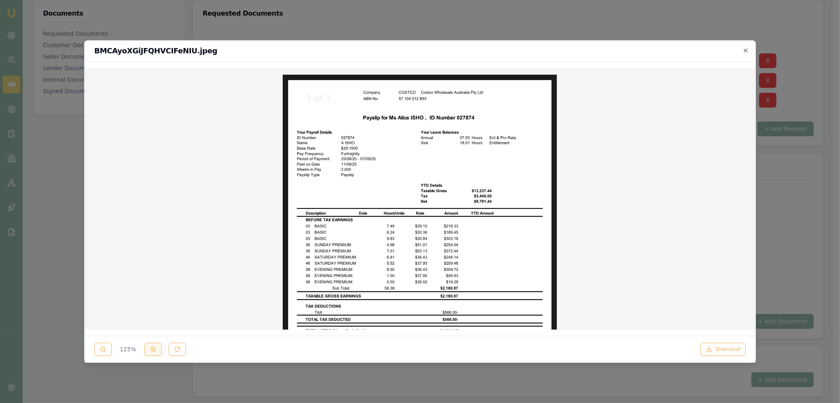
click at [151, 348] on icon at bounding box center [153, 349] width 7 height 7
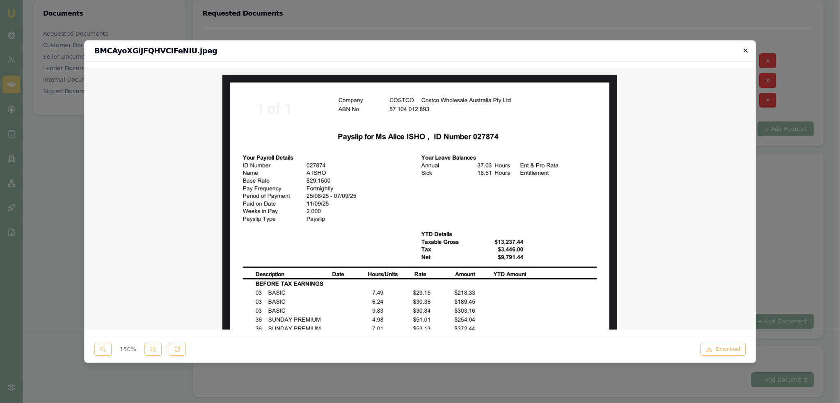
click at [744, 49] on icon "button" at bounding box center [746, 50] width 4 height 4
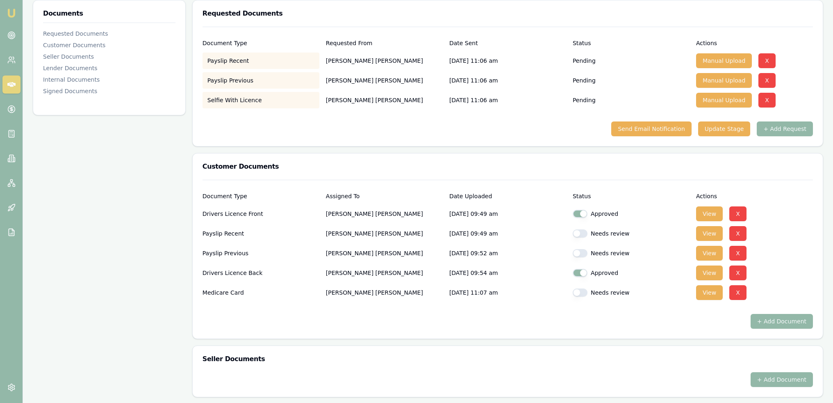
drag, startPoint x: 581, startPoint y: 236, endPoint x: 580, endPoint y: 230, distance: 6.4
click at [580, 231] on button "button" at bounding box center [580, 233] width 15 height 8
checkbox input "true"
click at [581, 252] on button "button" at bounding box center [580, 253] width 15 height 8
checkbox input "true"
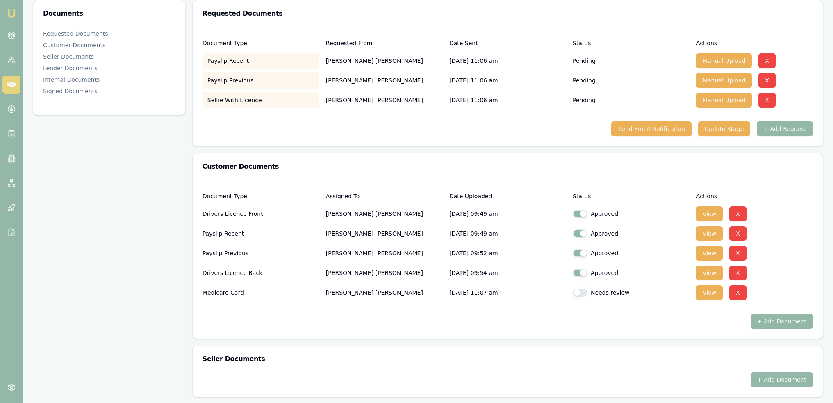
drag, startPoint x: 576, startPoint y: 291, endPoint x: 581, endPoint y: 288, distance: 6.1
click at [576, 290] on button "button" at bounding box center [580, 292] width 15 height 8
checkbox input "true"
click at [704, 290] on button "View" at bounding box center [709, 292] width 27 height 15
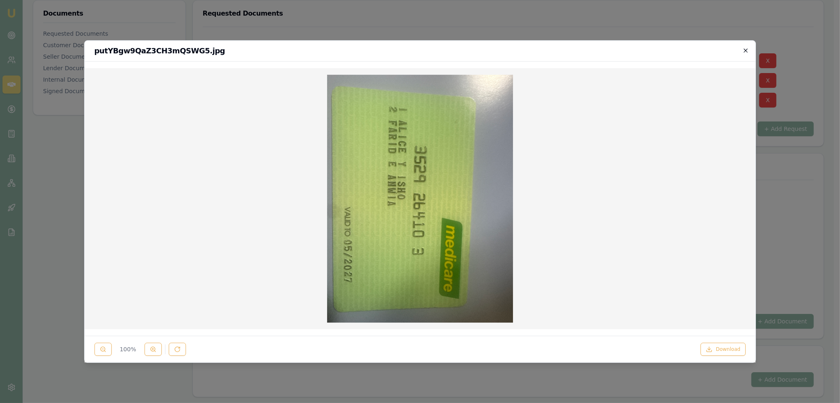
click at [748, 48] on icon "button" at bounding box center [745, 50] width 7 height 7
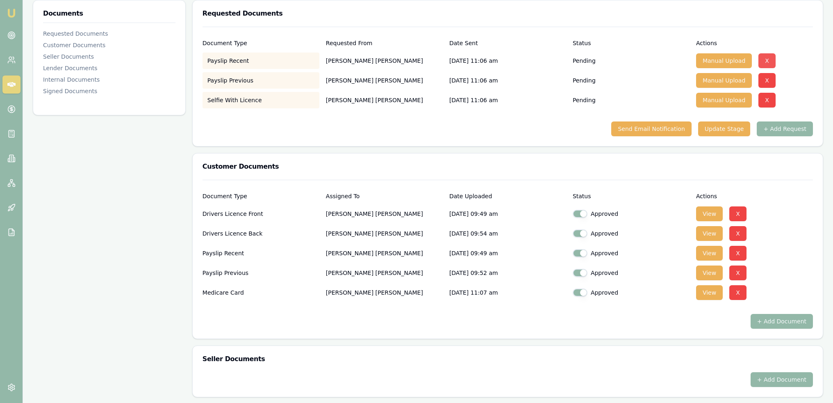
click at [760, 60] on button "X" at bounding box center [767, 60] width 17 height 15
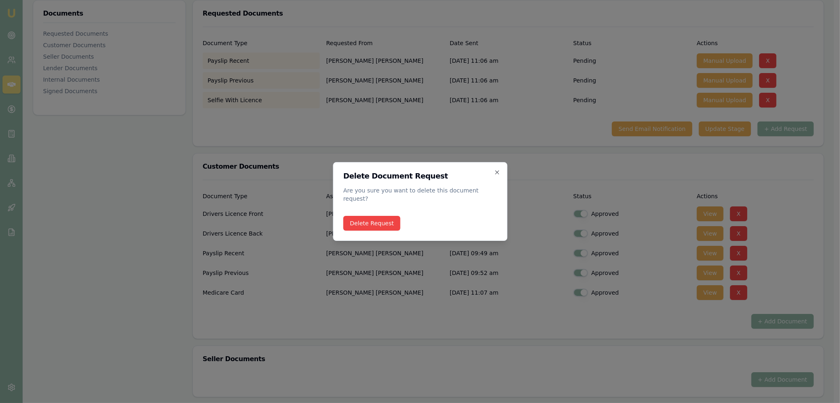
drag, startPoint x: 380, startPoint y: 221, endPoint x: 586, endPoint y: 179, distance: 209.7
click at [380, 221] on button "Delete Request" at bounding box center [371, 223] width 57 height 15
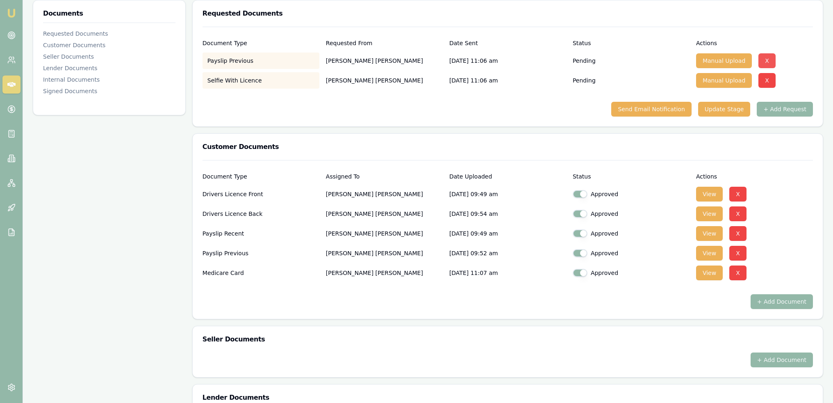
click at [769, 58] on button "X" at bounding box center [767, 60] width 17 height 15
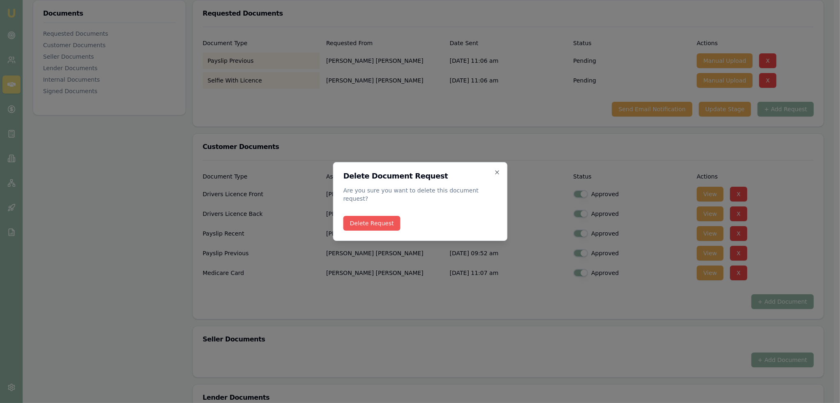
click at [377, 217] on button "Delete Request" at bounding box center [371, 223] width 57 height 15
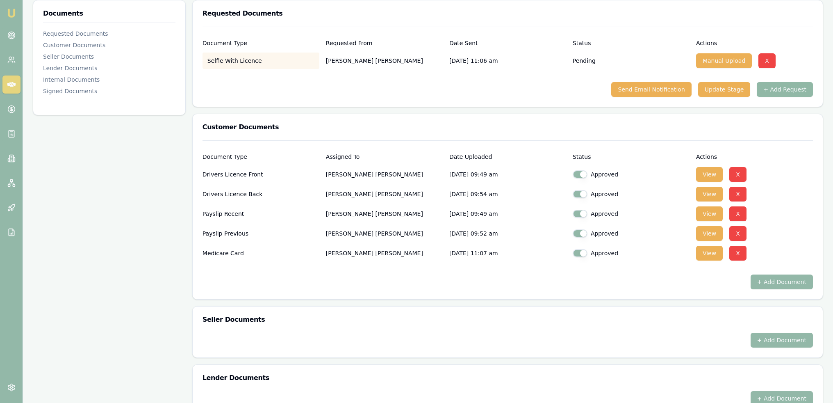
click at [797, 91] on button "+ Add Request" at bounding box center [785, 89] width 56 height 15
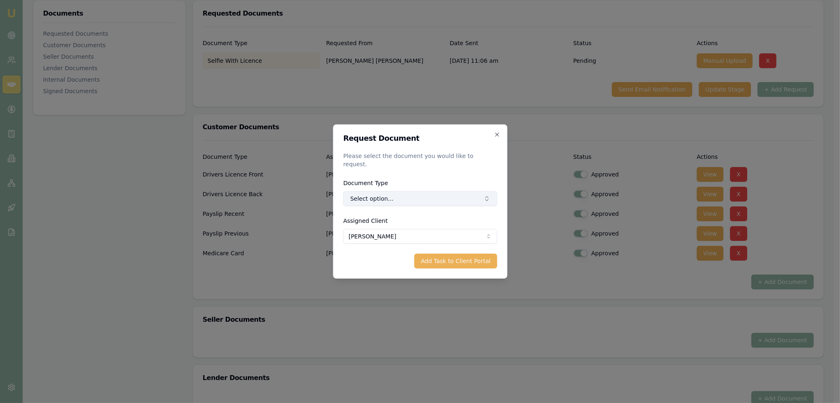
click at [406, 193] on button "Select option..." at bounding box center [420, 198] width 154 height 15
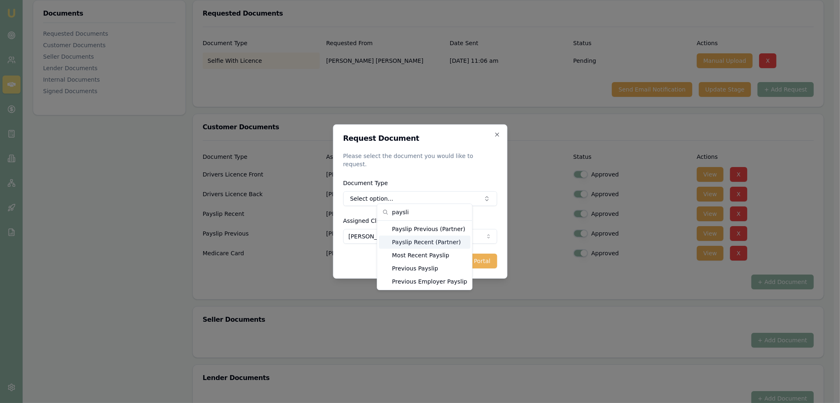
type input "paysli"
click at [419, 243] on div "Payslip Recent (Partner)" at bounding box center [424, 241] width 91 height 13
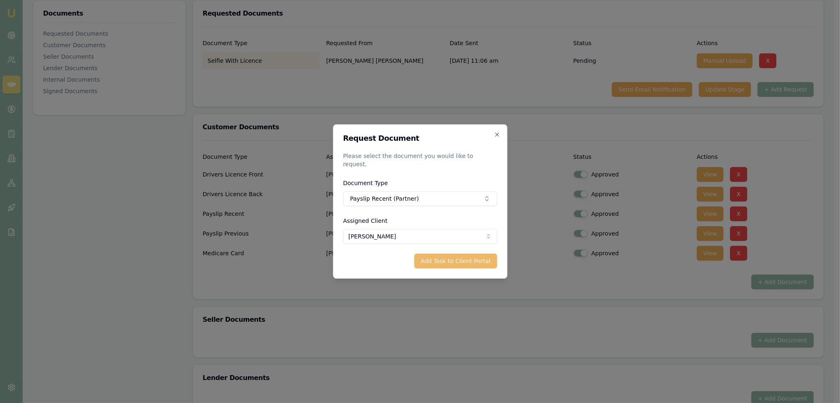
click at [456, 260] on button "Add Task to Client Portal" at bounding box center [455, 260] width 83 height 15
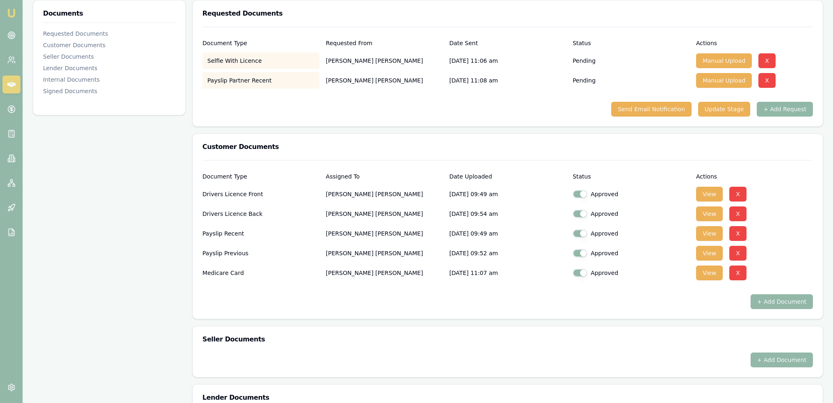
click at [783, 110] on button "+ Add Request" at bounding box center [785, 109] width 56 height 15
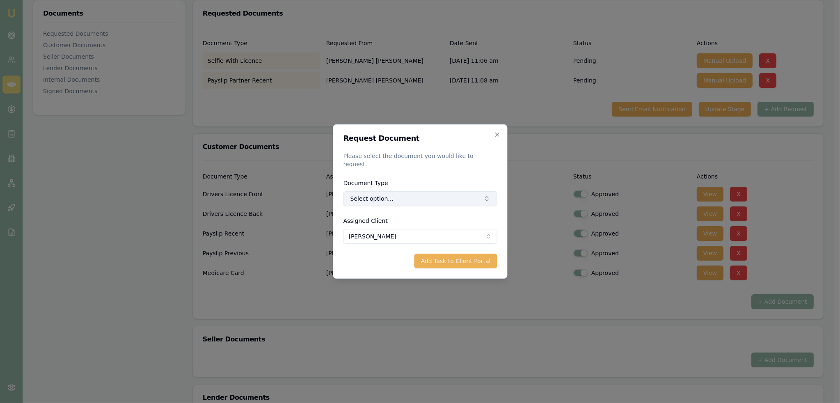
click at [429, 191] on button "Select option..." at bounding box center [420, 198] width 154 height 15
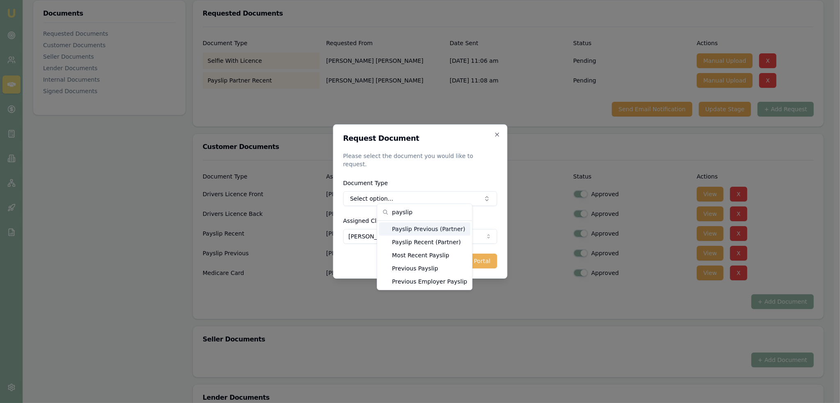
type input "payslip"
click at [430, 229] on div "Payslip Previous (Partner)" at bounding box center [424, 228] width 91 height 13
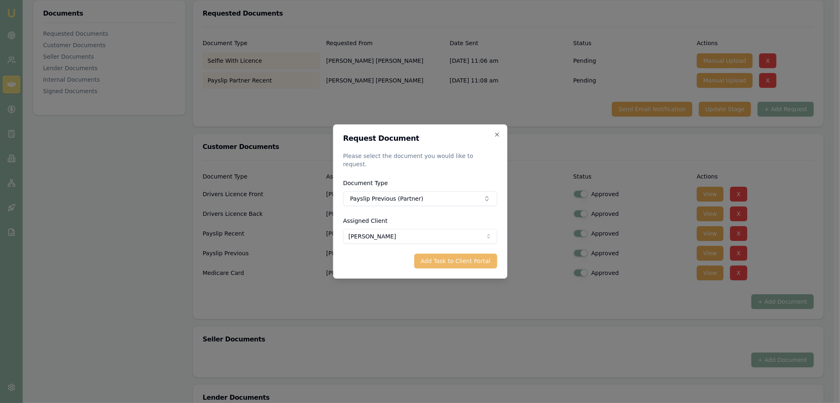
click at [463, 257] on button "Add Task to Client Portal" at bounding box center [455, 260] width 83 height 15
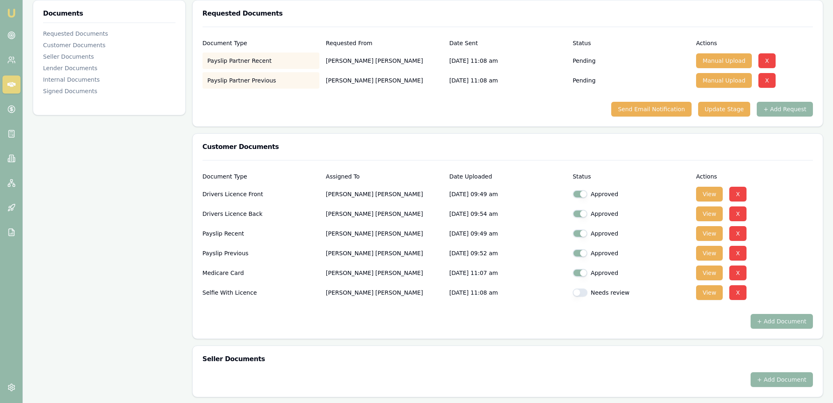
drag, startPoint x: 576, startPoint y: 288, endPoint x: 591, endPoint y: 296, distance: 17.3
click at [577, 288] on button "button" at bounding box center [580, 292] width 15 height 8
checkbox input "true"
click at [701, 295] on button "View" at bounding box center [709, 292] width 27 height 15
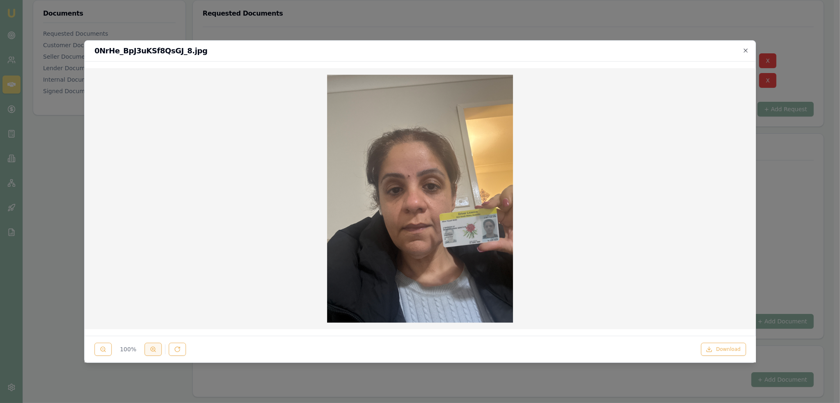
click at [153, 347] on icon at bounding box center [153, 349] width 7 height 7
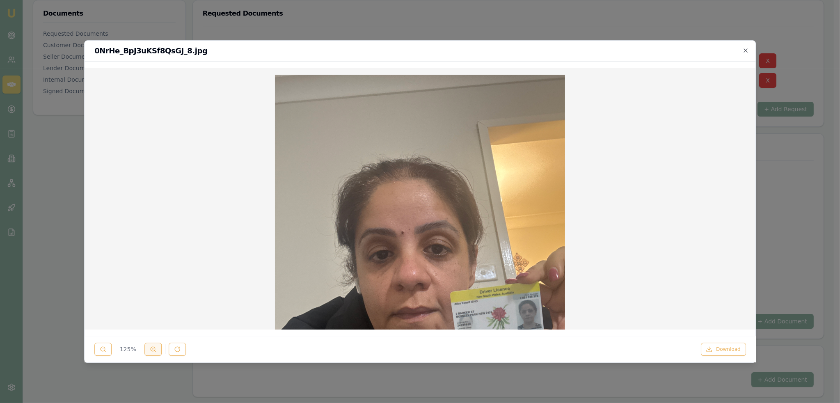
click at [153, 347] on icon at bounding box center [153, 349] width 7 height 7
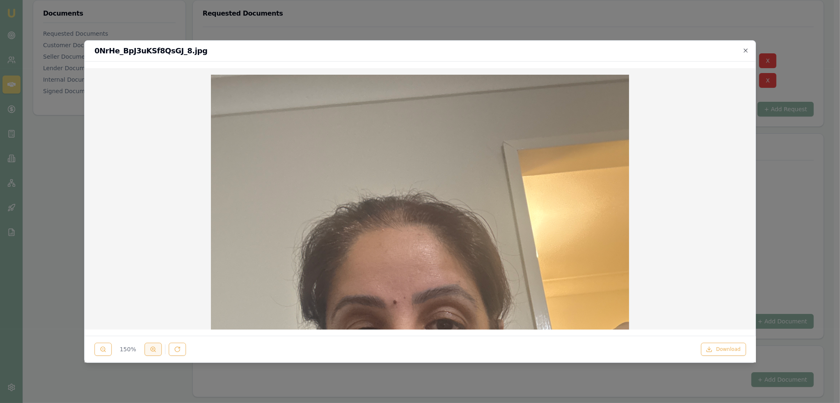
click at [153, 347] on icon at bounding box center [153, 349] width 7 height 7
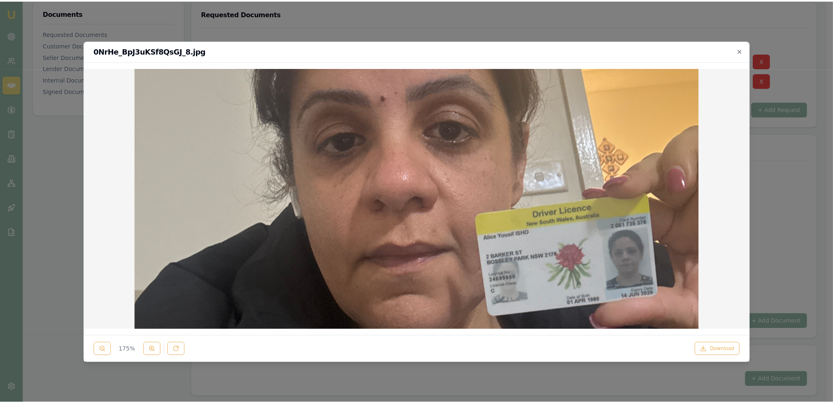
scroll to position [287, 0]
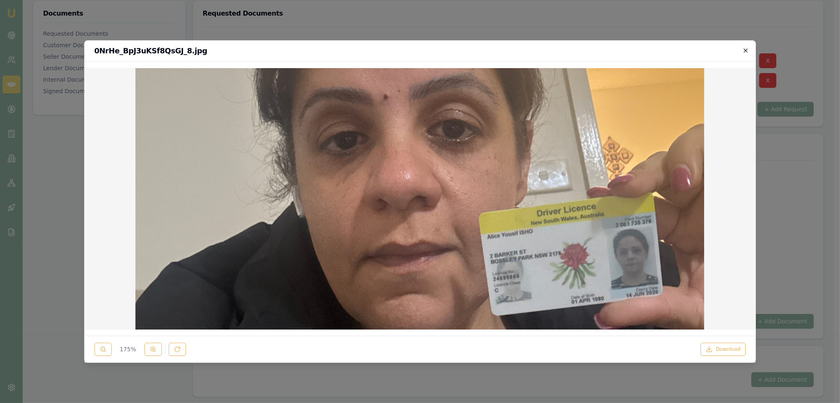
click at [746, 49] on icon "button" at bounding box center [745, 50] width 7 height 7
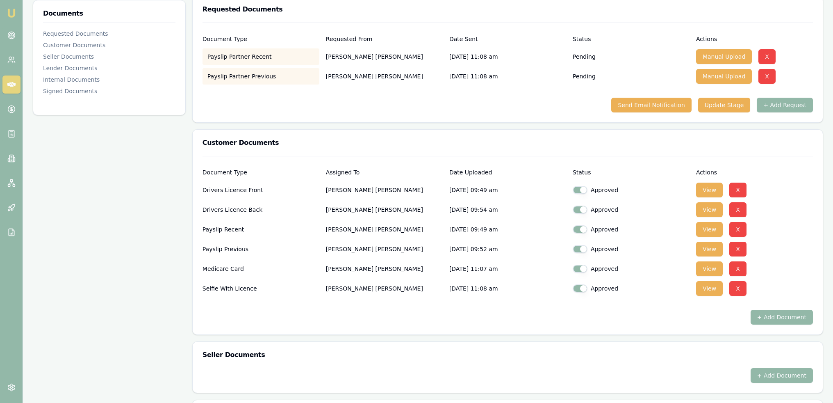
scroll to position [130, 0]
click at [779, 102] on button "+ Add Request" at bounding box center [785, 105] width 56 height 15
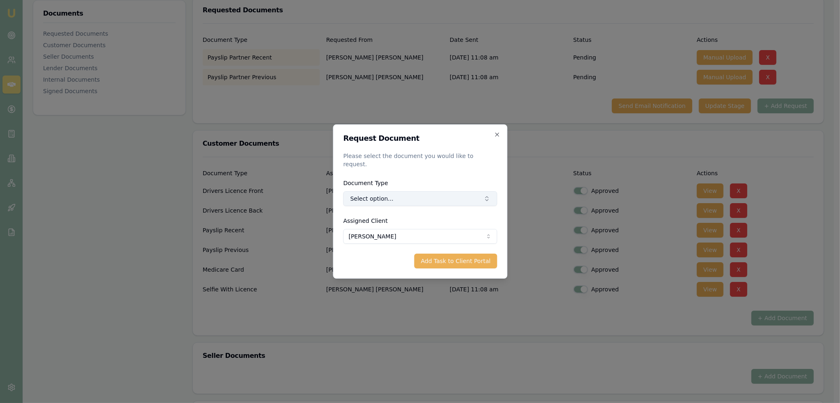
click at [401, 194] on button "Select option..." at bounding box center [420, 198] width 154 height 15
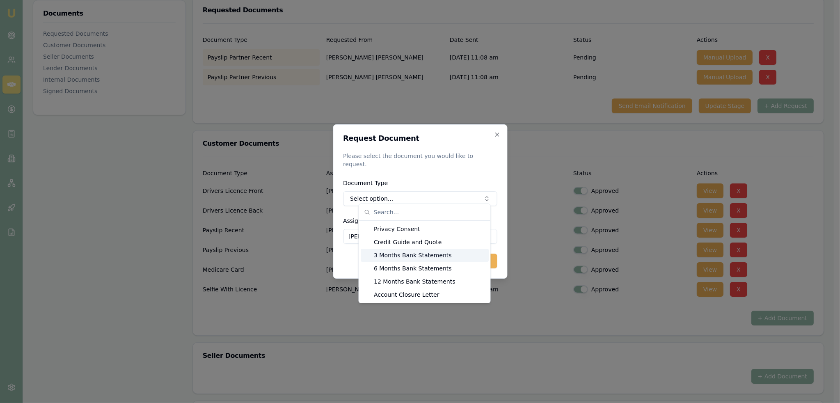
click at [401, 257] on div "3 Months Bank Statements" at bounding box center [425, 255] width 128 height 13
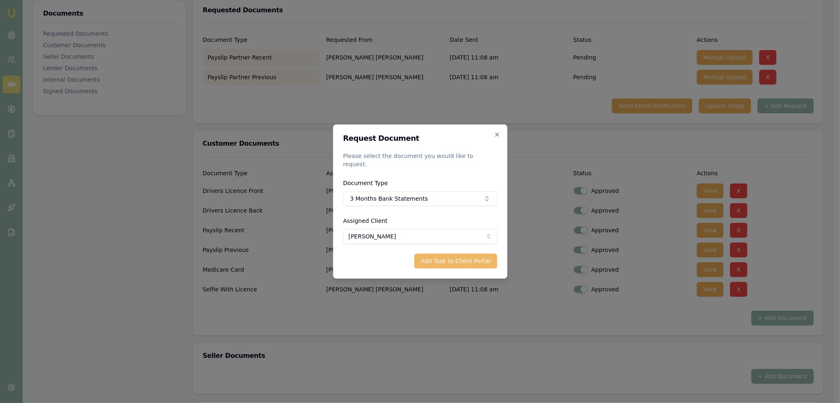
click at [479, 256] on button "Add Task to Client Portal" at bounding box center [455, 260] width 83 height 15
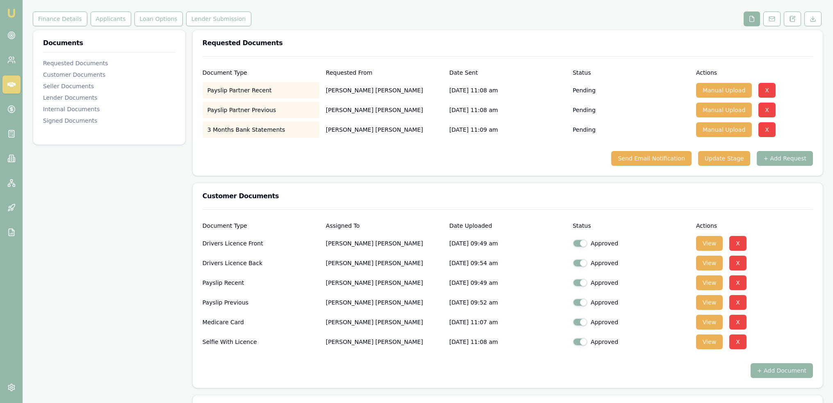
scroll to position [0, 0]
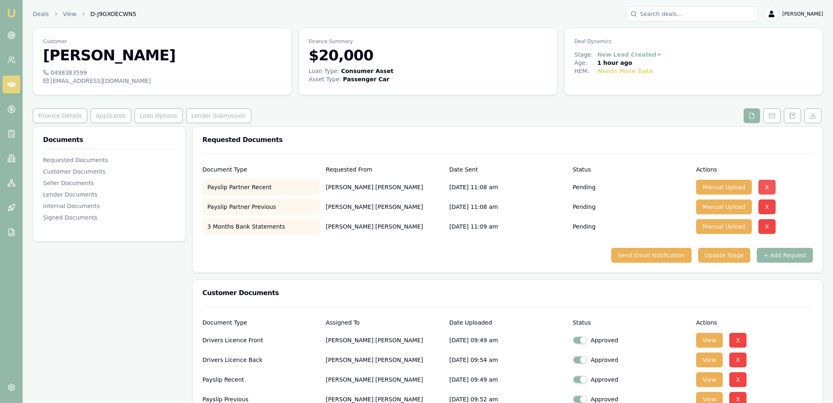
click at [765, 182] on button "X" at bounding box center [767, 187] width 17 height 15
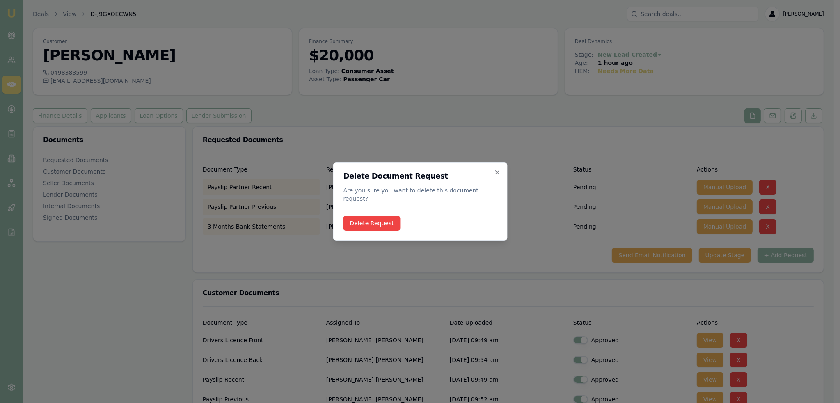
drag, startPoint x: 376, startPoint y: 219, endPoint x: 489, endPoint y: 218, distance: 113.2
click at [376, 219] on button "Delete Request" at bounding box center [371, 223] width 57 height 15
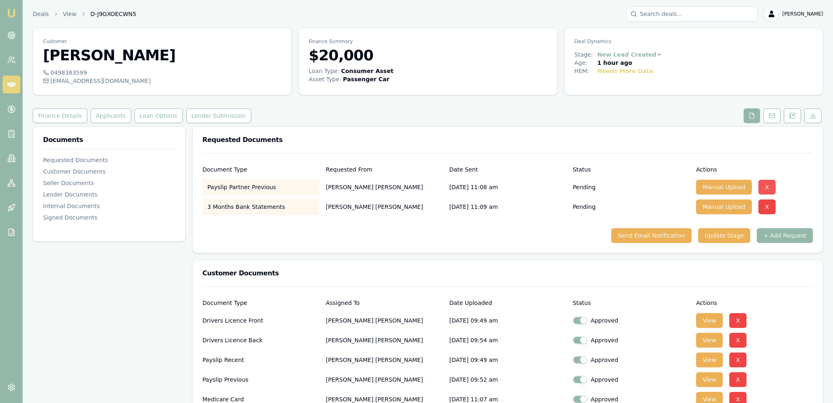
click at [760, 186] on button "X" at bounding box center [767, 187] width 17 height 15
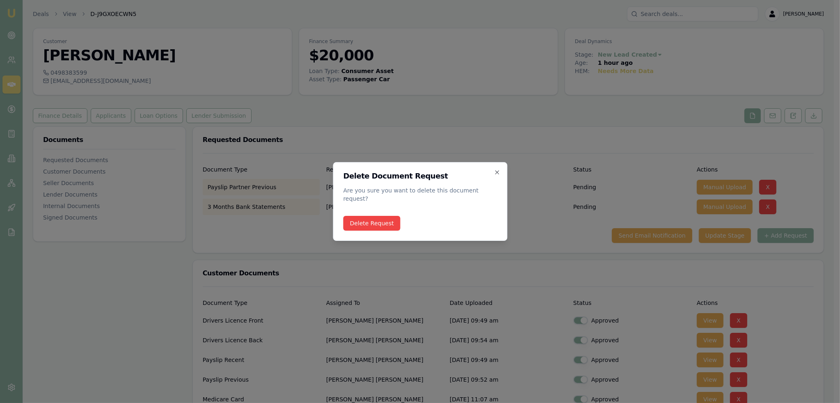
drag, startPoint x: 356, startPoint y: 218, endPoint x: 438, endPoint y: 230, distance: 82.5
click at [358, 217] on button "Delete Request" at bounding box center [371, 223] width 57 height 15
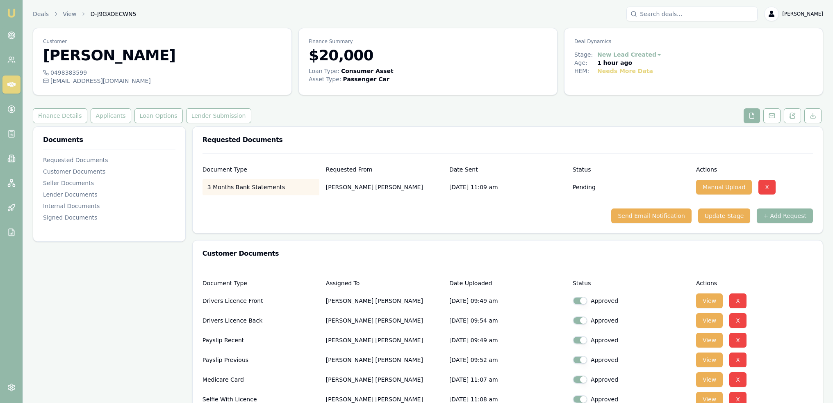
click at [782, 219] on button "+ Add Request" at bounding box center [785, 215] width 56 height 15
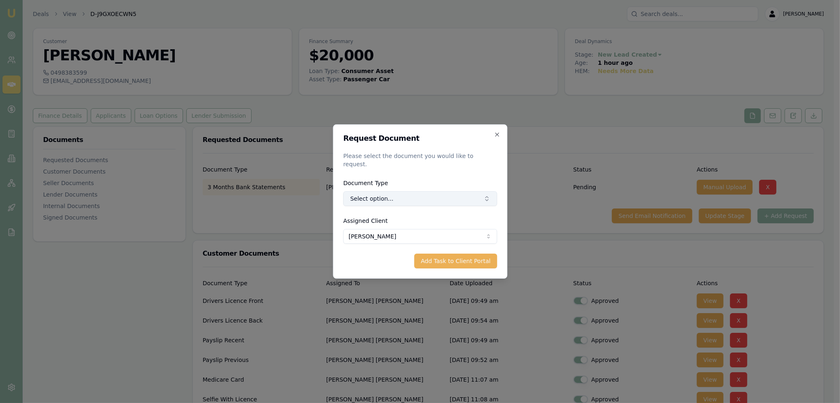
click at [415, 193] on button "Select option..." at bounding box center [420, 198] width 154 height 15
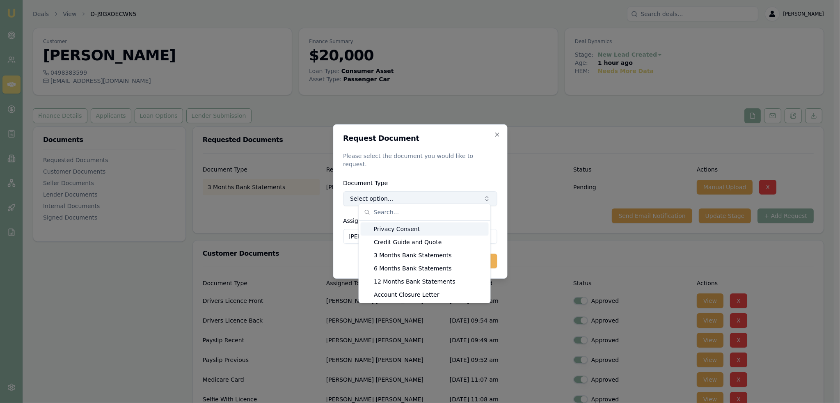
click at [416, 194] on button "Select option..." at bounding box center [420, 198] width 154 height 15
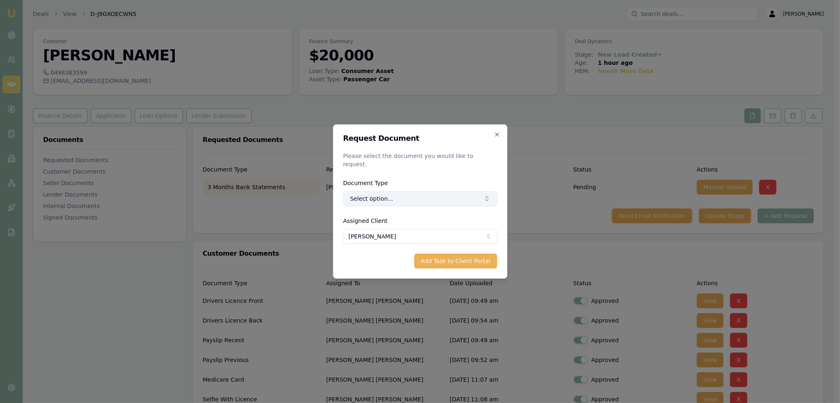
click at [417, 194] on button "Select option..." at bounding box center [420, 198] width 154 height 15
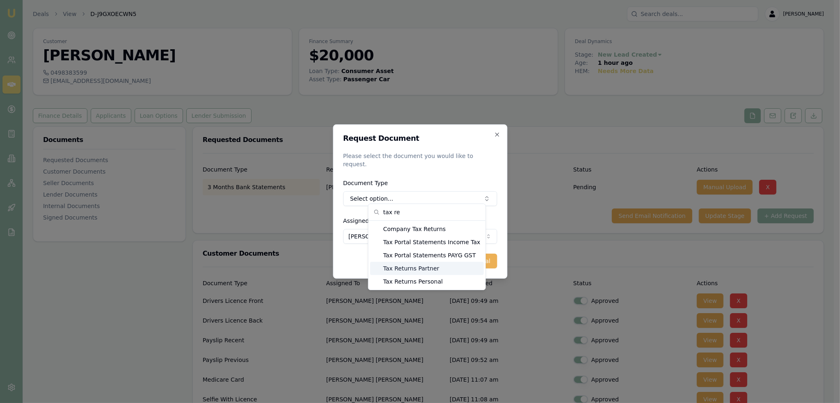
type input "tax re"
click at [398, 272] on div "Tax Returns Partner" at bounding box center [427, 268] width 114 height 13
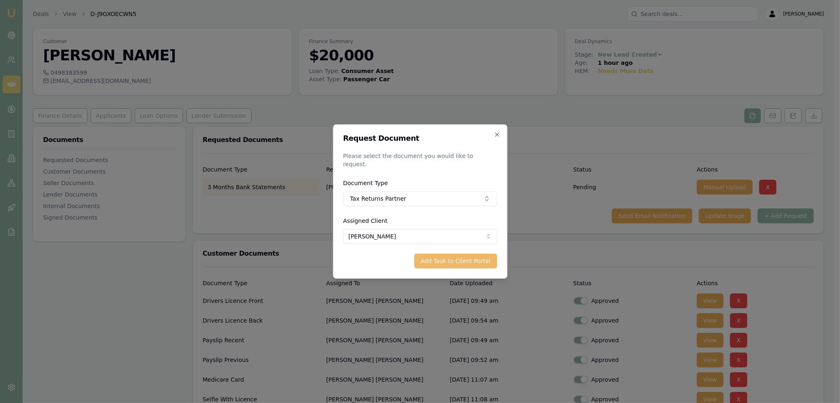
click at [478, 259] on button "Add Task to Client Portal" at bounding box center [455, 260] width 83 height 15
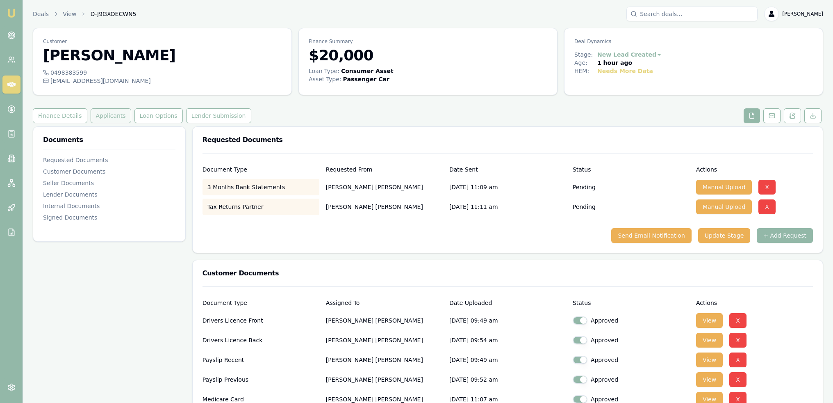
click at [108, 118] on button "Applicants" at bounding box center [111, 115] width 41 height 15
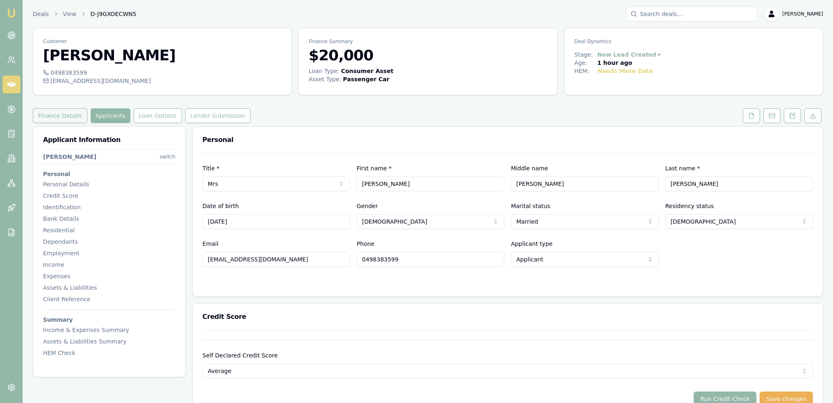
click at [43, 118] on button "Finance Details" at bounding box center [60, 115] width 55 height 15
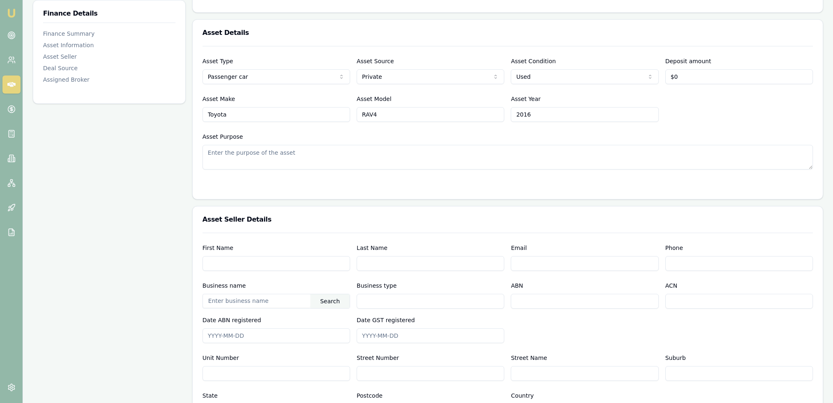
scroll to position [328, 0]
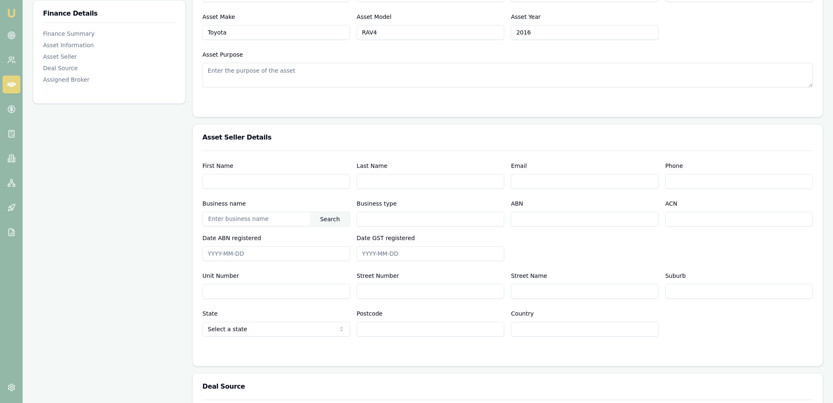
click at [319, 183] on input "First Name" at bounding box center [277, 181] width 148 height 15
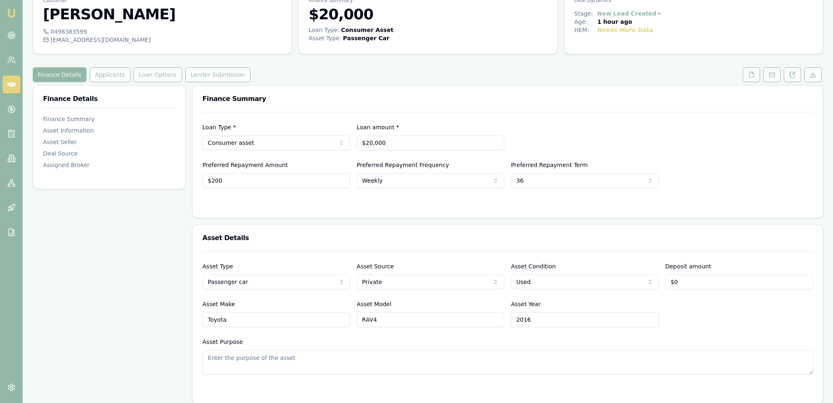
scroll to position [0, 0]
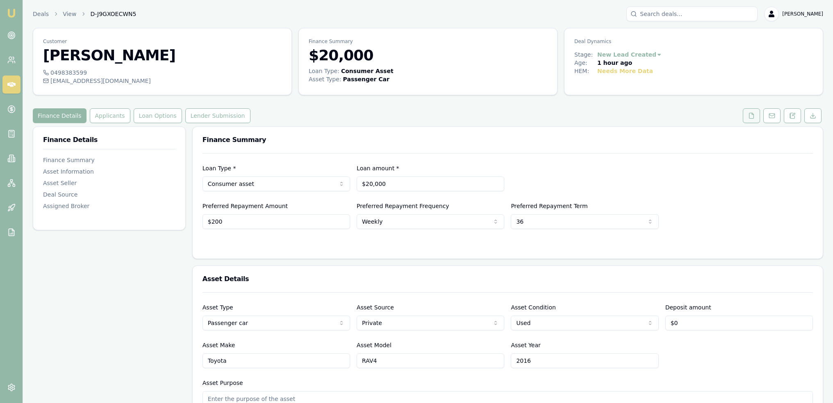
click at [746, 118] on button at bounding box center [751, 115] width 17 height 15
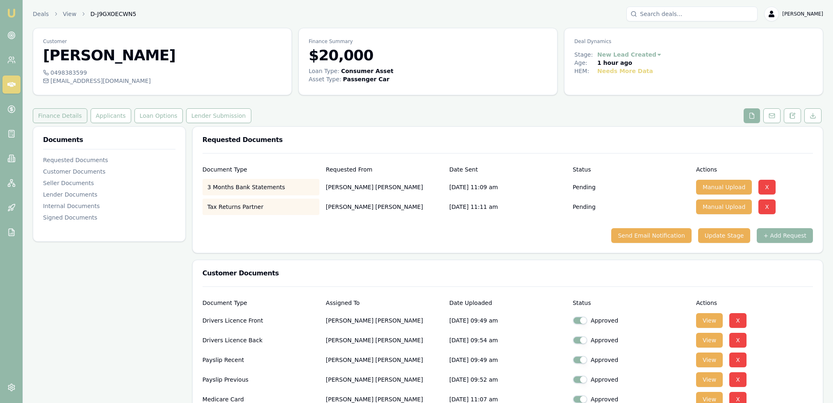
click at [61, 112] on button "Finance Details" at bounding box center [60, 115] width 55 height 15
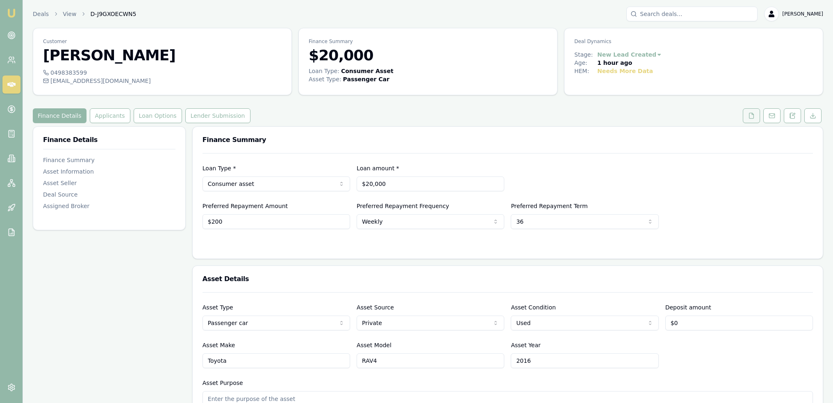
click at [744, 119] on button at bounding box center [751, 115] width 17 height 15
click at [794, 112] on icon at bounding box center [793, 115] width 7 height 7
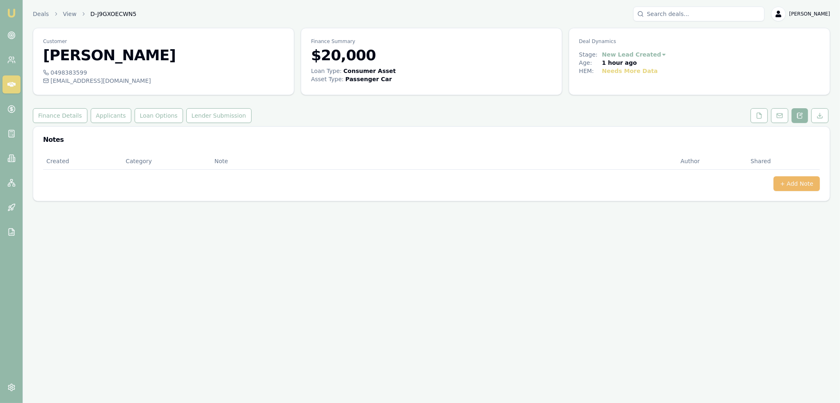
click at [796, 178] on button "+ Add Note" at bounding box center [796, 183] width 46 height 15
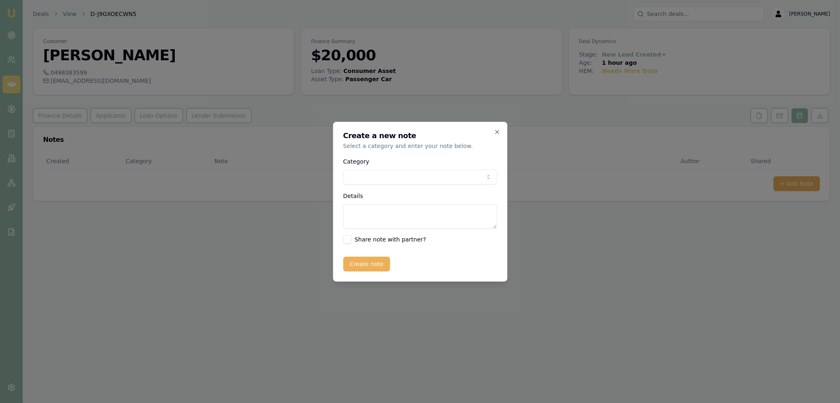
click at [387, 221] on textarea "Details" at bounding box center [420, 216] width 154 height 25
click at [436, 219] on textarea "Already looked online with many websites - 3 or 4 websites. Partner FT employed" at bounding box center [420, 215] width 154 height 25
click at [494, 221] on textarea "Already looked online with many websites - 3 or 4 websites. Partner FT employed…" at bounding box center [420, 215] width 154 height 25
click at [437, 251] on form "Category General notes Attempted contact Follow up reminder Initial discussion …" at bounding box center [420, 213] width 154 height 115
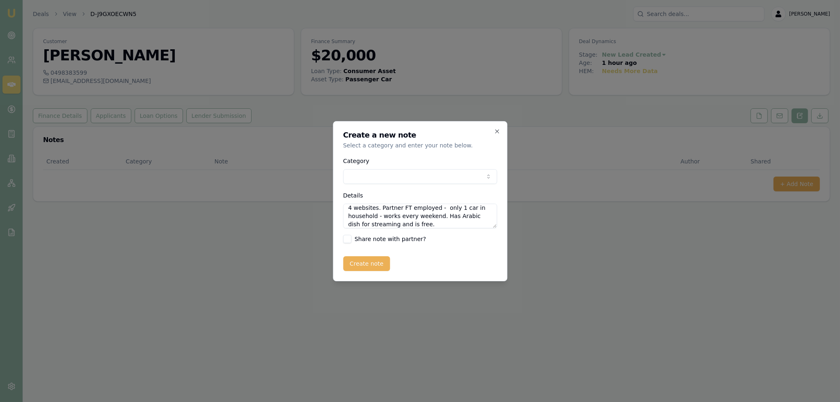
click at [418, 222] on textarea "Already looked online with many websites - 3 or 4 websites. Partner FT employed…" at bounding box center [420, 215] width 154 height 25
click at [458, 224] on textarea "Already looked online with many websites - 3 or 4 websites. Partner FT employed…" at bounding box center [420, 215] width 154 height 25
click at [399, 209] on textarea "Already looked online with many websites - 3 or 4 websites. Partner FT employed…" at bounding box center [420, 215] width 154 height 25
click at [459, 261] on div "Create note" at bounding box center [420, 263] width 154 height 15
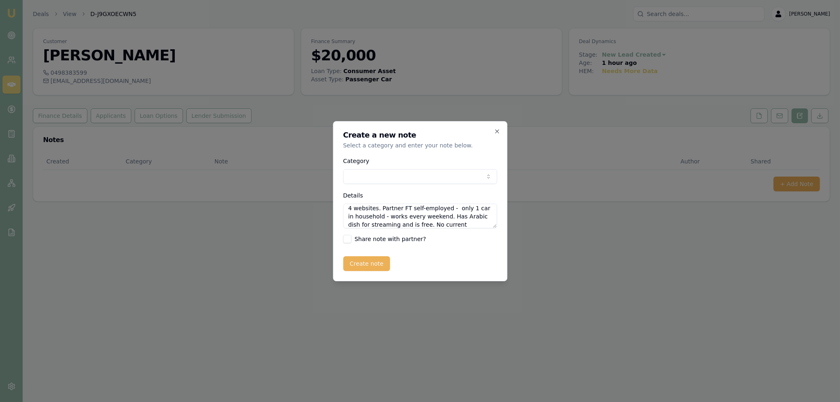
click at [467, 224] on textarea "Already looked online with many websites - 3 or 4 websites. Partner FT self-emp…" at bounding box center [420, 215] width 154 height 25
click at [460, 226] on textarea "Already looked online with many websites - 3 or 4 websites. Partner FT self-emp…" at bounding box center [420, 215] width 154 height 25
click at [425, 222] on textarea "Already looked online with many websites - 3 or 4 websites. Partner FT self-emp…" at bounding box center [420, 215] width 154 height 25
type textarea "Already looked online with many websites - 3 or 4 websites. Partner FT self-emp…"
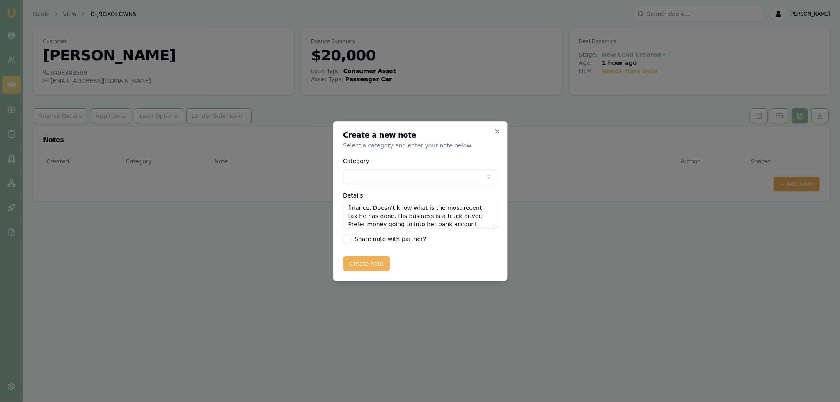
click at [373, 265] on button "Create note" at bounding box center [366, 263] width 47 height 15
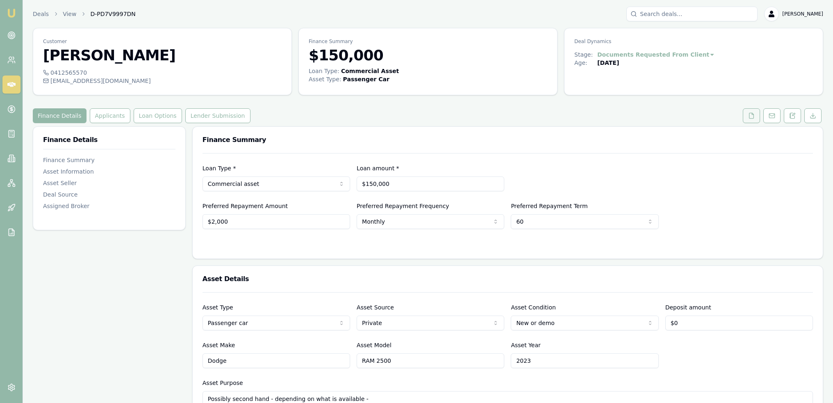
click at [755, 116] on icon at bounding box center [752, 115] width 7 height 7
drag, startPoint x: 796, startPoint y: 114, endPoint x: 793, endPoint y: 121, distance: 7.9
click at [796, 114] on icon at bounding box center [793, 115] width 7 height 7
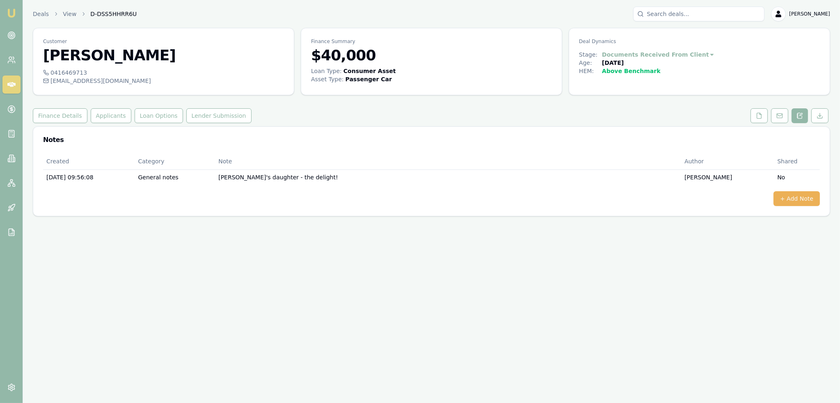
click at [768, 200] on div "+ Add Note" at bounding box center [431, 198] width 776 height 15
click at [822, 198] on div "Created Category Note Author Shared [DATE] 09:56:08 General notes [PERSON_NAME]…" at bounding box center [431, 184] width 796 height 63
click at [812, 198] on button "+ Add Note" at bounding box center [796, 198] width 46 height 15
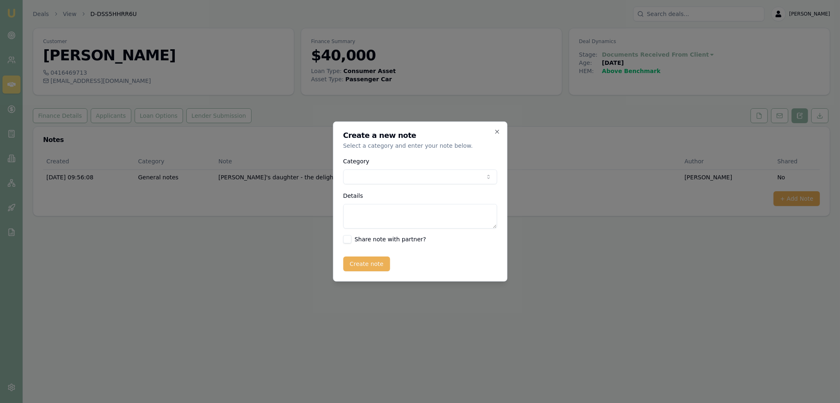
click at [382, 173] on body "Emu Broker Deals View D-DSS5HHRR6U [PERSON_NAME] Toggle Menu Customer Lavinya W…" at bounding box center [420, 201] width 840 height 403
click at [388, 208] on textarea "Details" at bounding box center [420, 216] width 154 height 25
type textarea "Car not available for a few months. Will reopen when she is closer to delivery.…"
drag, startPoint x: 381, startPoint y: 266, endPoint x: 388, endPoint y: 265, distance: 7.4
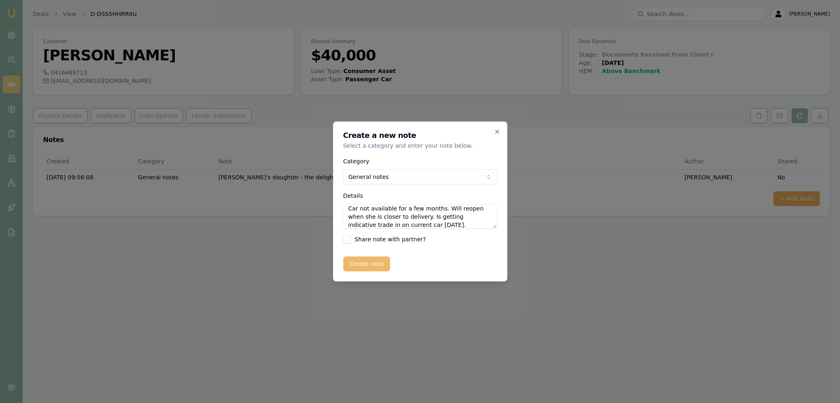
click at [380, 265] on button "Create note" at bounding box center [366, 263] width 47 height 15
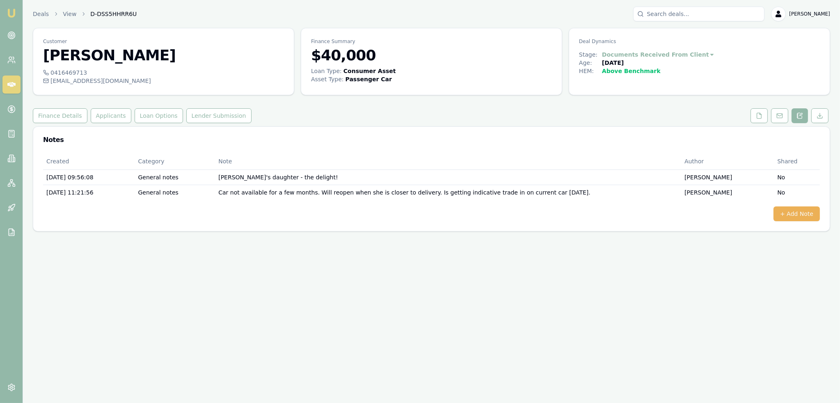
click at [666, 58] on html "Emu Broker Deals View D-DSS5HHRR6U [PERSON_NAME] Toggle Menu Customer Lavinya W…" at bounding box center [420, 201] width 840 height 403
click at [648, 71] on div "Deal On Hold" at bounding box center [650, 68] width 50 height 13
drag, startPoint x: 5, startPoint y: 12, endPoint x: 19, endPoint y: 9, distance: 14.3
click at [6, 11] on link "Emu Broker" at bounding box center [11, 13] width 13 height 13
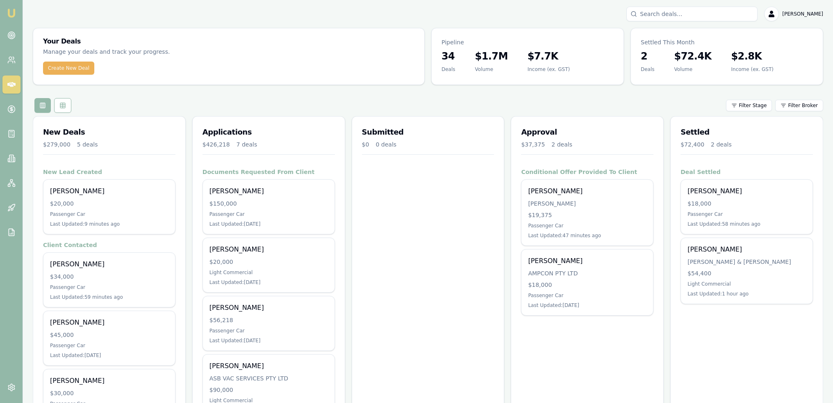
click at [10, 11] on img at bounding box center [12, 13] width 10 height 10
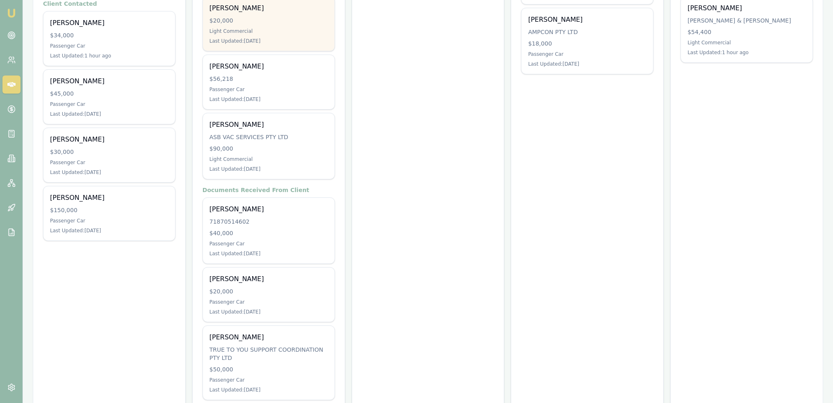
scroll to position [260, 0]
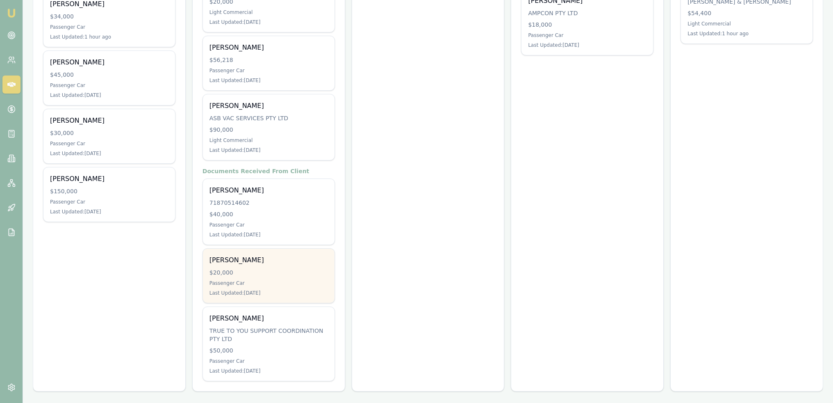
click at [290, 282] on div "Passenger Car" at bounding box center [269, 283] width 119 height 7
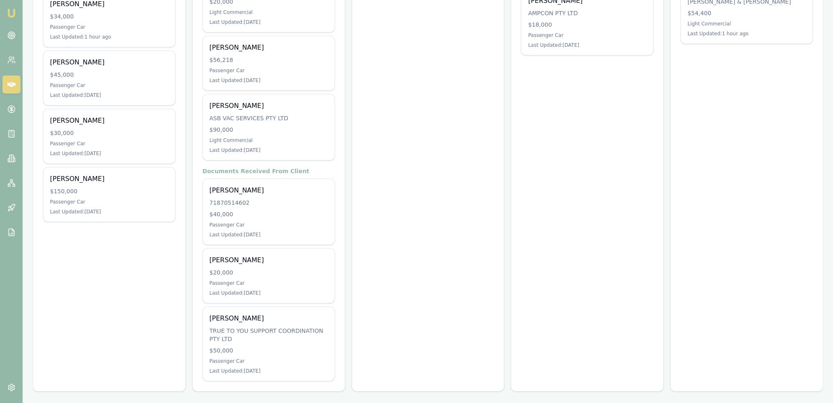
click at [12, 13] on img at bounding box center [12, 13] width 10 height 10
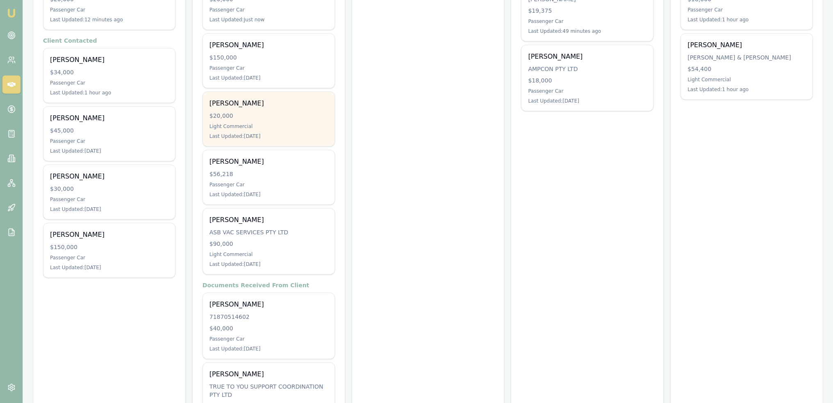
scroll to position [260, 0]
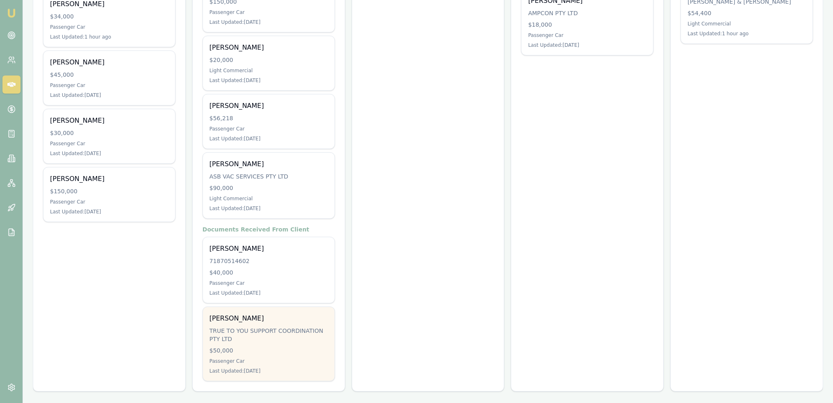
click at [277, 332] on div "TRUE TO YOU SUPPORT COORDINATION PTY LTD" at bounding box center [269, 334] width 119 height 16
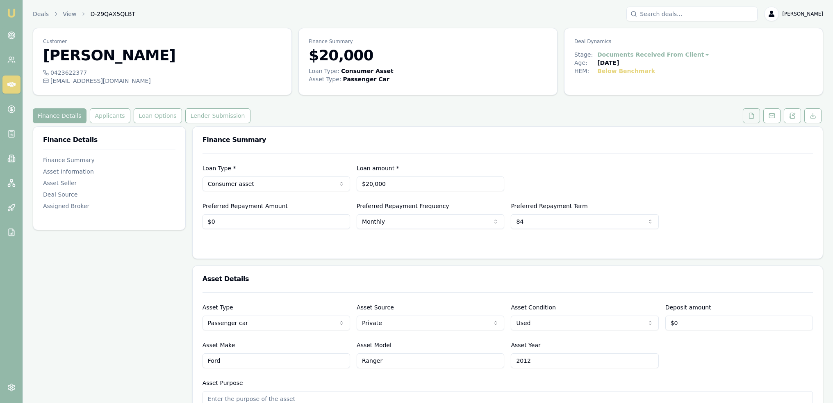
click at [755, 113] on icon at bounding box center [752, 115] width 7 height 7
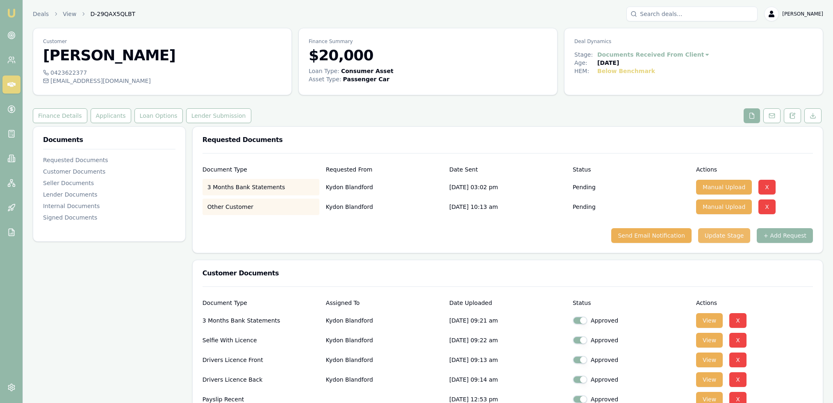
click at [731, 237] on button "Update Stage" at bounding box center [724, 235] width 52 height 15
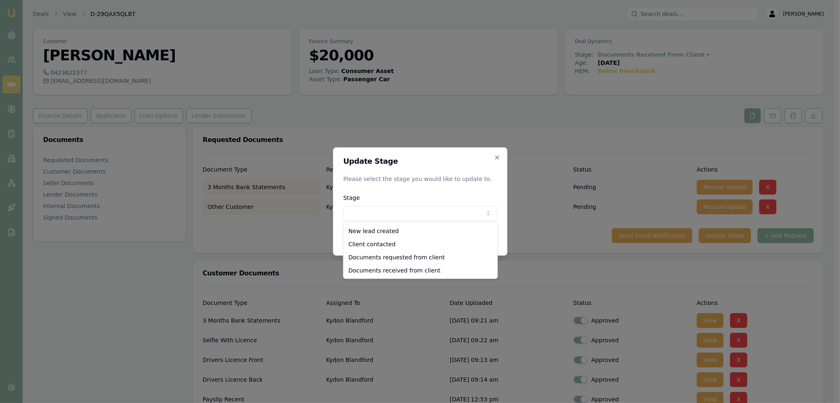
click at [392, 215] on body "Emu Broker Deals View D-29QAX5QLBT [PERSON_NAME] Toggle Menu Customer [PERSON_N…" at bounding box center [416, 201] width 833 height 403
select select "DOCUMENTS_REQUESTED_FROM_CLIENT"
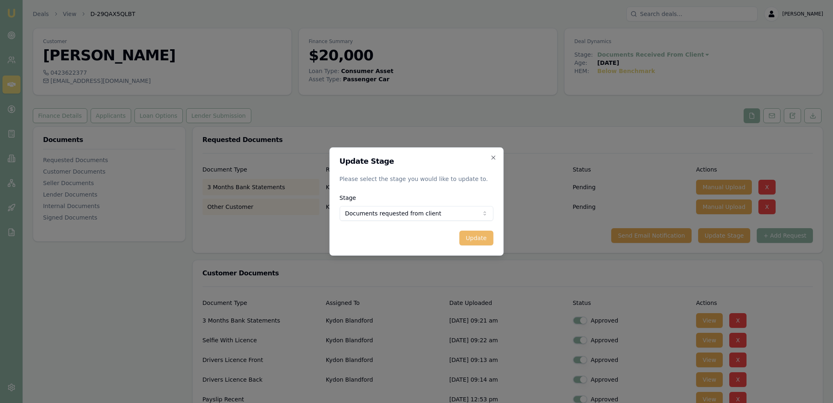
click at [484, 233] on button "Update" at bounding box center [477, 238] width 34 height 15
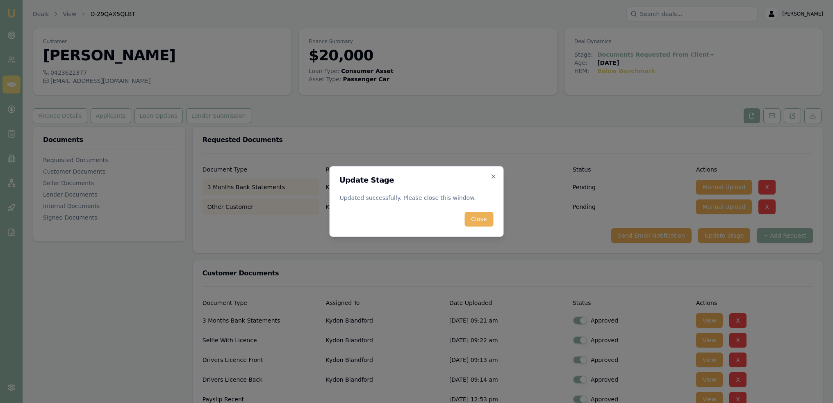
drag, startPoint x: 486, startPoint y: 217, endPoint x: 334, endPoint y: 113, distance: 183.8
click at [484, 216] on button "Close" at bounding box center [479, 219] width 29 height 15
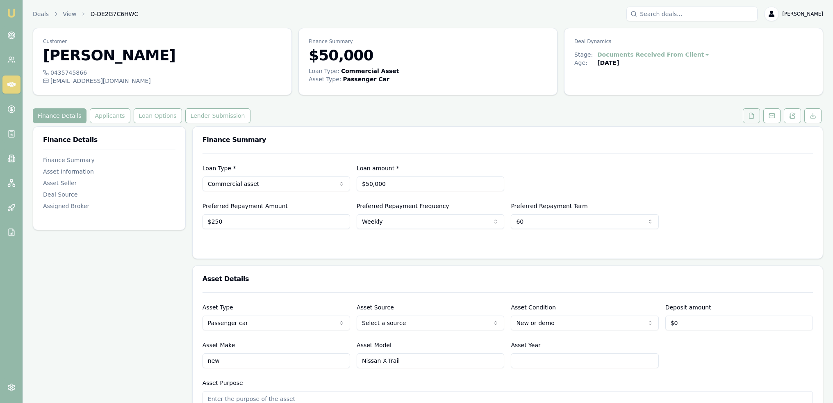
drag, startPoint x: 795, startPoint y: 117, endPoint x: 755, endPoint y: 121, distance: 40.4
click at [795, 117] on icon at bounding box center [793, 115] width 5 height 5
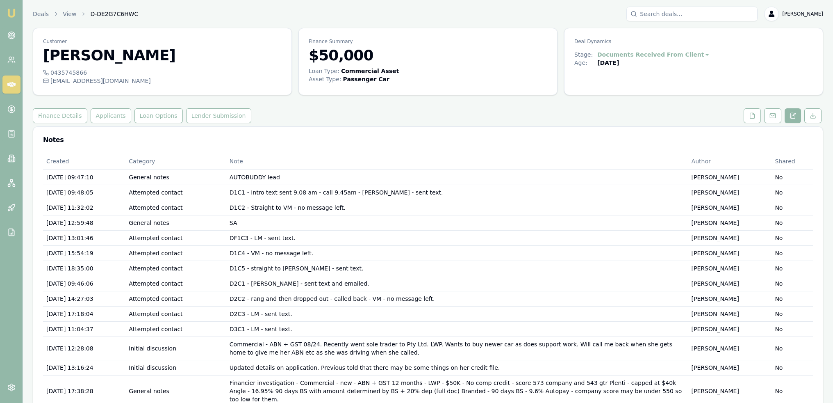
drag, startPoint x: 750, startPoint y: 118, endPoint x: 713, endPoint y: 134, distance: 40.0
click at [750, 118] on icon at bounding box center [752, 115] width 7 height 7
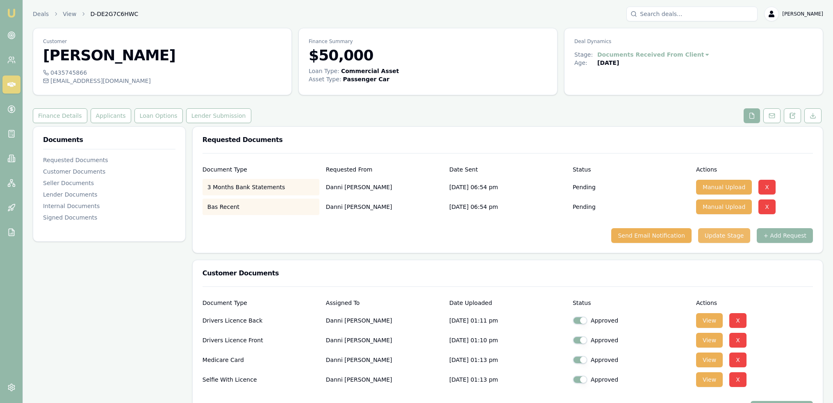
click at [719, 231] on button "Update Stage" at bounding box center [724, 235] width 52 height 15
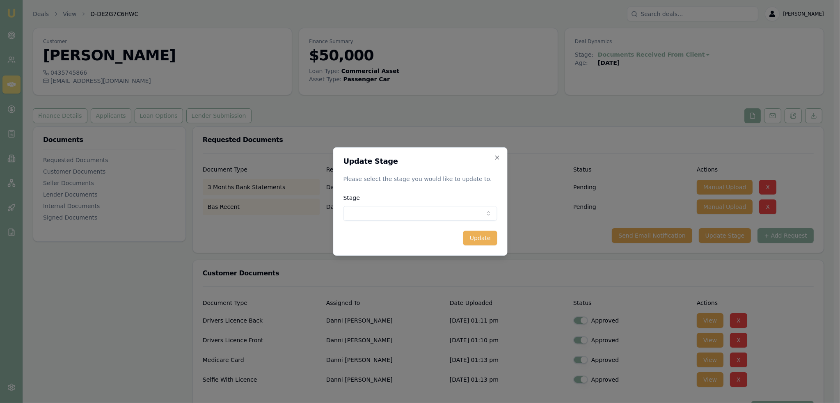
click at [410, 203] on div "Stage New lead created Client contacted Documents requested from client Documen…" at bounding box center [420, 207] width 154 height 28
click at [410, 214] on body "Emu Broker Deals View D-DE2G7C6HWC [PERSON_NAME] Toggle Menu Customer [PERSON_N…" at bounding box center [416, 201] width 833 height 403
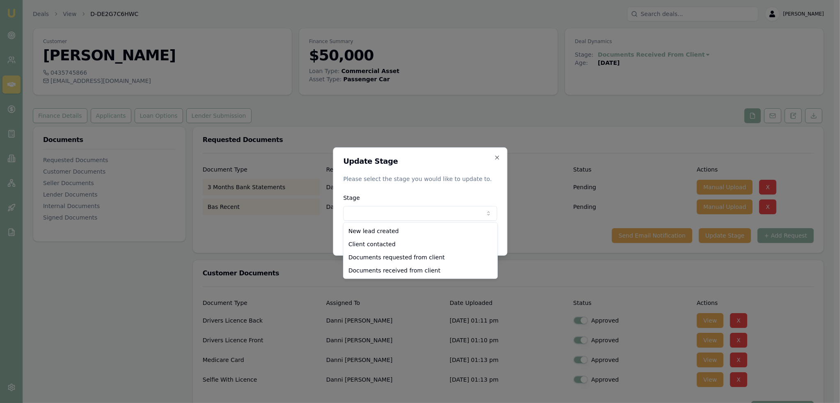
select select "DOCUMENTS_REQUESTED_FROM_CLIENT"
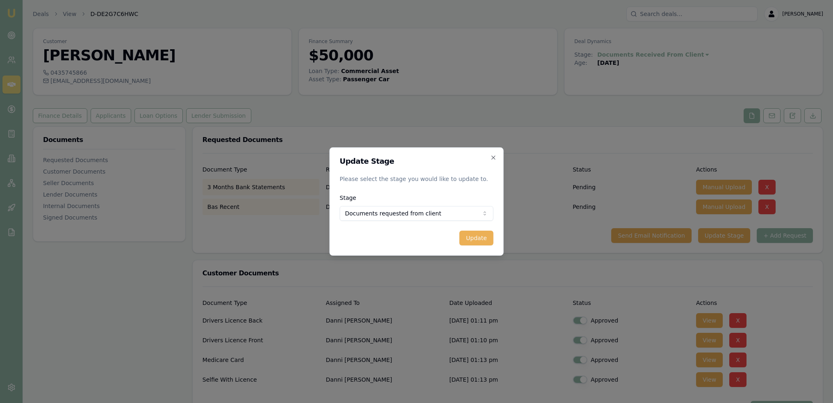
drag, startPoint x: 477, startPoint y: 239, endPoint x: 453, endPoint y: 242, distance: 24.4
click at [477, 239] on button "Update" at bounding box center [477, 238] width 34 height 15
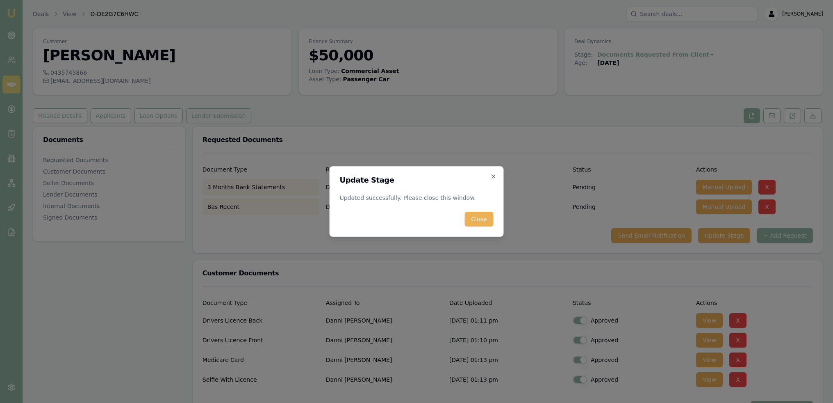
drag, startPoint x: 481, startPoint y: 221, endPoint x: 177, endPoint y: 119, distance: 320.1
click at [481, 221] on button "Close" at bounding box center [479, 219] width 29 height 15
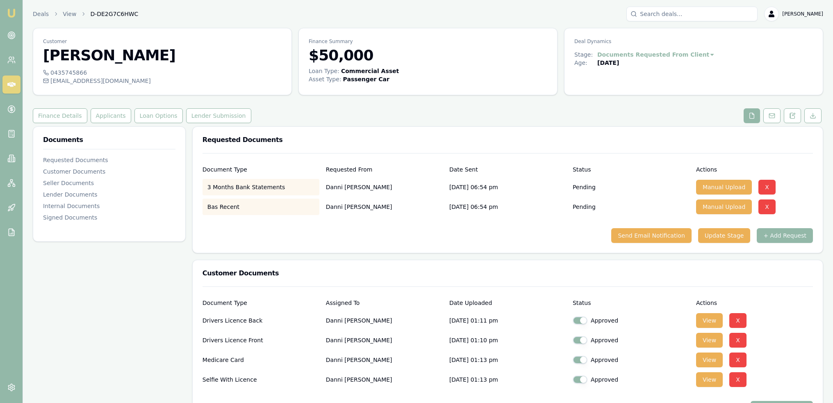
click at [9, 13] on img at bounding box center [12, 13] width 10 height 10
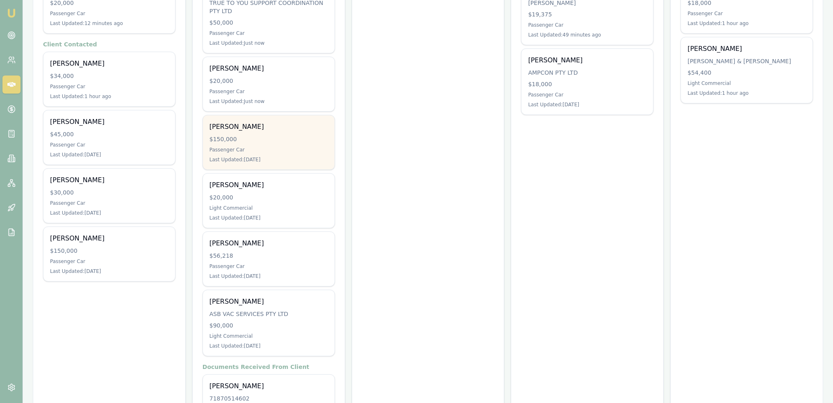
scroll to position [260, 0]
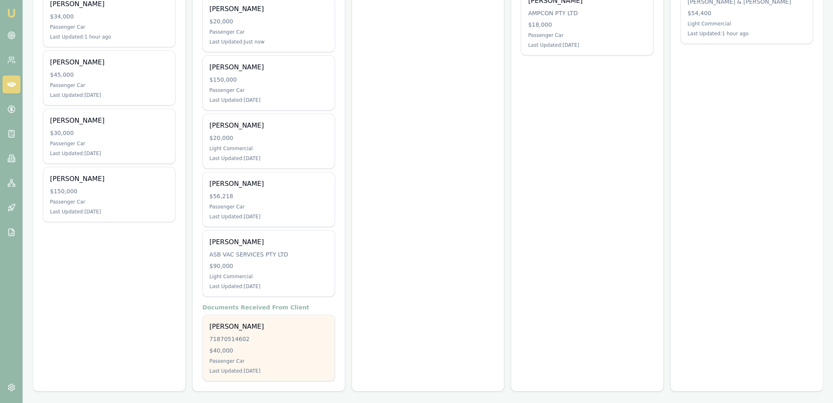
click at [287, 346] on div "$40,000" at bounding box center [269, 350] width 119 height 8
click at [228, 326] on div "[PERSON_NAME]" at bounding box center [269, 327] width 119 height 10
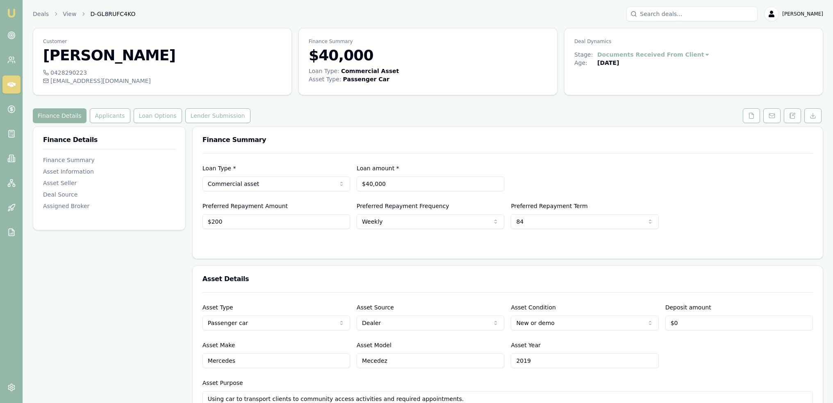
click at [740, 117] on div "Finance Details Applicants Loan Options Lender Submission" at bounding box center [428, 115] width 791 height 15
click at [755, 121] on button at bounding box center [751, 115] width 17 height 15
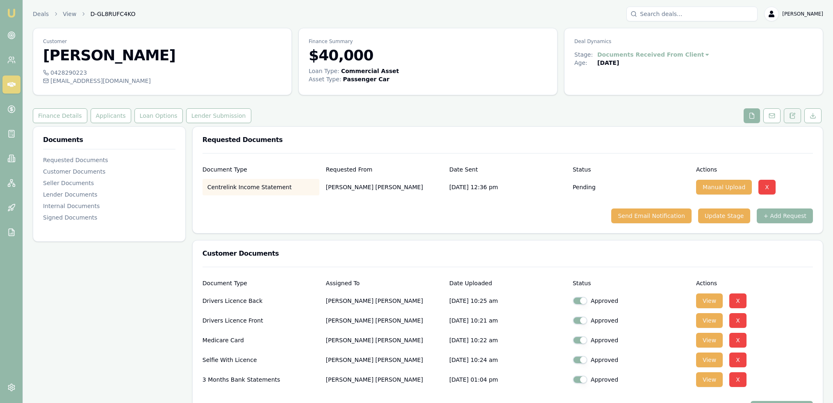
click at [795, 114] on icon at bounding box center [793, 115] width 7 height 7
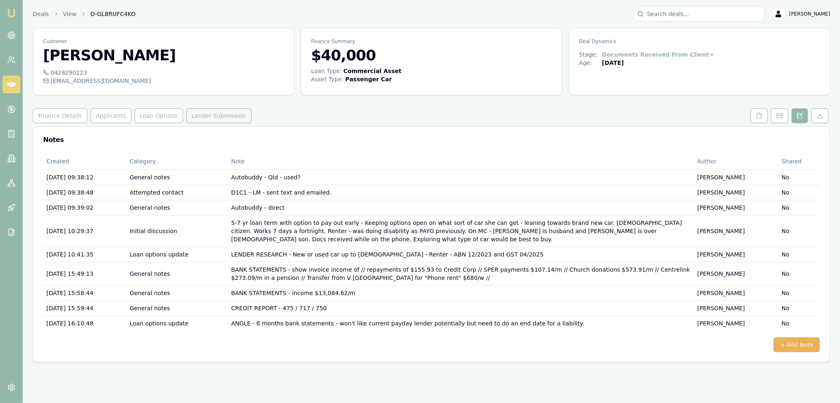
click at [219, 119] on button "Lender Submission" at bounding box center [218, 115] width 65 height 15
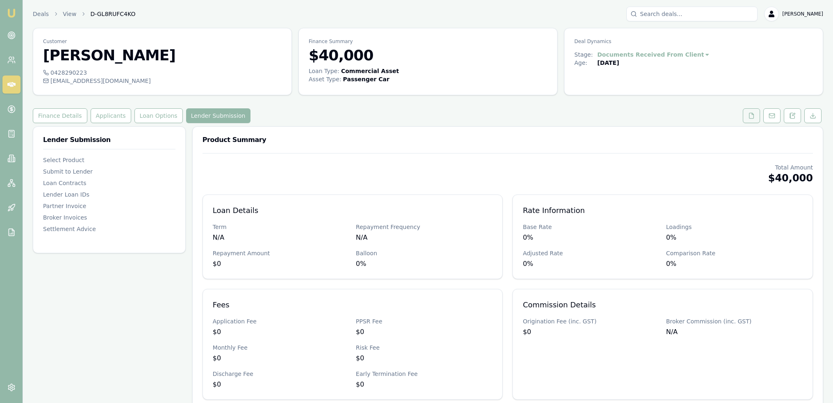
click at [753, 118] on icon at bounding box center [752, 115] width 5 height 5
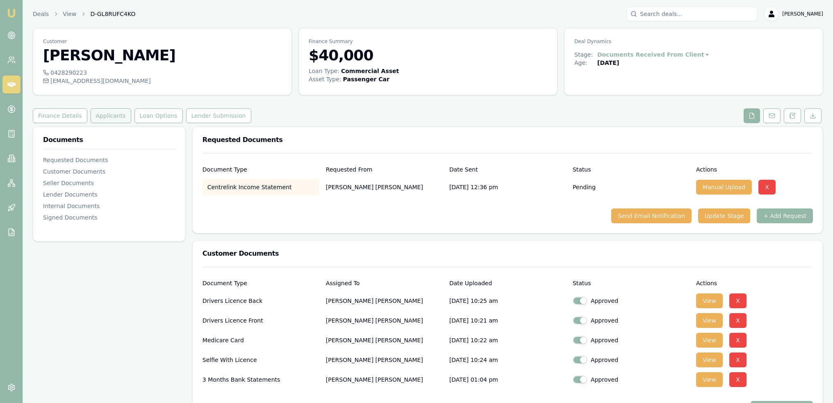
click at [101, 116] on button "Applicants" at bounding box center [111, 115] width 41 height 15
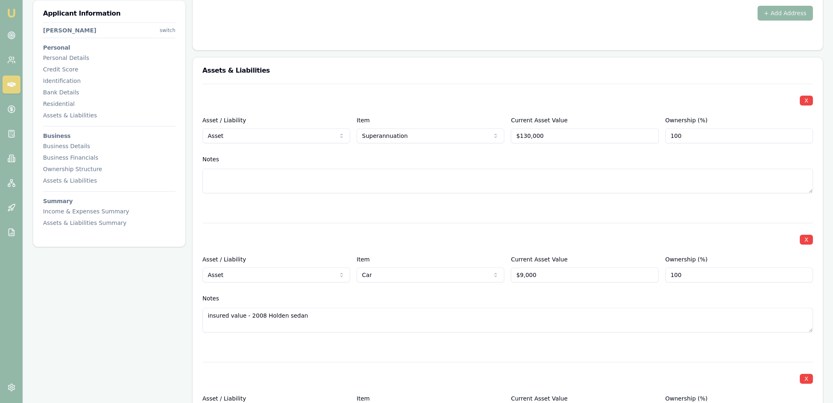
scroll to position [943, 0]
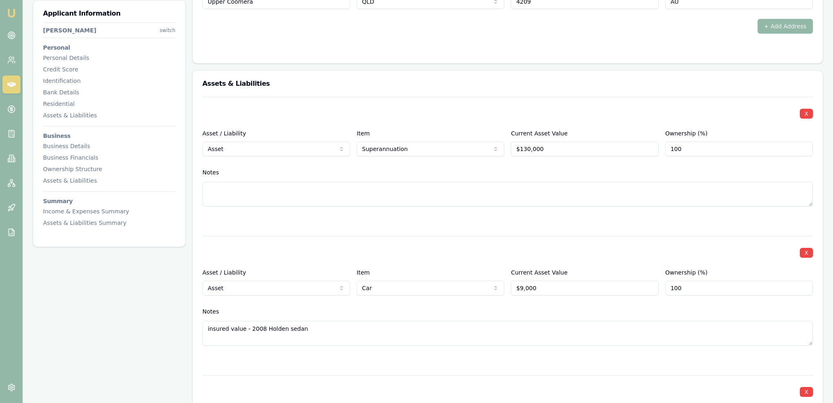
click at [71, 150] on nav "Annabelle Isaac switch Personal Personal Details Credit Score Identification Ba…" at bounding box center [109, 123] width 132 height 208
click at [72, 147] on div "Business Details" at bounding box center [109, 146] width 132 height 8
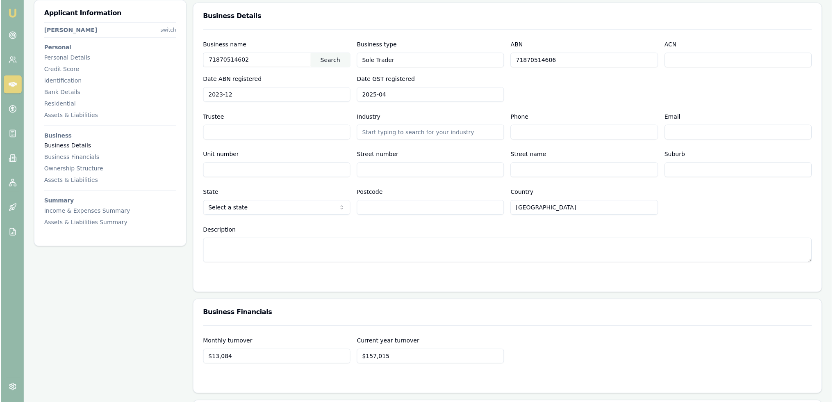
scroll to position [2075, 0]
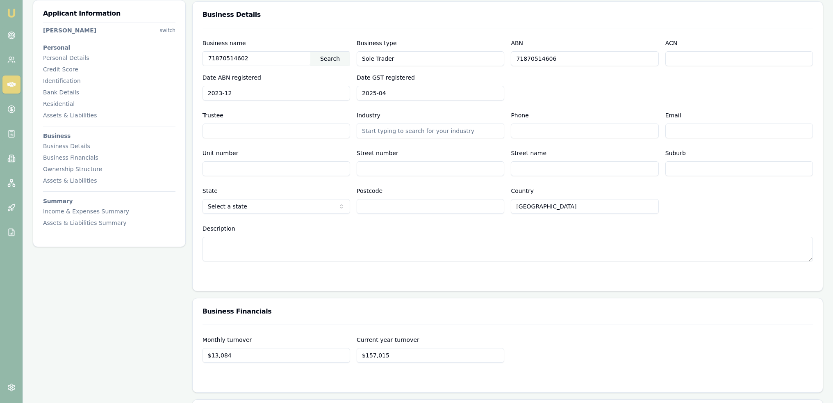
click at [411, 91] on input "2025-04" at bounding box center [431, 93] width 148 height 15
